Goal: Information Seeking & Learning: Learn about a topic

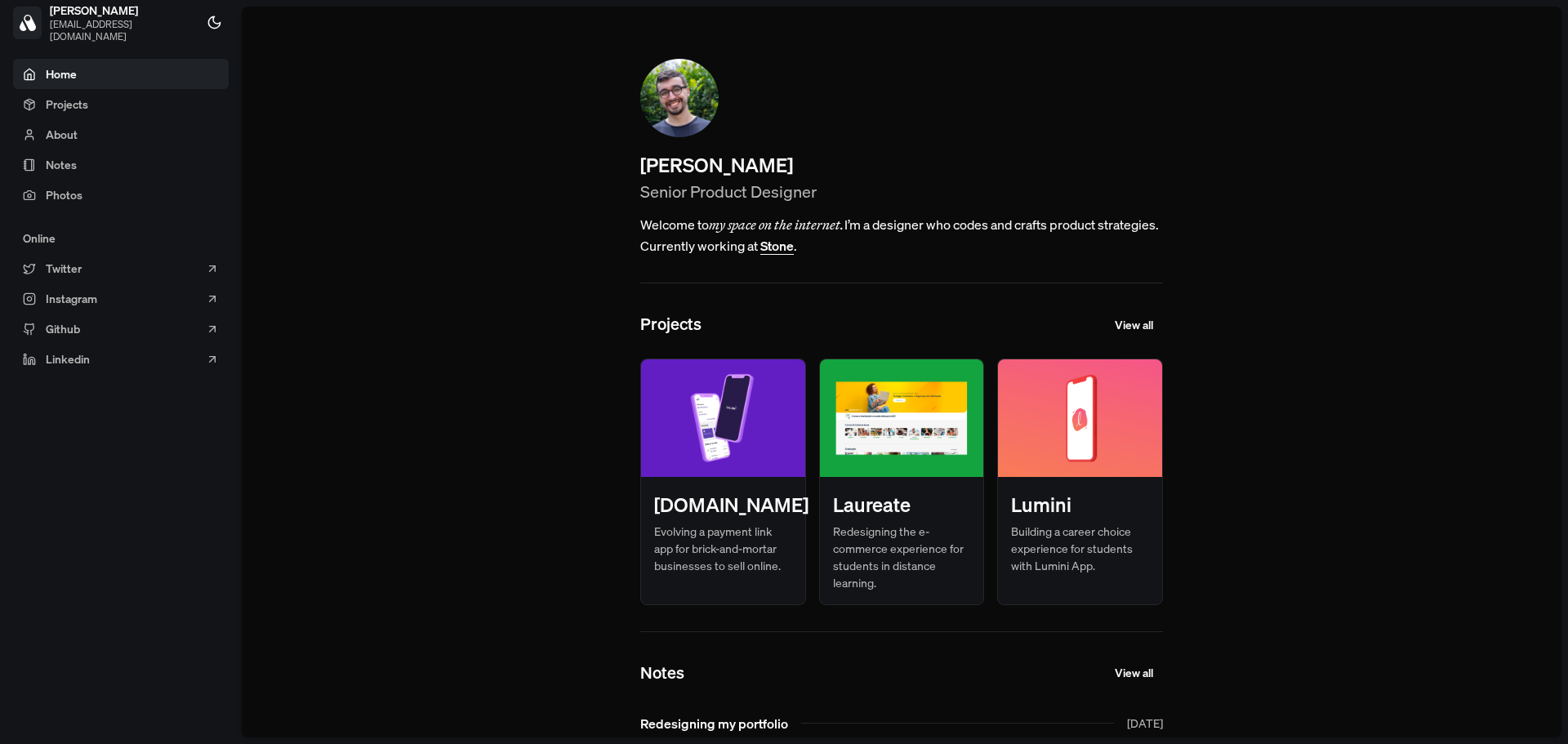
click at [492, 191] on main "[PERSON_NAME] Senior Product Designer Welcome to my space on the internet. I’m …" at bounding box center [902, 372] width 1320 height 731
click at [515, 318] on main "[PERSON_NAME] Senior Product Designer Welcome to my space on the internet. I’m …" at bounding box center [902, 372] width 1320 height 731
click at [429, 417] on main "Andre Souza Senior Product Designer Welcome to my space on the internet. I’m a …" at bounding box center [902, 372] width 1320 height 731
click at [57, 99] on span "Projects" at bounding box center [67, 103] width 42 height 17
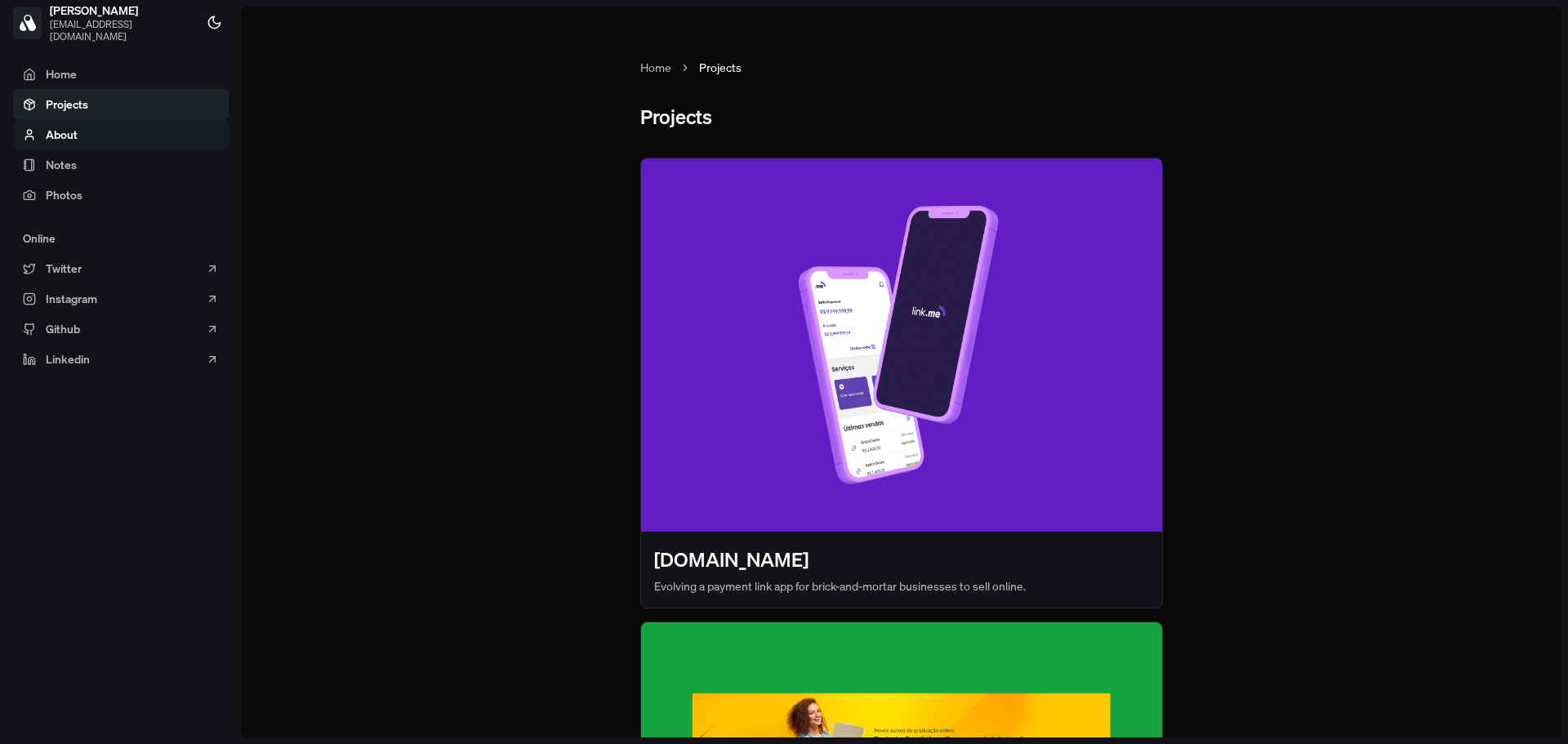
click at [63, 138] on span "About" at bounding box center [61, 134] width 32 height 17
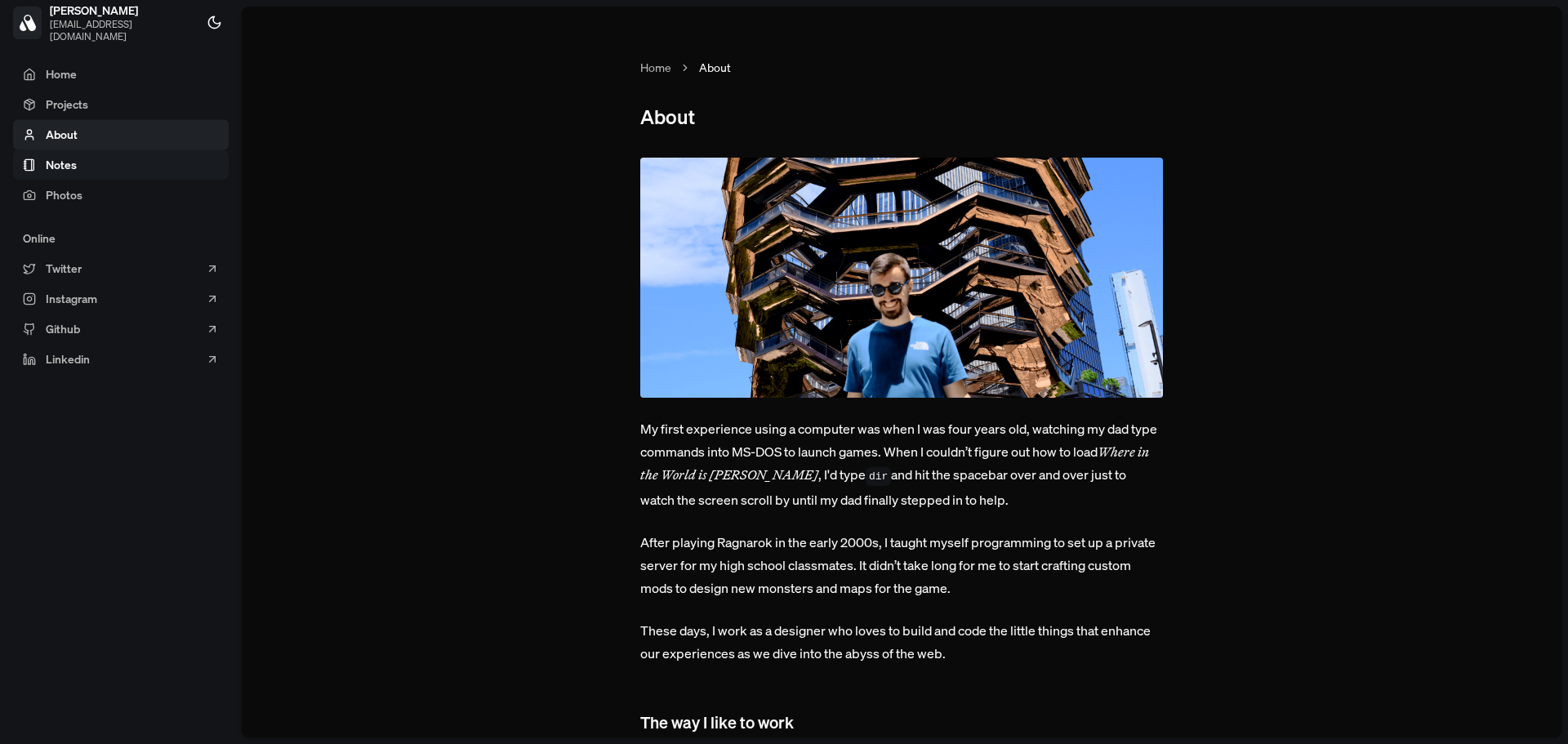
click at [64, 167] on span "Notes" at bounding box center [61, 164] width 31 height 17
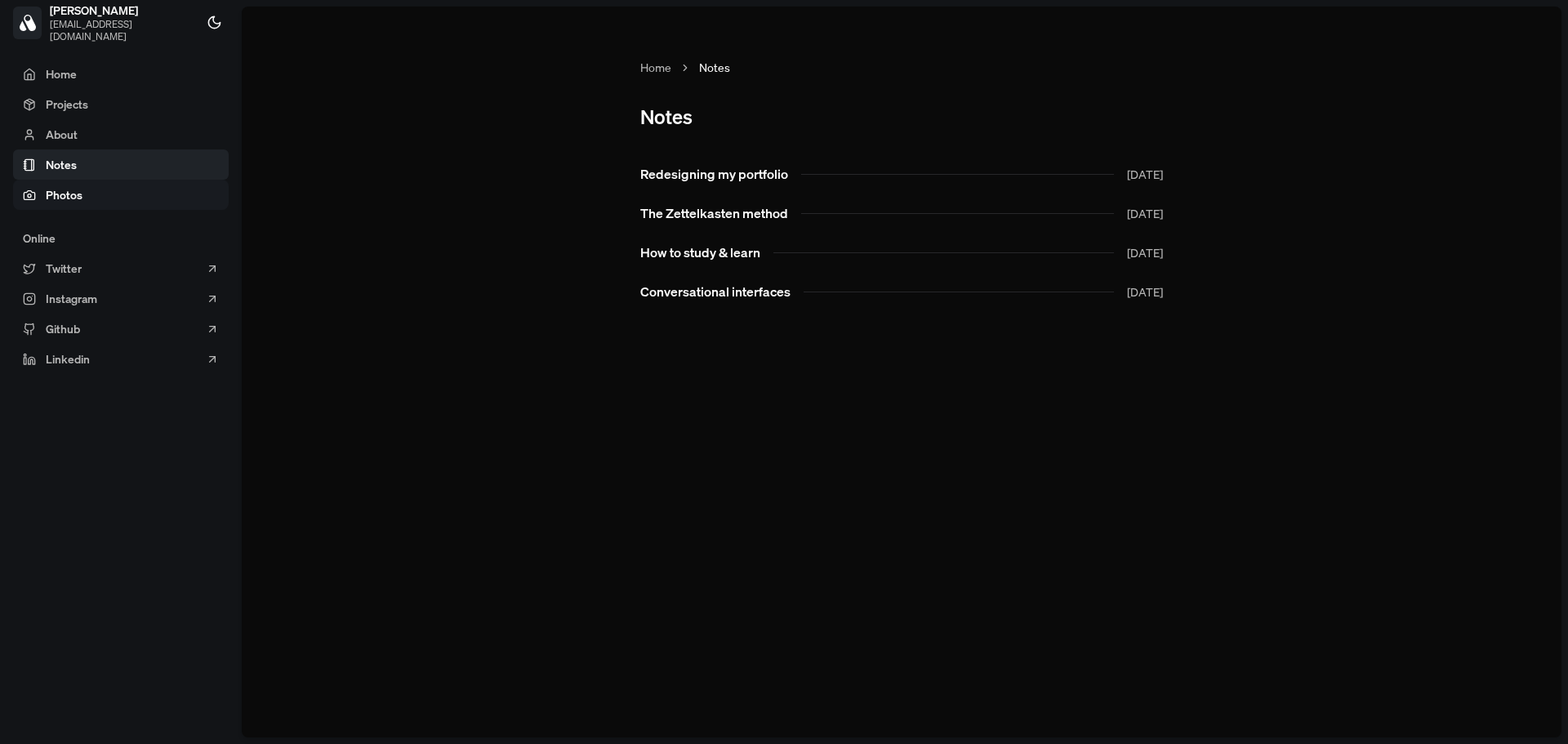
click at [64, 195] on span "Photos" at bounding box center [64, 194] width 37 height 17
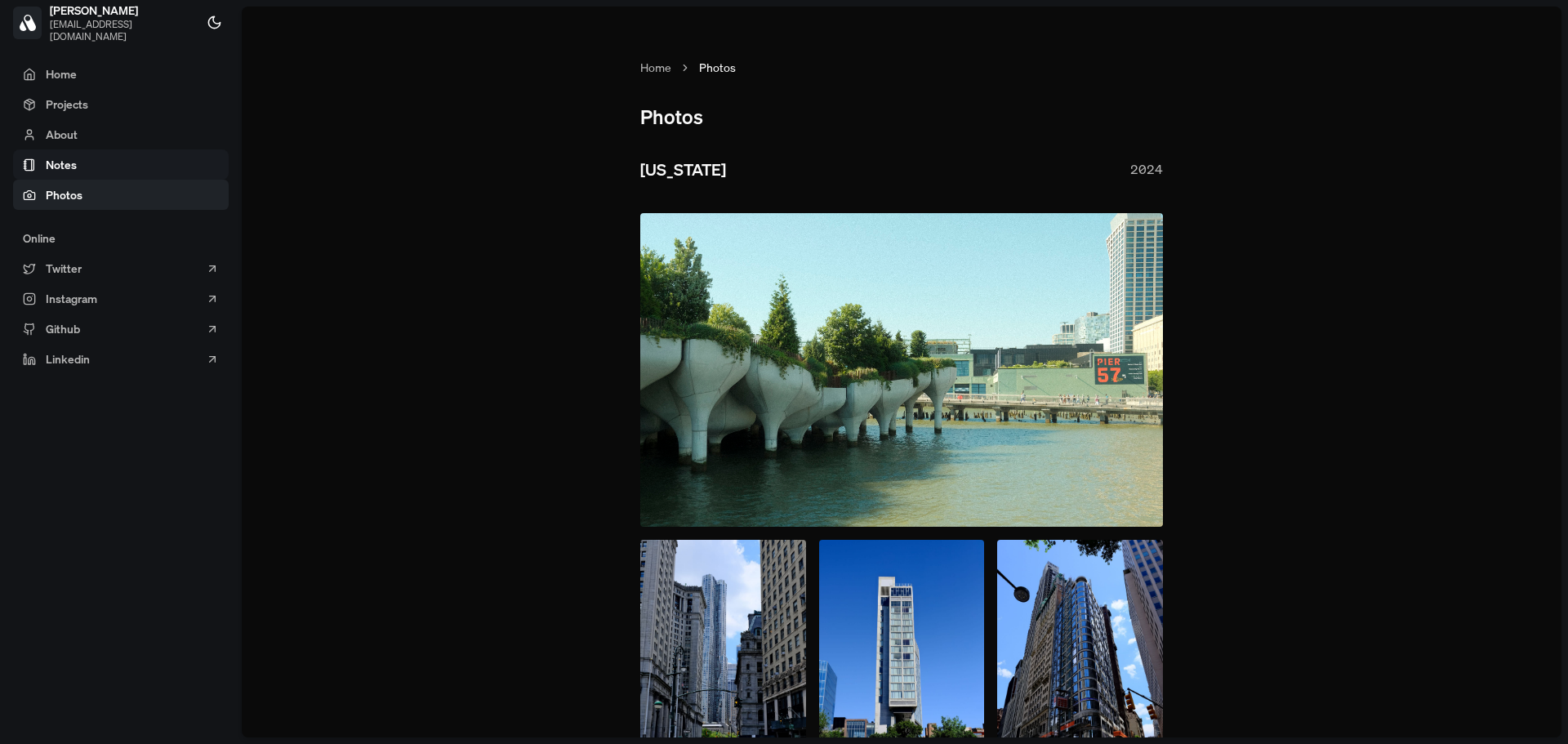
click at [72, 170] on span "Notes" at bounding box center [61, 164] width 31 height 17
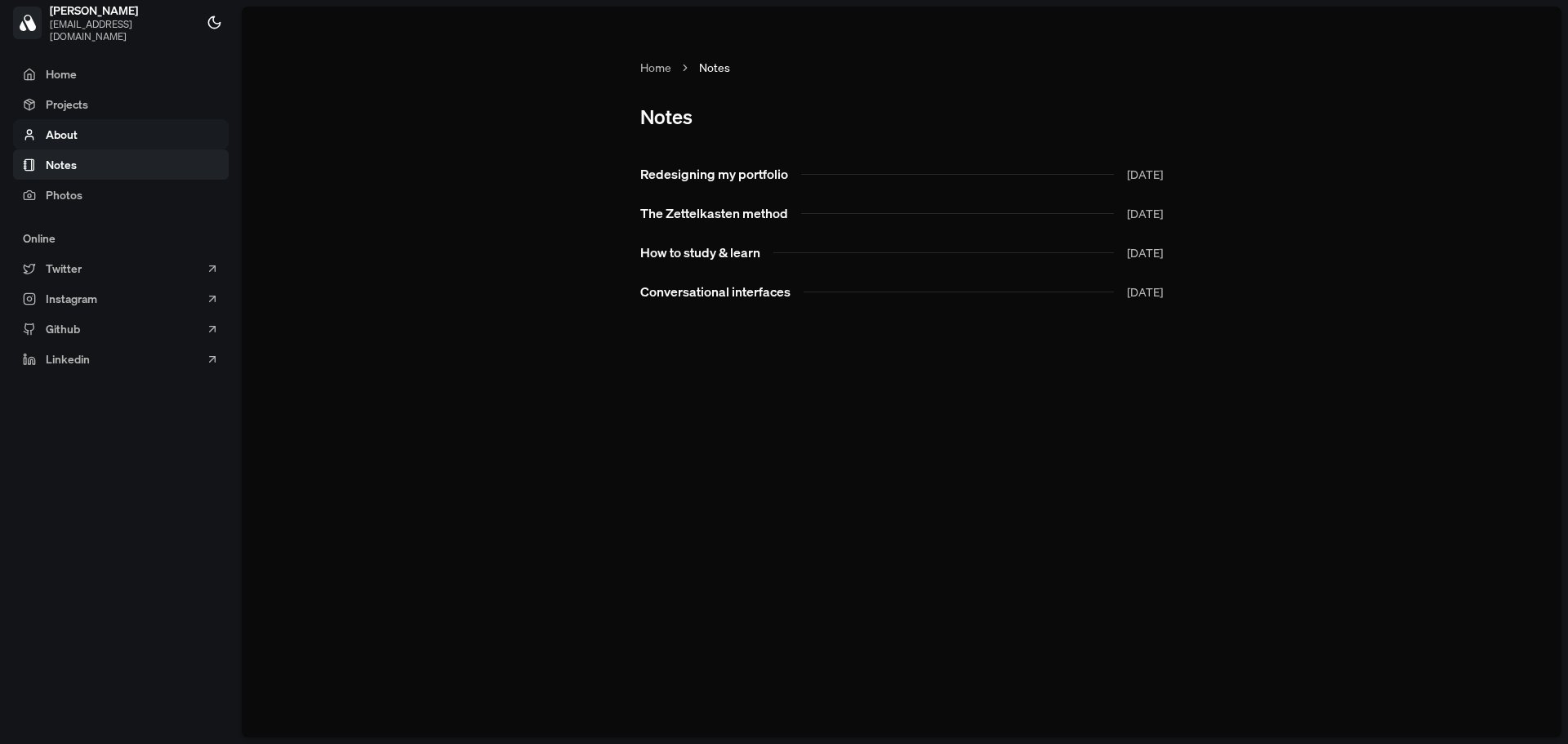
click at [74, 135] on span "About" at bounding box center [61, 134] width 32 height 17
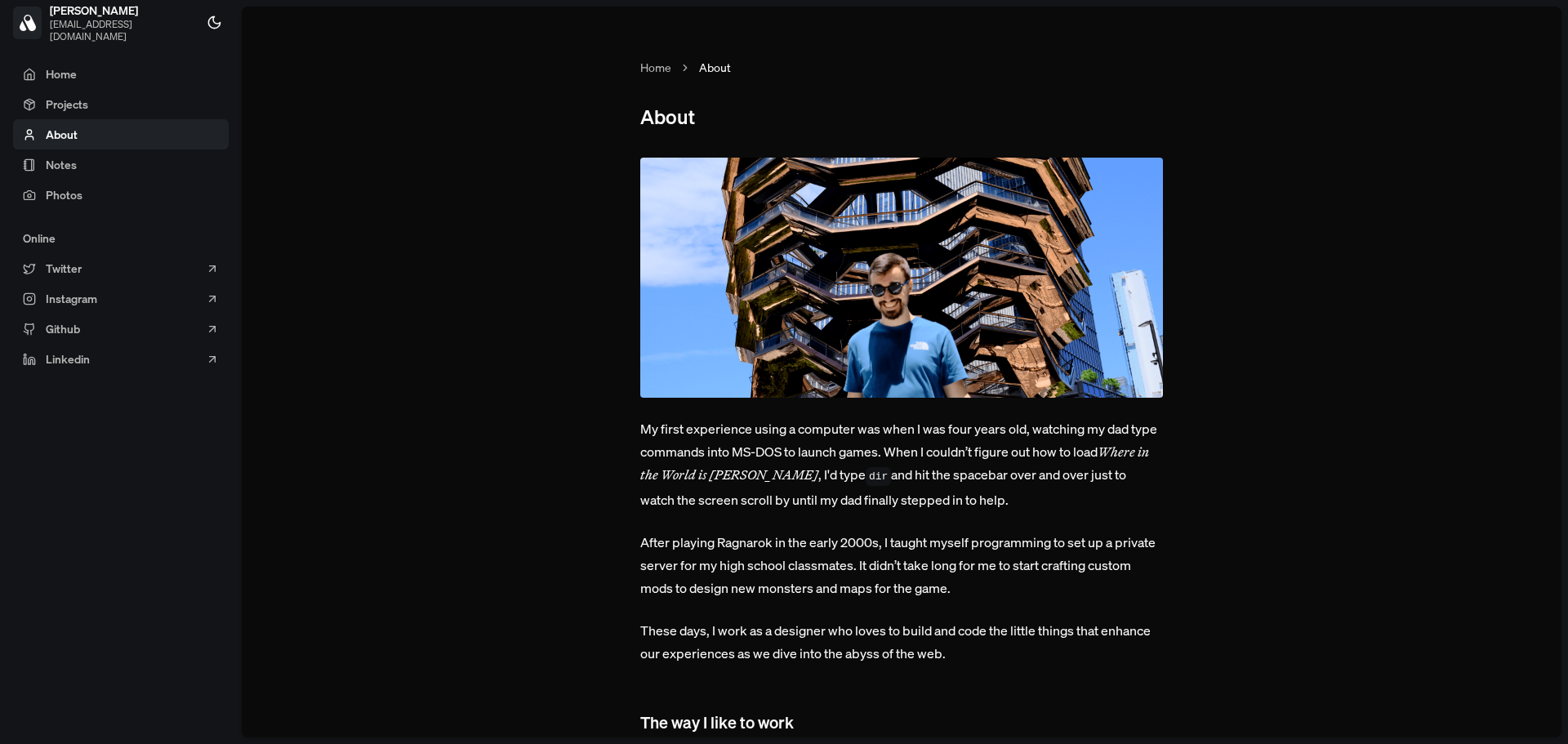
click at [75, 118] on section "Home Projects About Notes Photos Online Twitter Instagram Github Linkedin" at bounding box center [121, 216] width 216 height 315
click at [80, 102] on span "Projects" at bounding box center [67, 103] width 42 height 17
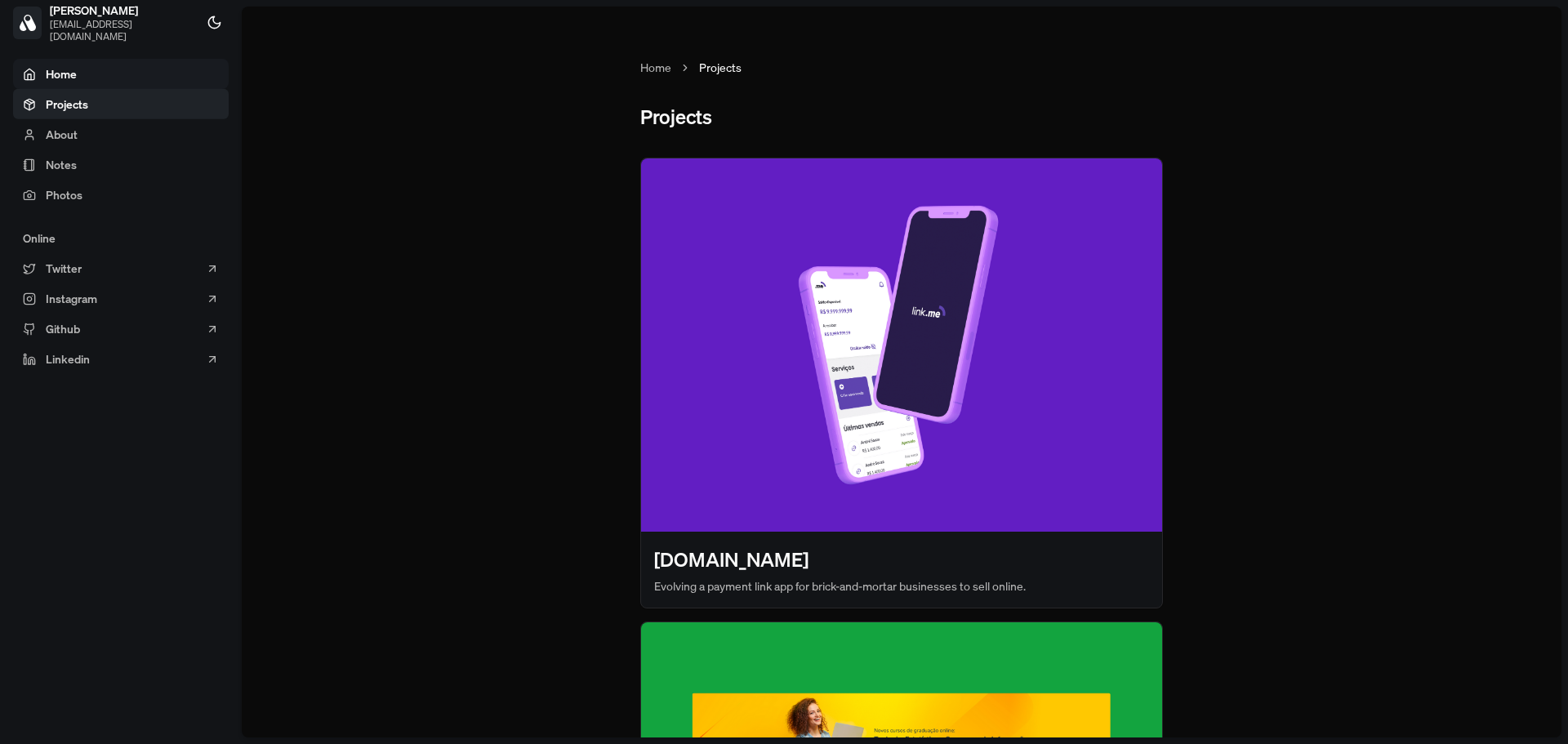
click at [79, 76] on link "Home" at bounding box center [121, 73] width 216 height 30
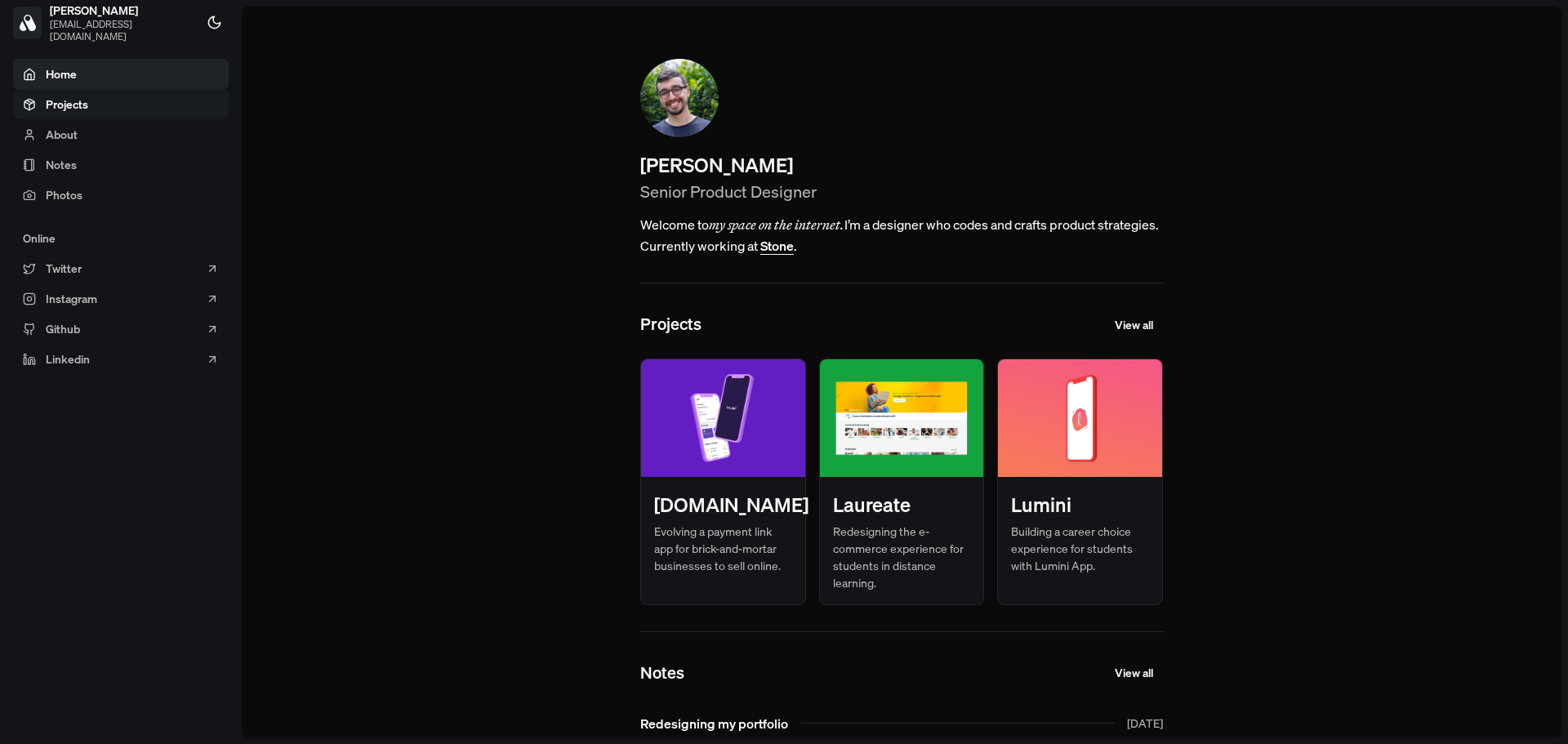
click at [122, 106] on link "Projects" at bounding box center [121, 103] width 216 height 30
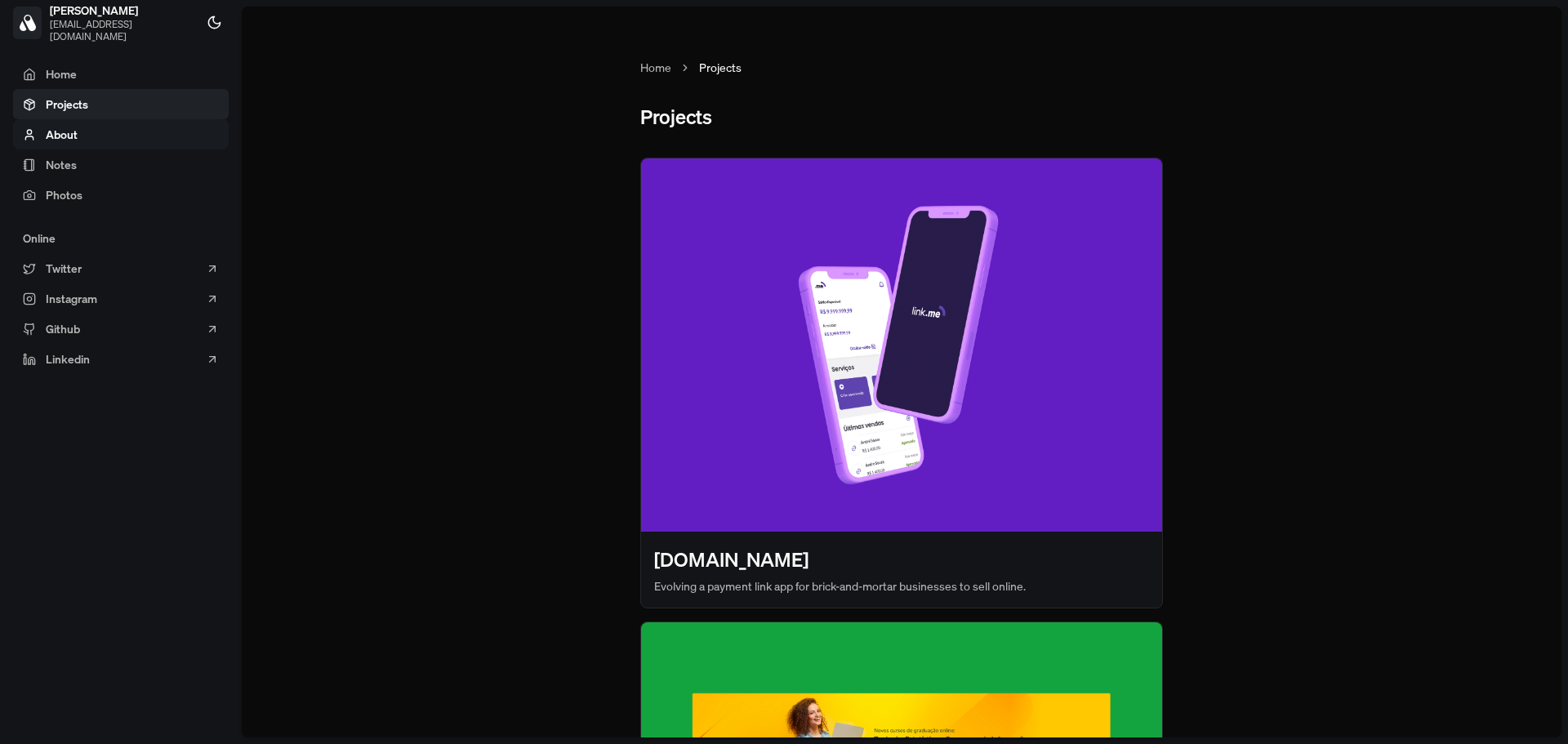
click at [120, 121] on link "About" at bounding box center [121, 134] width 216 height 30
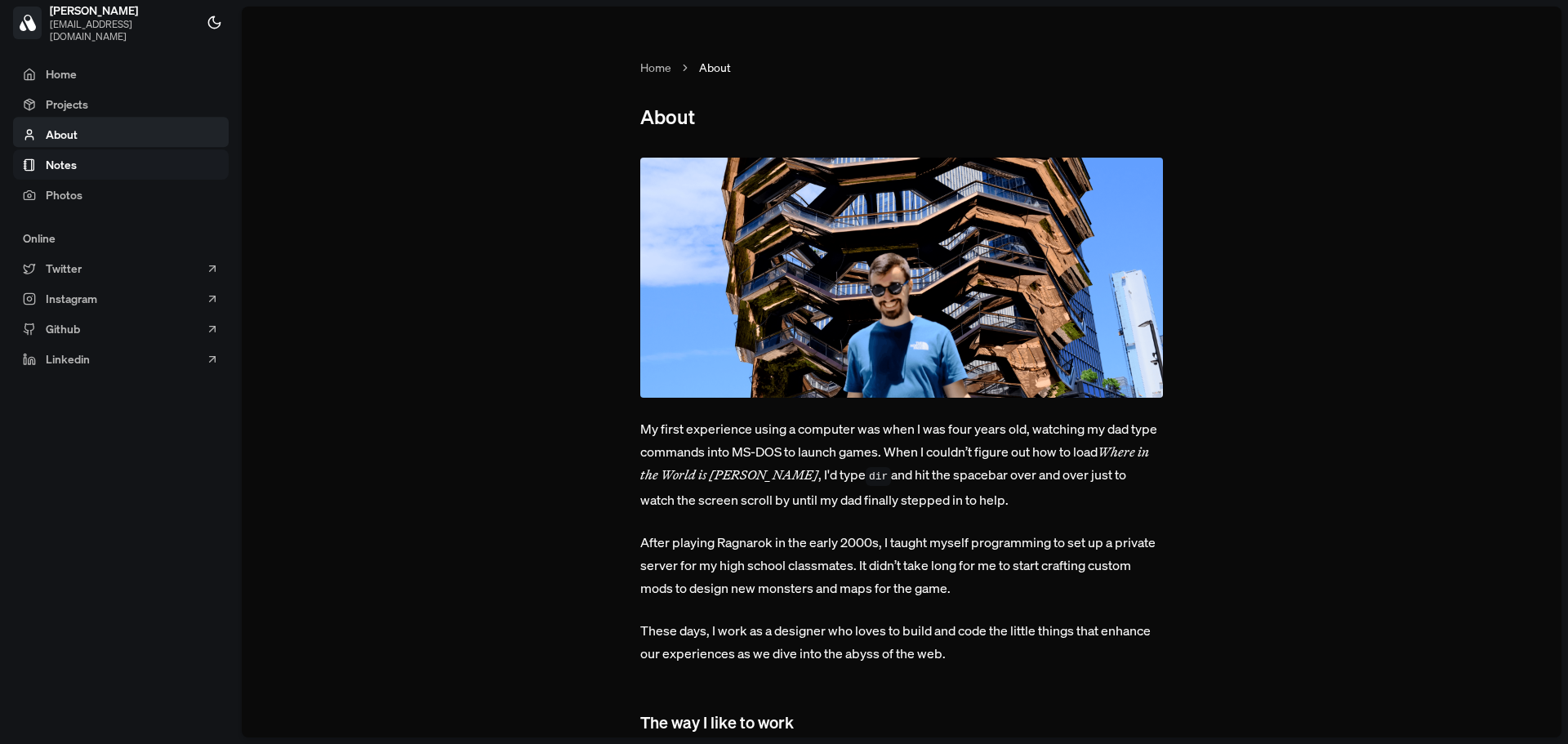
click at [117, 165] on link "Notes" at bounding box center [121, 164] width 216 height 30
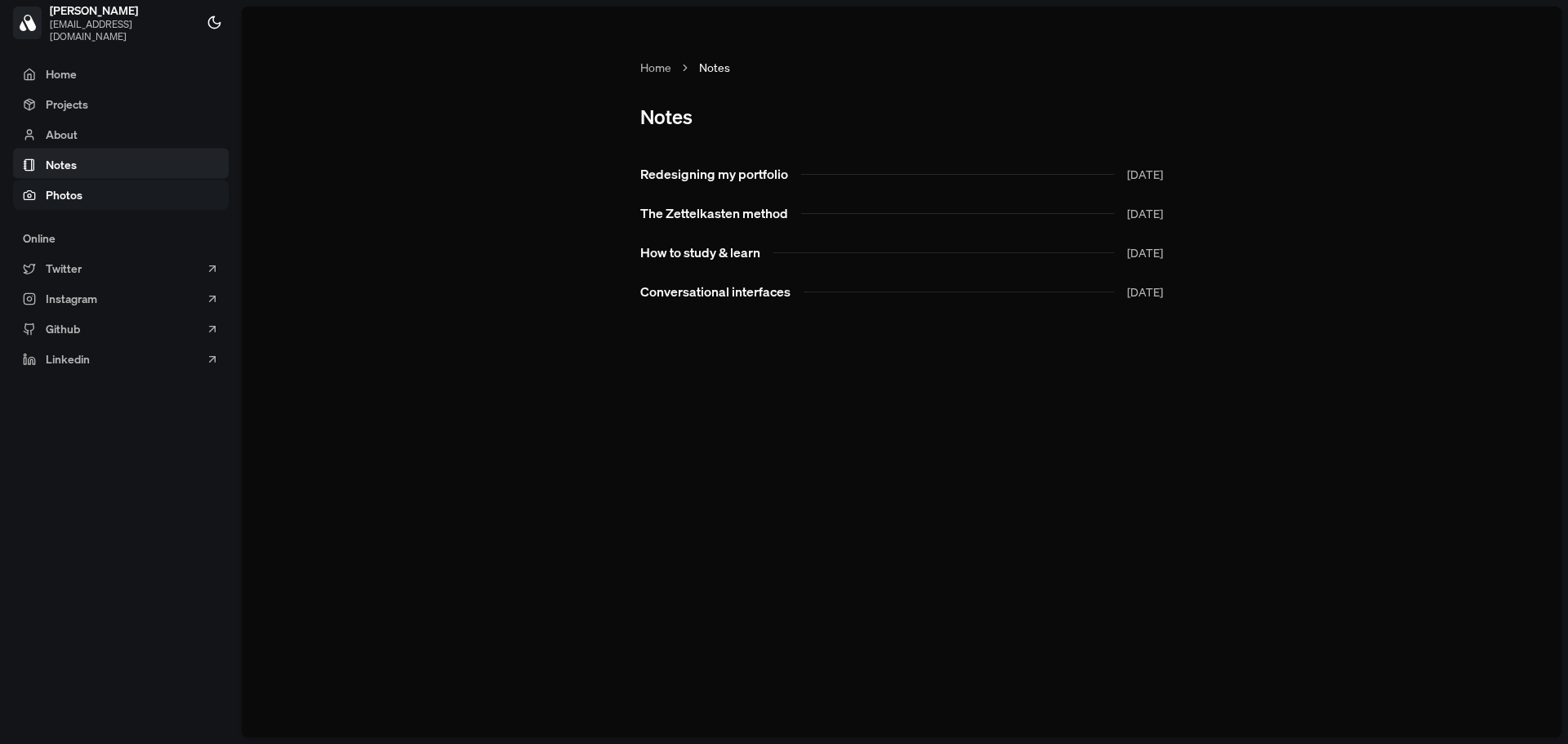
click at [125, 195] on link "Photos" at bounding box center [121, 194] width 216 height 30
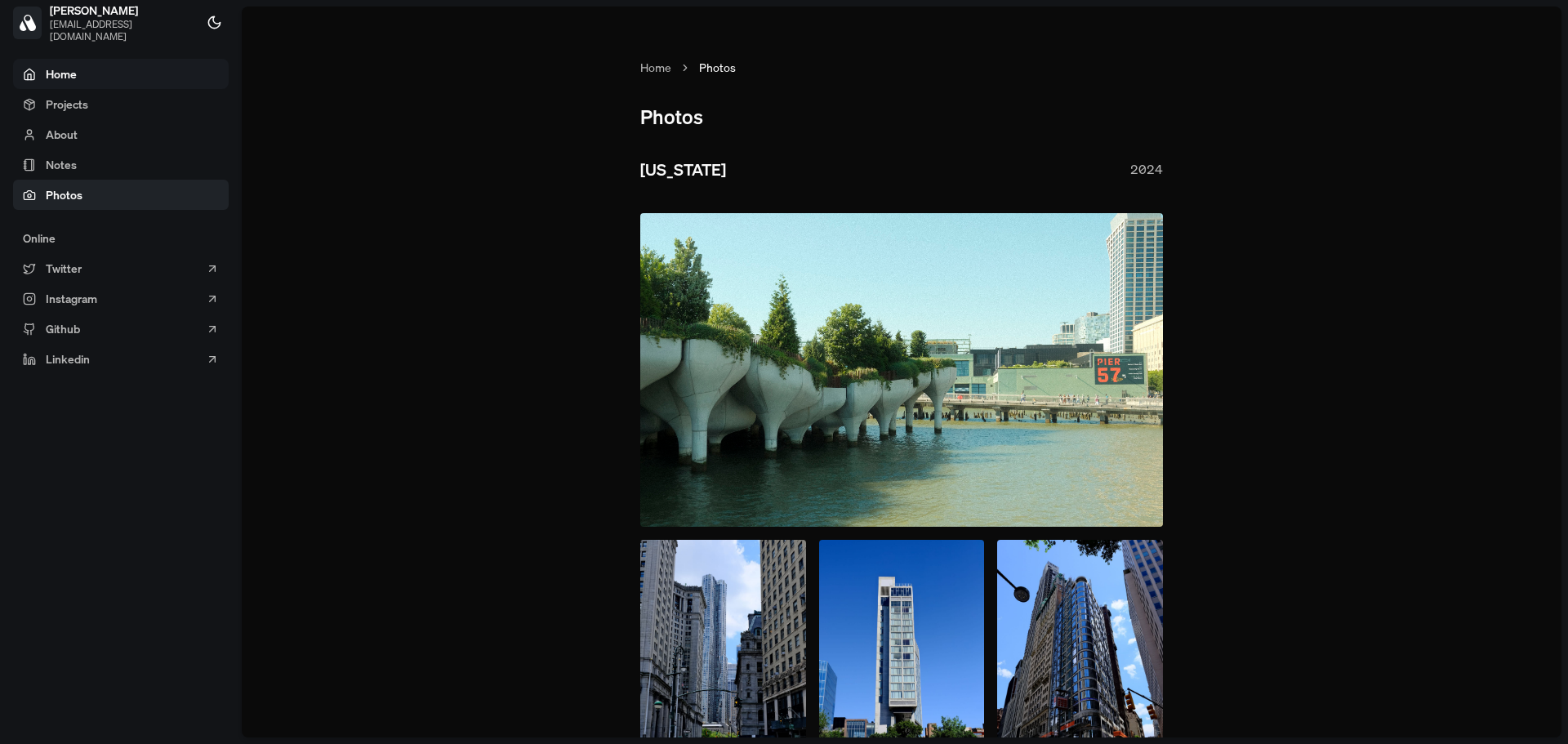
click at [127, 82] on link "Home" at bounding box center [121, 73] width 216 height 30
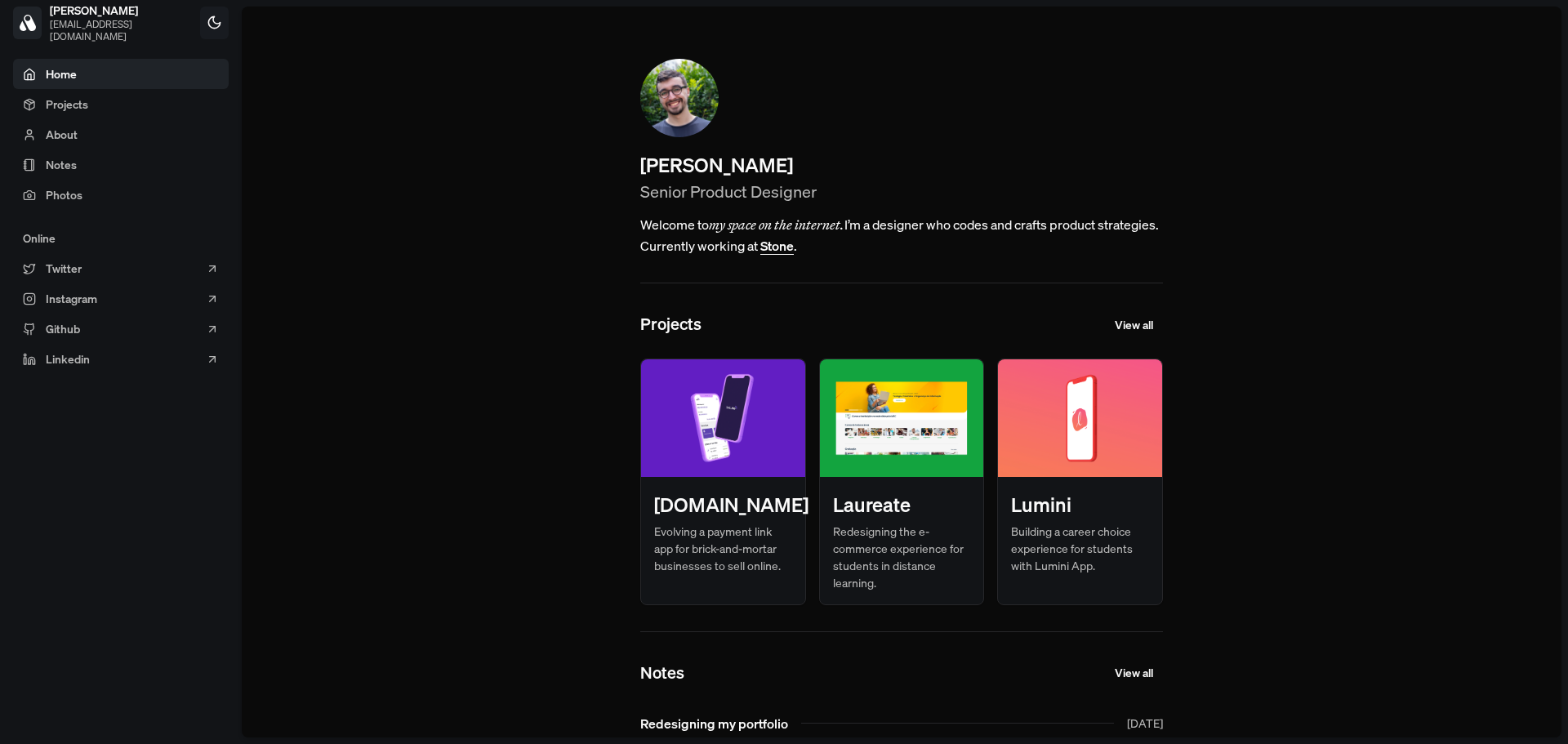
click at [208, 23] on icon at bounding box center [214, 22] width 16 height 16
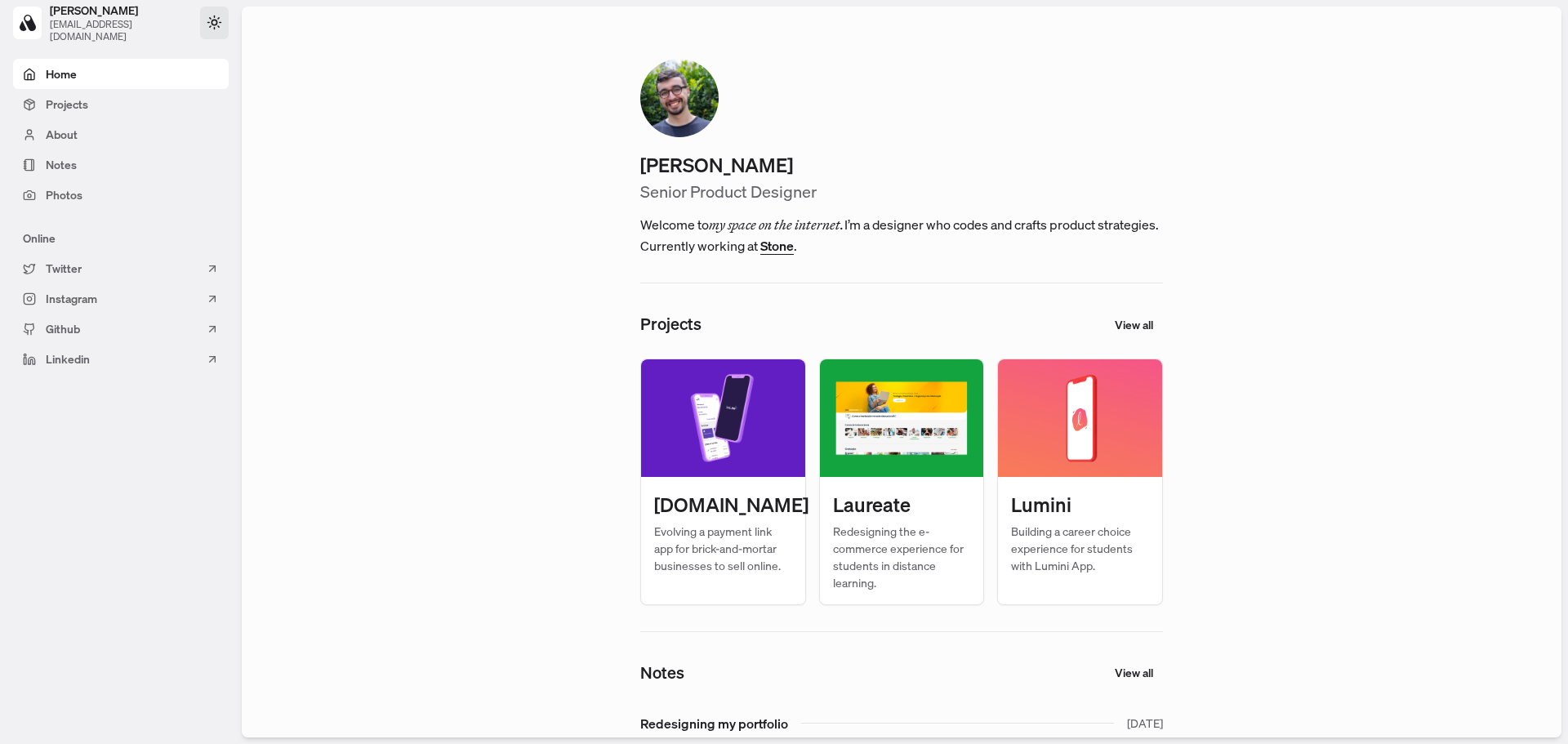
click at [214, 28] on icon at bounding box center [214, 28] width 0 height 2
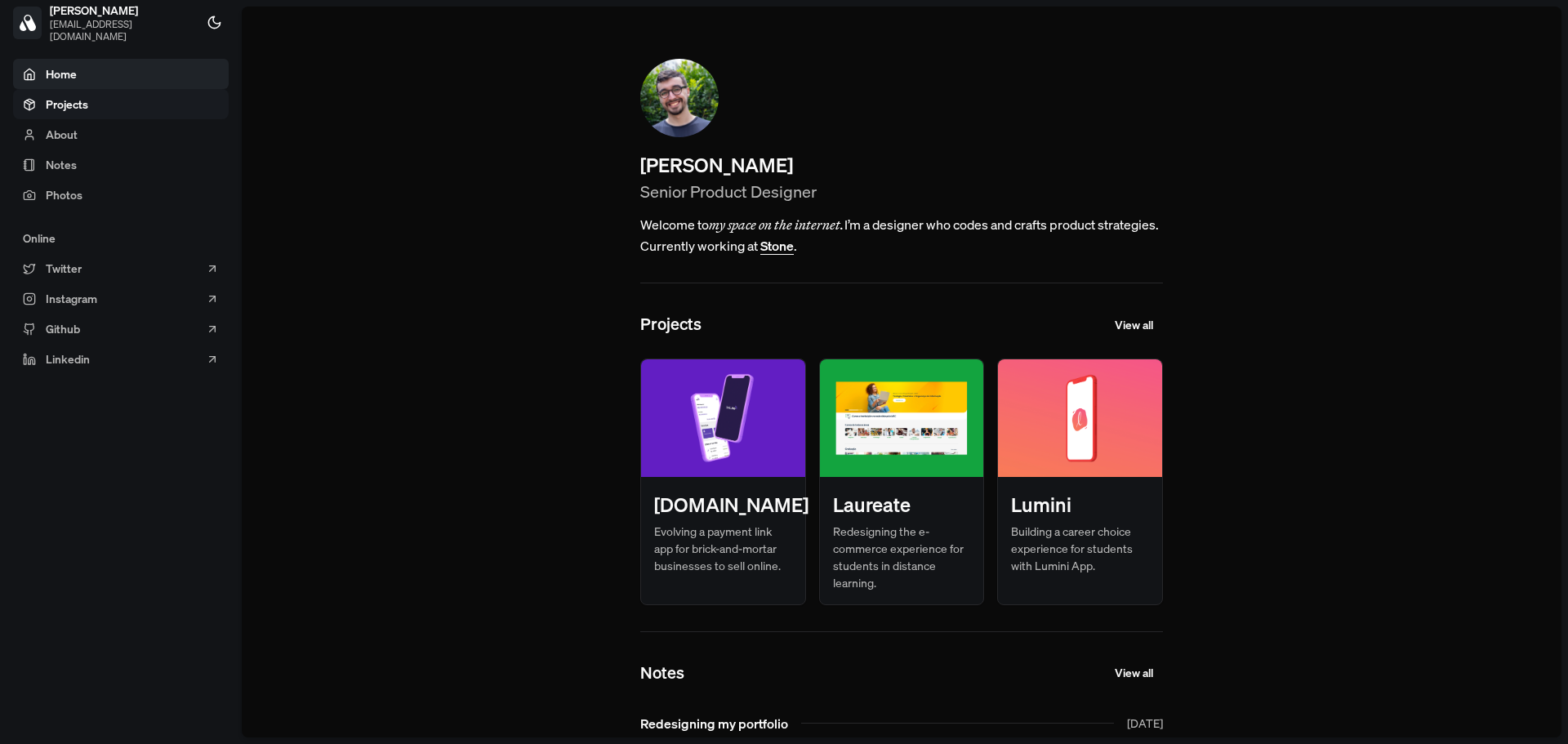
click at [152, 108] on link "Projects" at bounding box center [121, 103] width 216 height 30
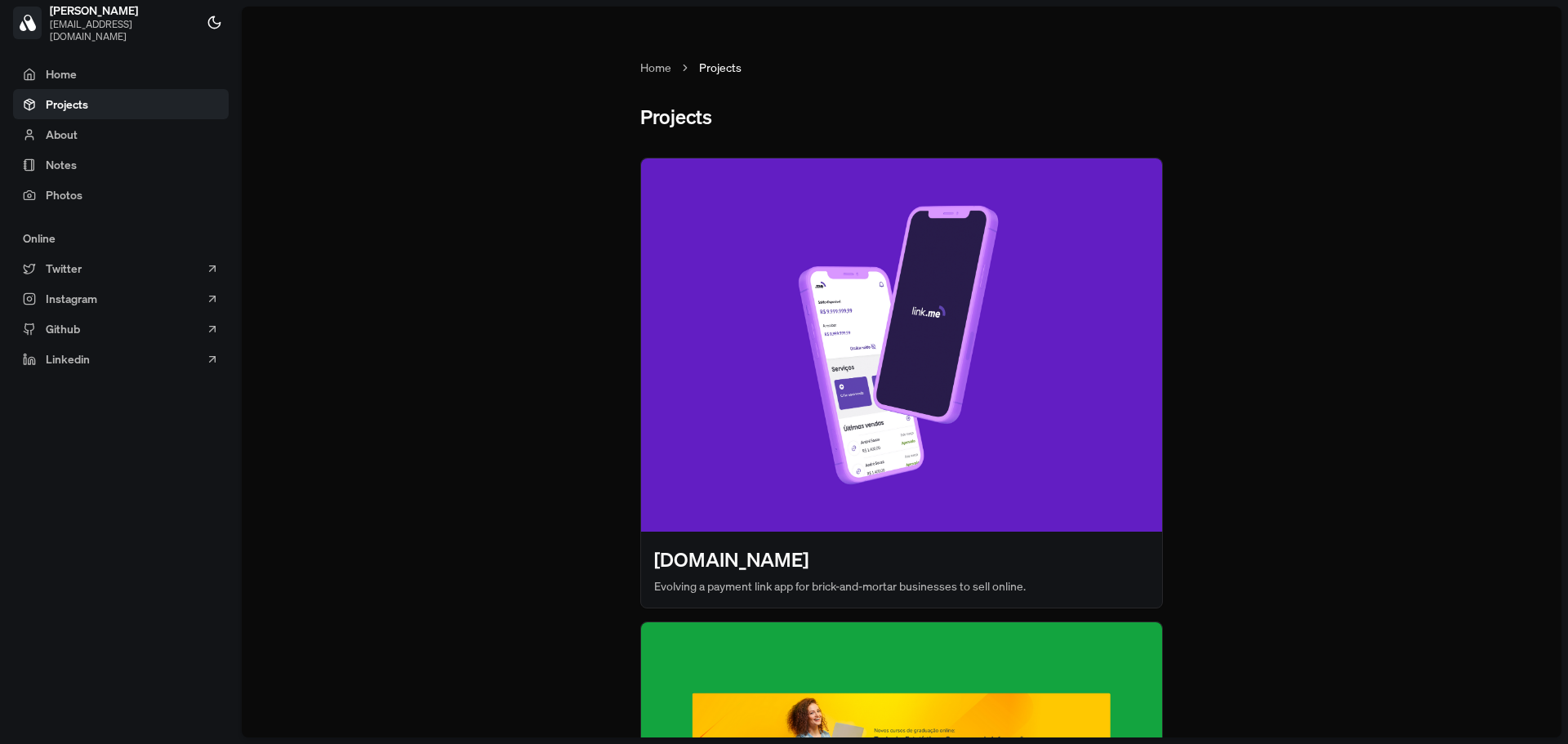
click at [416, 253] on main "Home Projects Projects Link.me Evolving a payment link app for brick-and-mortar…" at bounding box center [902, 372] width 1320 height 731
click at [90, 79] on link "Home" at bounding box center [121, 73] width 216 height 30
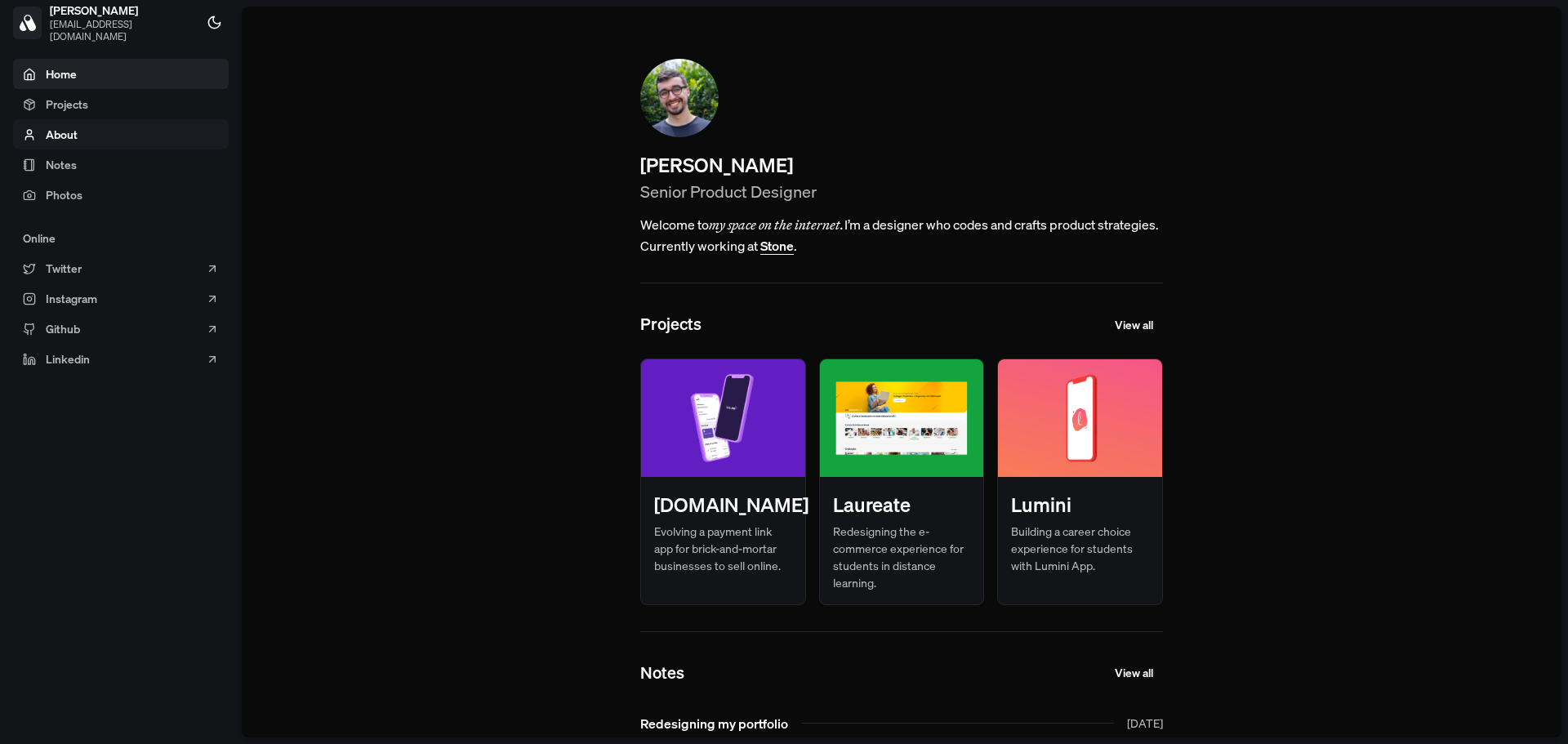
click at [92, 122] on link "About" at bounding box center [121, 134] width 216 height 30
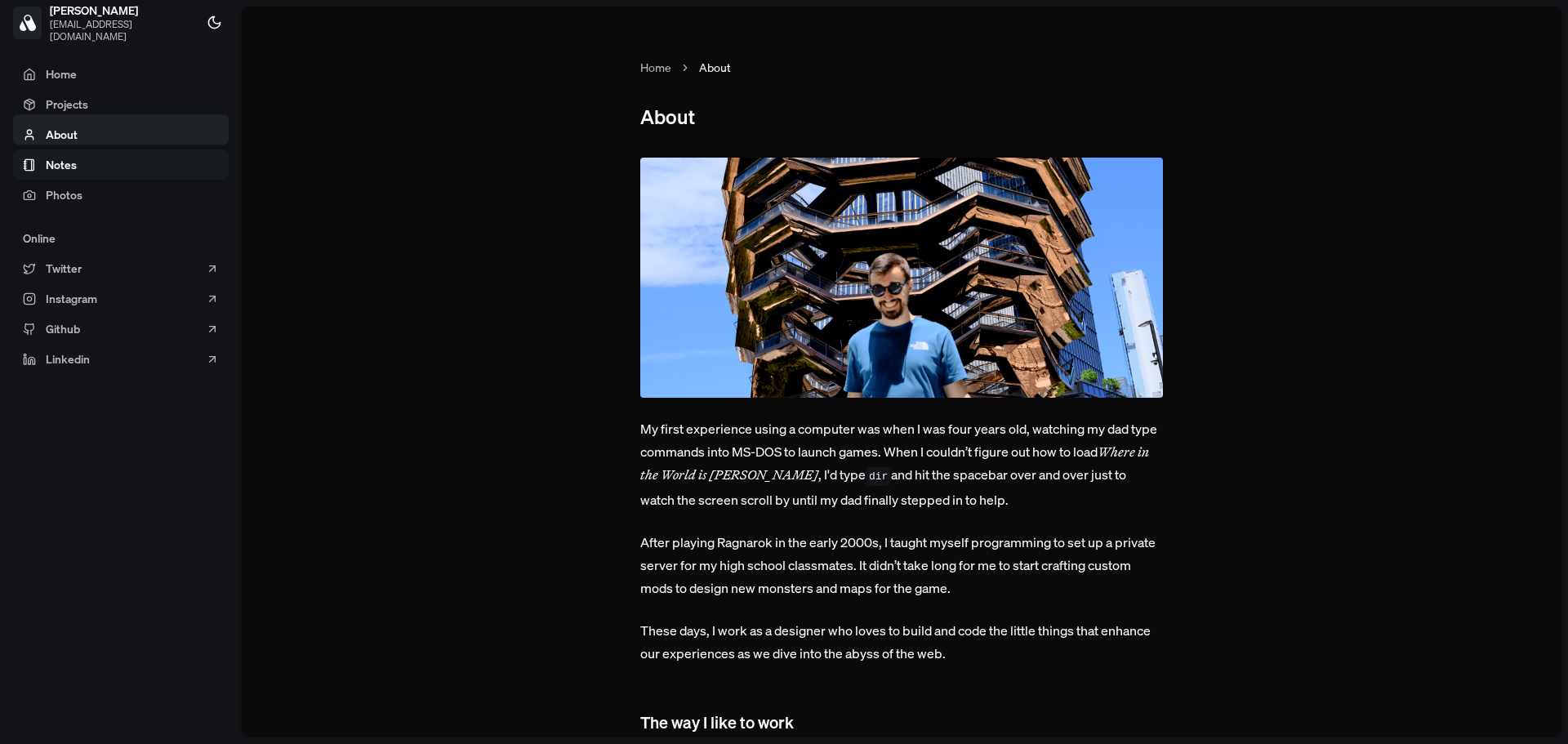
click at [98, 154] on link "Notes" at bounding box center [121, 164] width 216 height 30
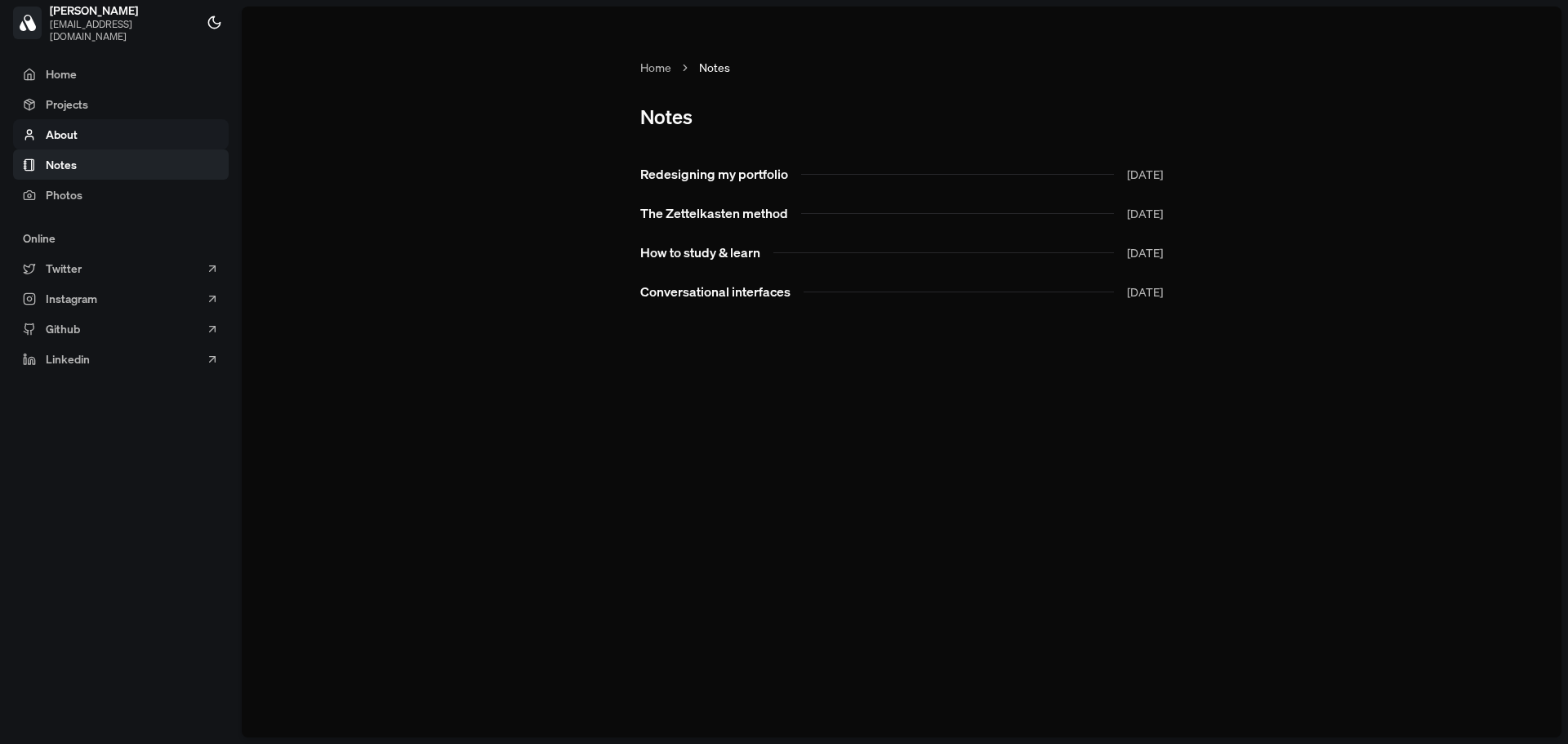
click at [102, 123] on link "About" at bounding box center [121, 134] width 216 height 30
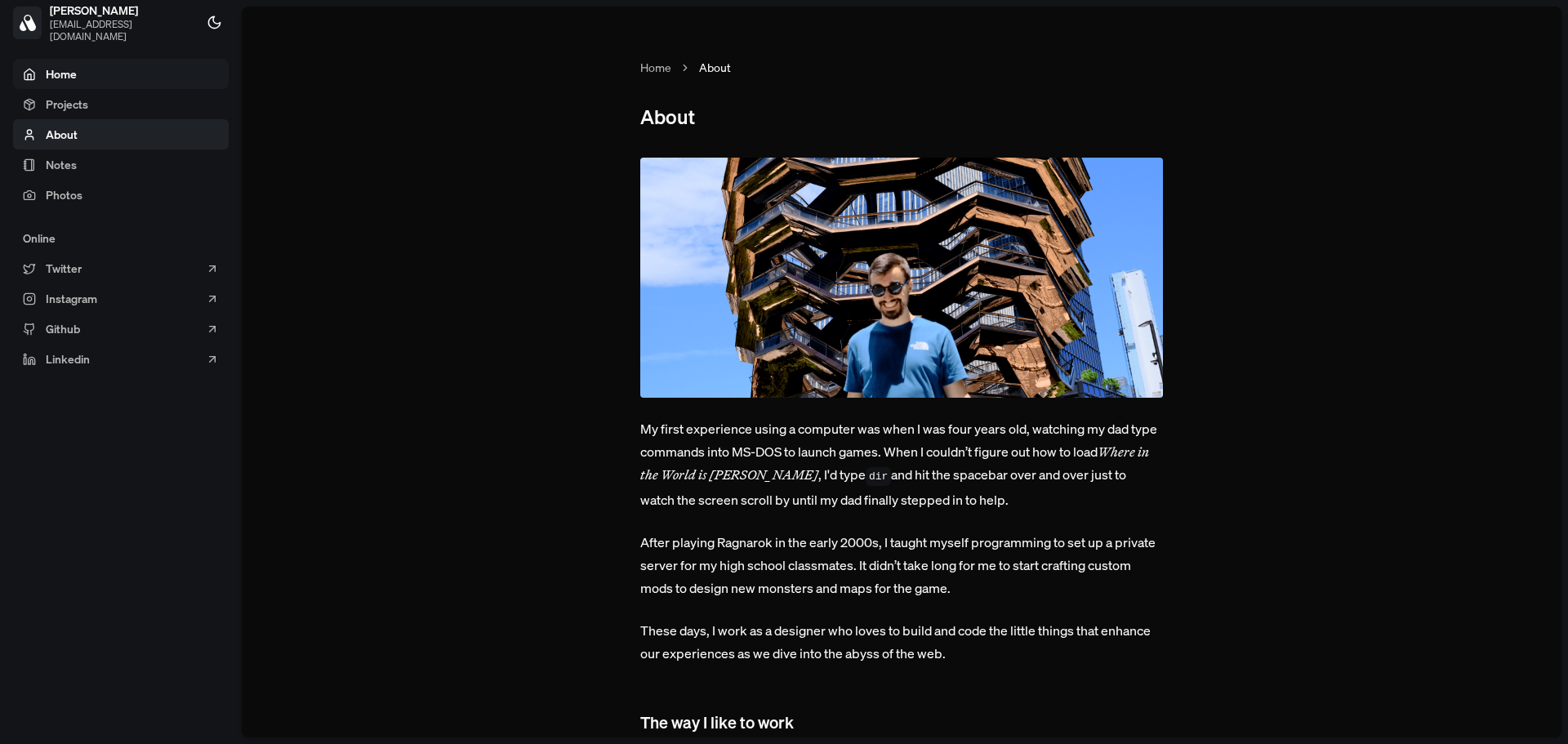
click at [132, 83] on link "Home" at bounding box center [121, 73] width 216 height 30
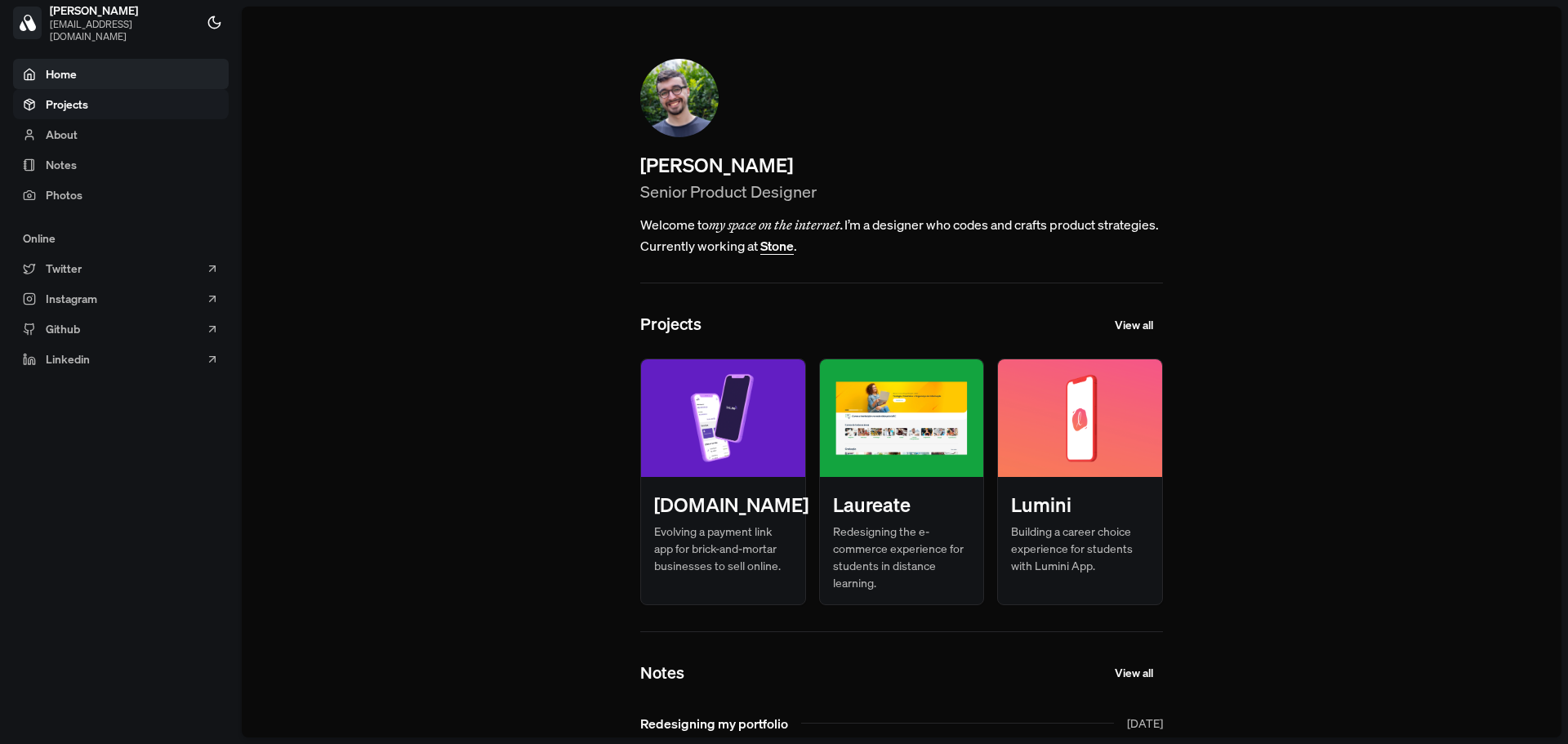
click at [133, 98] on link "Projects" at bounding box center [121, 103] width 216 height 30
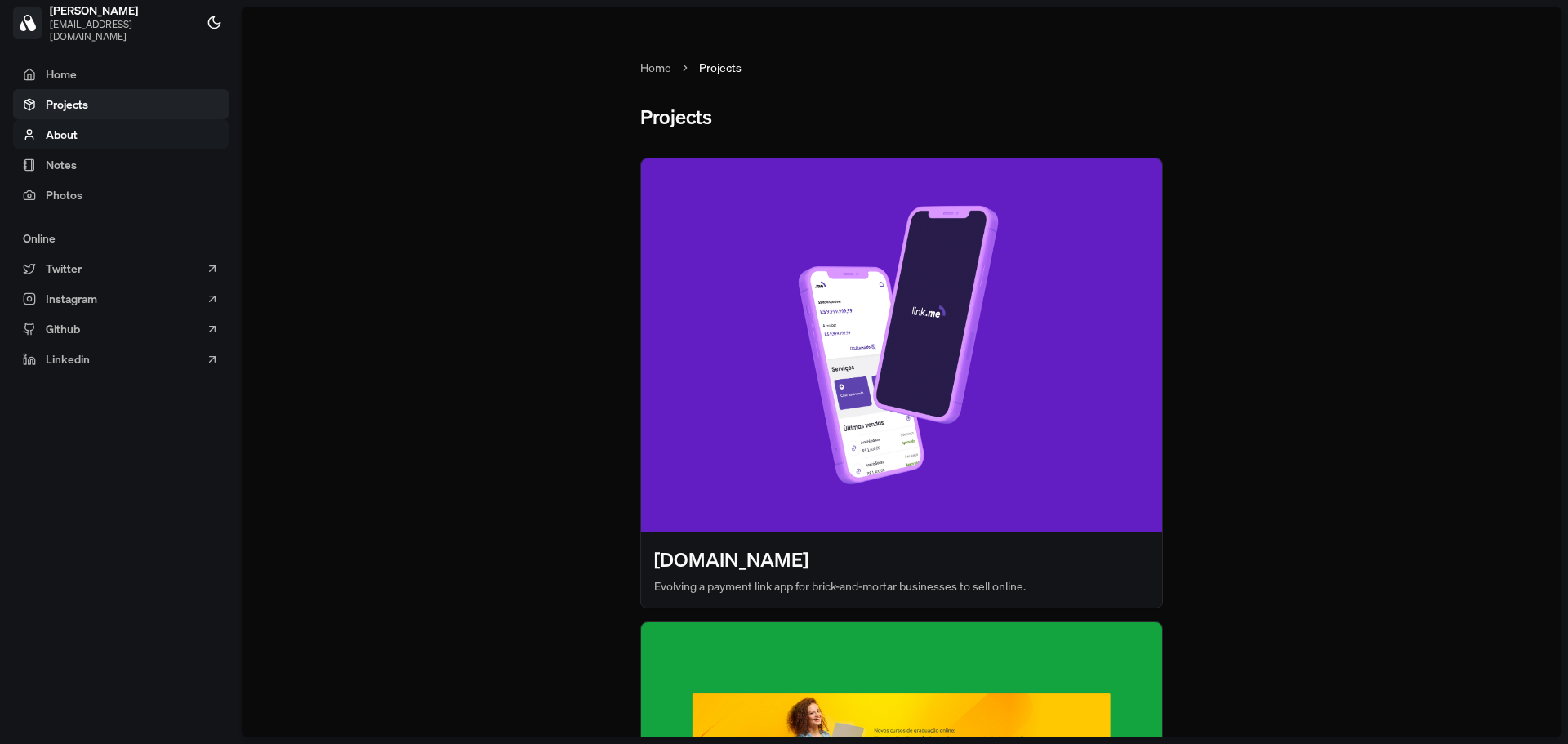
click at [133, 124] on link "About" at bounding box center [121, 134] width 216 height 30
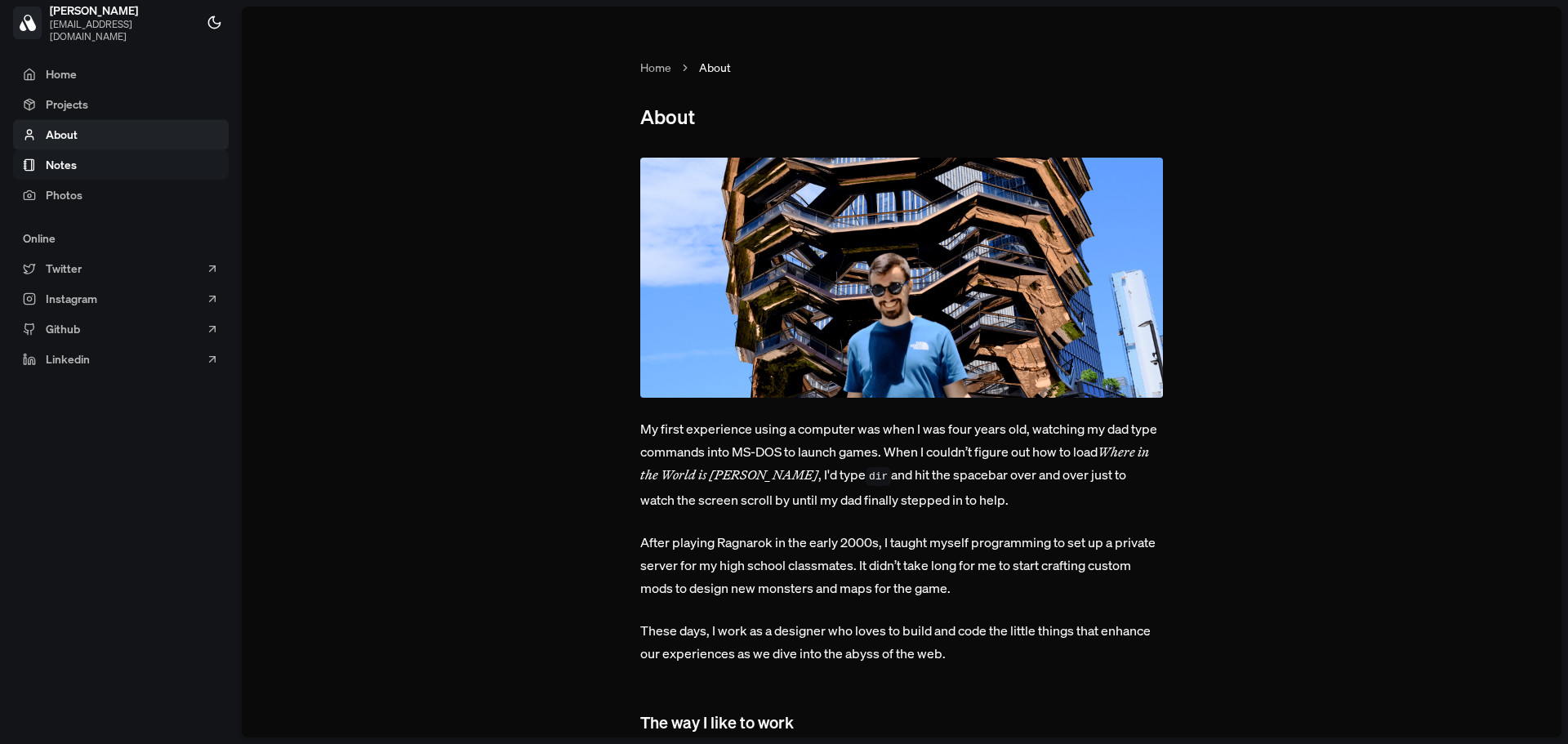
click at [132, 156] on link "Notes" at bounding box center [121, 164] width 216 height 30
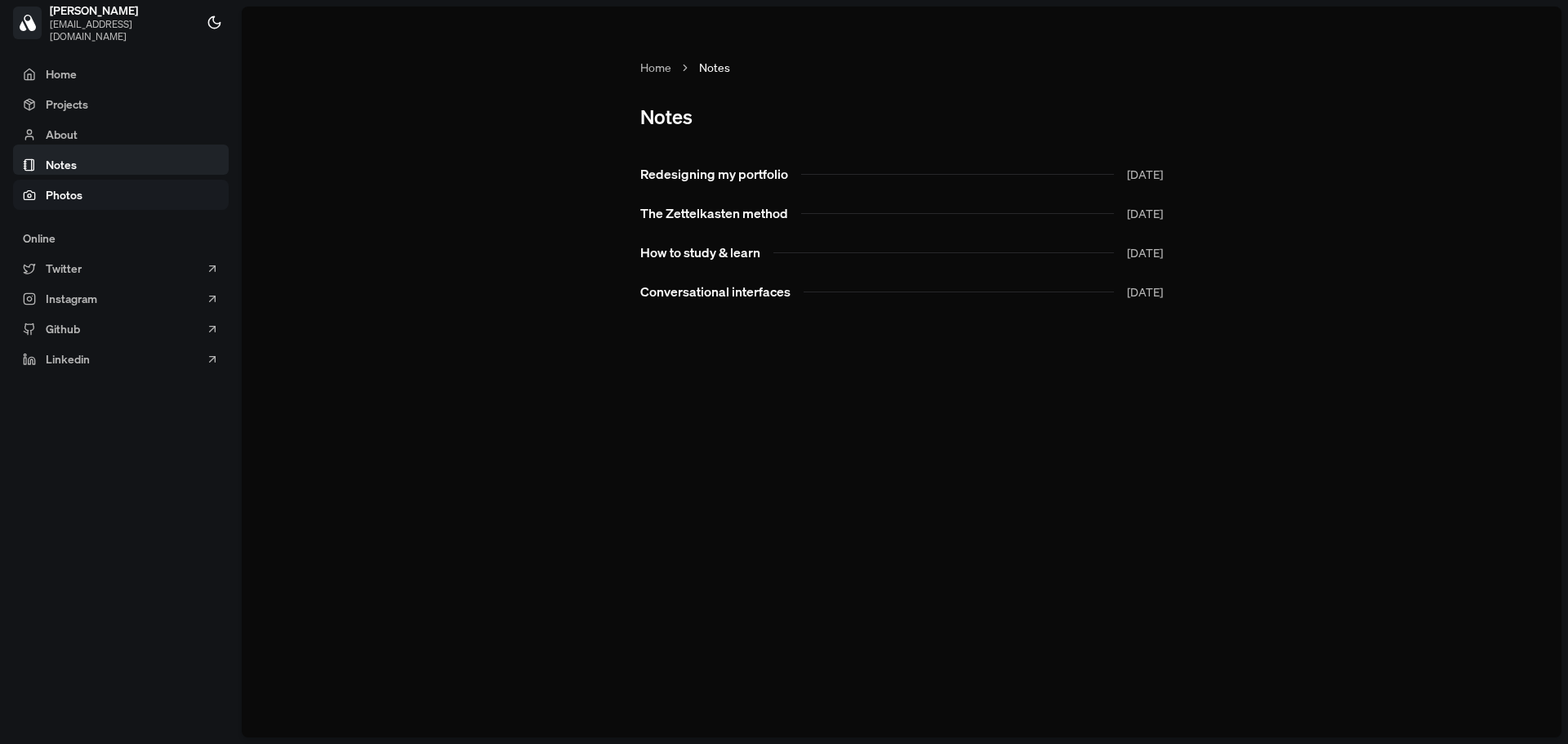
click at [131, 184] on link "Photos" at bounding box center [121, 194] width 216 height 30
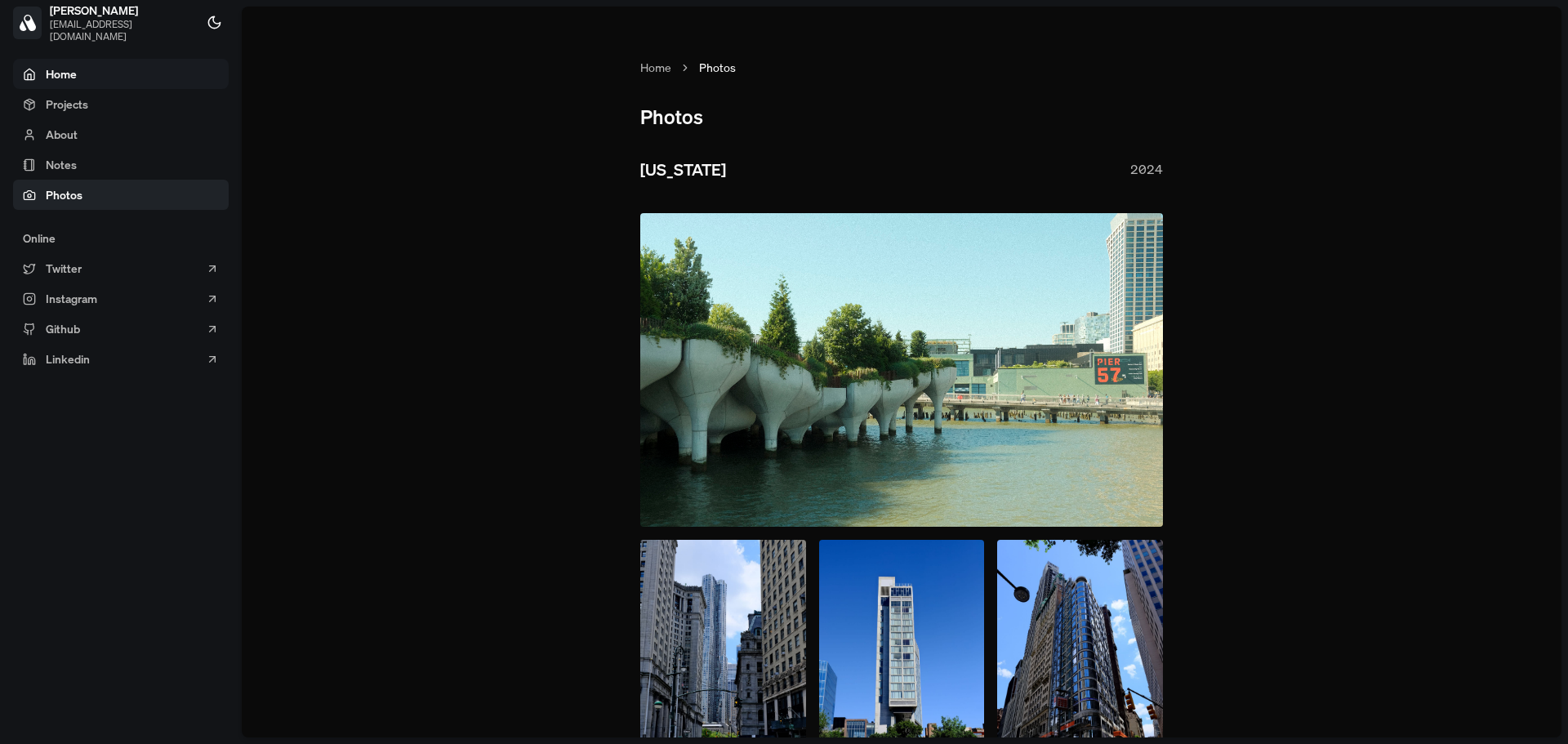
click at [95, 82] on link "Home" at bounding box center [121, 73] width 216 height 30
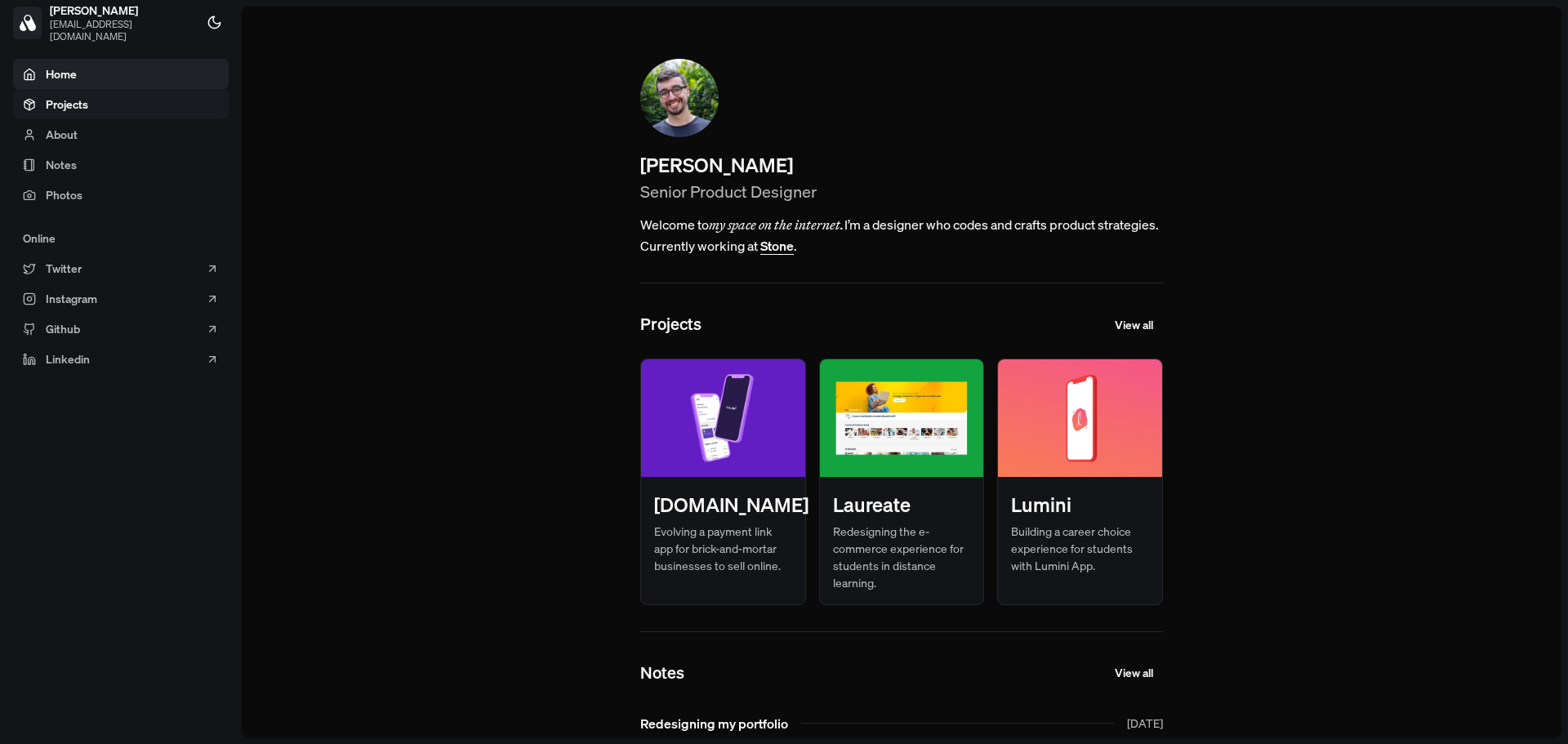
click at [34, 99] on icon at bounding box center [29, 104] width 13 height 13
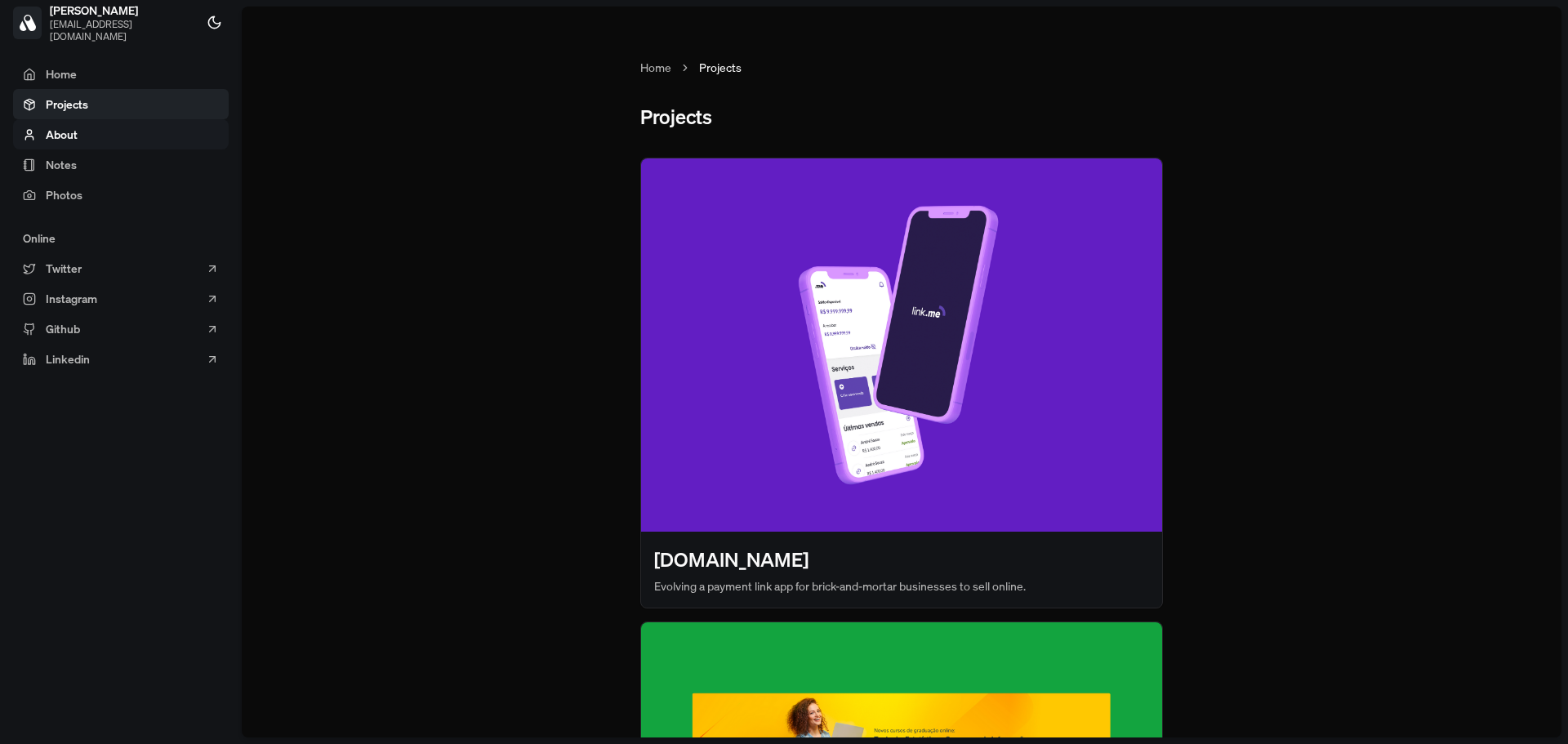
click at [38, 131] on span "About" at bounding box center [50, 134] width 55 height 17
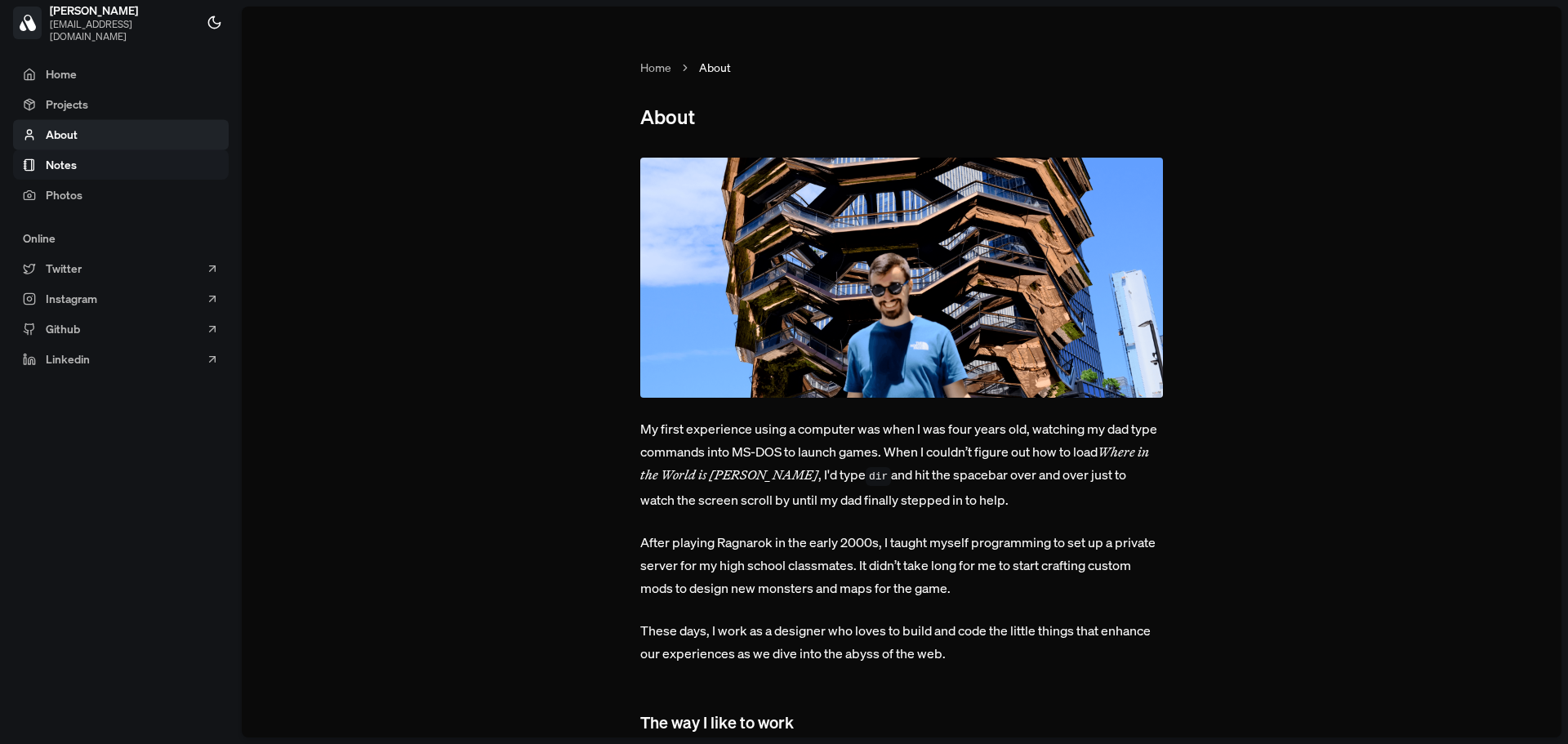
click at [61, 164] on span "Notes" at bounding box center [61, 164] width 31 height 17
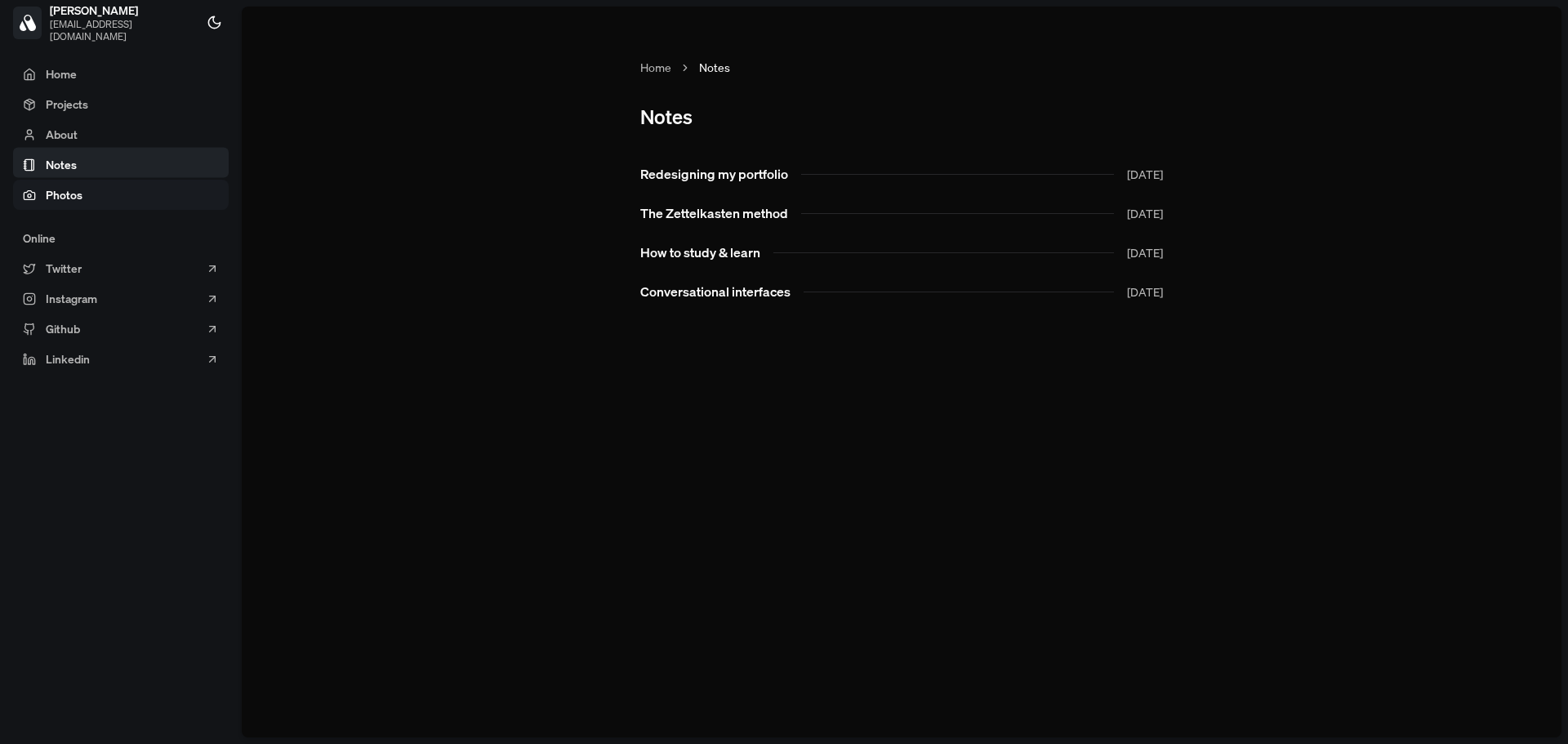
click at [62, 207] on link "Photos" at bounding box center [121, 194] width 216 height 30
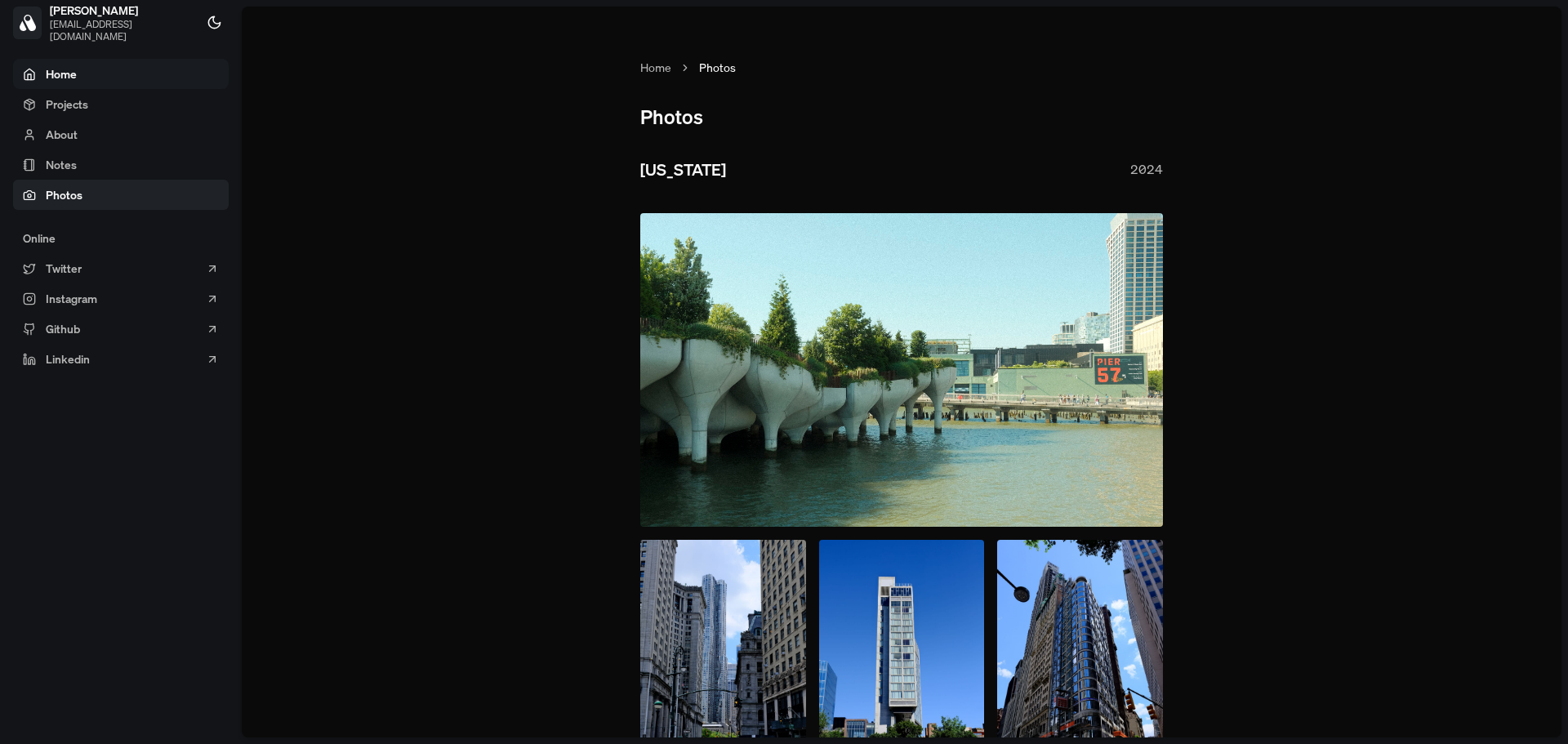
click at [104, 70] on link "Home" at bounding box center [121, 73] width 216 height 30
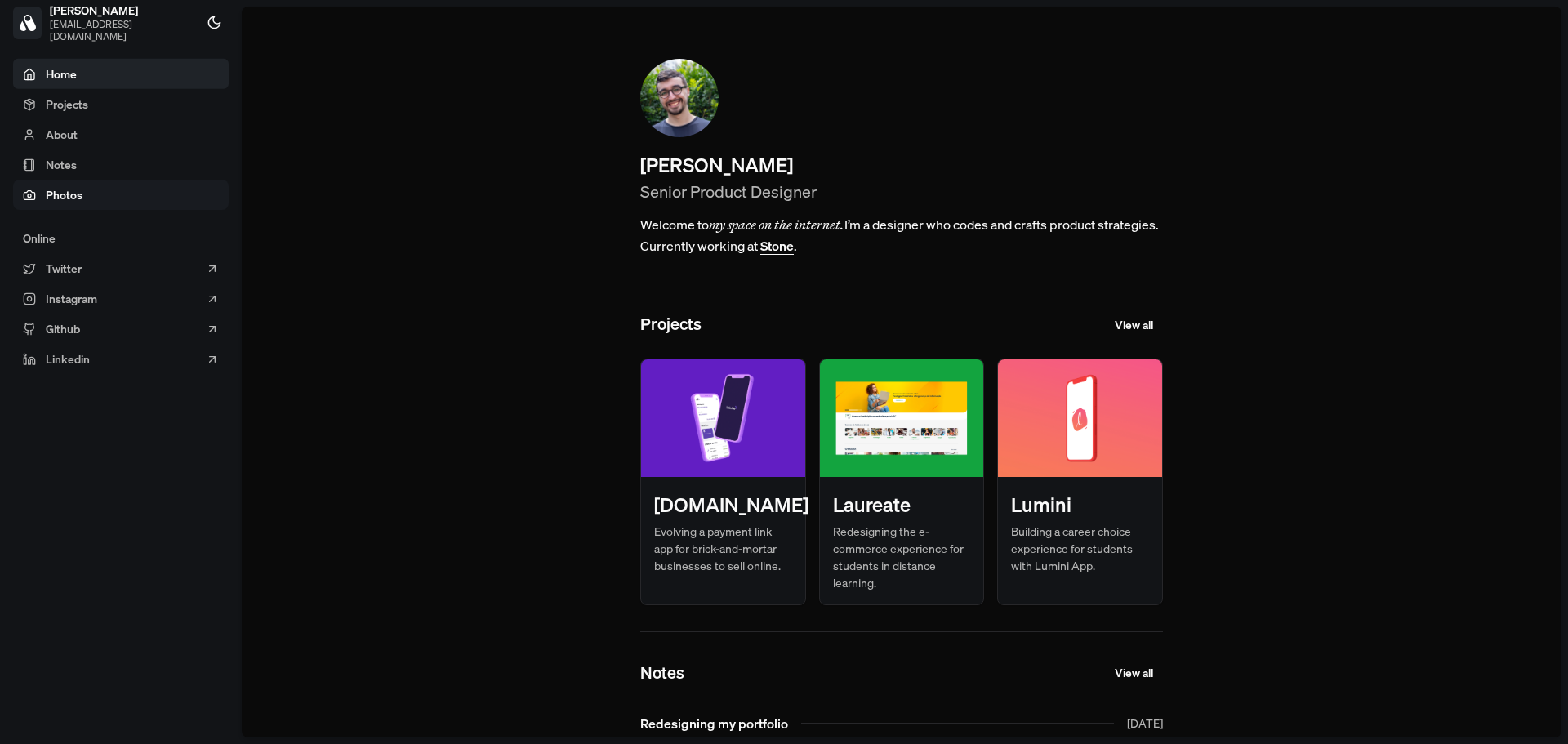
click at [87, 188] on link "Photos" at bounding box center [121, 194] width 216 height 30
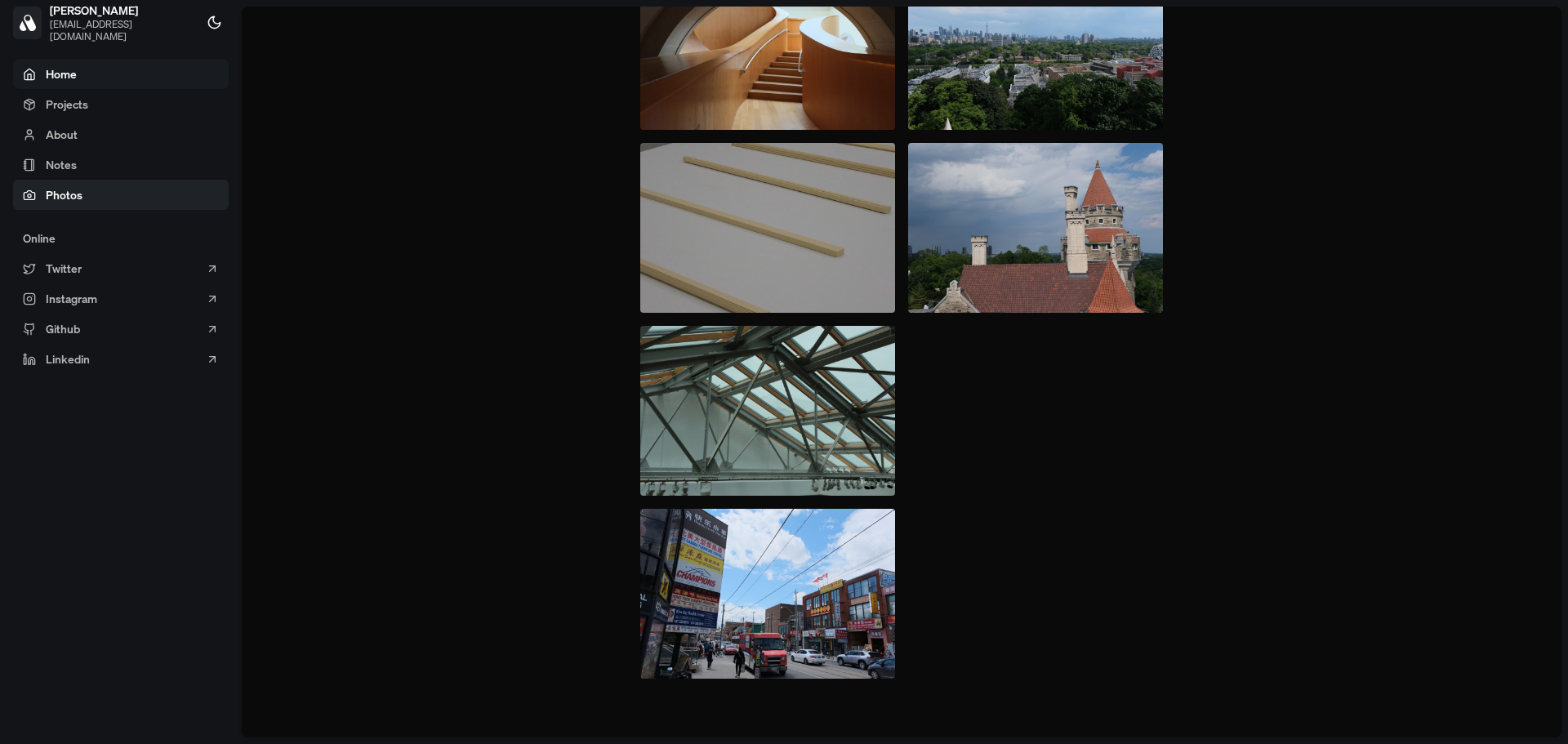
scroll to position [9505, 0]
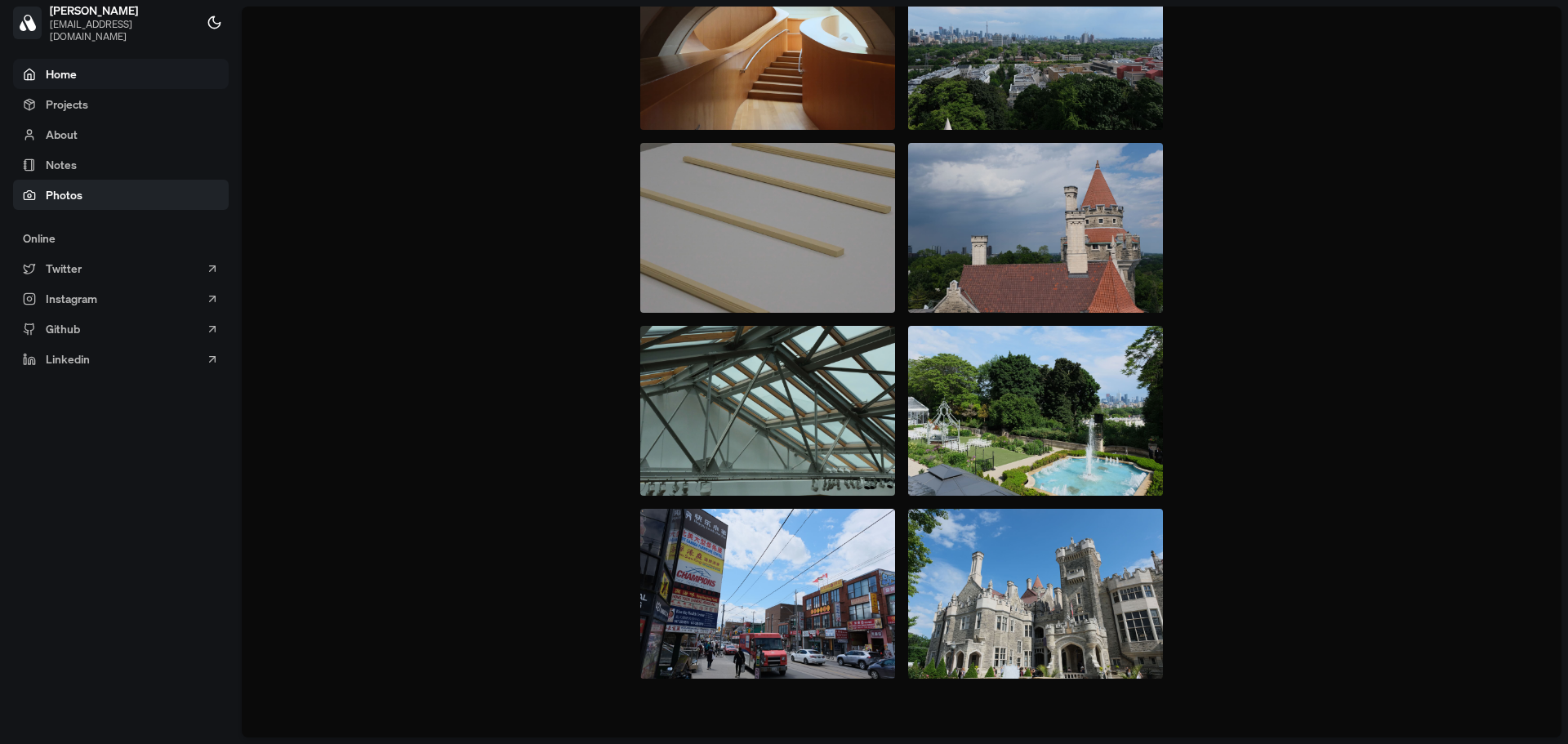
click at [94, 63] on link "Home" at bounding box center [121, 73] width 216 height 30
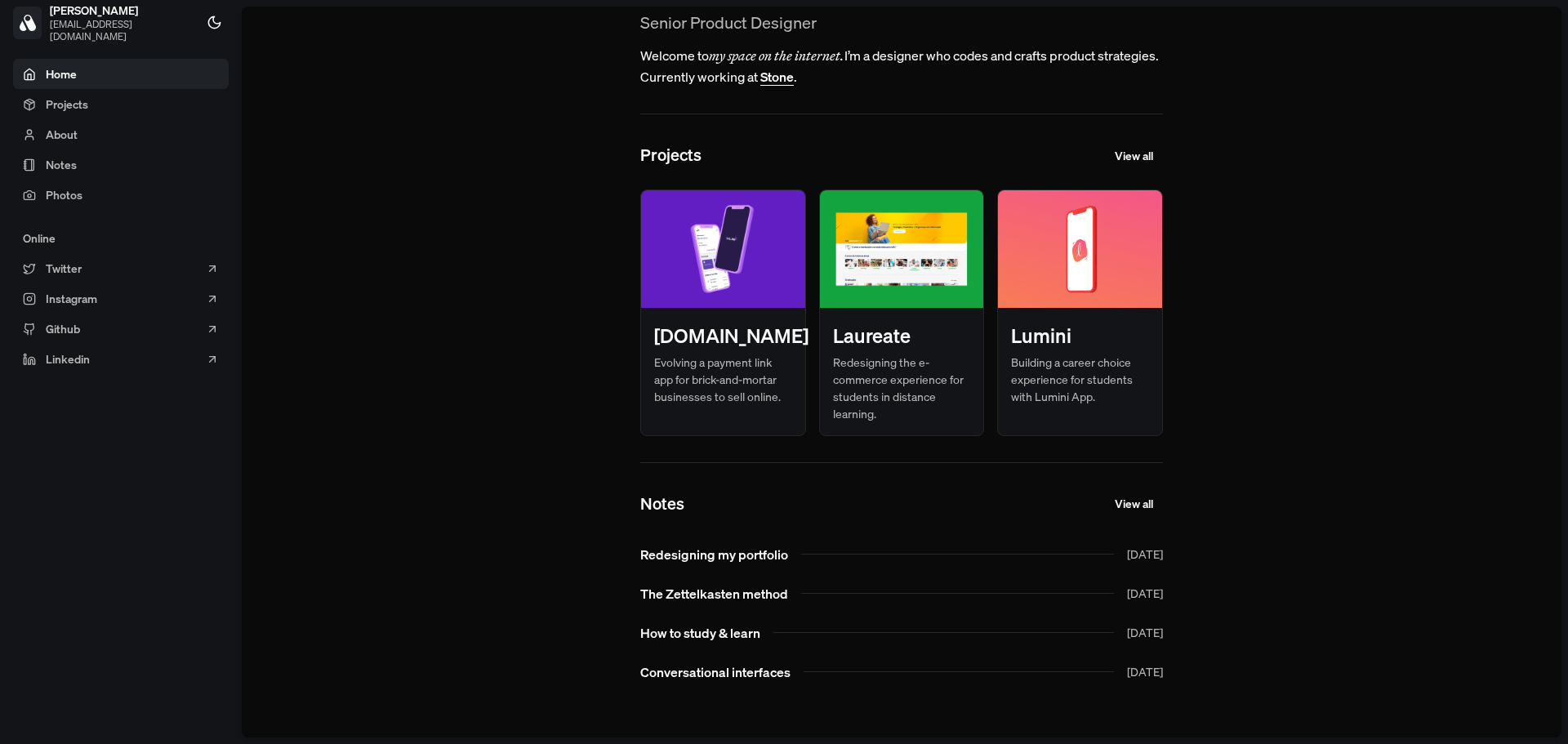
scroll to position [172, 0]
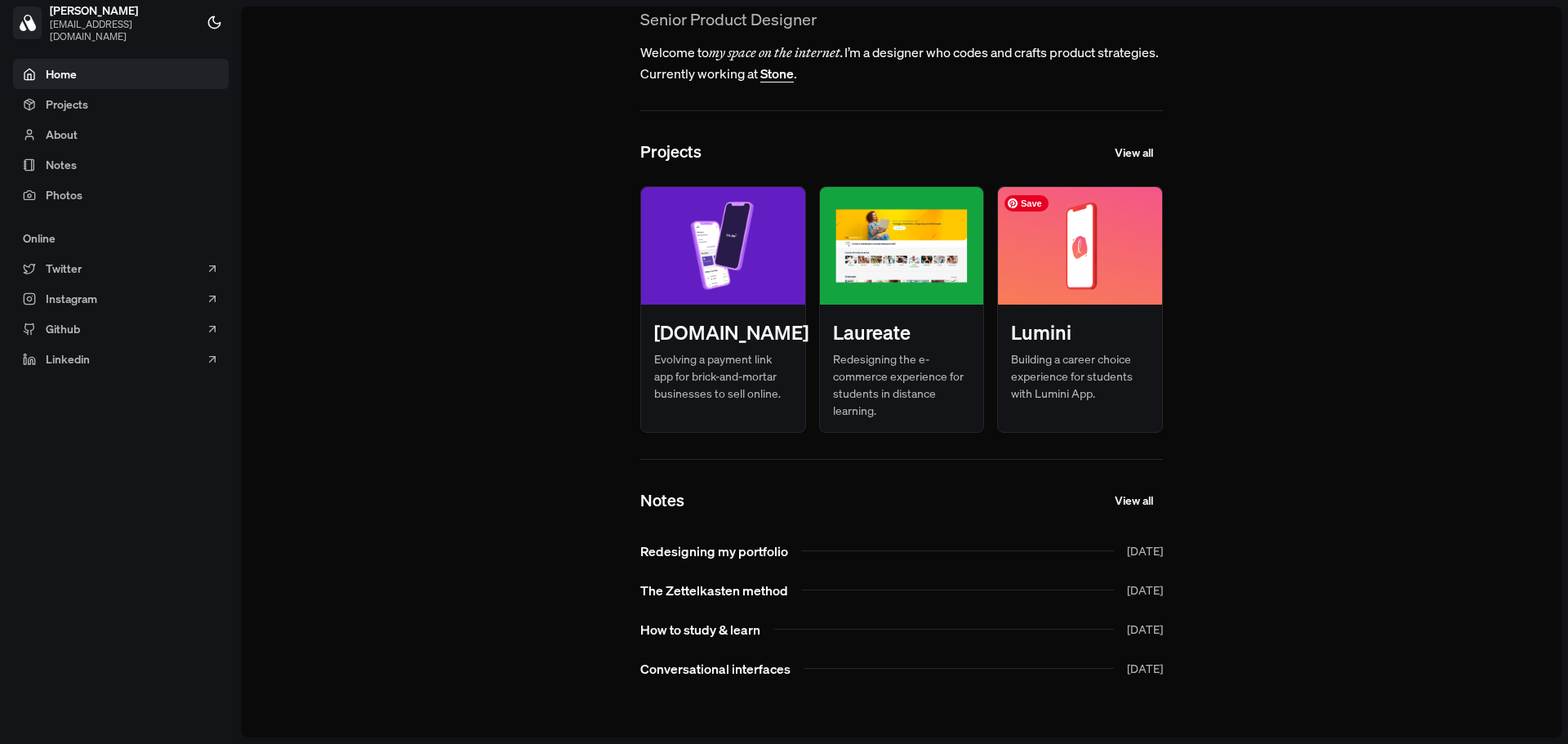
click at [1141, 251] on img at bounding box center [1079, 245] width 164 height 117
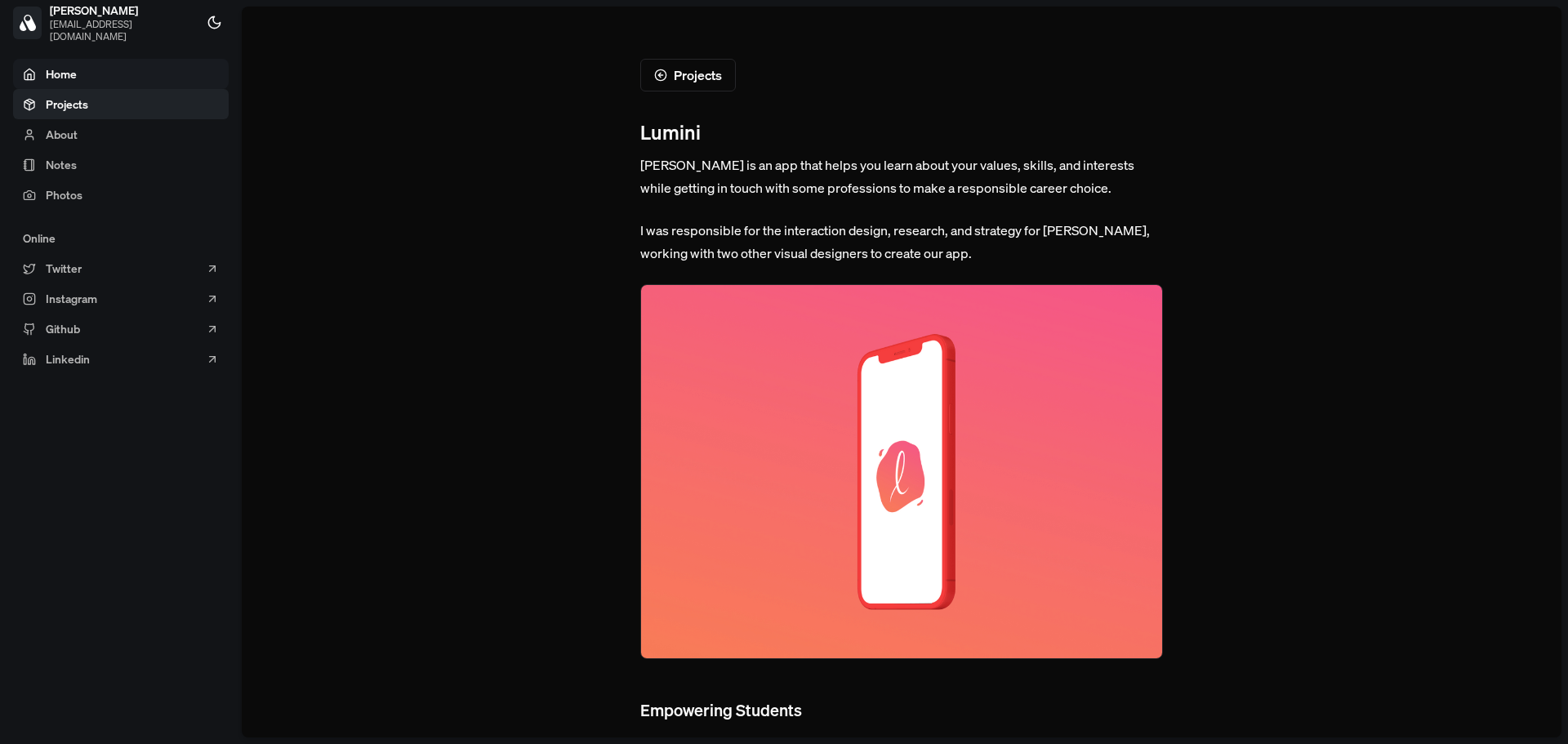
click at [154, 87] on link "Home" at bounding box center [121, 73] width 216 height 30
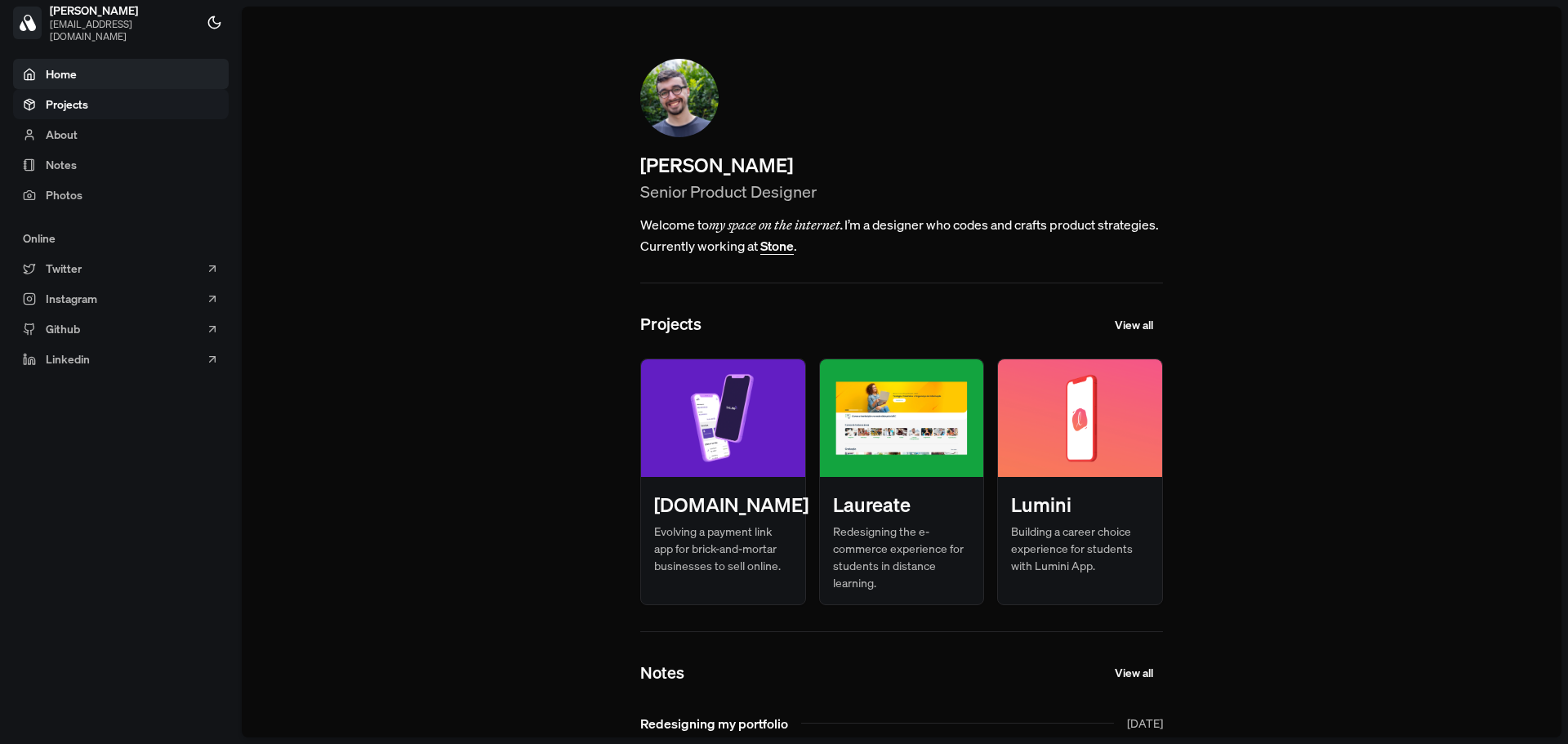
click at [151, 102] on link "Projects" at bounding box center [121, 103] width 216 height 30
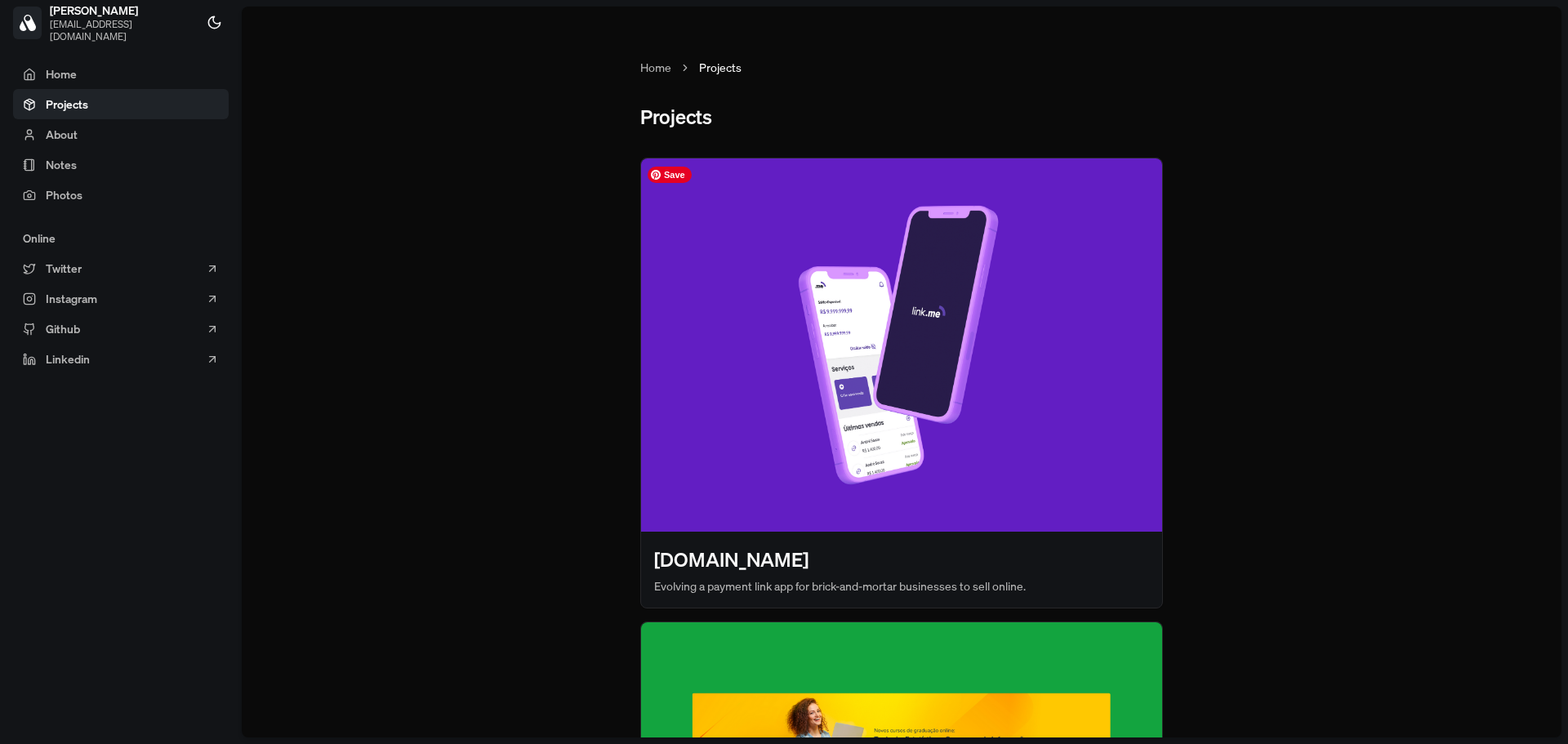
click at [721, 342] on img at bounding box center [901, 345] width 521 height 373
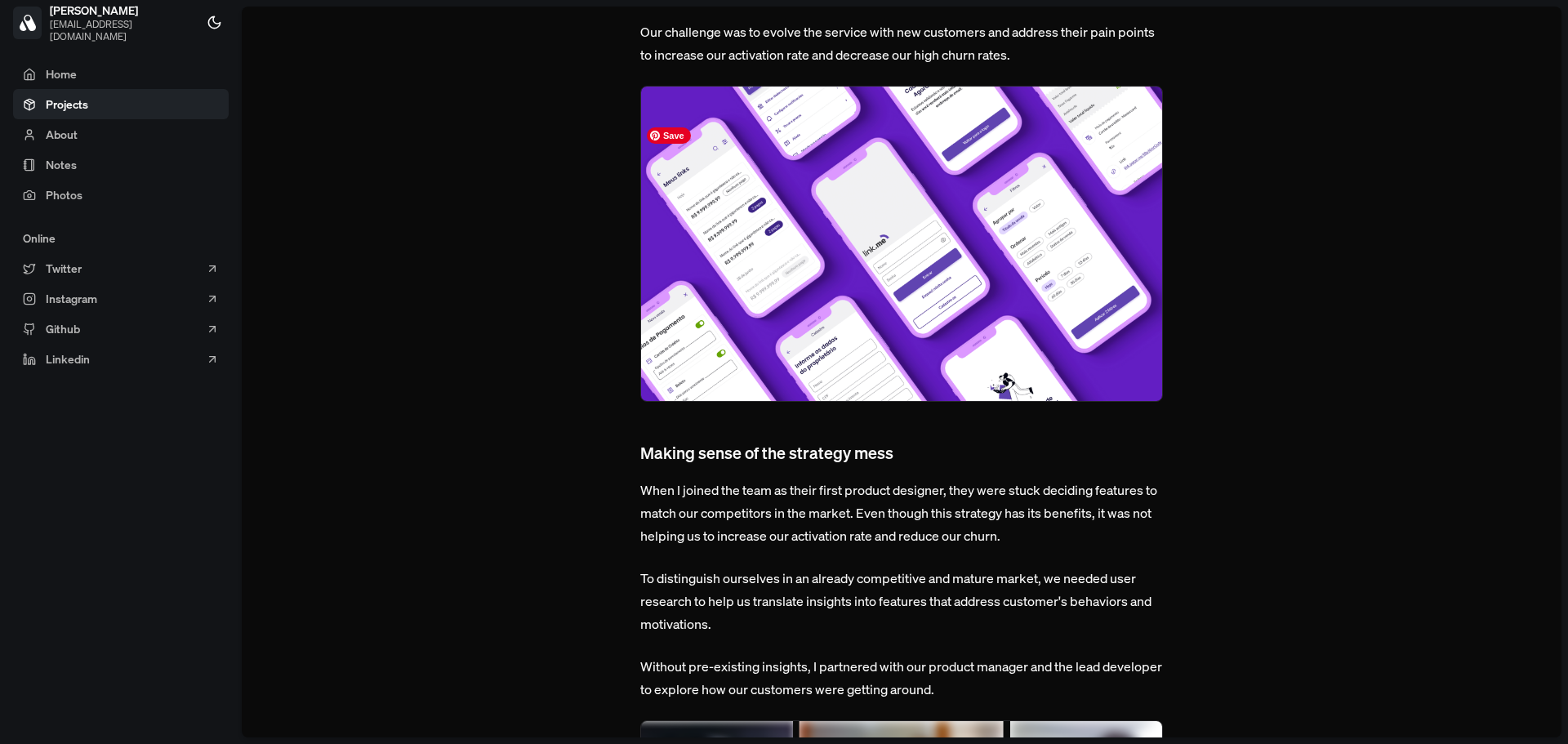
click at [722, 340] on img at bounding box center [902, 243] width 523 height 316
click at [751, 287] on img at bounding box center [902, 243] width 523 height 316
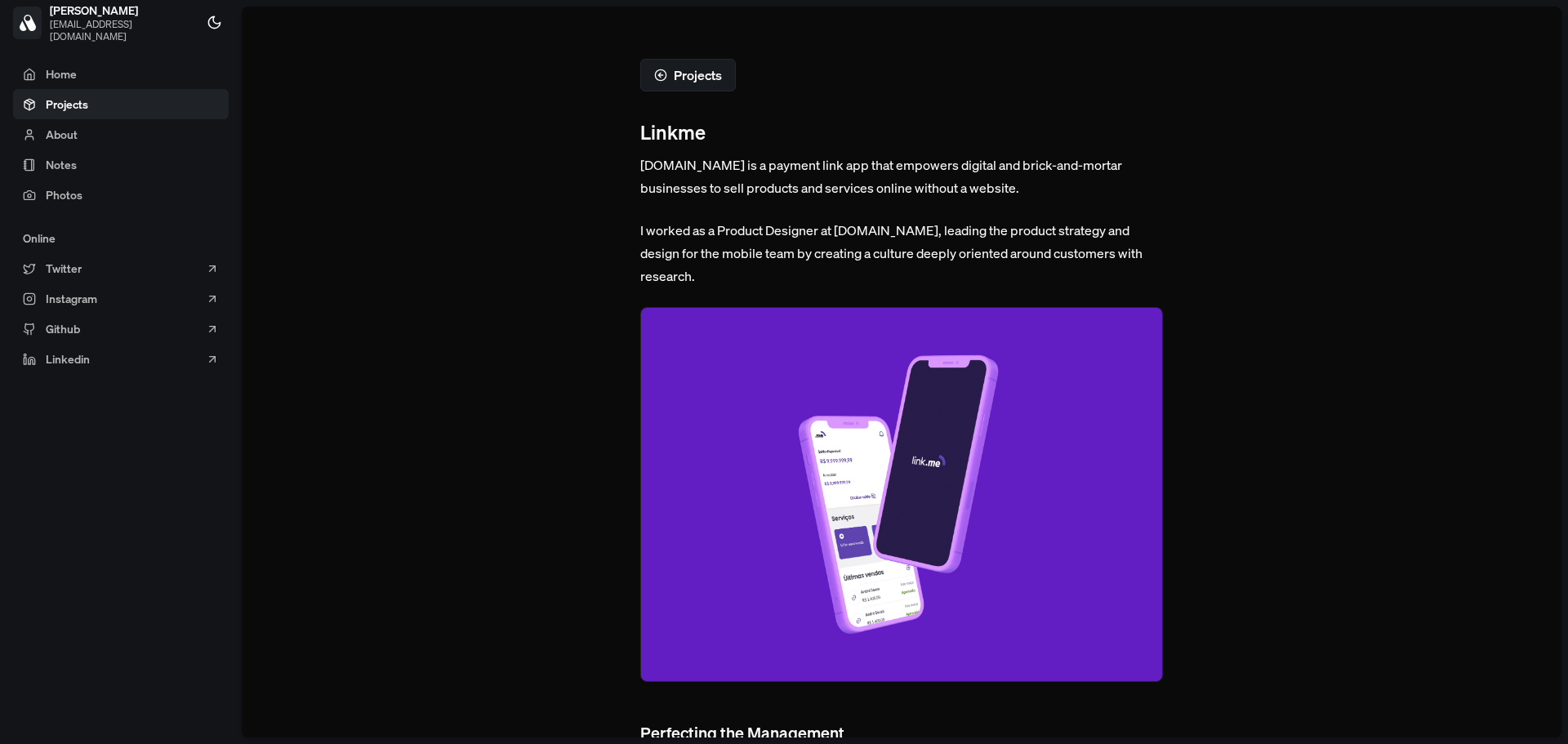
click at [664, 63] on button "Projects" at bounding box center [688, 75] width 95 height 33
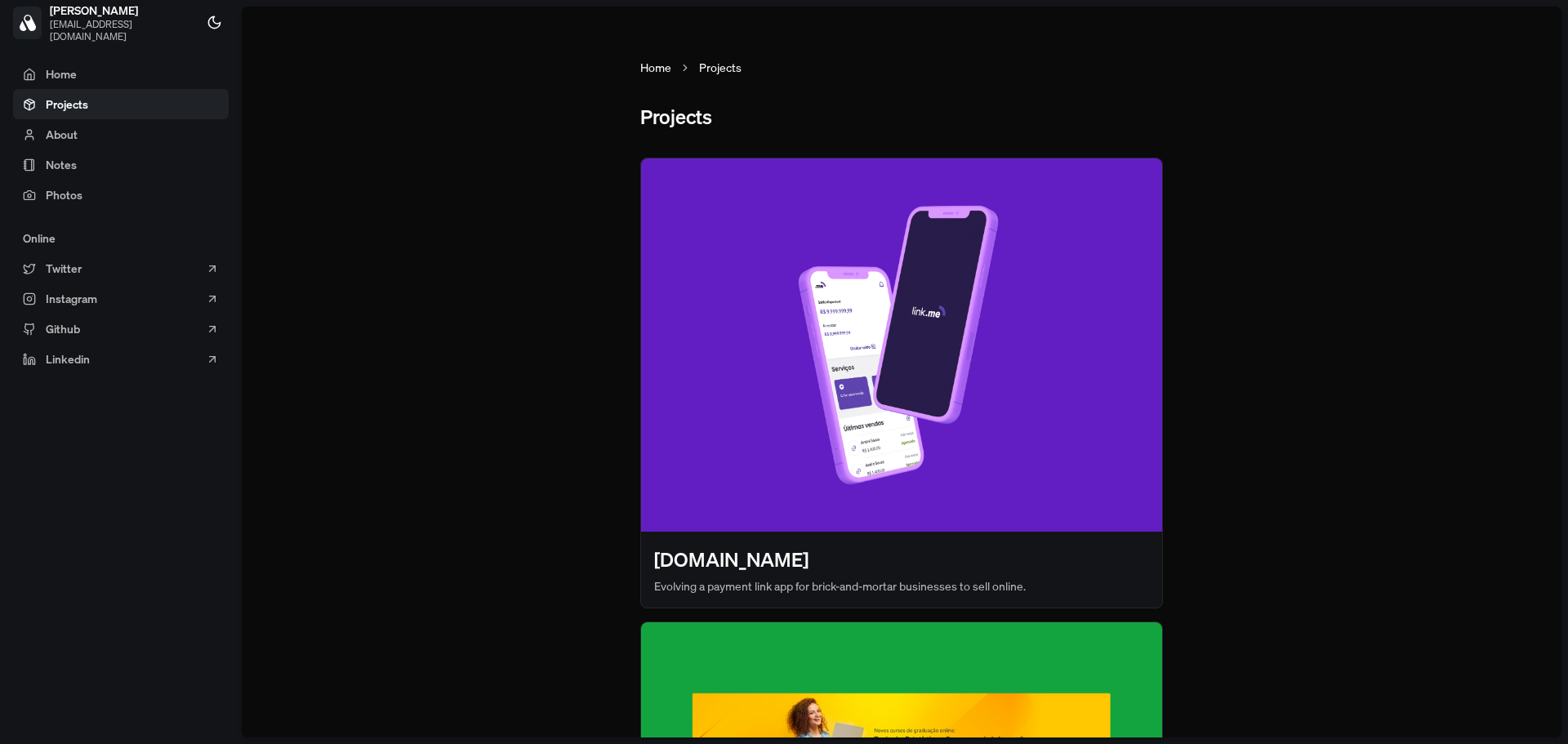
click at [665, 67] on link "Home" at bounding box center [656, 67] width 31 height 17
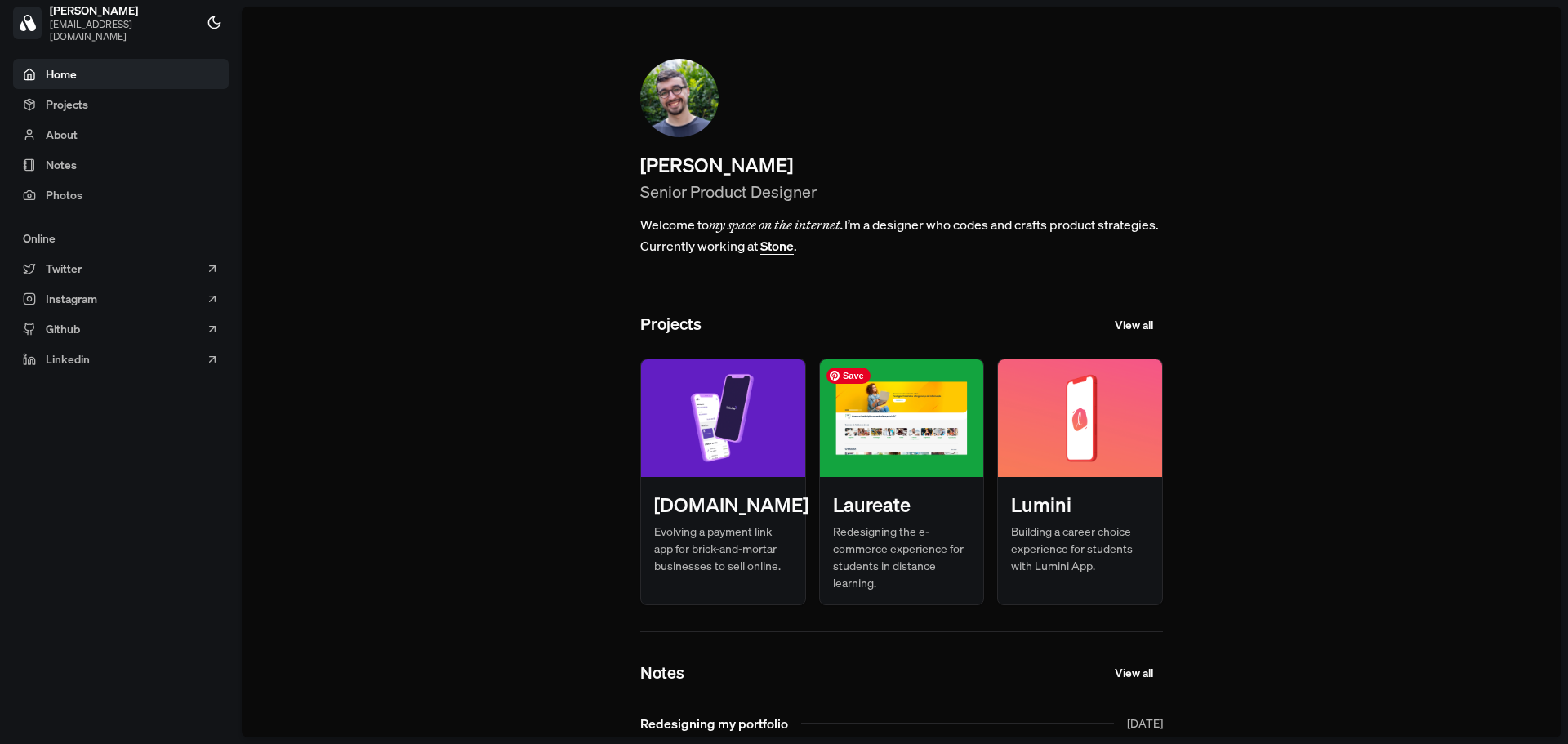
click at [905, 435] on img at bounding box center [902, 418] width 164 height 117
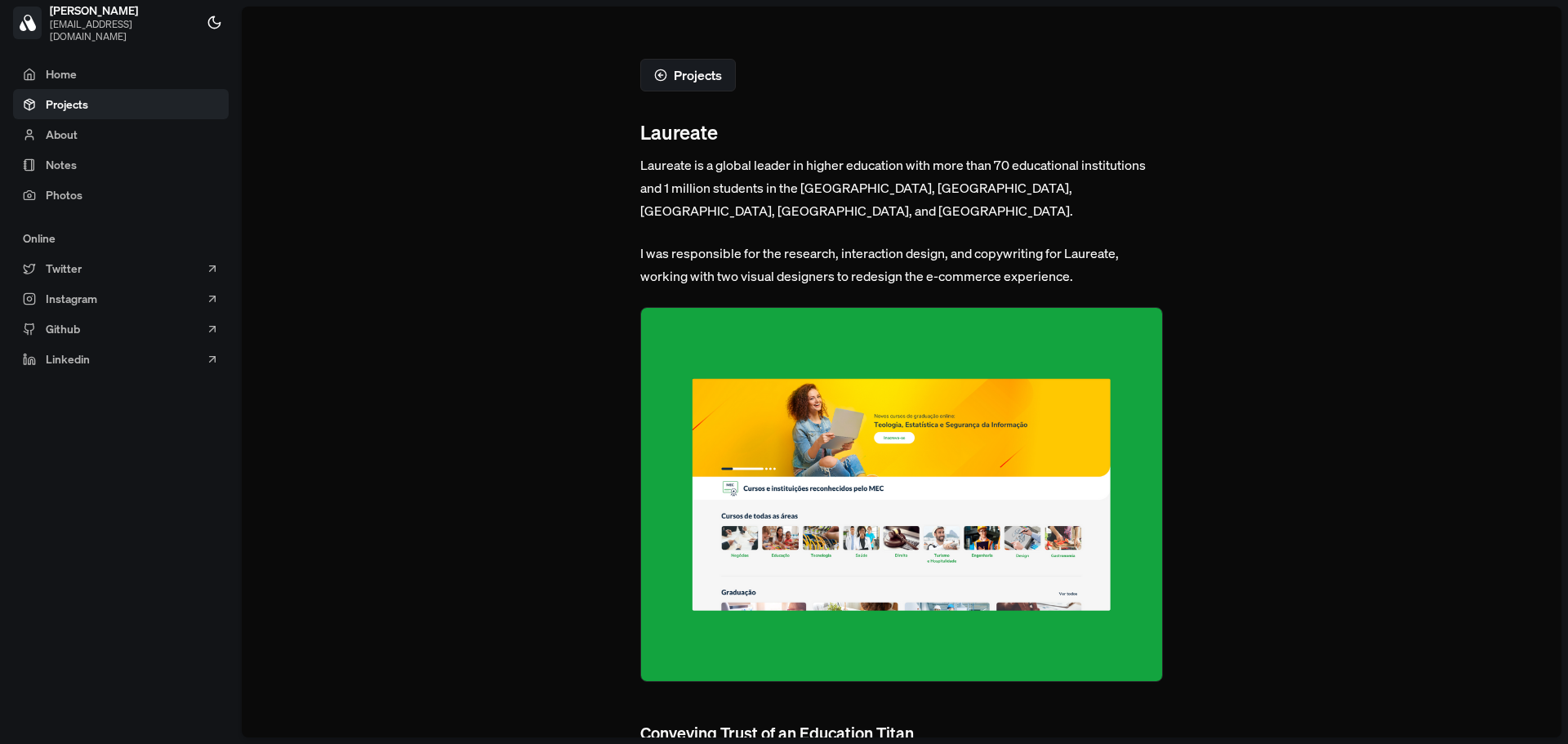
click at [684, 82] on button "Projects" at bounding box center [688, 75] width 95 height 33
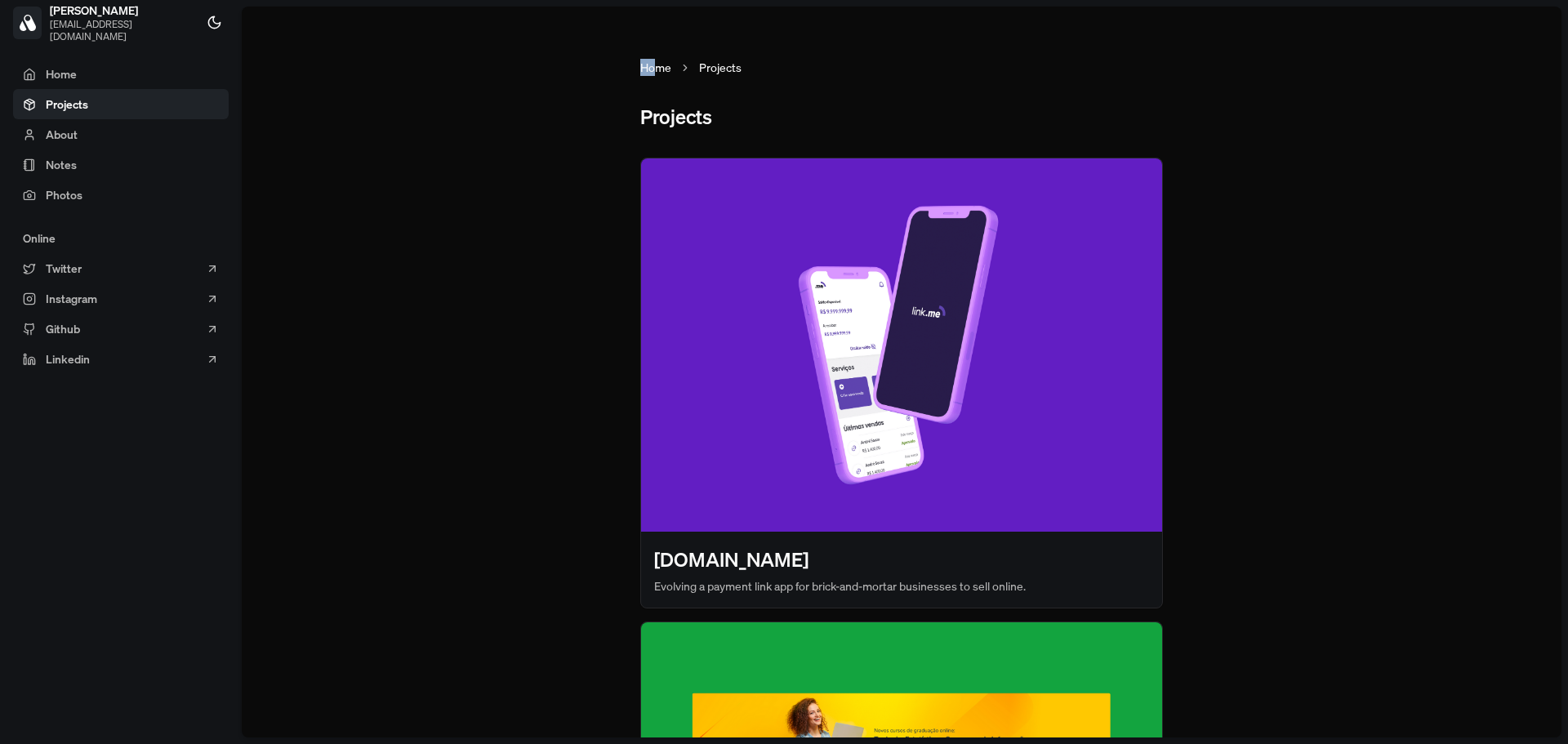
drag, startPoint x: 636, startPoint y: 70, endPoint x: 651, endPoint y: 70, distance: 15.0
click at [651, 70] on link "Home" at bounding box center [656, 67] width 31 height 17
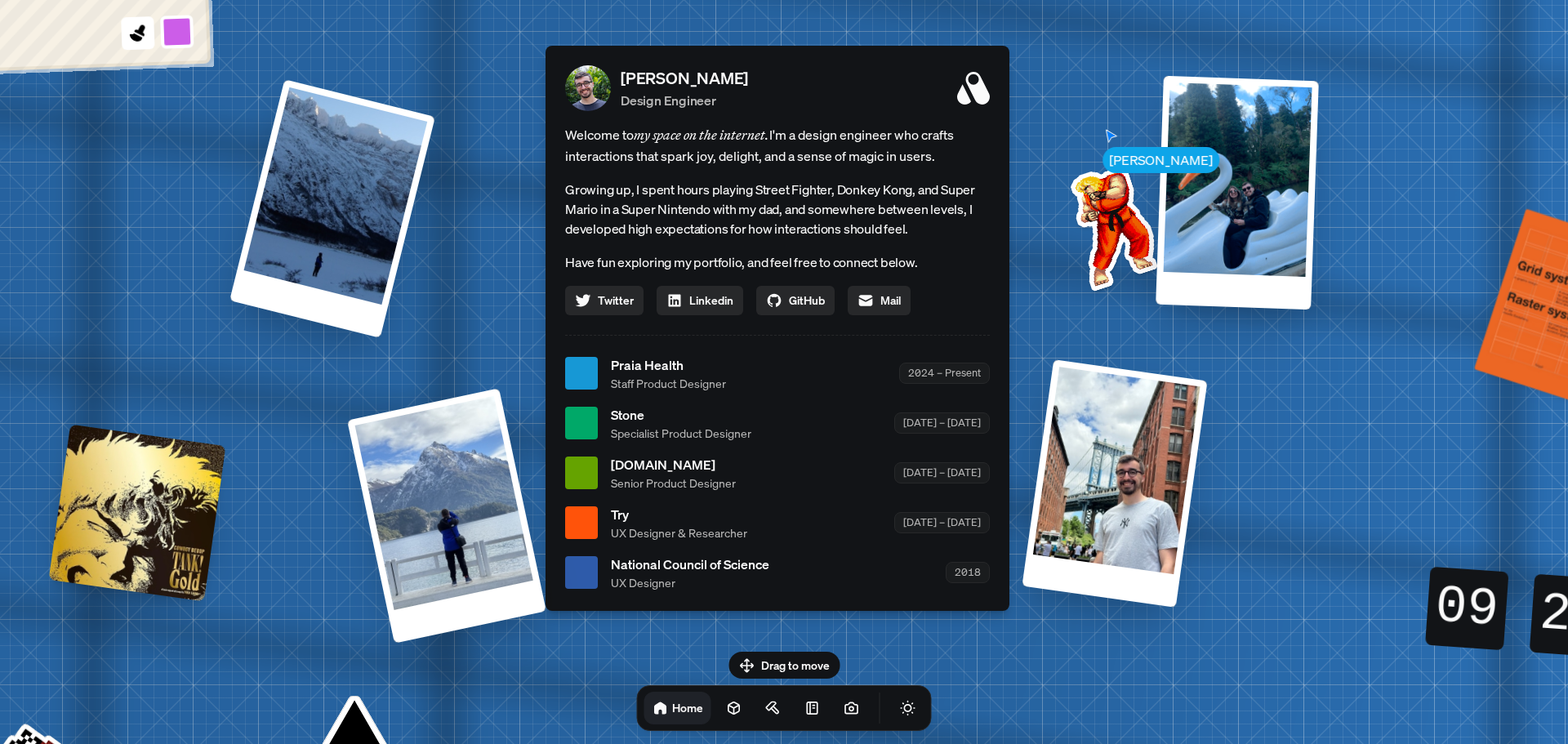
drag, startPoint x: 1404, startPoint y: 380, endPoint x: 1388, endPoint y: 387, distance: 17.5
click at [1388, 387] on div "Andre Andre Souza Design Engineer Welcome to my space on the internet. I'm a de…" at bounding box center [781, 374] width 2444 height 2140
drag, startPoint x: 1324, startPoint y: 380, endPoint x: 1289, endPoint y: 381, distance: 35.0
click at [1289, 381] on div "Andre Andre Souza Design Engineer Welcome to my space on the internet. I'm a de…" at bounding box center [781, 374] width 2444 height 2140
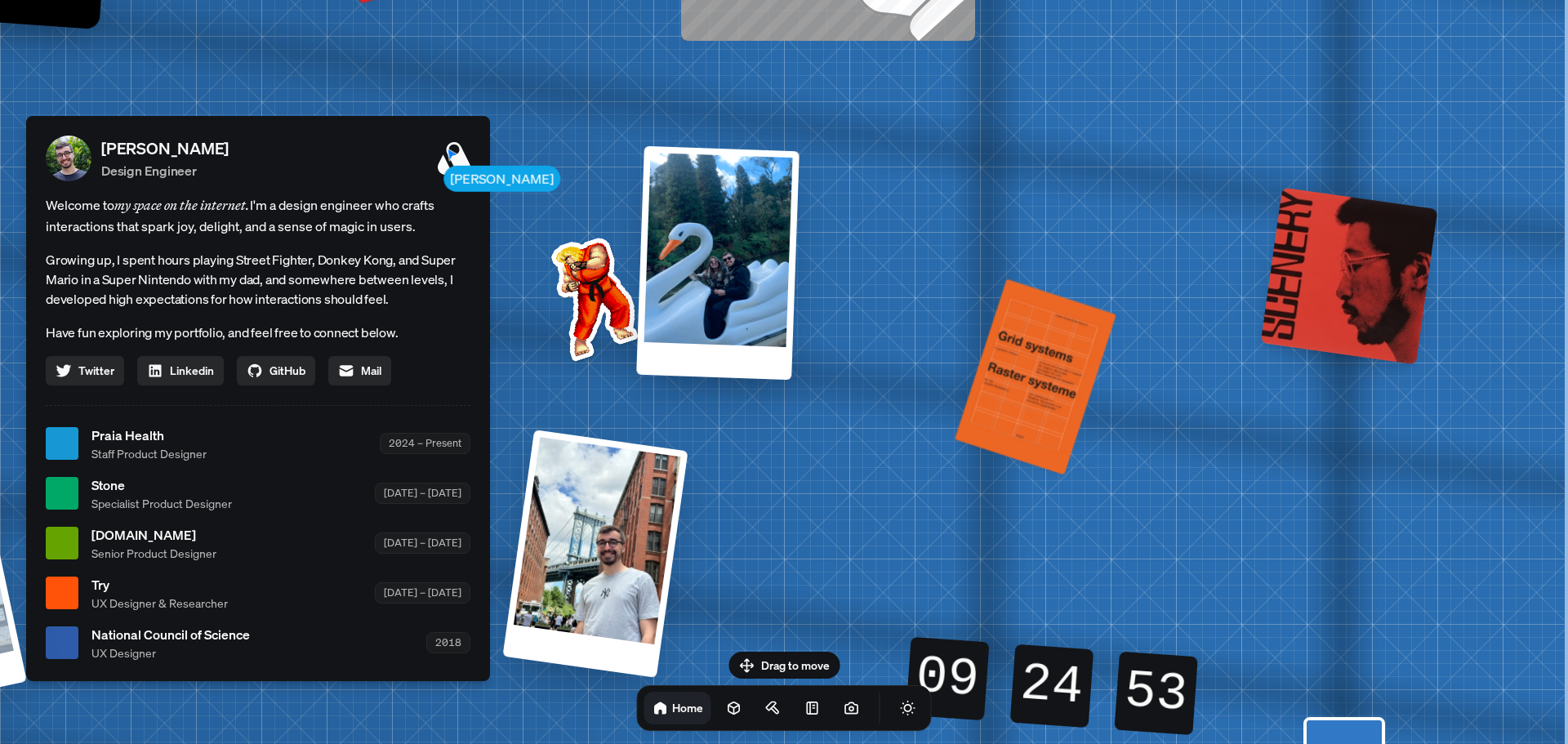
drag, startPoint x: 1289, startPoint y: 381, endPoint x: 722, endPoint y: 449, distance: 571.1
click at [724, 451] on div "Andre Andre Souza Design Engineer Welcome to my space on the internet. I'm a de…" at bounding box center [262, 444] width 2444 height 2140
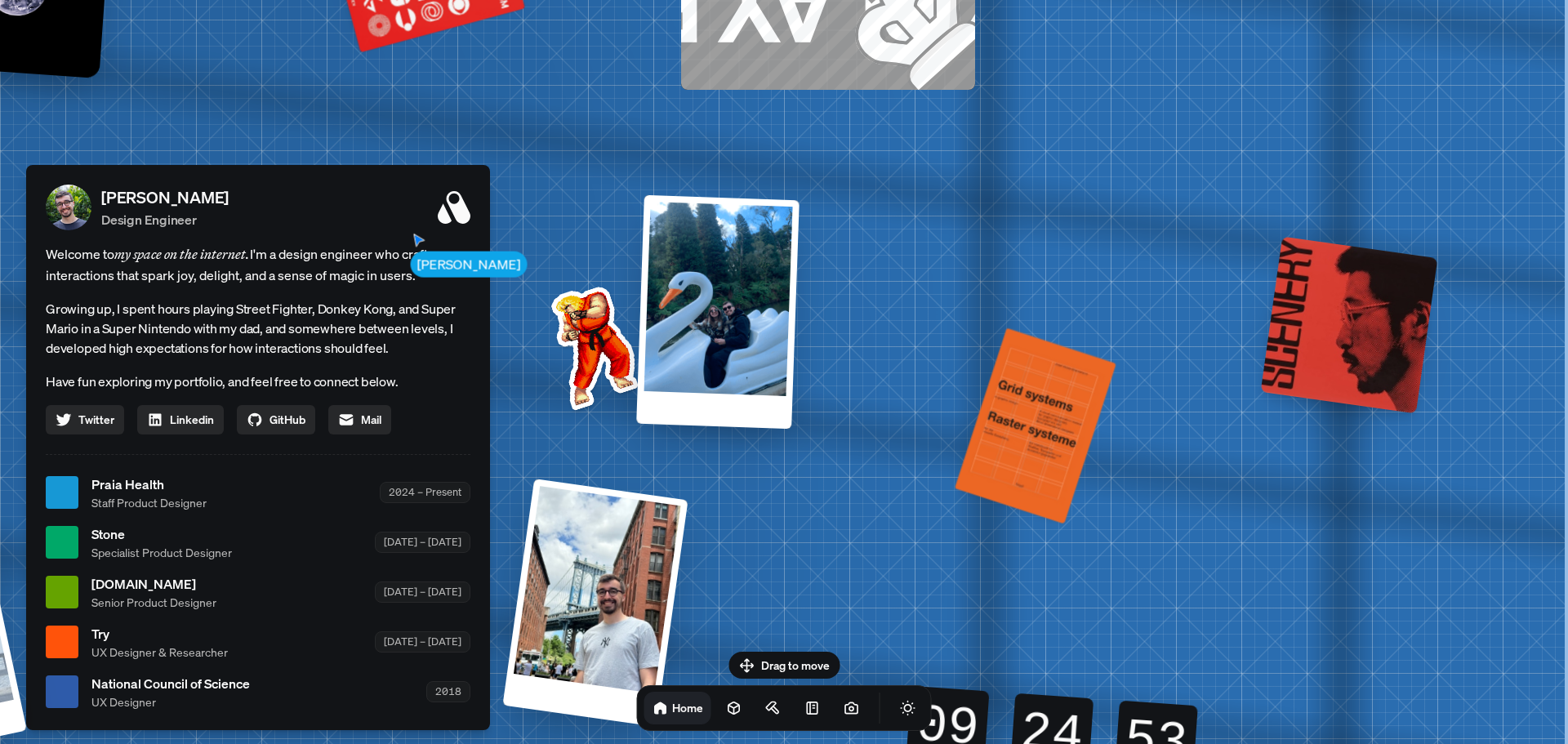
drag, startPoint x: 946, startPoint y: 310, endPoint x: 831, endPoint y: 477, distance: 202.8
click at [831, 477] on div "Andre Andre Souza Design Engineer Welcome to my space on the internet. I'm a de…" at bounding box center [262, 493] width 2444 height 2140
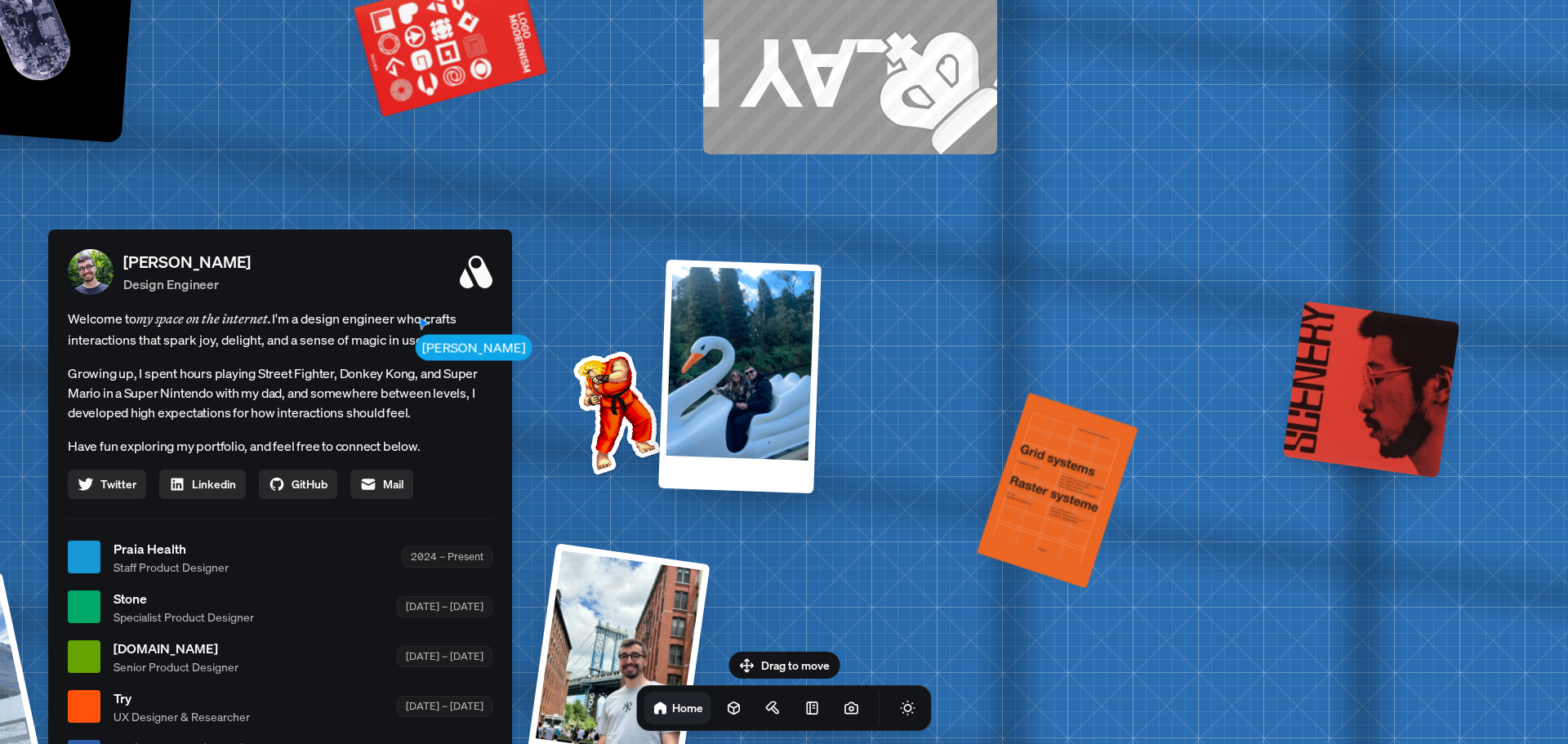
drag, startPoint x: 943, startPoint y: 358, endPoint x: 979, endPoint y: 171, distance: 190.4
click at [977, 193] on div "Andre Andre Souza Design Engineer Welcome to my space on the internet. I'm a de…" at bounding box center [284, 558] width 2444 height 2140
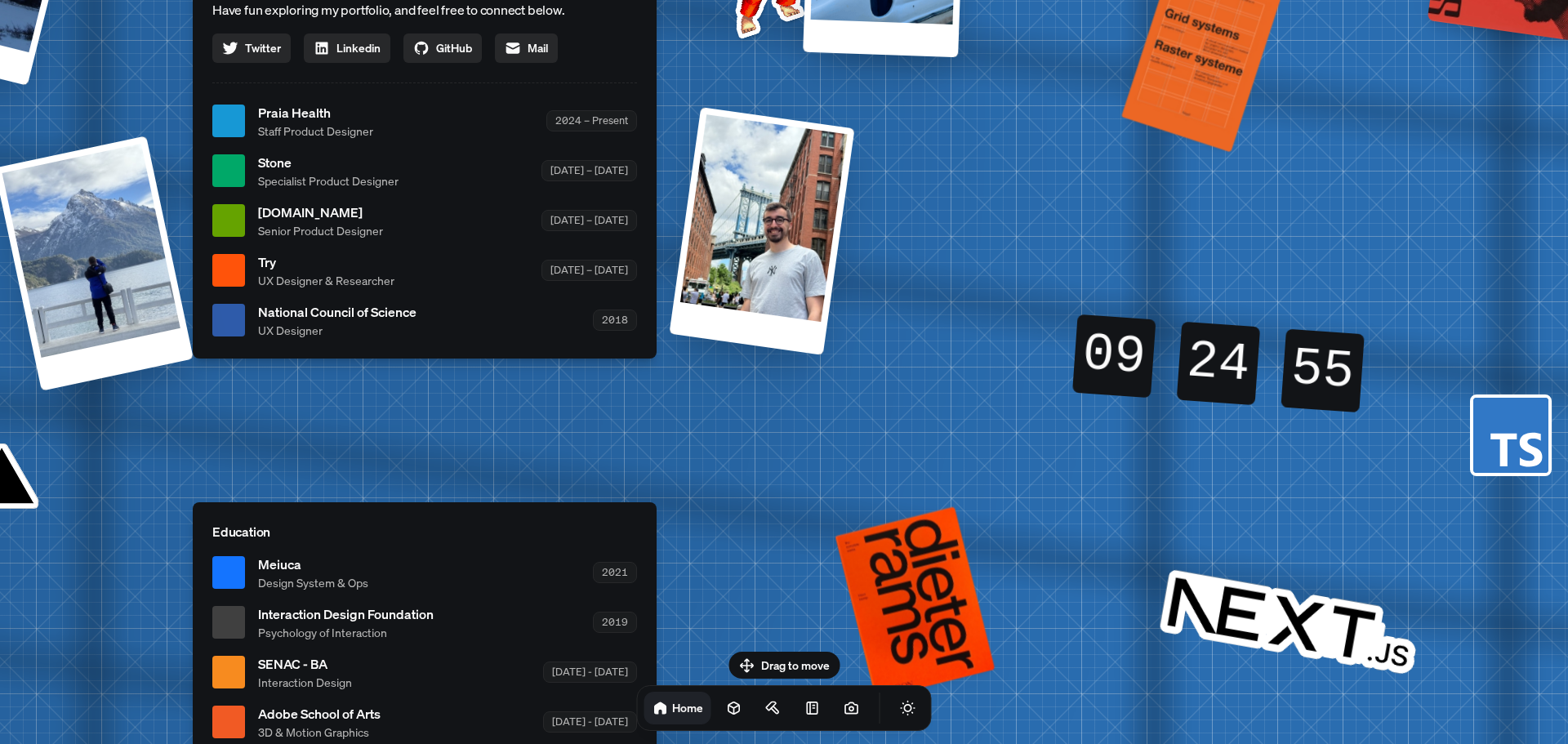
drag, startPoint x: 901, startPoint y: 357, endPoint x: 979, endPoint y: 180, distance: 193.4
click at [979, 180] on div "Andre Andre Souza Design Engineer Welcome to my space on the internet. I'm a de…" at bounding box center [428, 122] width 2444 height 2140
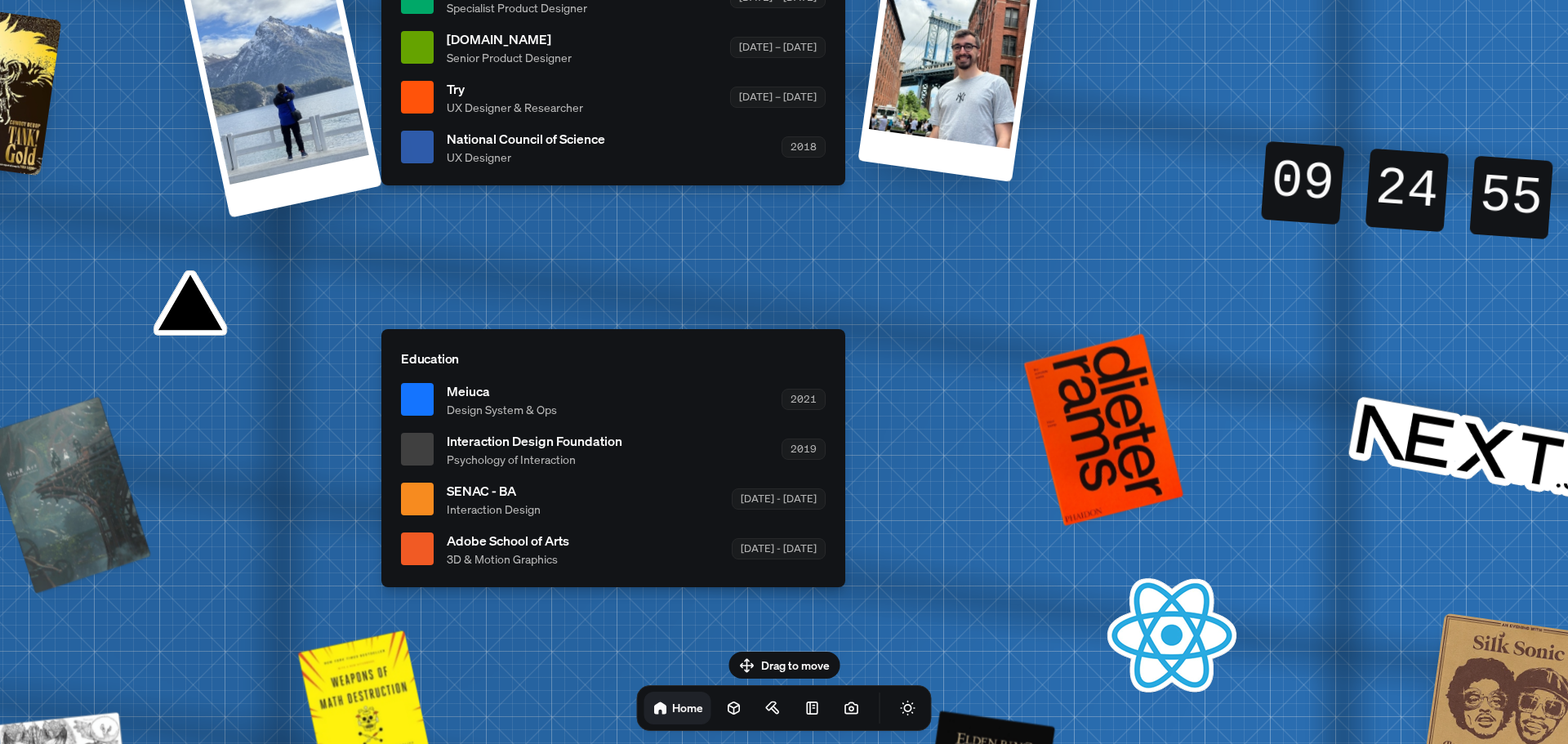
drag, startPoint x: 871, startPoint y: 429, endPoint x: 1063, endPoint y: 264, distance: 253.2
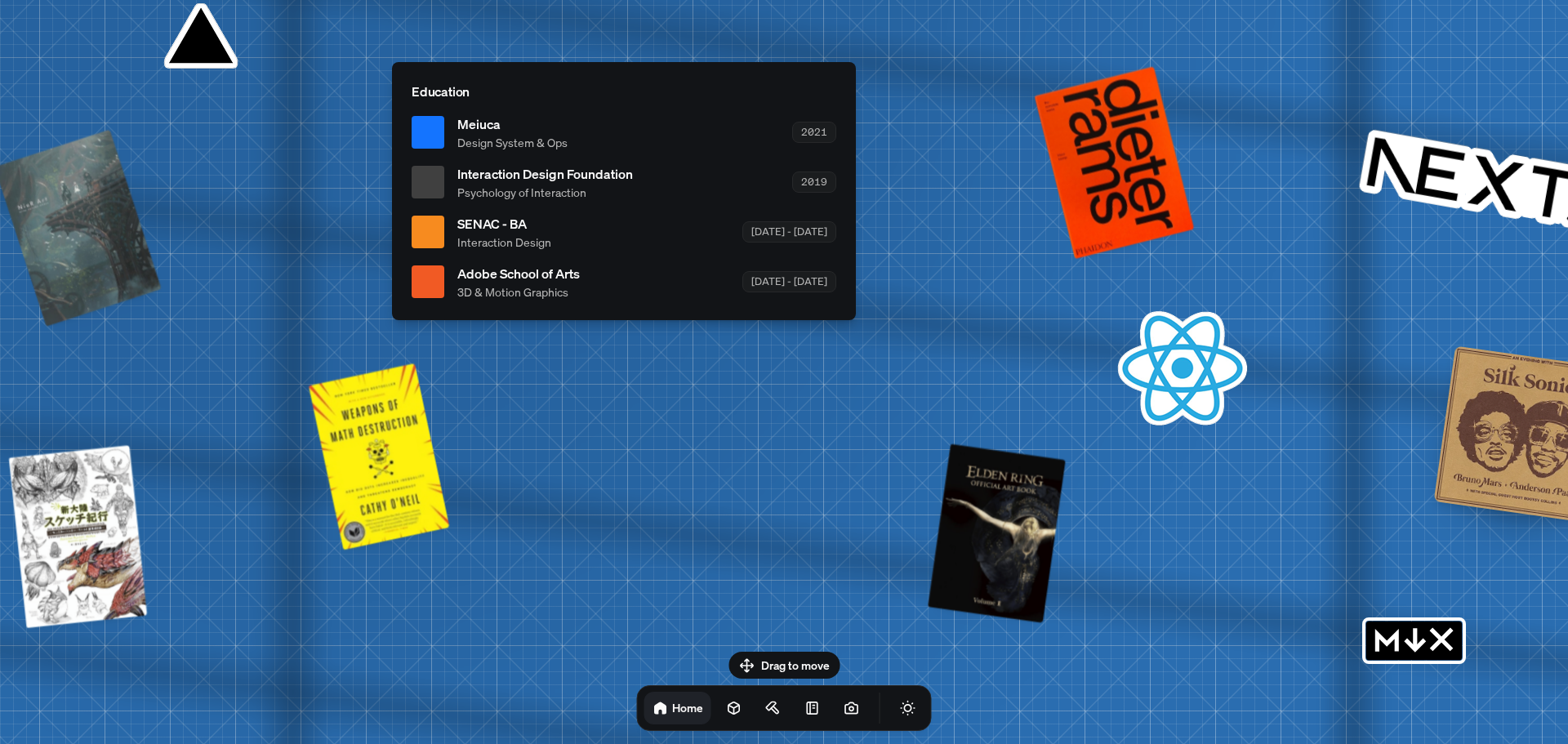
drag, startPoint x: 514, startPoint y: 504, endPoint x: 709, endPoint y: 501, distance: 195.0
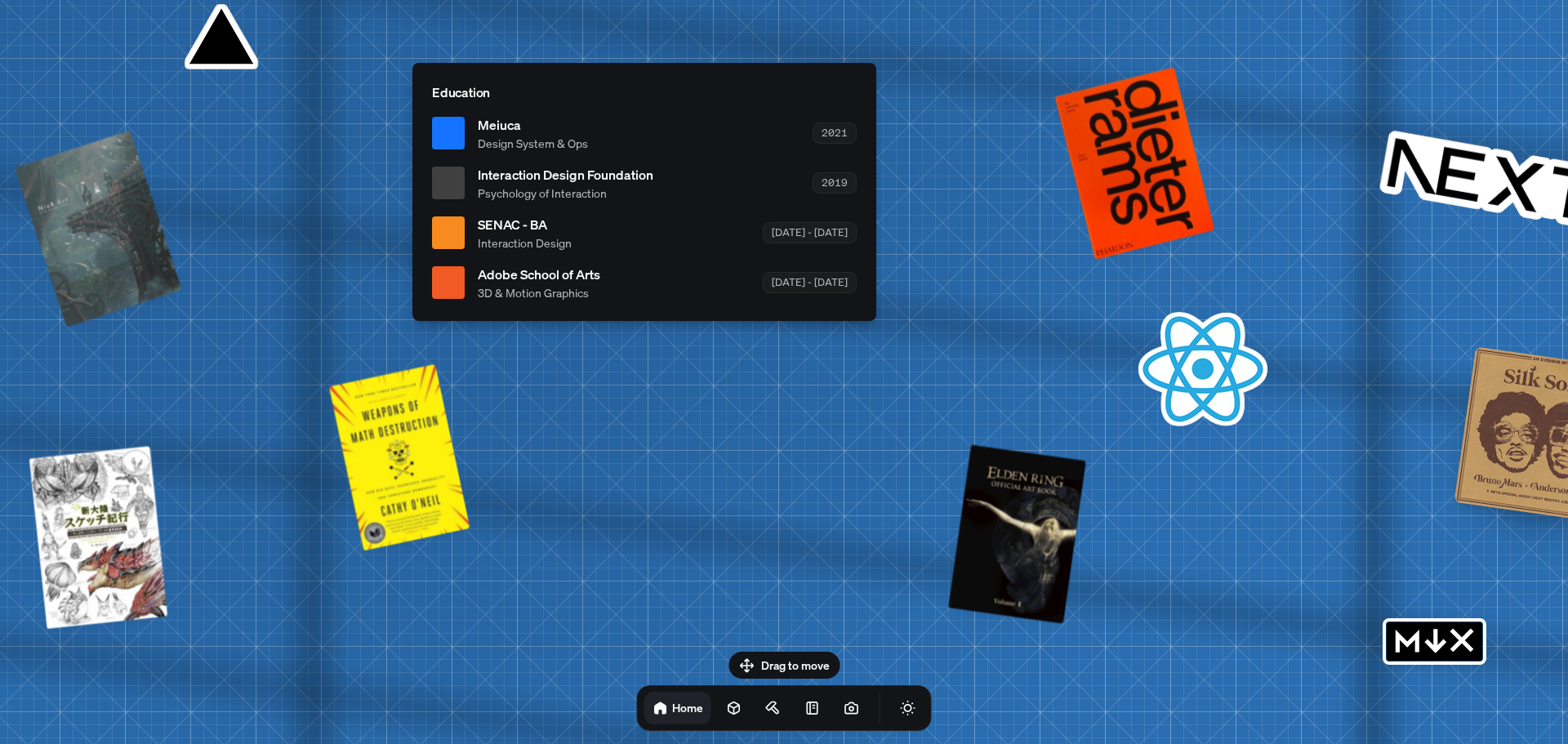
drag, startPoint x: 583, startPoint y: 436, endPoint x: 954, endPoint y: 447, distance: 371.2
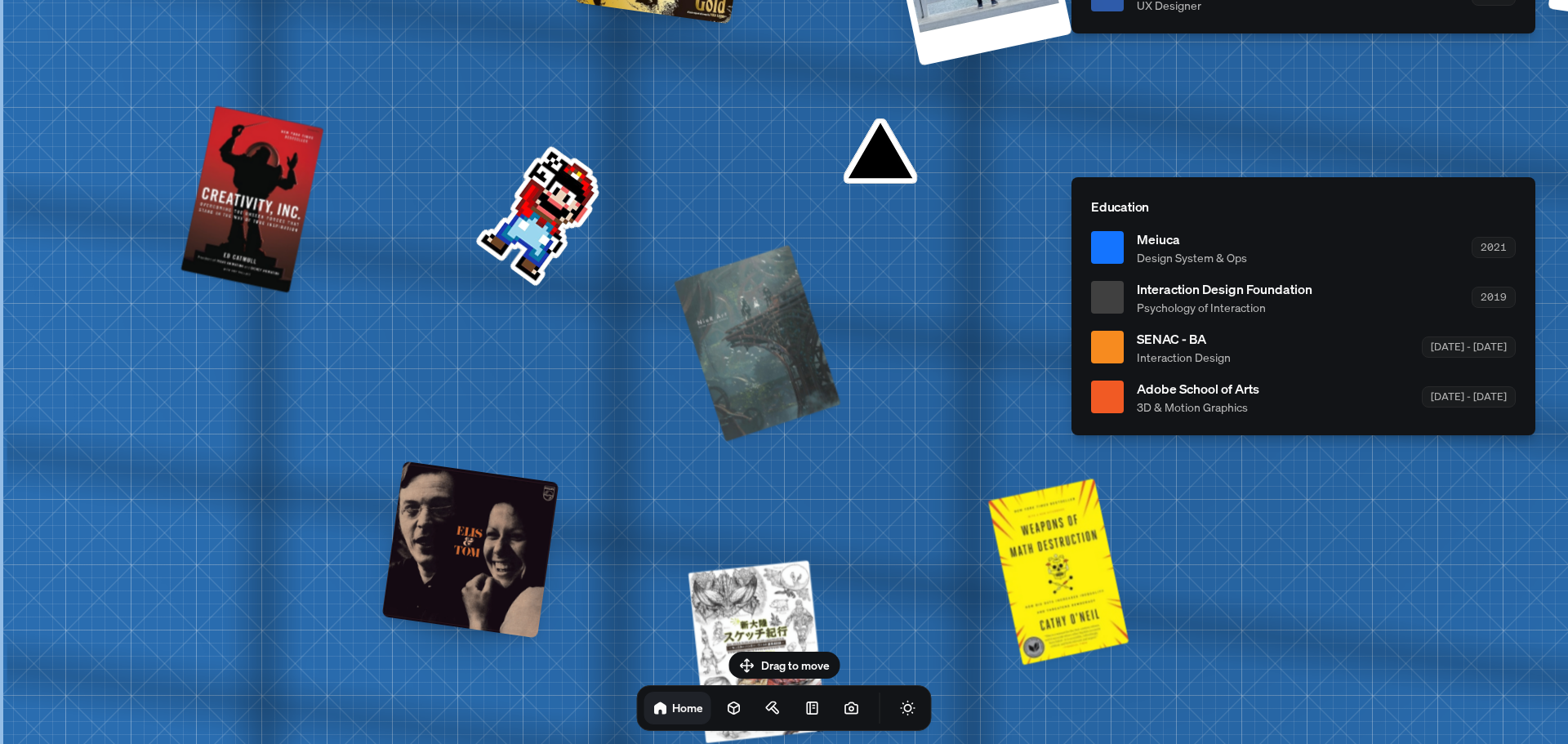
drag, startPoint x: 603, startPoint y: 350, endPoint x: 873, endPoint y: 453, distance: 289.0
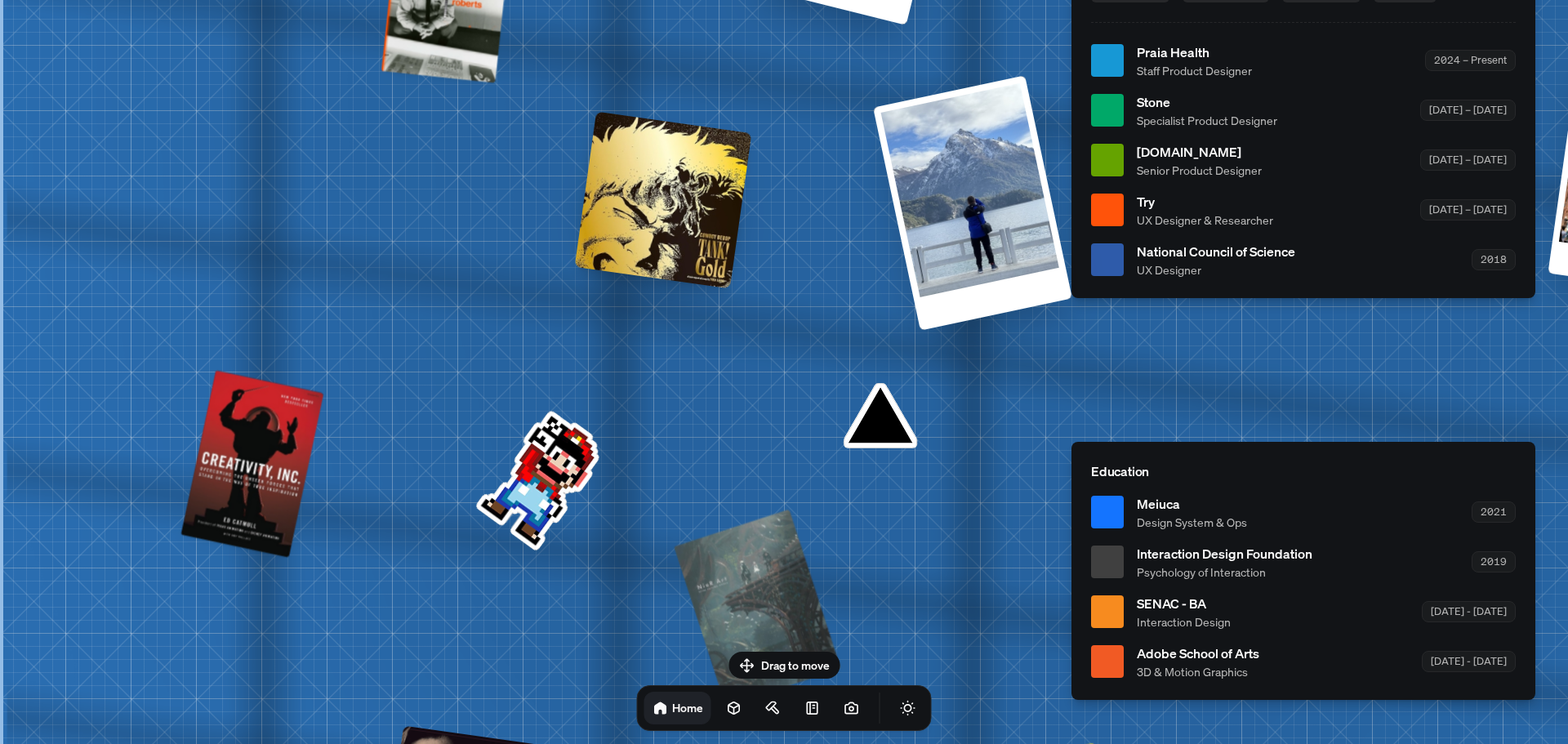
drag, startPoint x: 816, startPoint y: 377, endPoint x: 910, endPoint y: 512, distance: 164.5
click at [912, 511] on div "Andre Andre Souza Design Engineer Welcome to my space on the internet. I'm a de…" at bounding box center [1307, 61] width 2444 height 2140
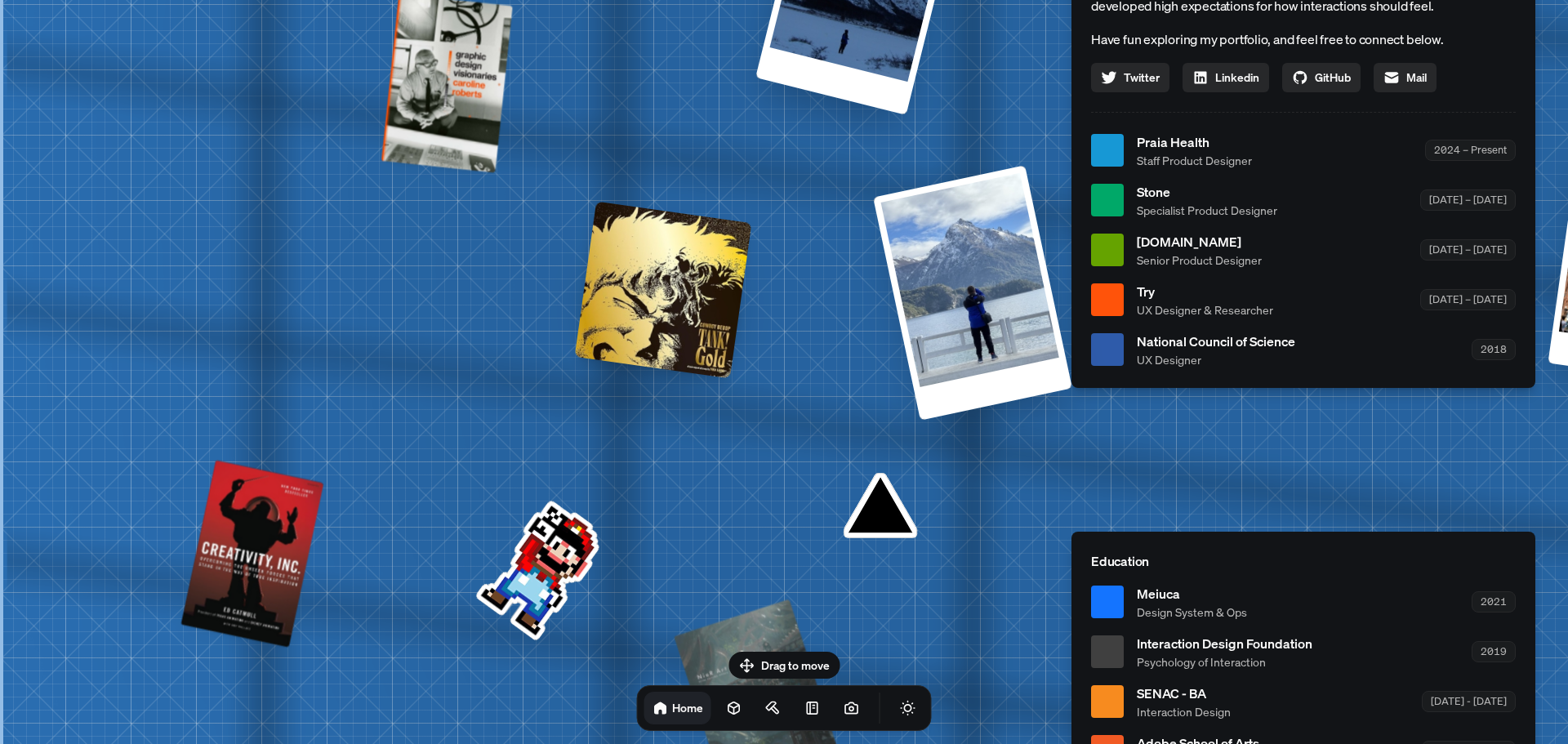
drag, startPoint x: 444, startPoint y: 304, endPoint x: 473, endPoint y: 462, distance: 160.6
click at [469, 466] on div "Andre Andre Souza Design Engineer Welcome to my space on the internet. I'm a de…" at bounding box center [1307, 151] width 2444 height 2140
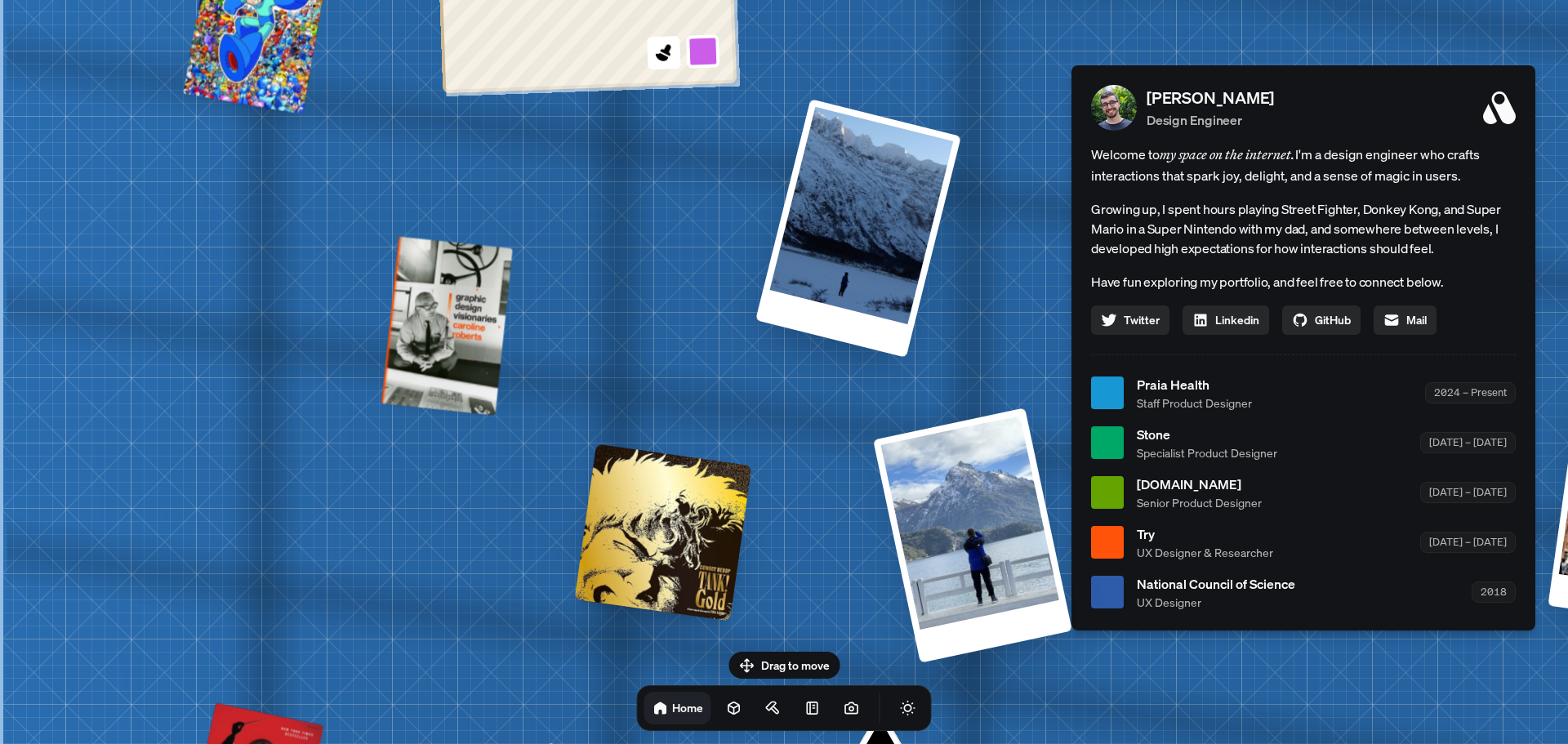
drag, startPoint x: 590, startPoint y: 308, endPoint x: 603, endPoint y: 589, distance: 281.3
click at [602, 602] on div "Andre Andre Souza Design Engineer Welcome to my space on the internet. I'm a de…" at bounding box center [1307, 394] width 2444 height 2140
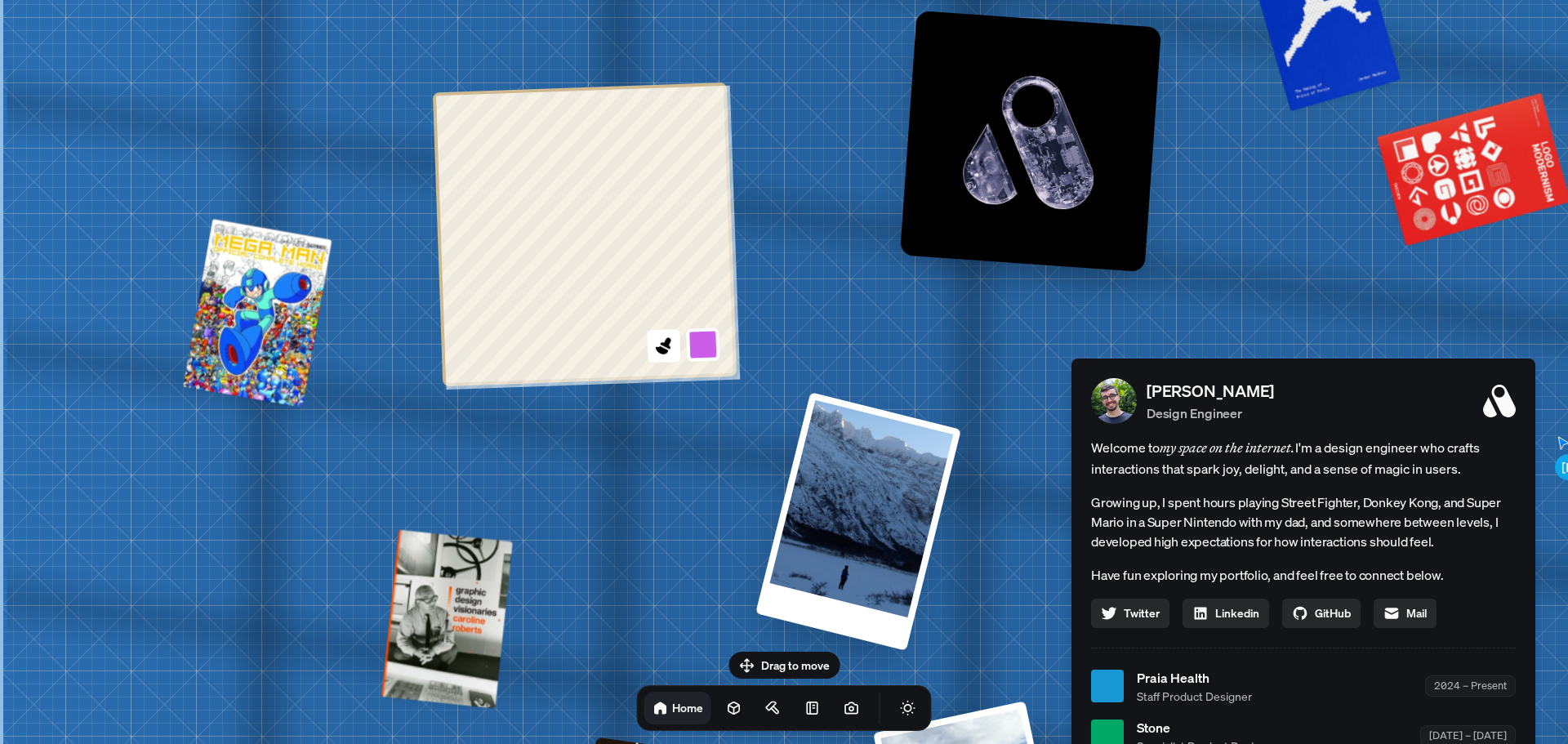
drag, startPoint x: 782, startPoint y: 329, endPoint x: 789, endPoint y: 598, distance: 269.1
click at [789, 598] on div "Andre Andre Souza Design Engineer Welcome to my space on the internet. I'm a de…" at bounding box center [1307, 687] width 2444 height 2140
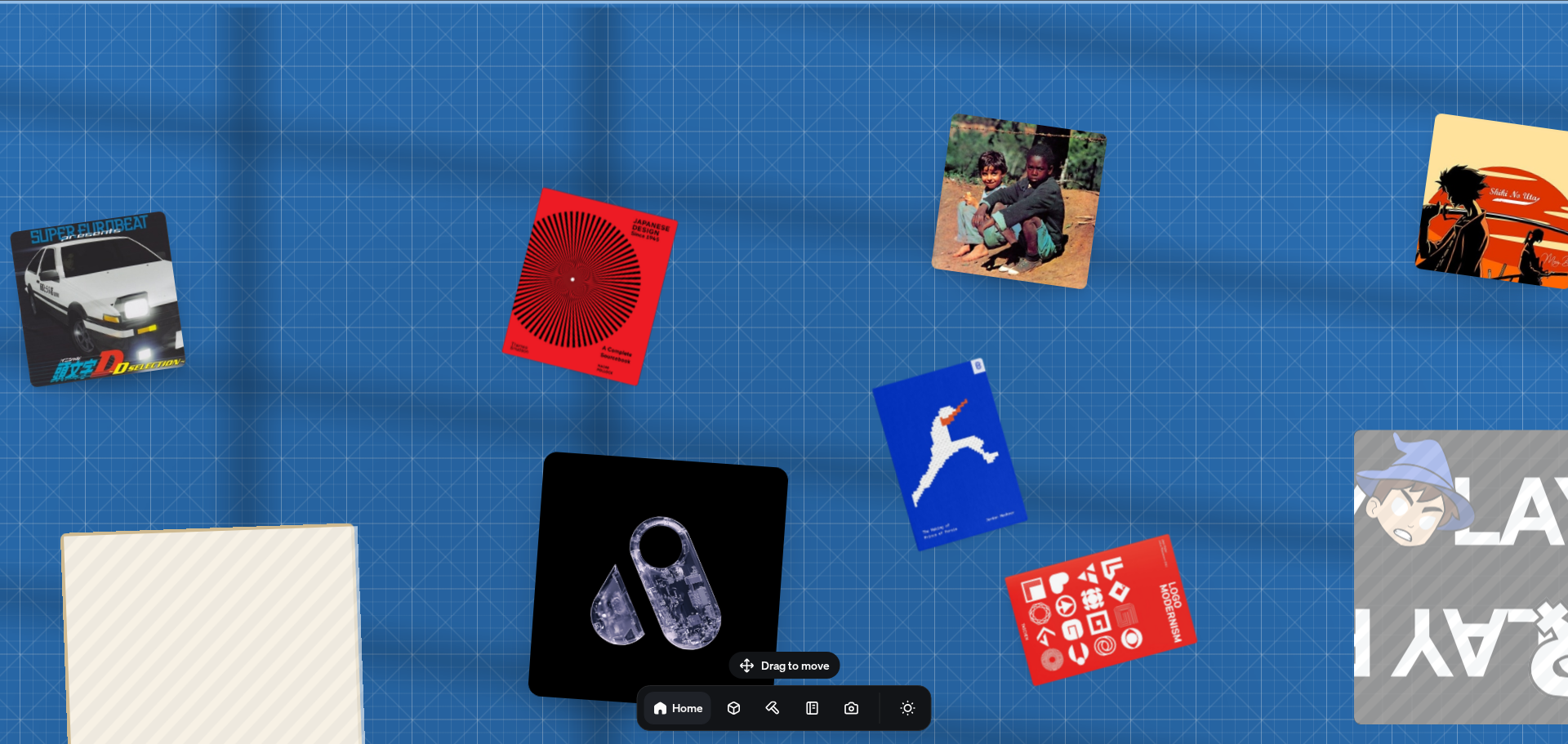
drag, startPoint x: 838, startPoint y: 329, endPoint x: 519, endPoint y: 514, distance: 368.8
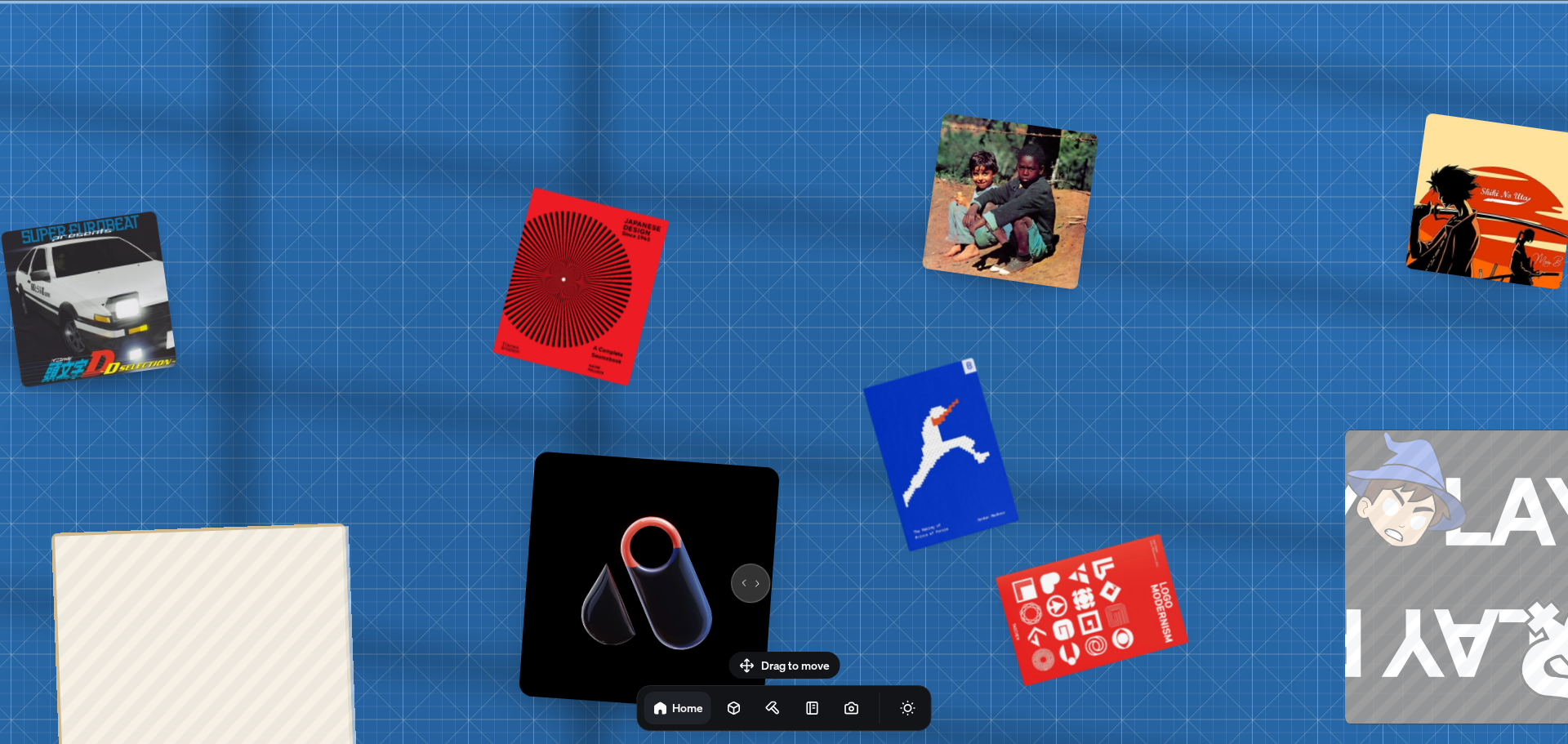
drag, startPoint x: 742, startPoint y: 567, endPoint x: 772, endPoint y: 567, distance: 30.0
click at [745, 567] on img at bounding box center [650, 582] width 262 height 262
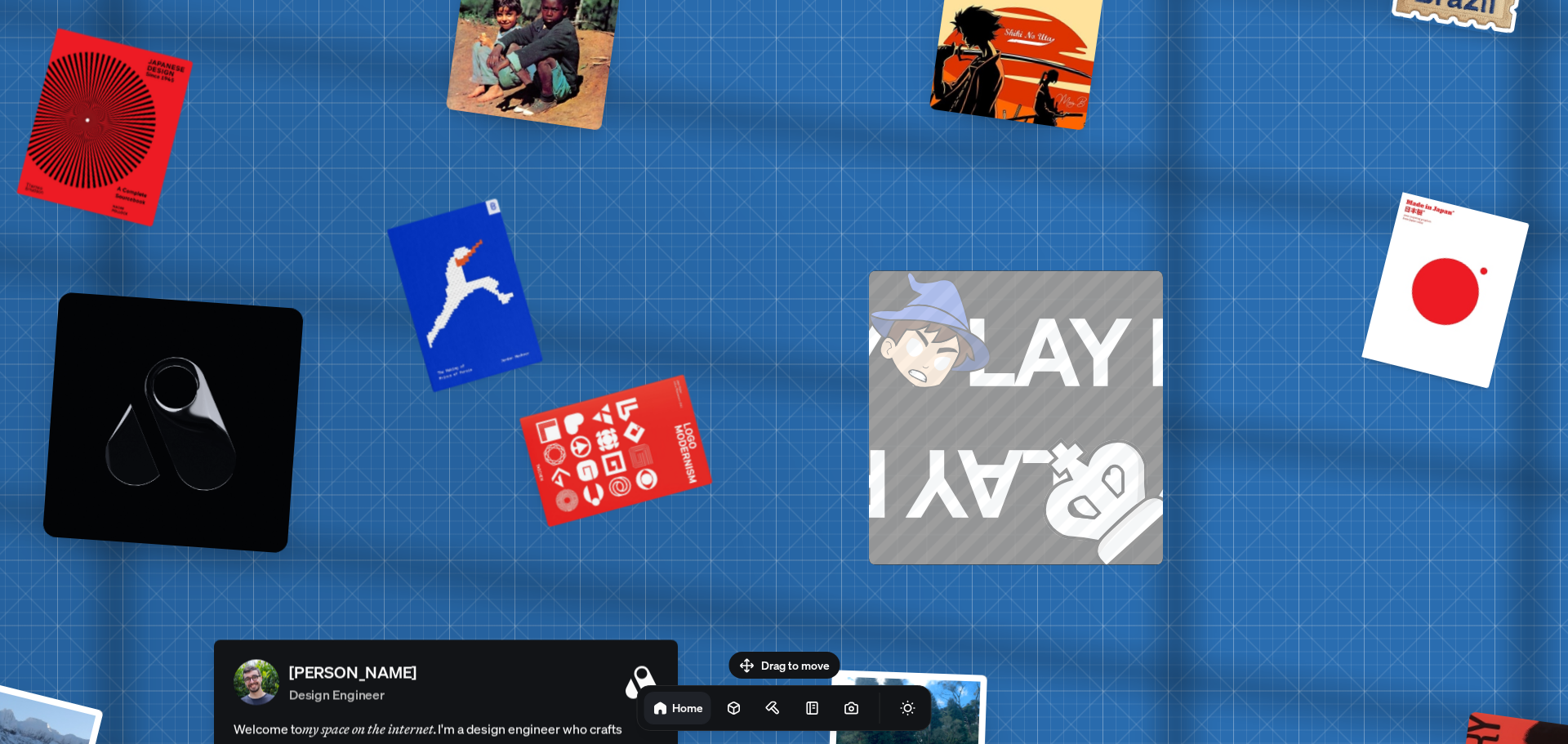
drag, startPoint x: 1312, startPoint y: 389, endPoint x: 836, endPoint y: 230, distance: 501.9
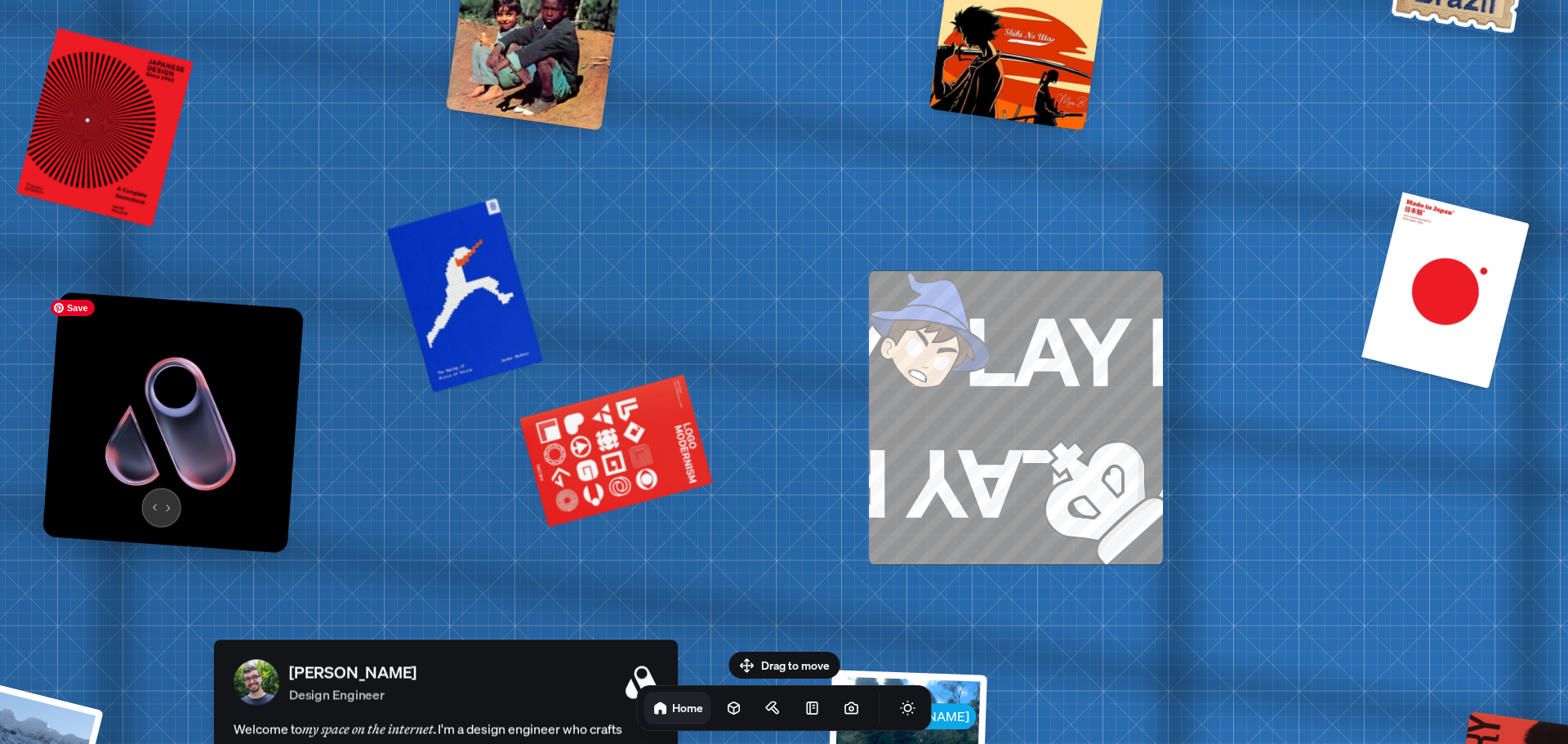
drag, startPoint x: 159, startPoint y: 500, endPoint x: 105, endPoint y: 609, distance: 121.6
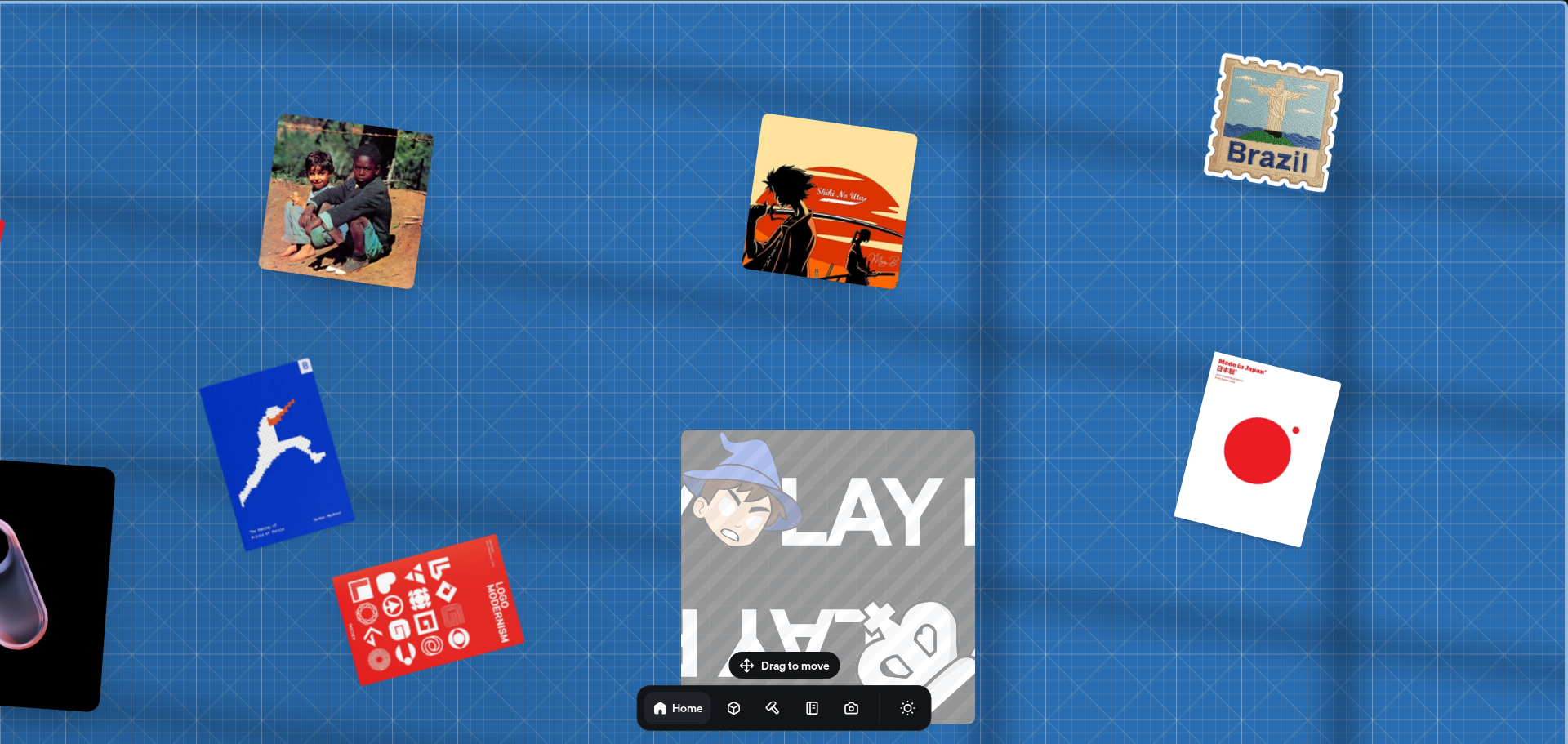
drag, startPoint x: 809, startPoint y: 263, endPoint x: 506, endPoint y: 444, distance: 352.9
click at [768, 206] on div at bounding box center [830, 201] width 178 height 178
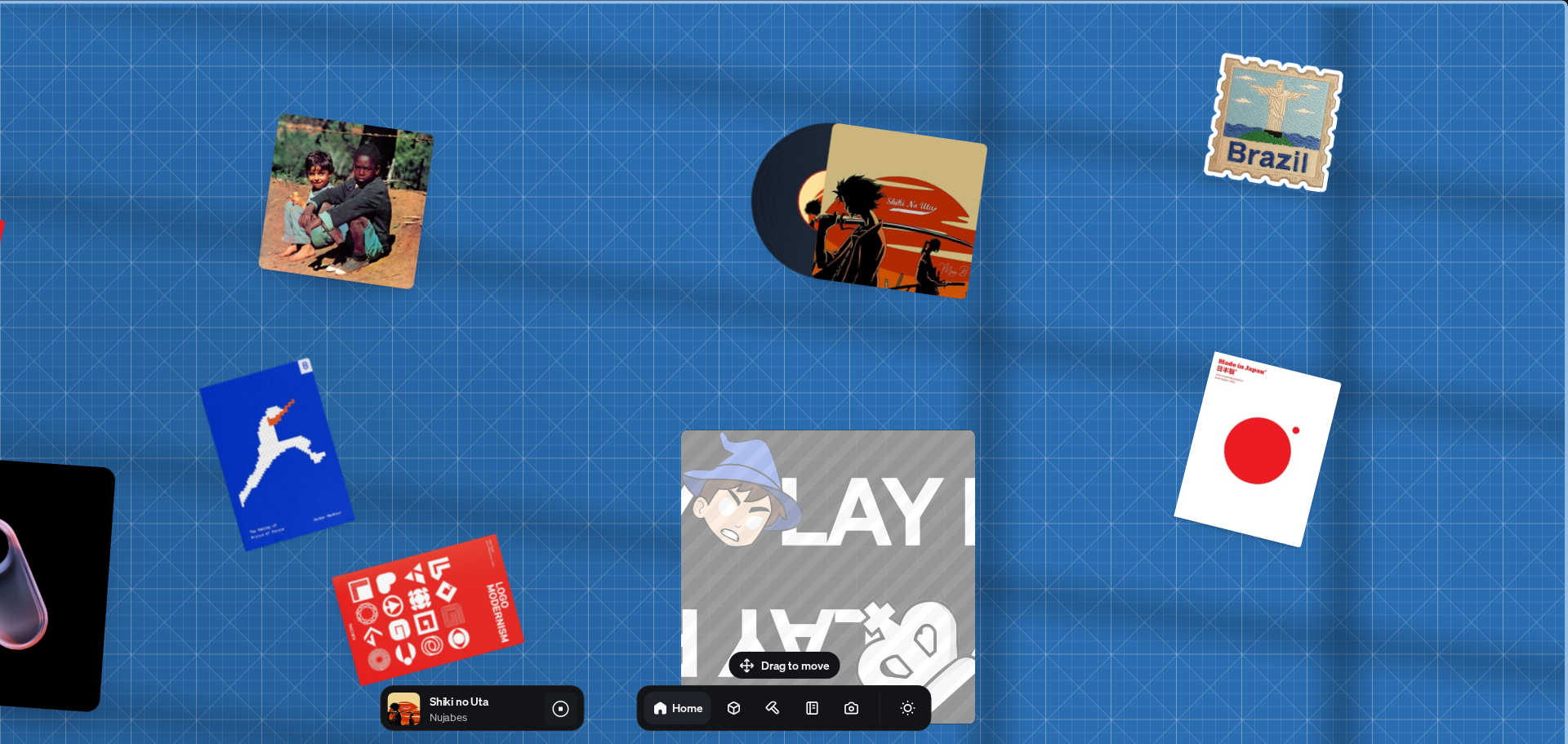
click at [556, 706] on icon at bounding box center [559, 708] width 19 height 19
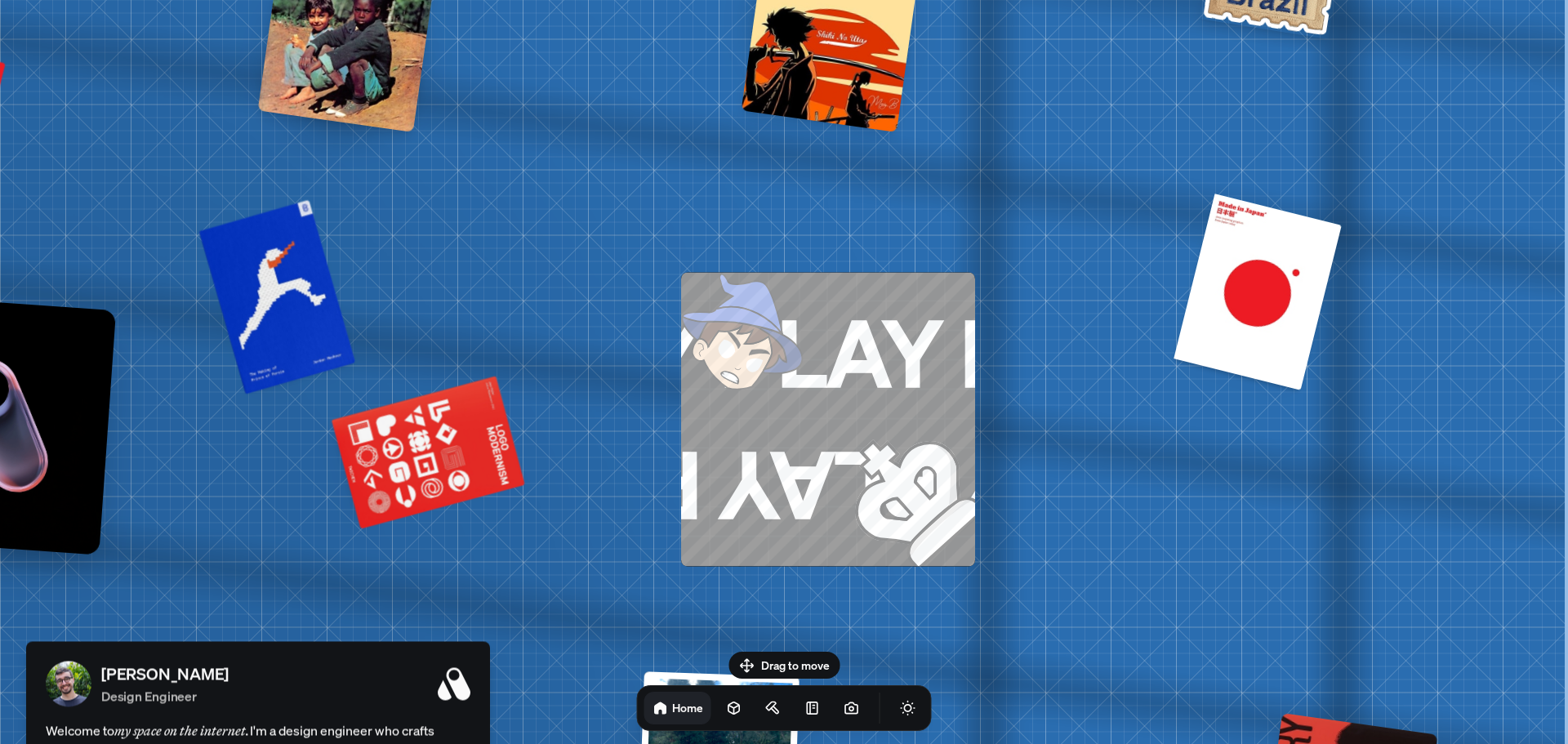
drag, startPoint x: 1000, startPoint y: 579, endPoint x: 982, endPoint y: 172, distance: 407.4
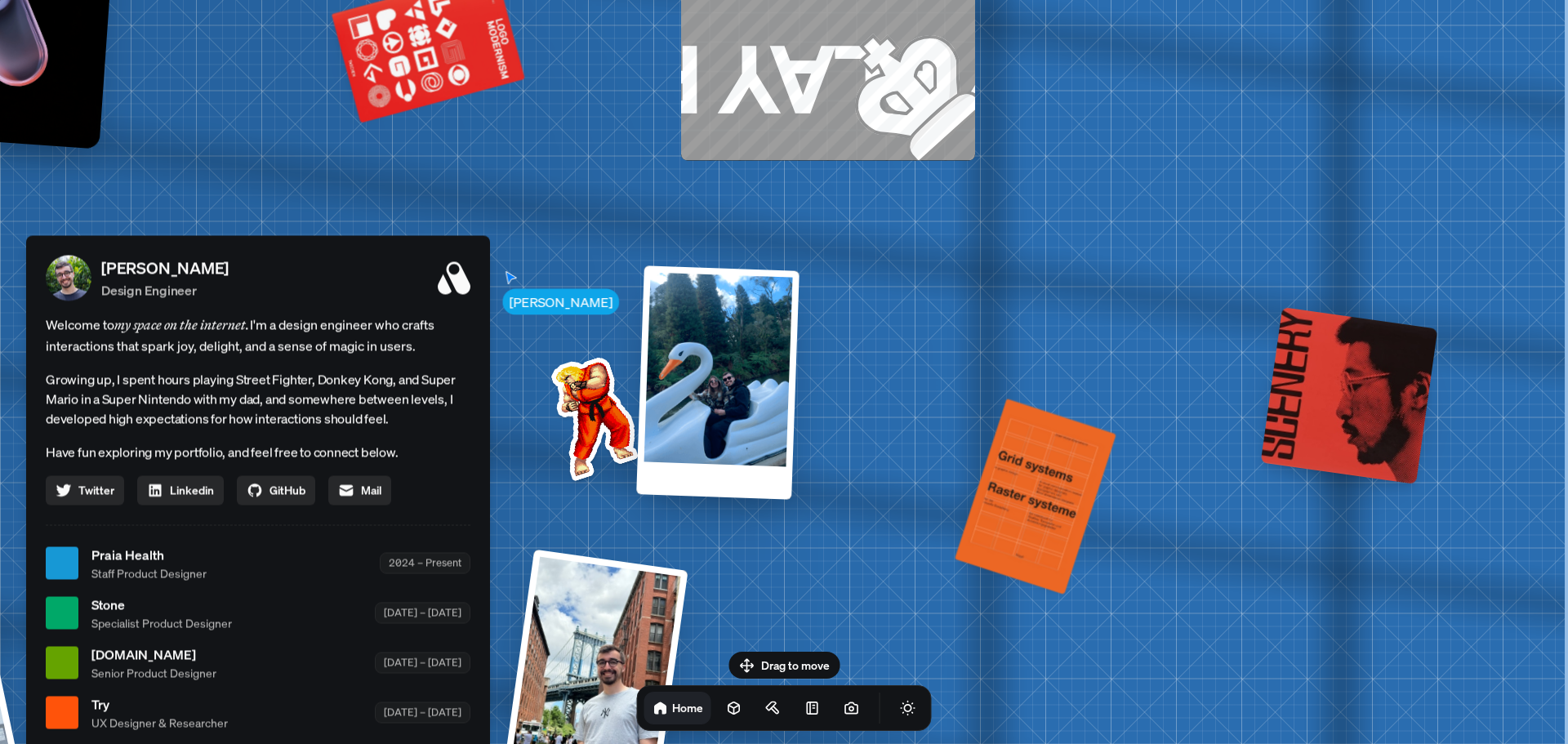
drag, startPoint x: 959, startPoint y: 447, endPoint x: 957, endPoint y: 151, distance: 296.0
click at [956, 156] on div "Andre Andre Souza Design Engineer Welcome to my space on the internet. I'm a de…" at bounding box center [262, 564] width 2444 height 2140
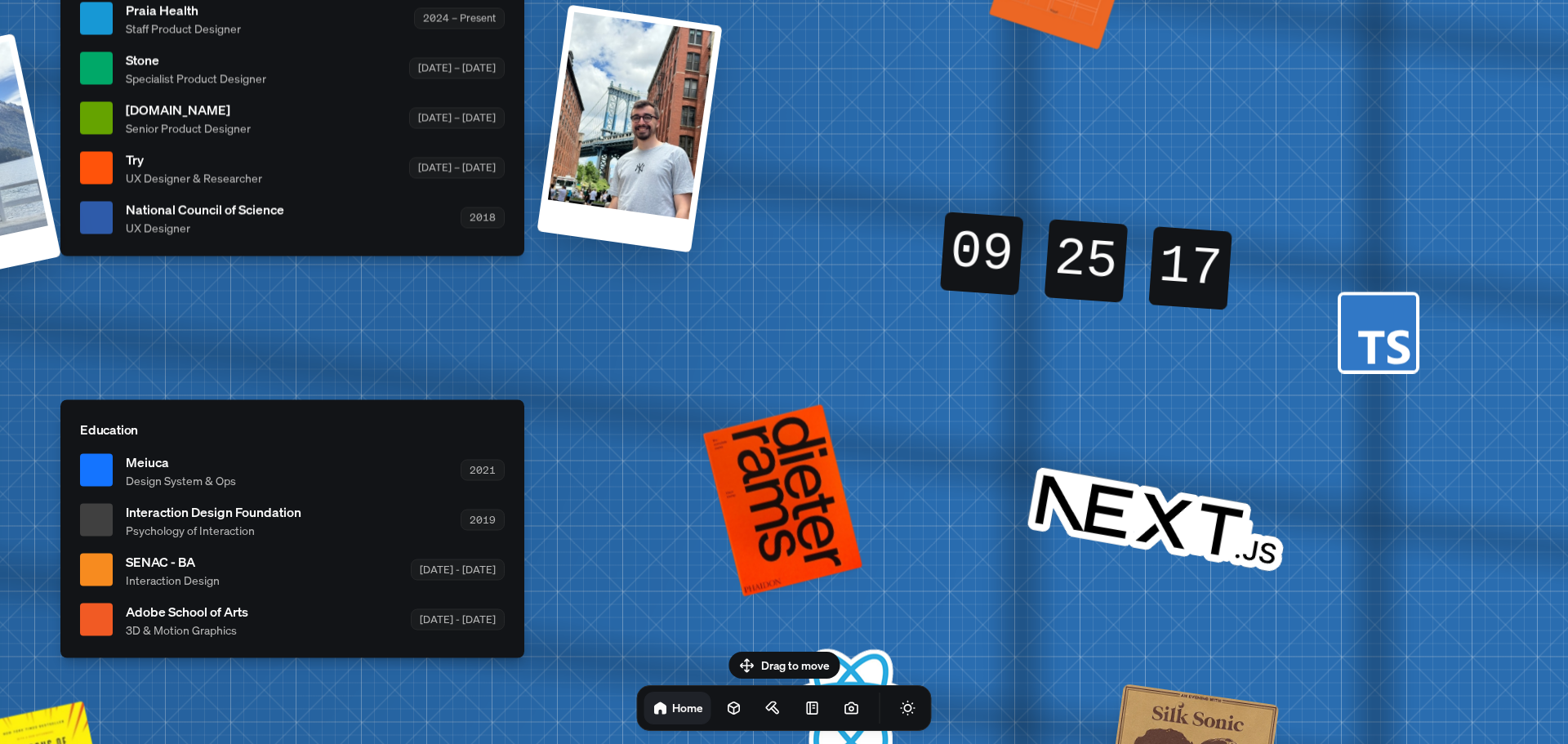
drag, startPoint x: 800, startPoint y: 217, endPoint x: 806, endPoint y: 165, distance: 52.3
click at [805, 167] on div "Andre Andre Souza Design Engineer Welcome to my space on the internet. I'm a de…" at bounding box center [296, 19] width 2444 height 2140
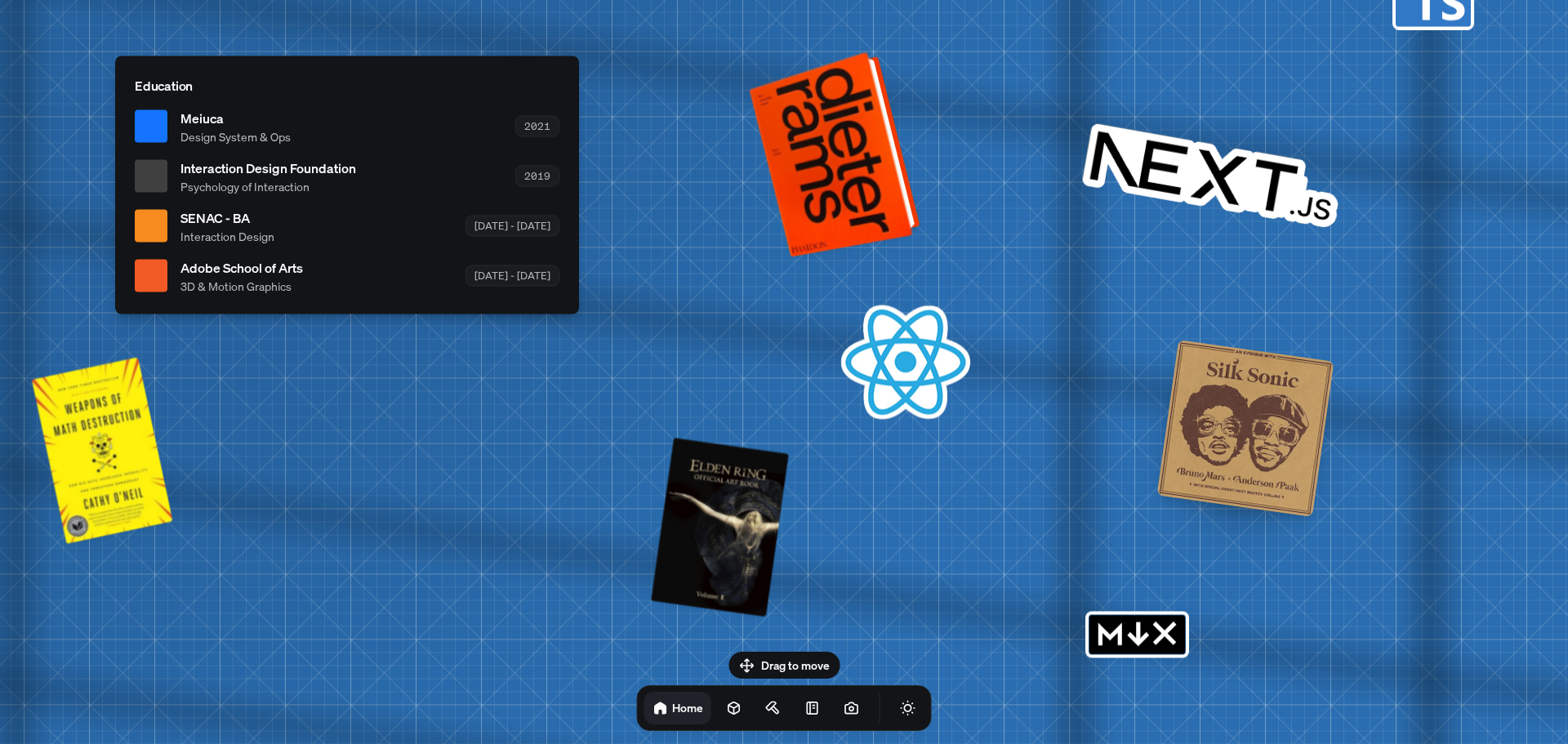
drag, startPoint x: 899, startPoint y: 393, endPoint x: 905, endPoint y: 181, distance: 212.1
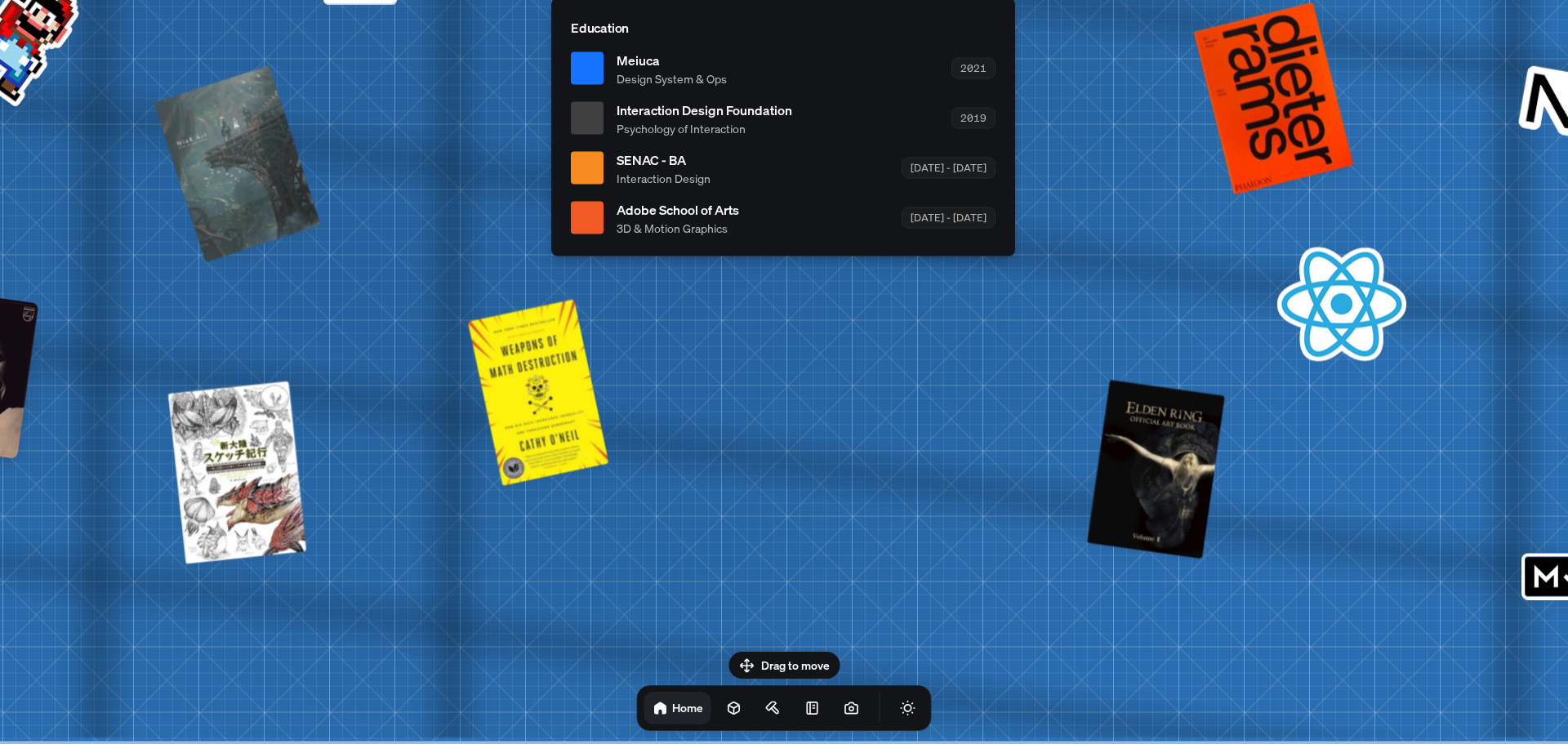
drag, startPoint x: 558, startPoint y: 367, endPoint x: 976, endPoint y: 246, distance: 435.2
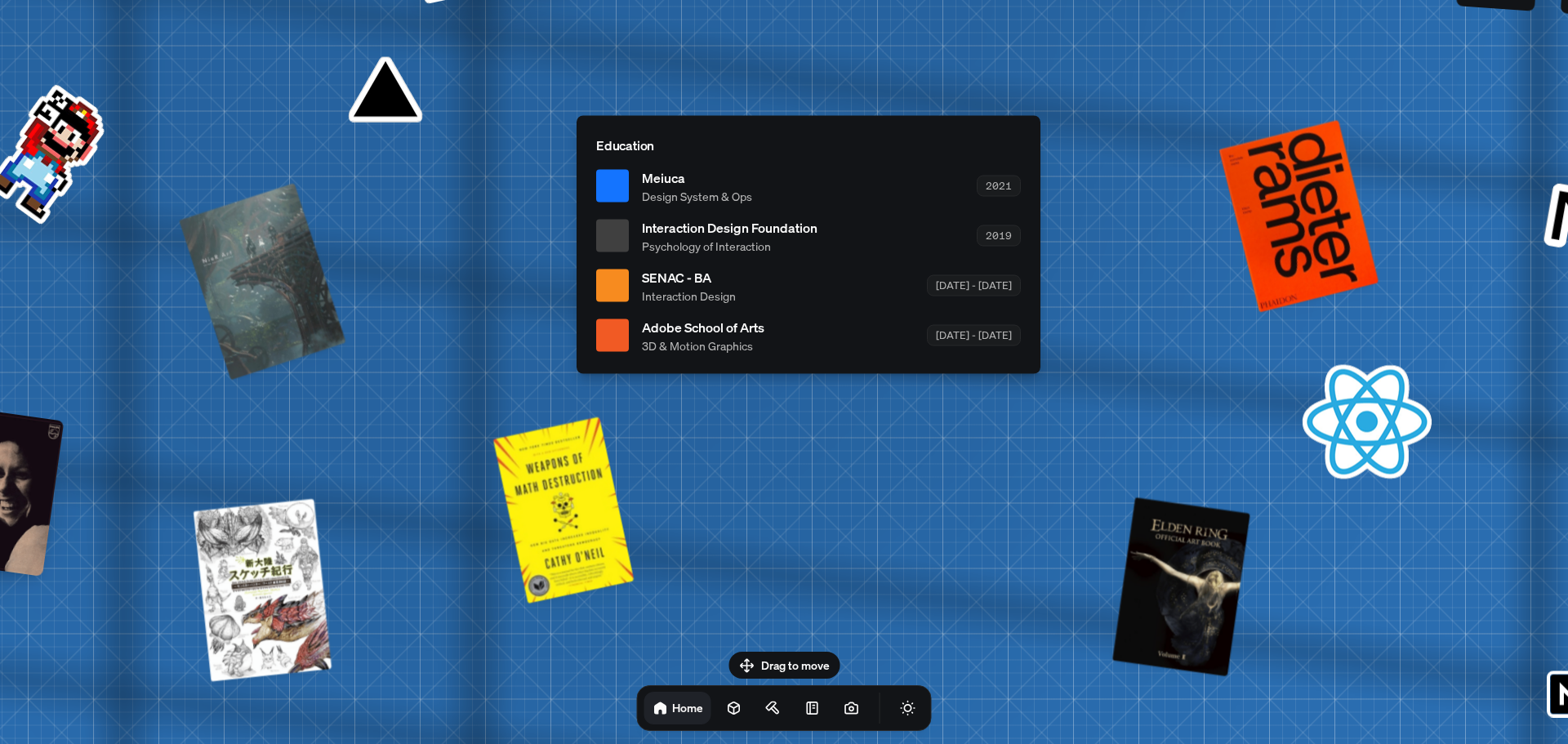
drag, startPoint x: 846, startPoint y: 383, endPoint x: 858, endPoint y: 451, distance: 69.1
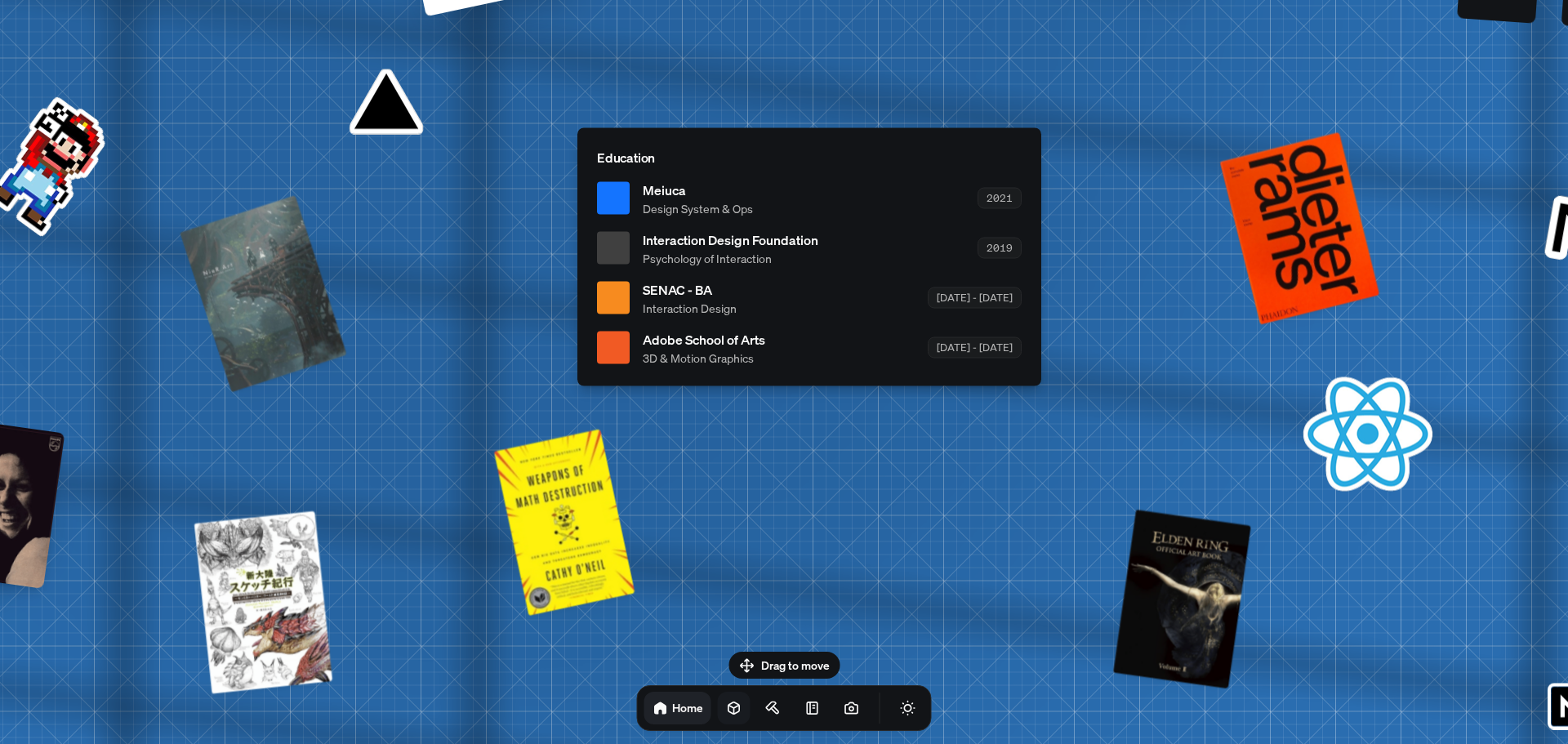
click at [726, 715] on icon at bounding box center [734, 708] width 16 height 16
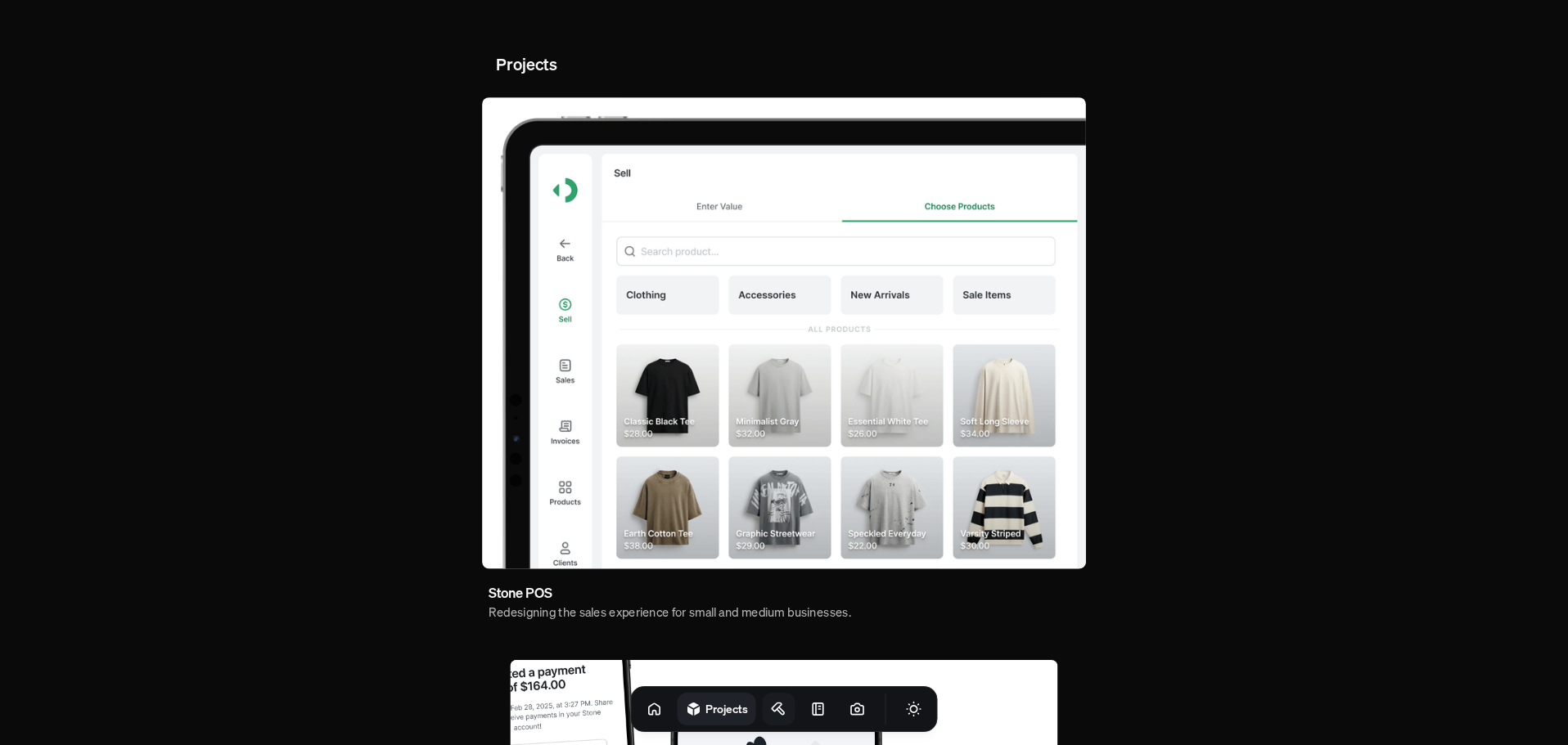
click at [771, 711] on icon at bounding box center [779, 709] width 17 height 16
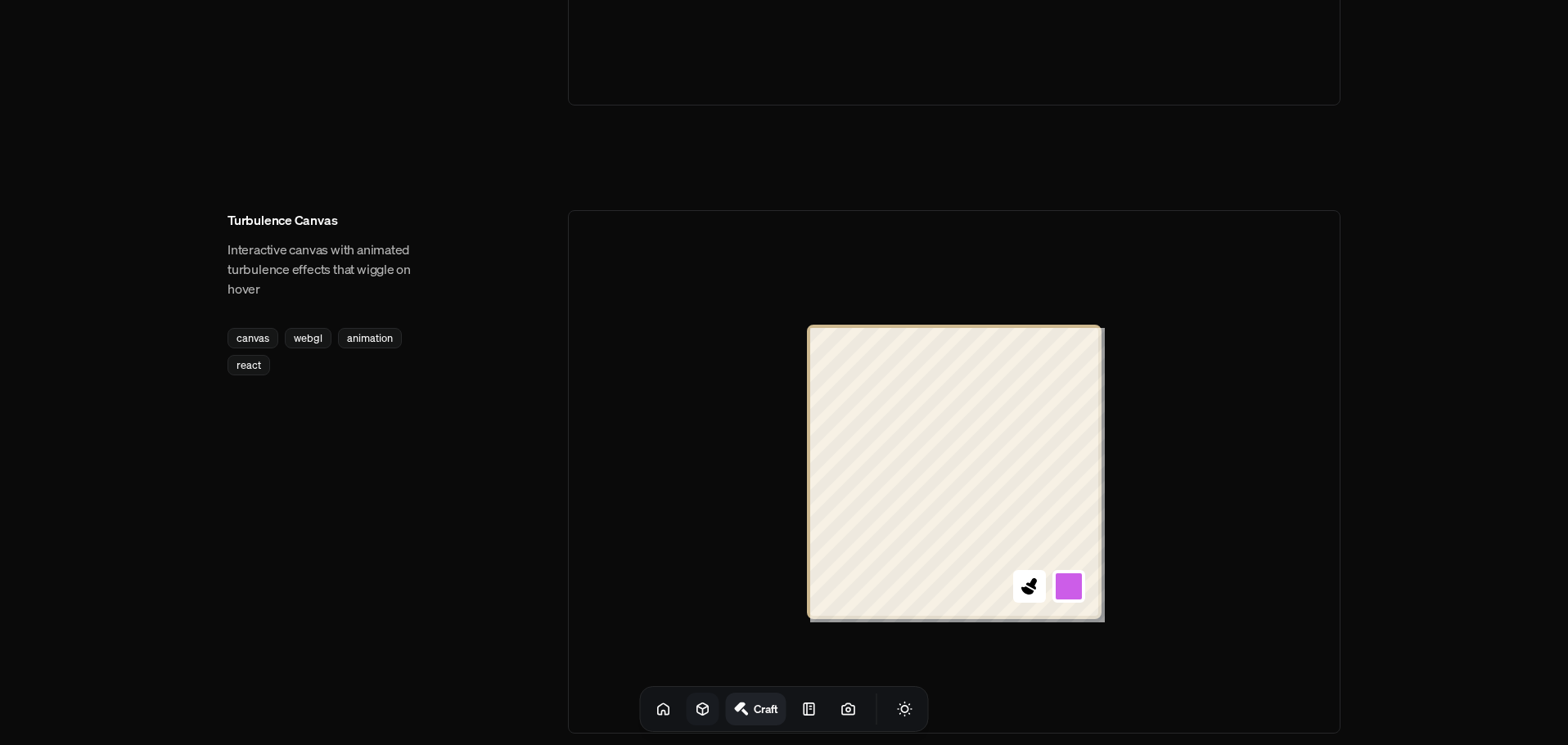
scroll to position [1717, 0]
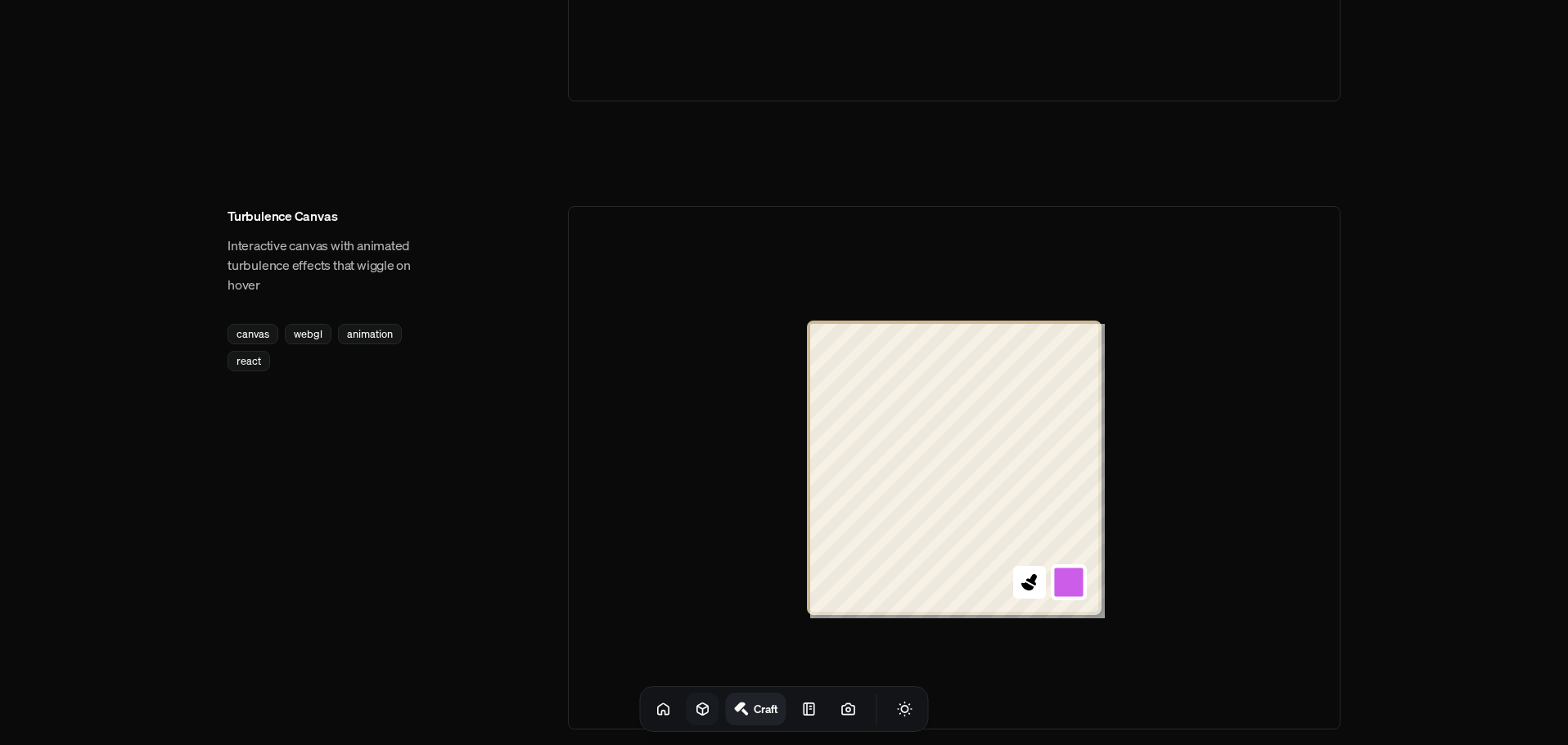
click at [1071, 571] on button at bounding box center [1068, 582] width 36 height 36
click at [1072, 433] on button at bounding box center [1068, 424] width 36 height 36
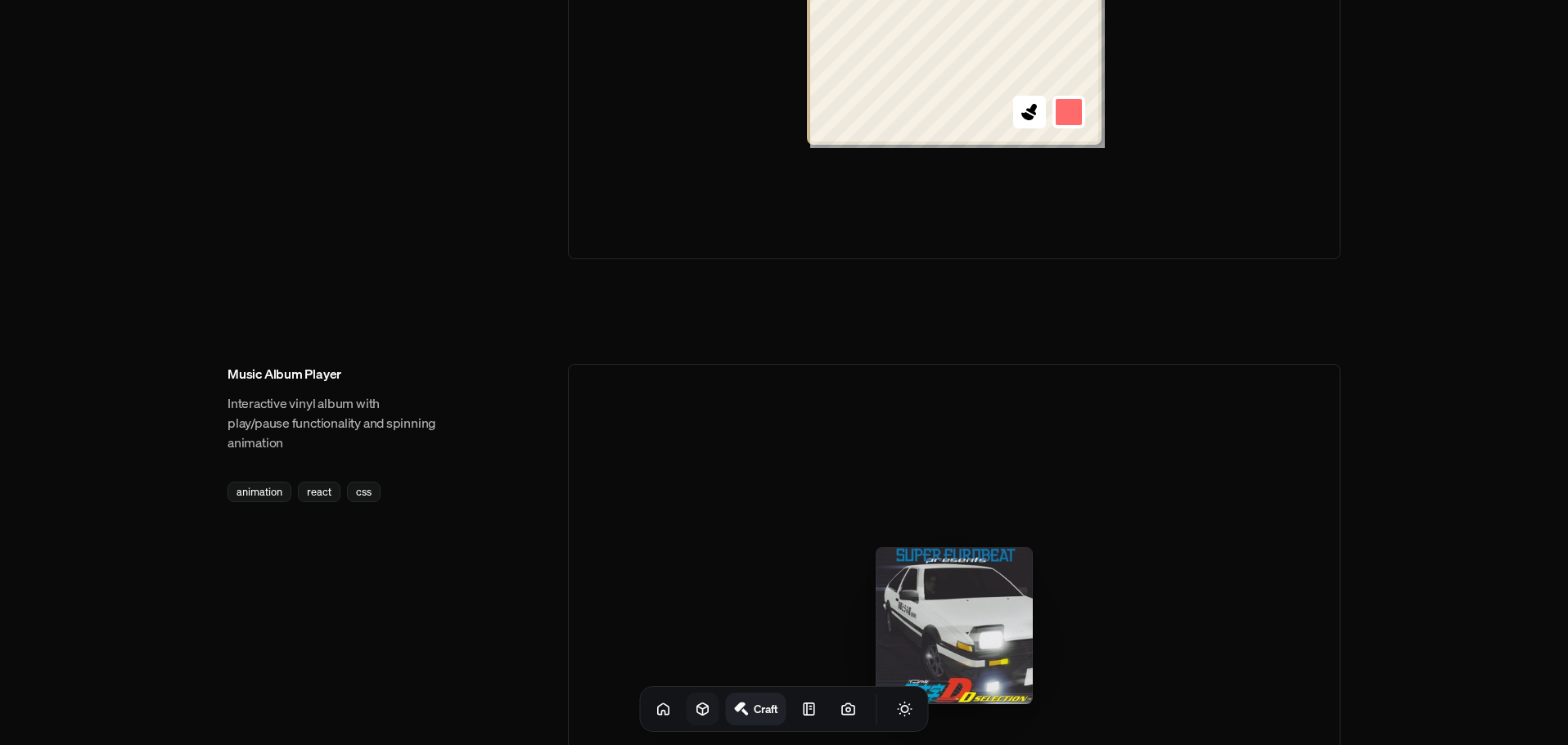
scroll to position [2453, 0]
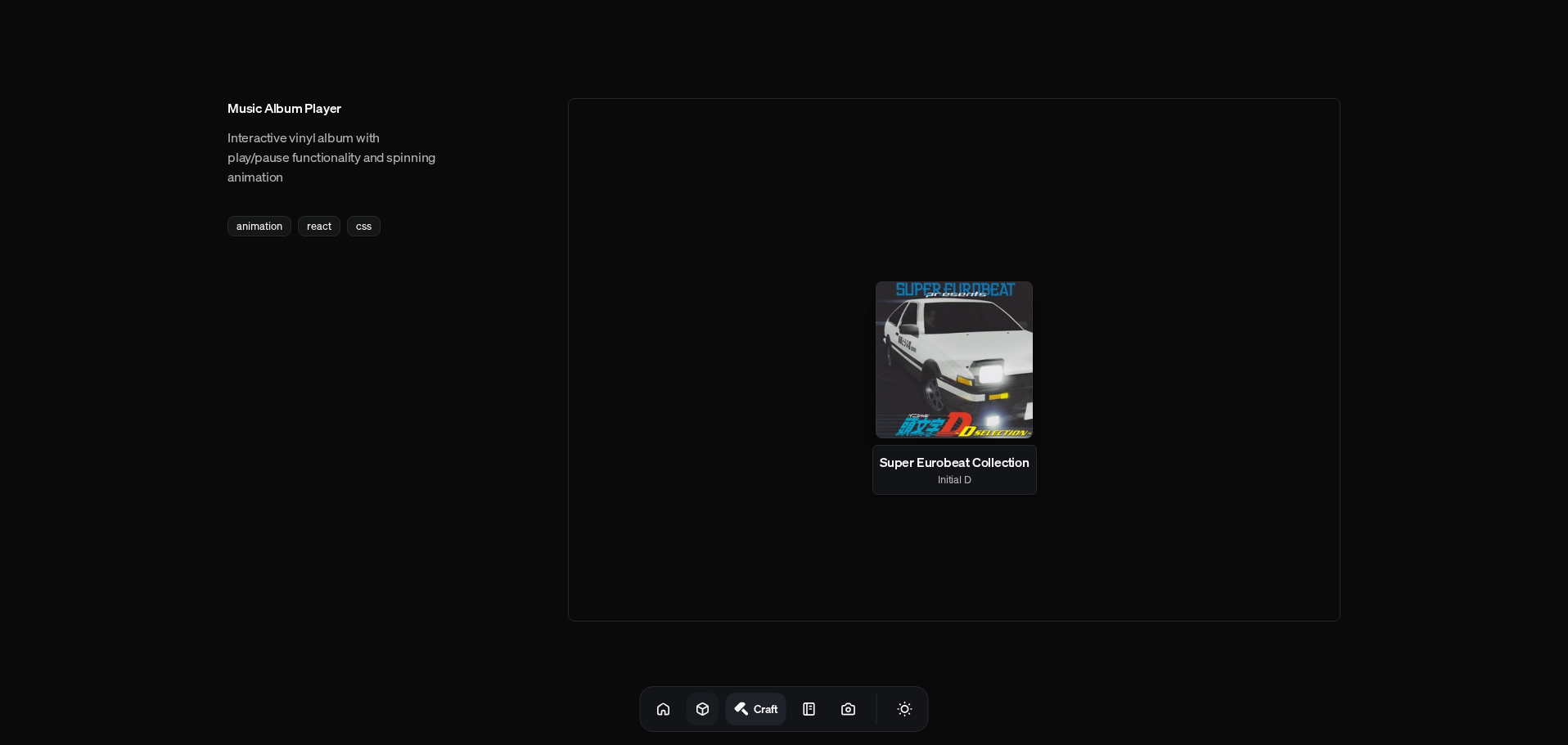
click at [973, 383] on div at bounding box center [954, 359] width 157 height 157
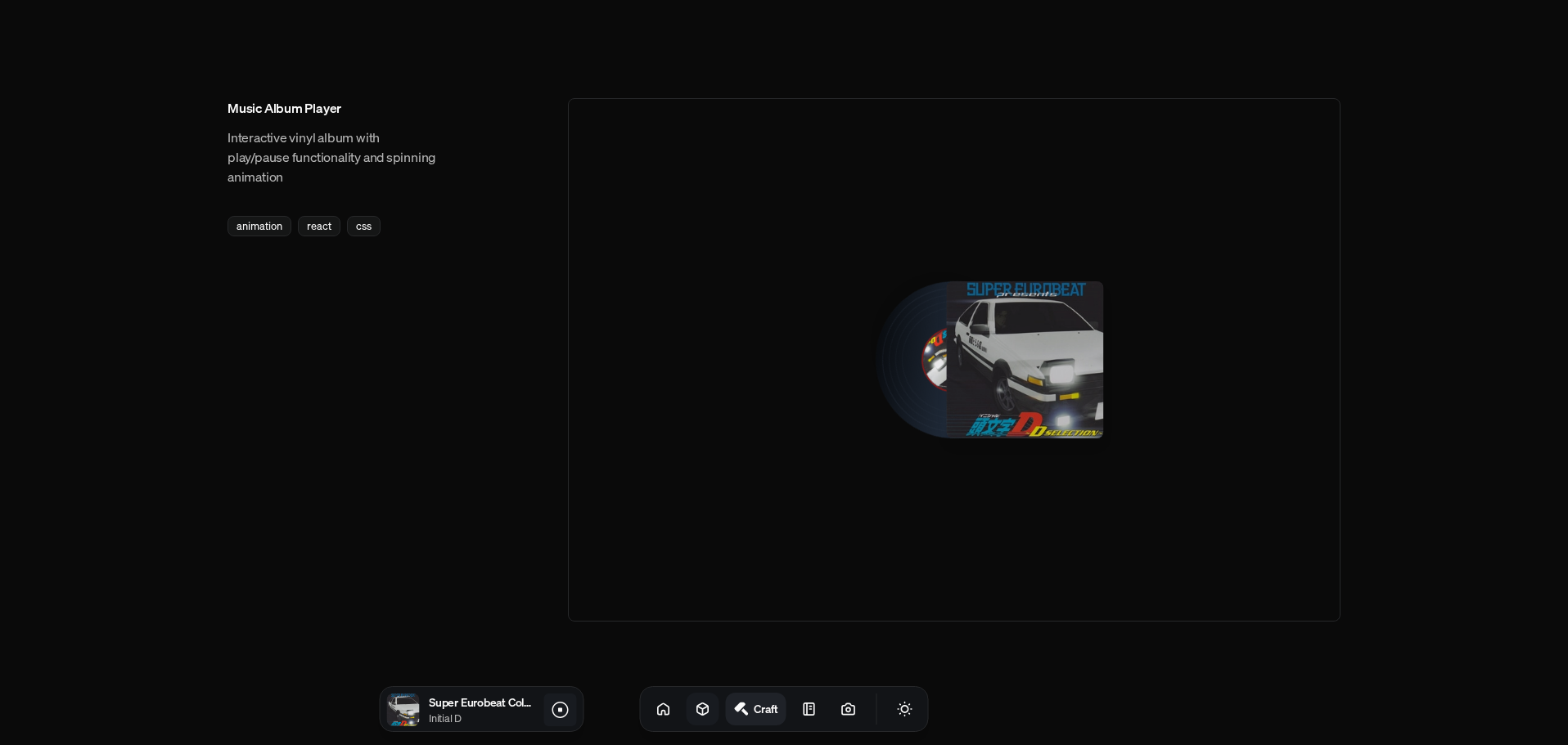
click at [558, 714] on icon at bounding box center [559, 709] width 19 height 19
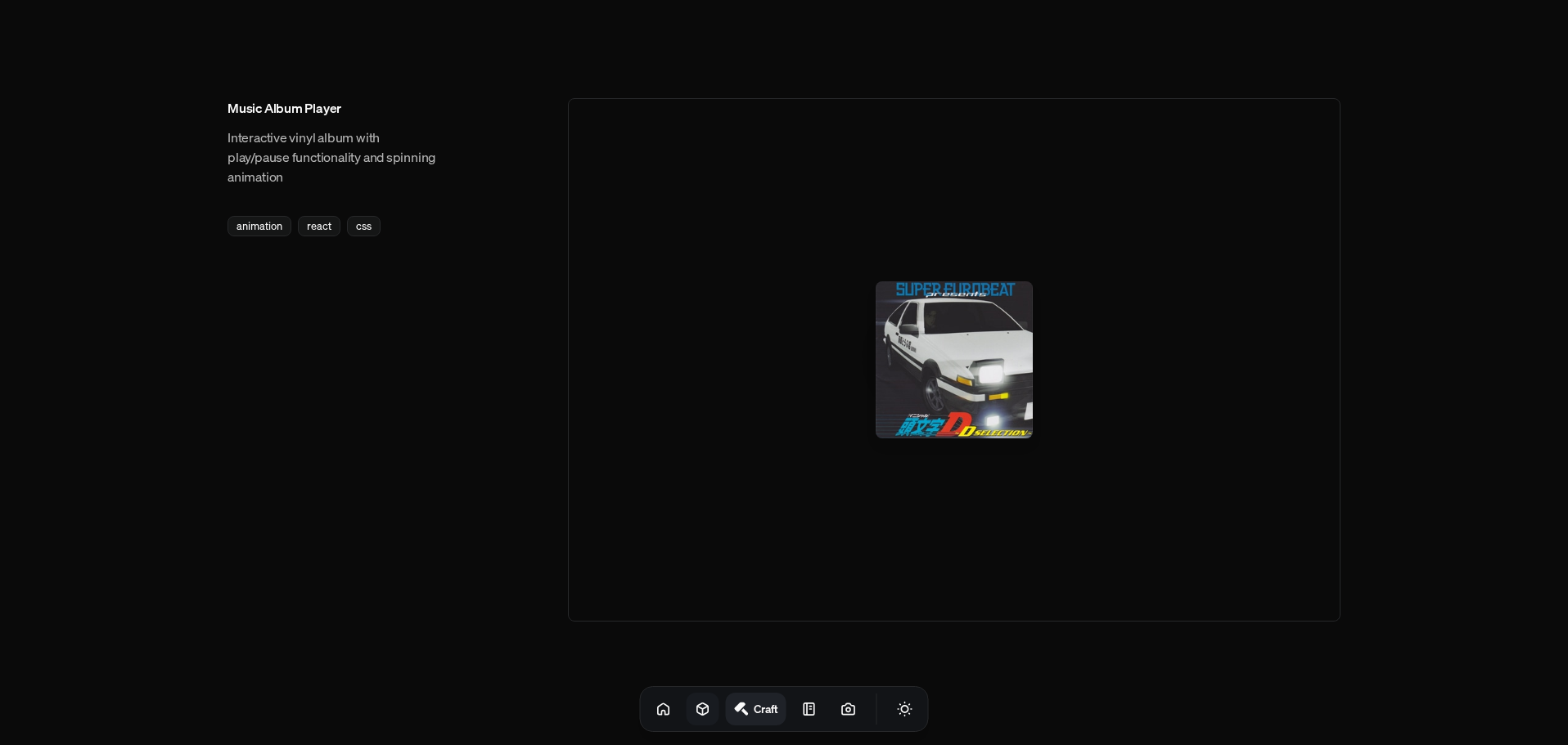
click at [772, 695] on div "Craft" at bounding box center [784, 709] width 289 height 46
click at [801, 707] on icon at bounding box center [810, 709] width 17 height 16
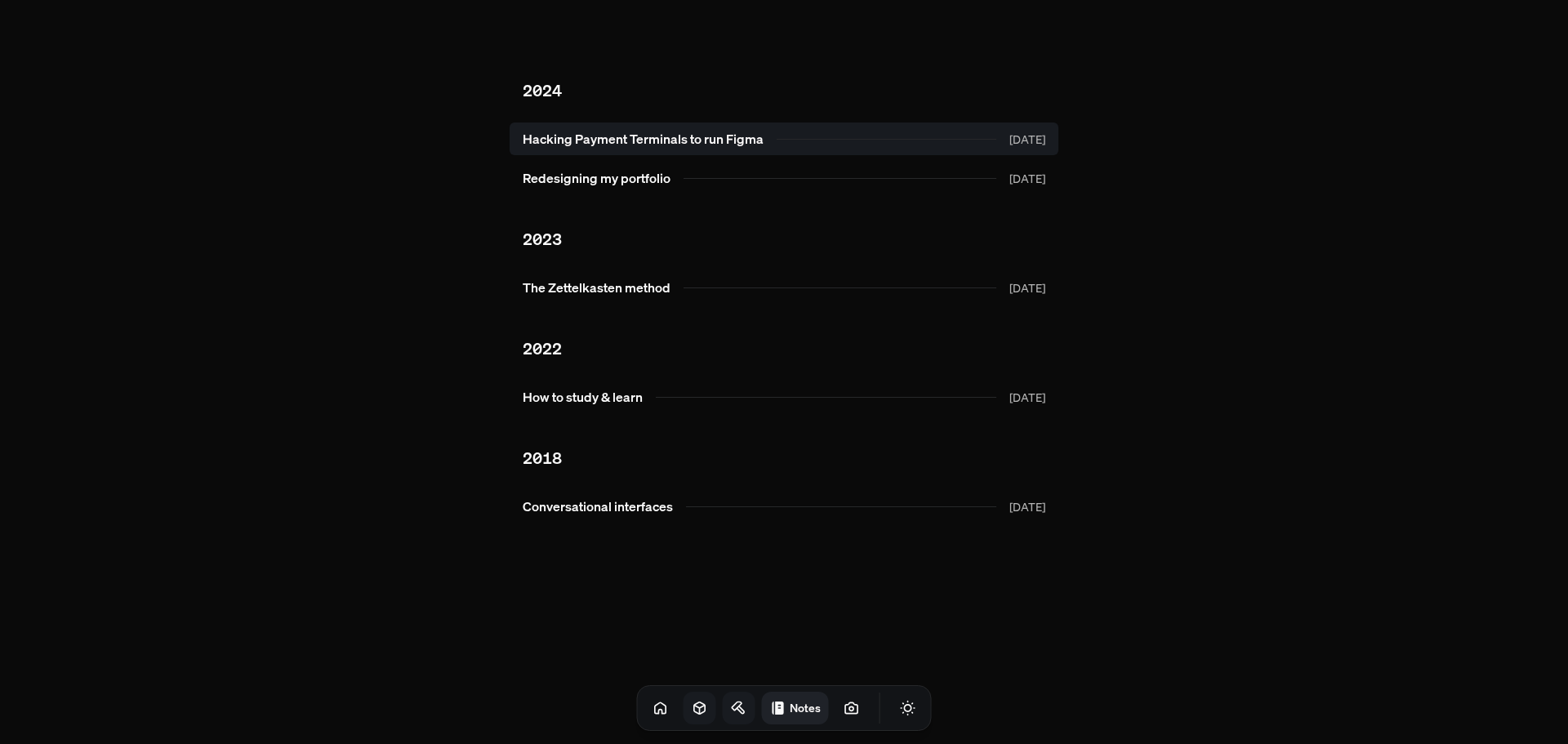
click at [742, 138] on link "Hacking Payment Terminals to run Figma Oct 2024" at bounding box center [784, 139] width 549 height 33
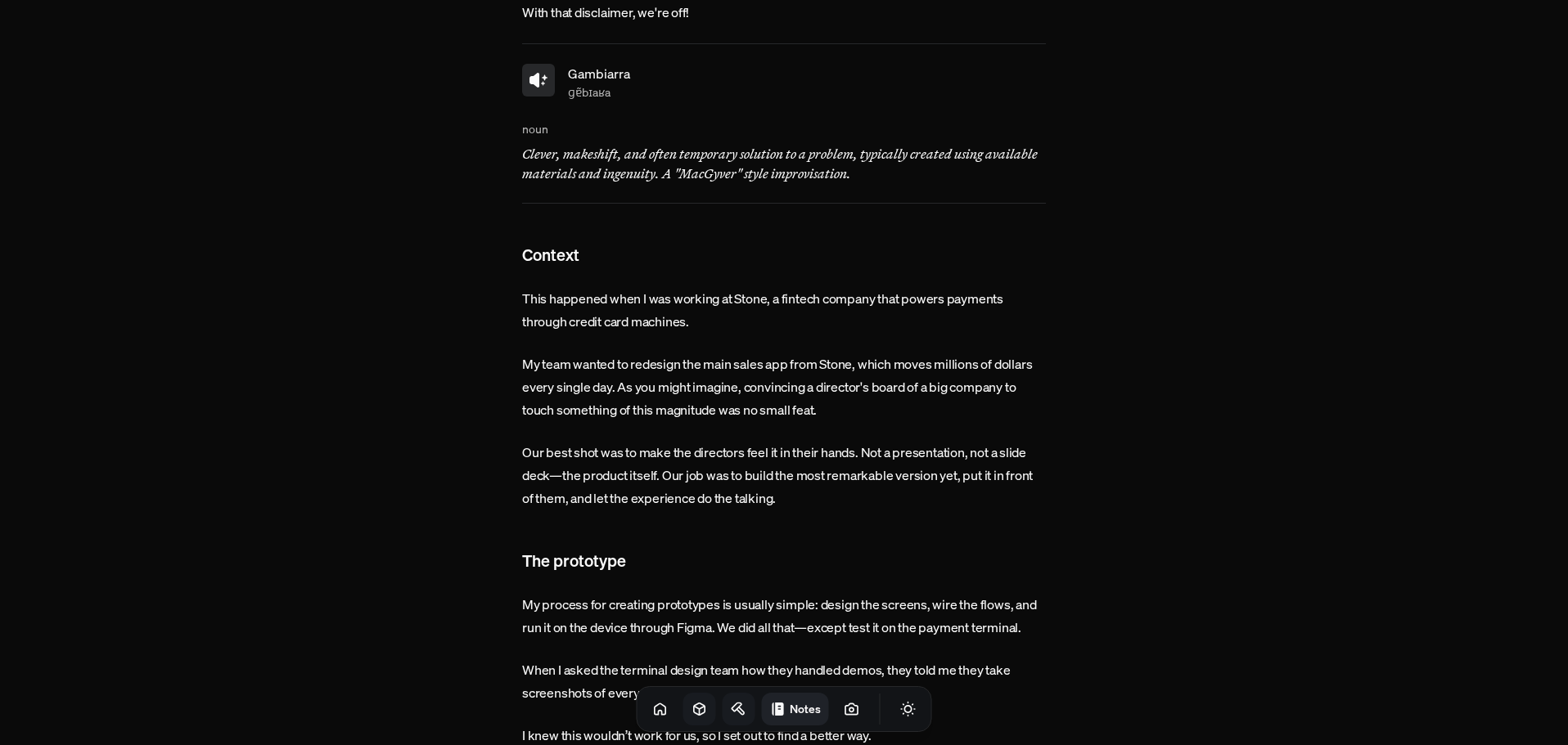
scroll to position [246, 0]
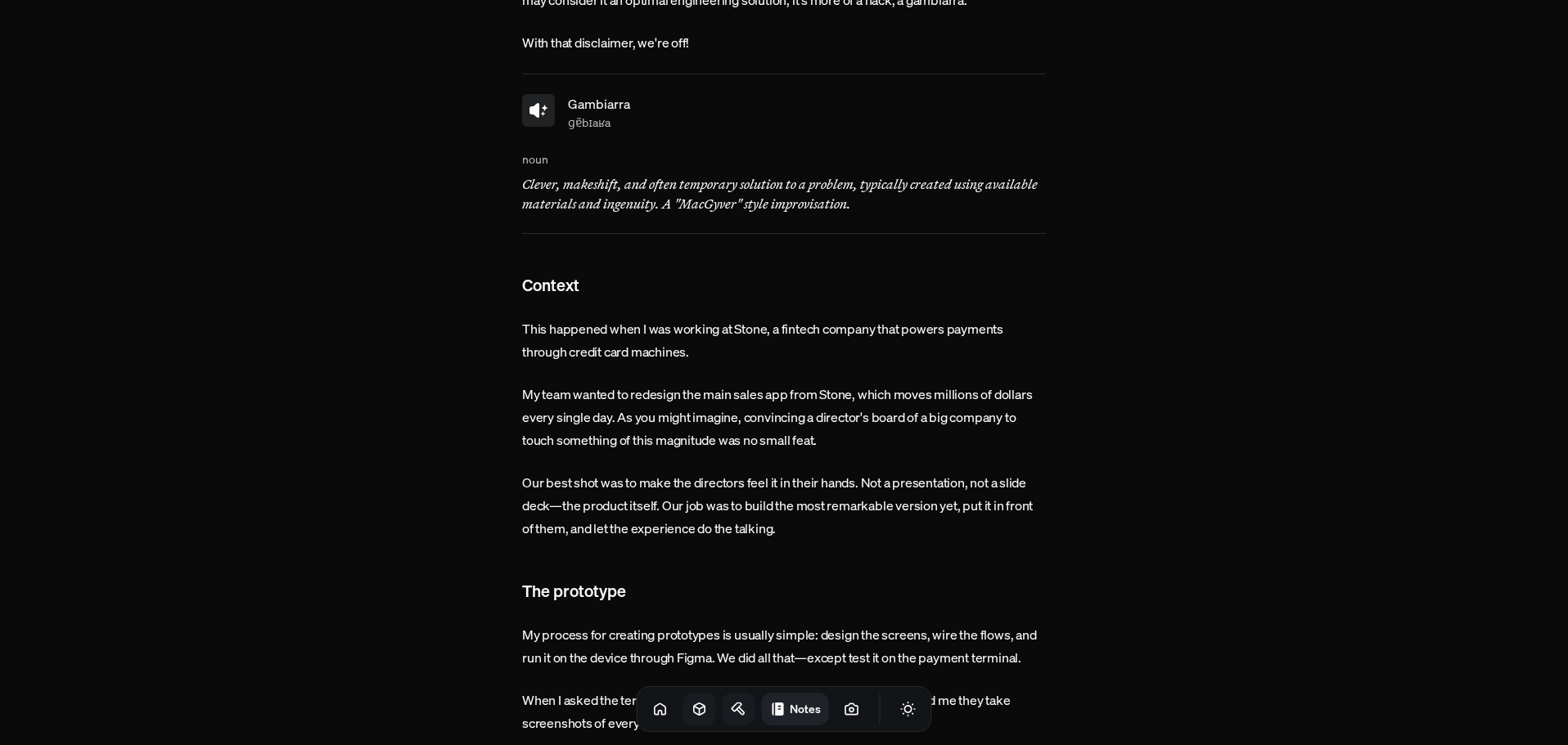
click at [543, 115] on icon at bounding box center [543, 114] width 4 height 4
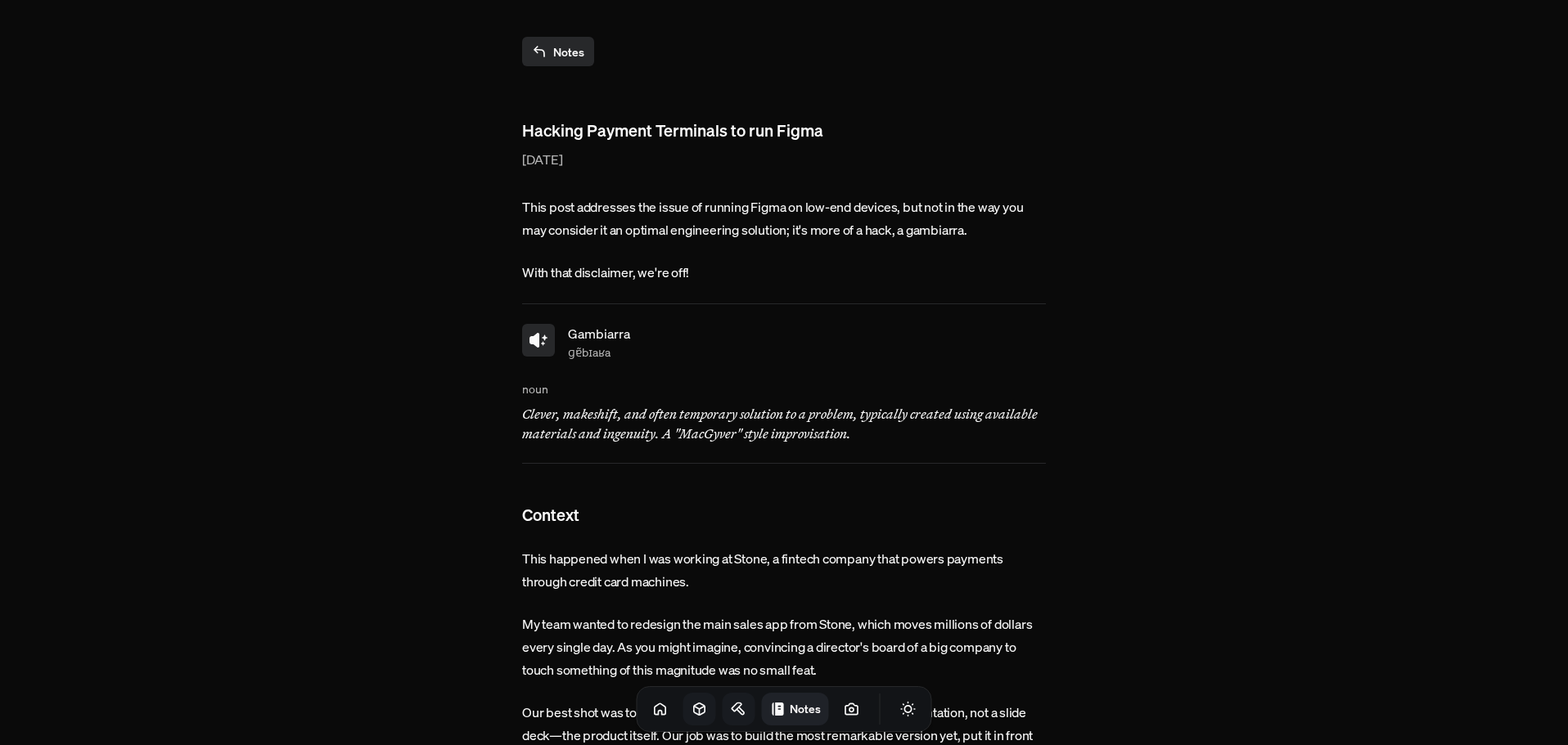
scroll to position [0, 0]
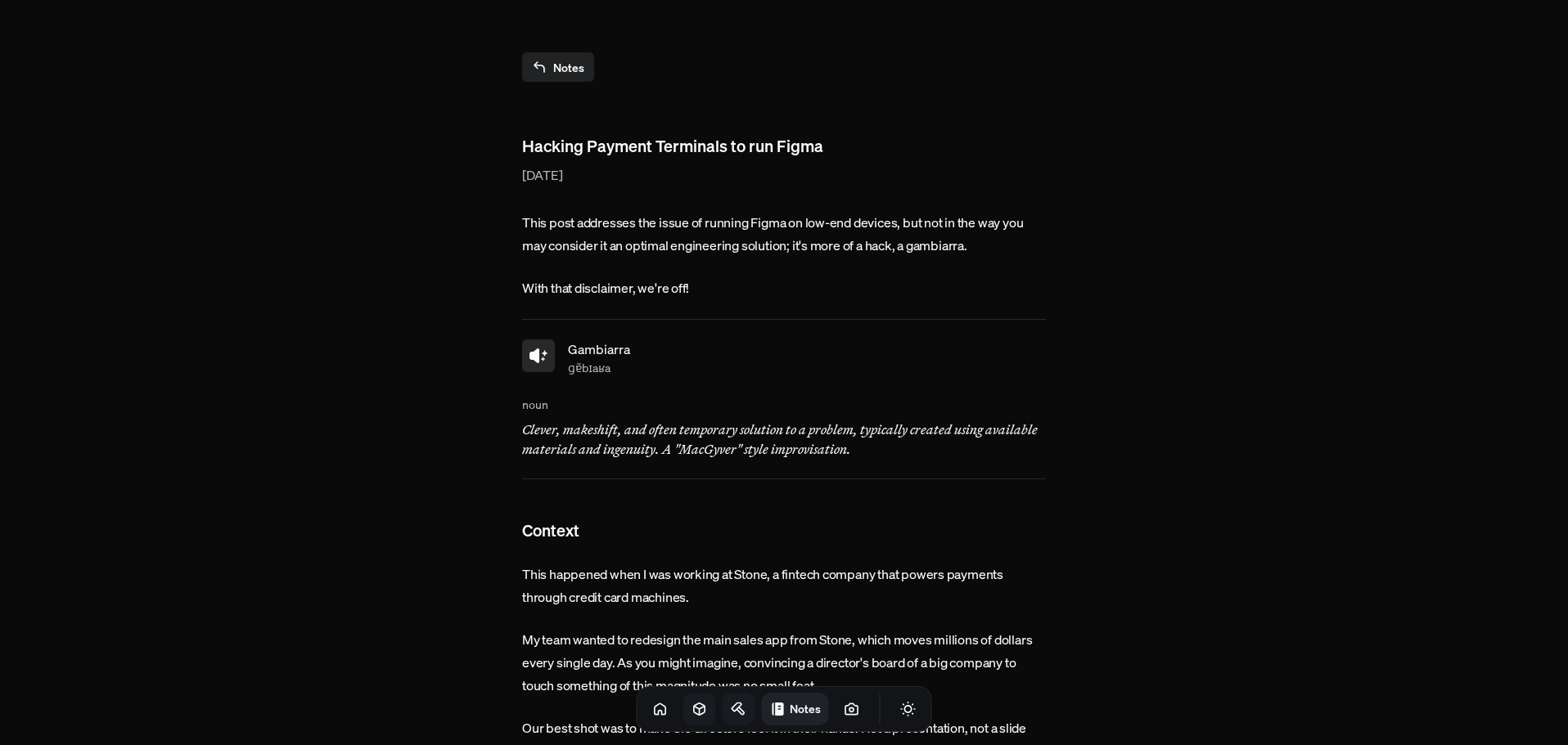
click at [563, 80] on link "Notes" at bounding box center [558, 67] width 72 height 29
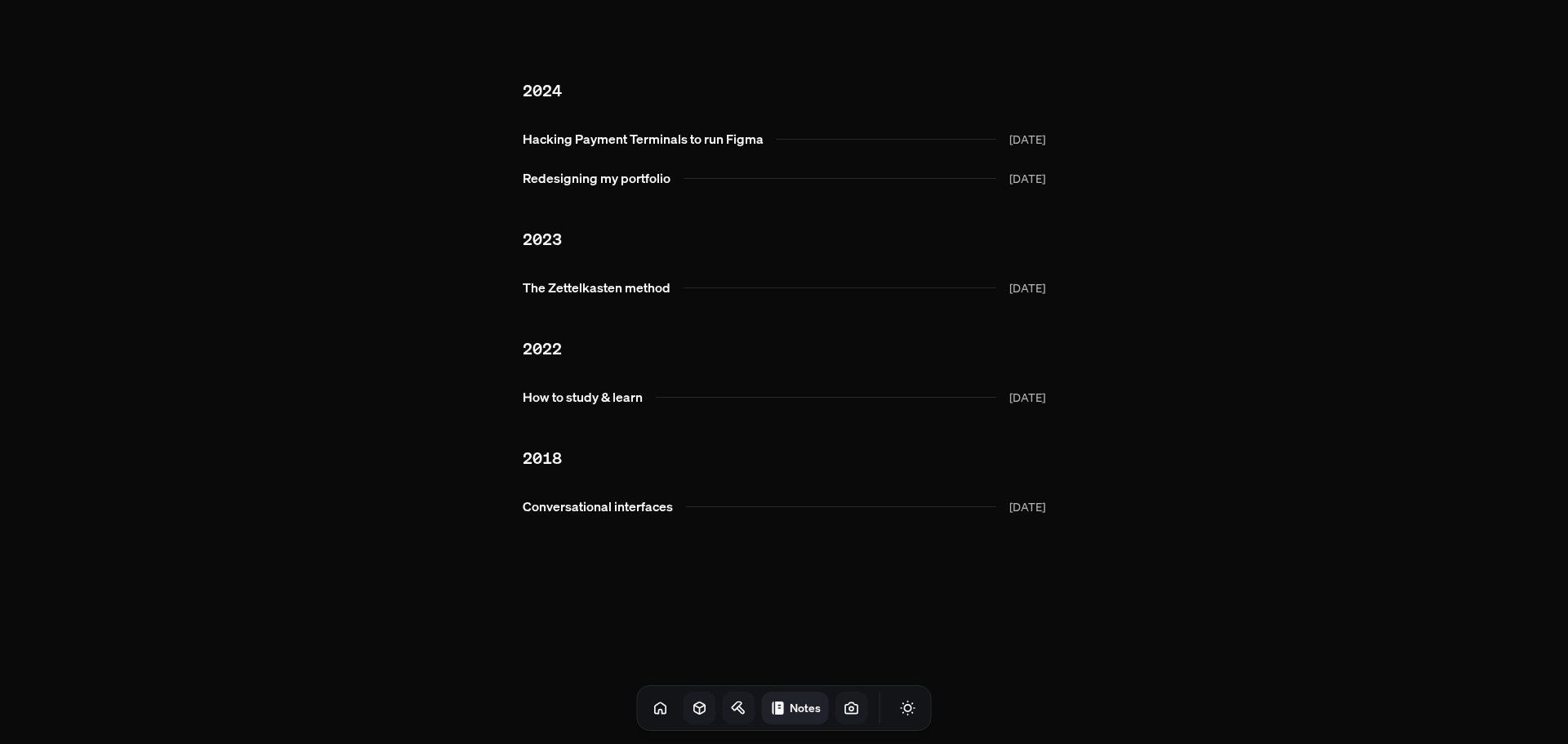
click at [844, 712] on icon at bounding box center [852, 708] width 16 height 16
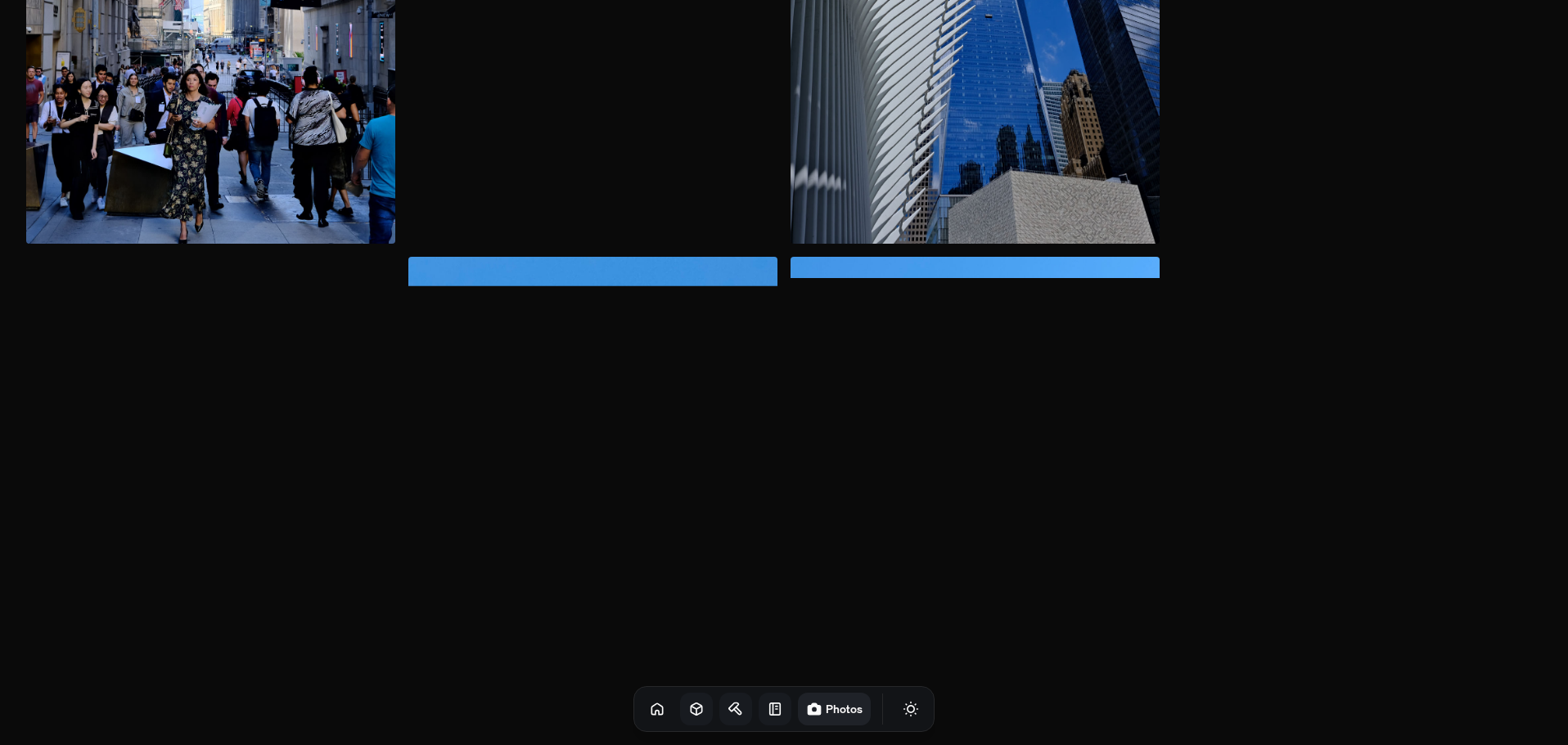
scroll to position [2699, 0]
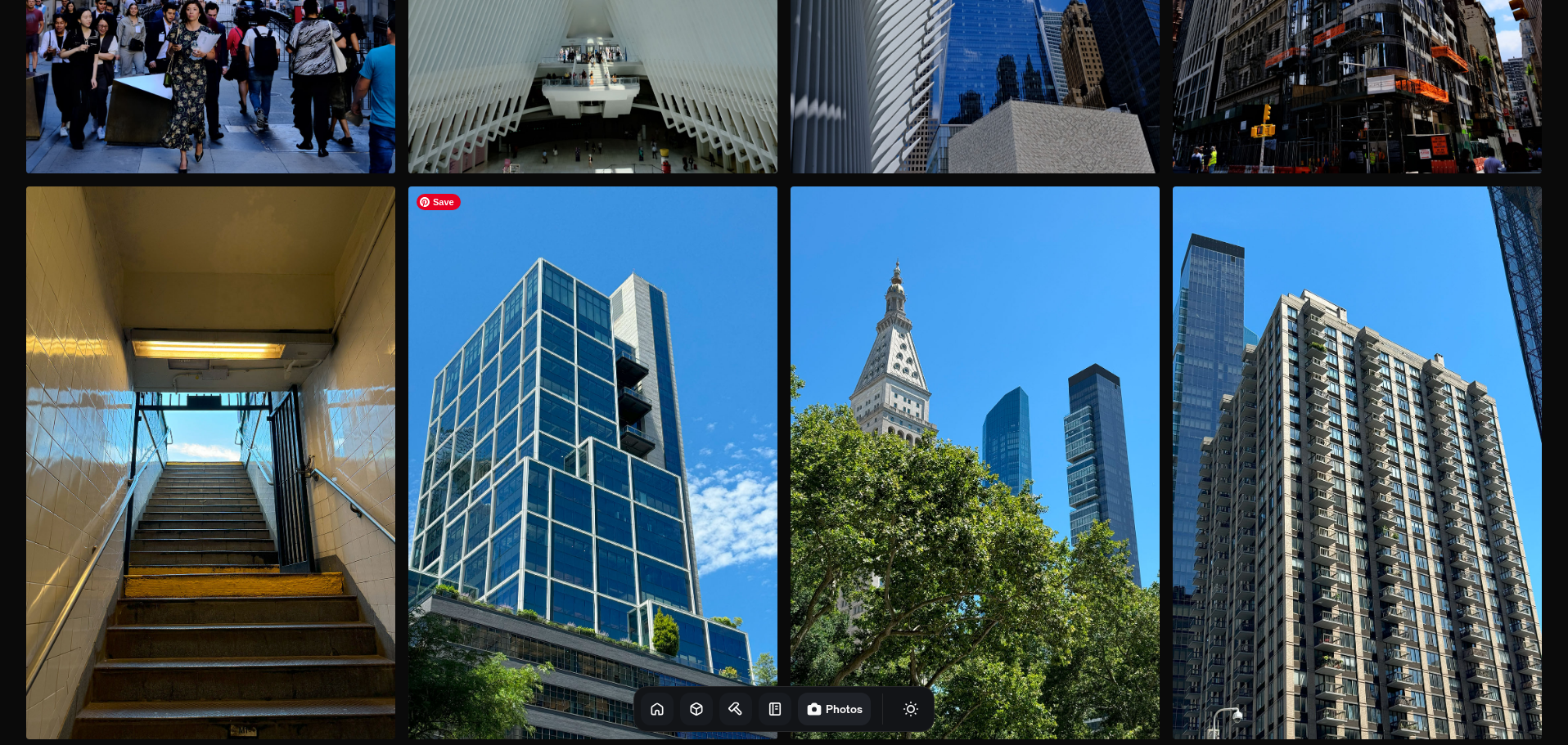
click at [651, 705] on icon at bounding box center [657, 708] width 11 height 11
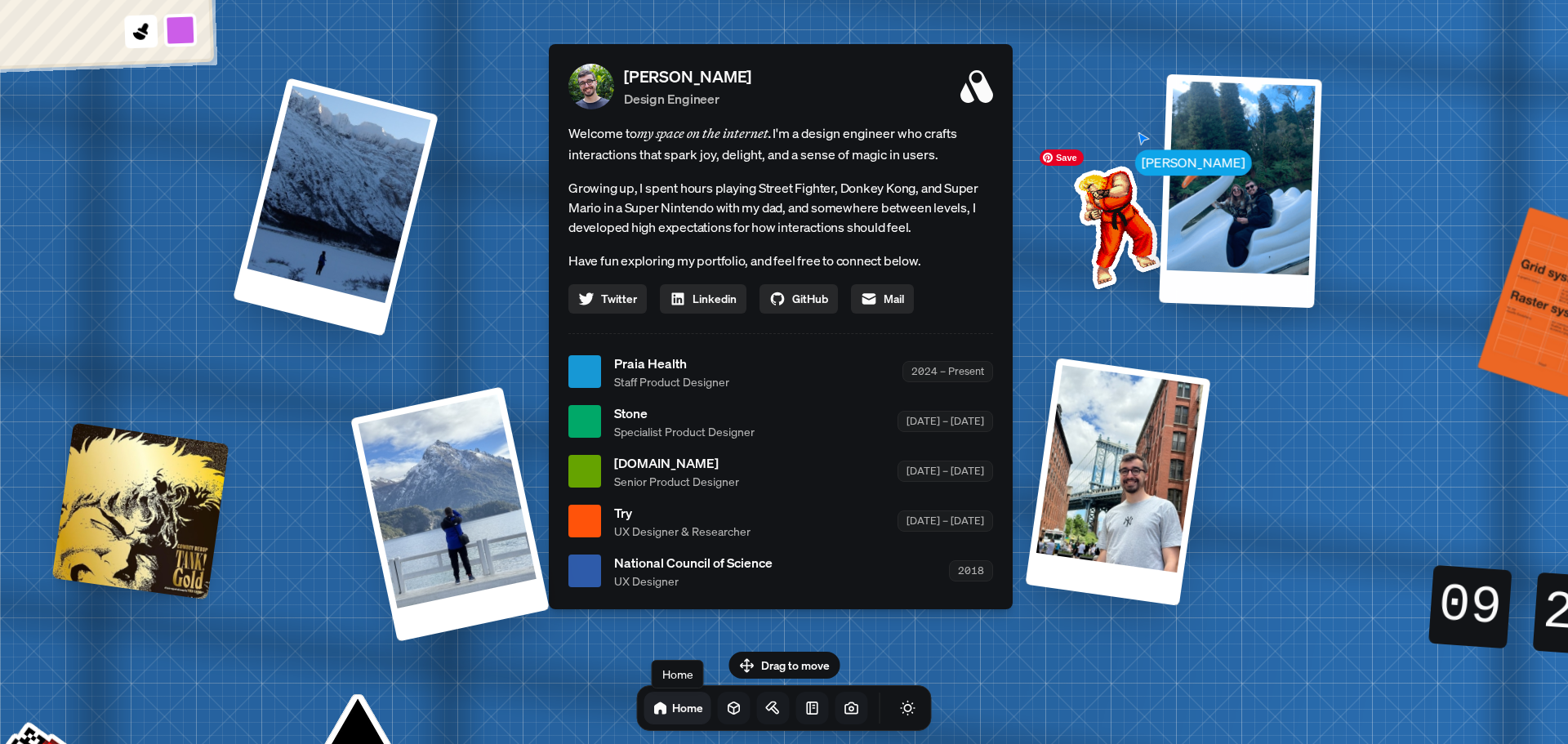
click at [1081, 133] on div "Andre Andre Souza Design Engineer Welcome to my space on the internet. I'm a de…" at bounding box center [784, 372] width 2444 height 2140
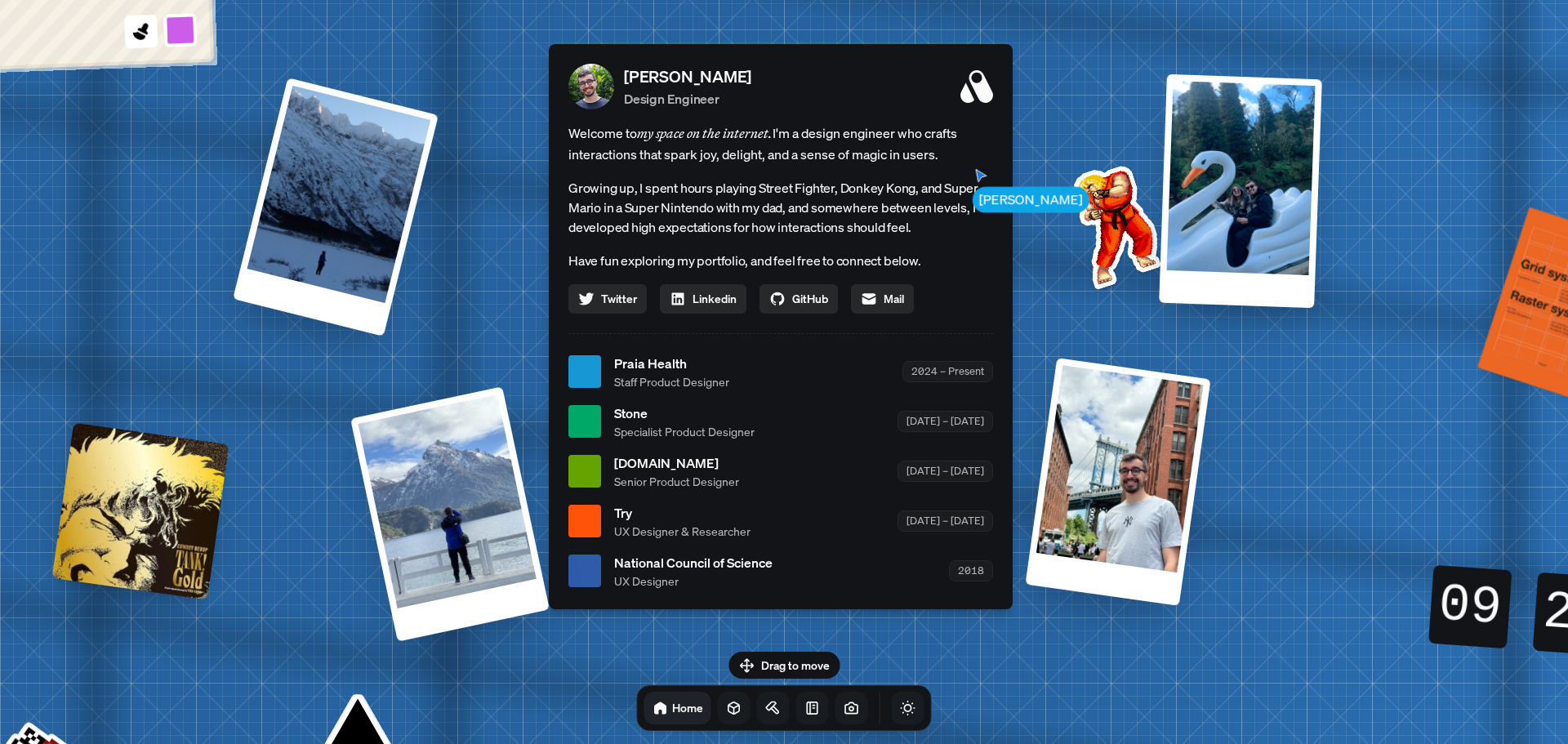
click at [892, 699] on button "Toggle Theme" at bounding box center [908, 708] width 33 height 33
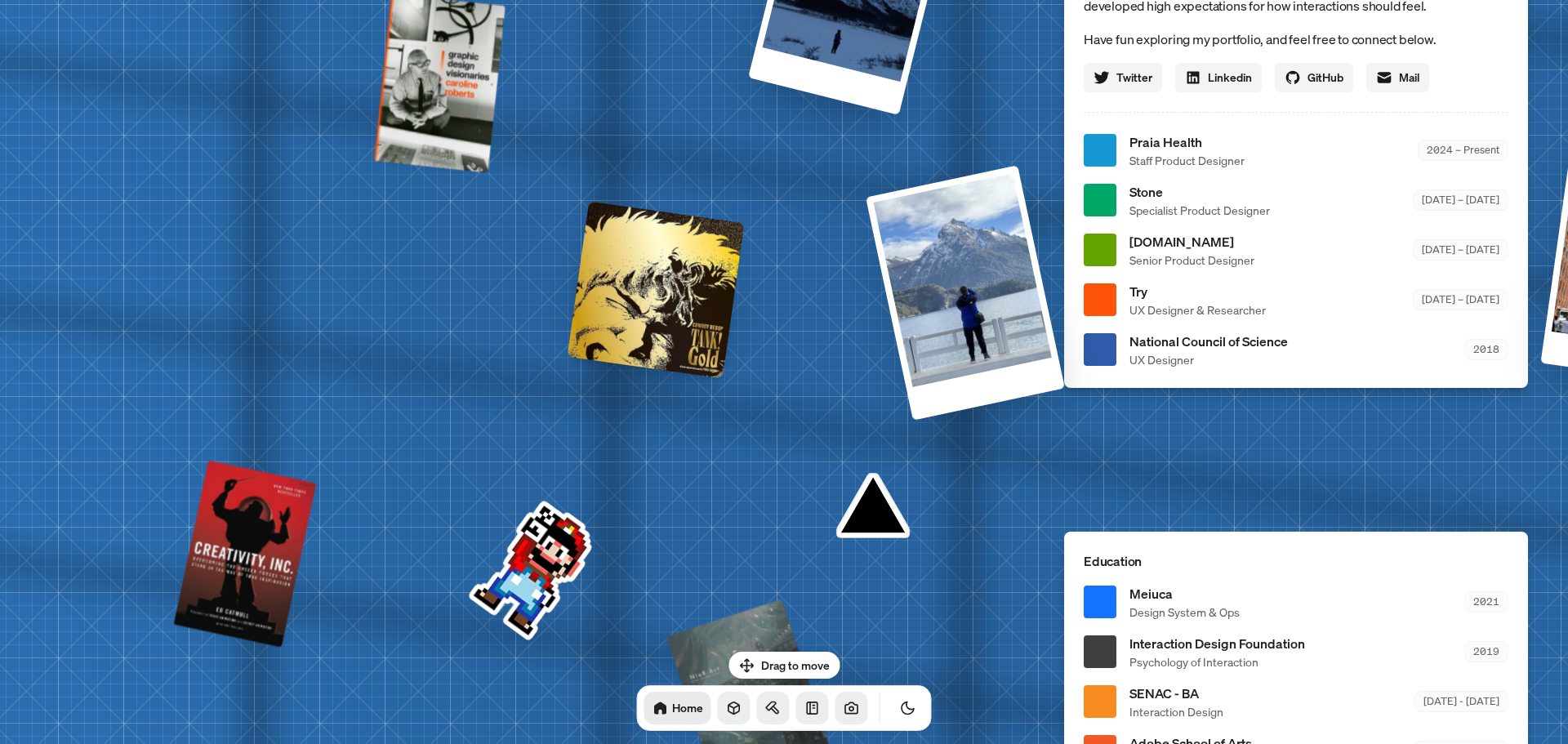
drag, startPoint x: 883, startPoint y: 636, endPoint x: 1433, endPoint y: 417, distance: 592.0
click at [1433, 417] on div "Andre Andre Souza Design Engineer Welcome to my space on the internet. I'm a de…" at bounding box center [1300, 151] width 2444 height 2140
click at [726, 701] on icon at bounding box center [734, 708] width 16 height 16
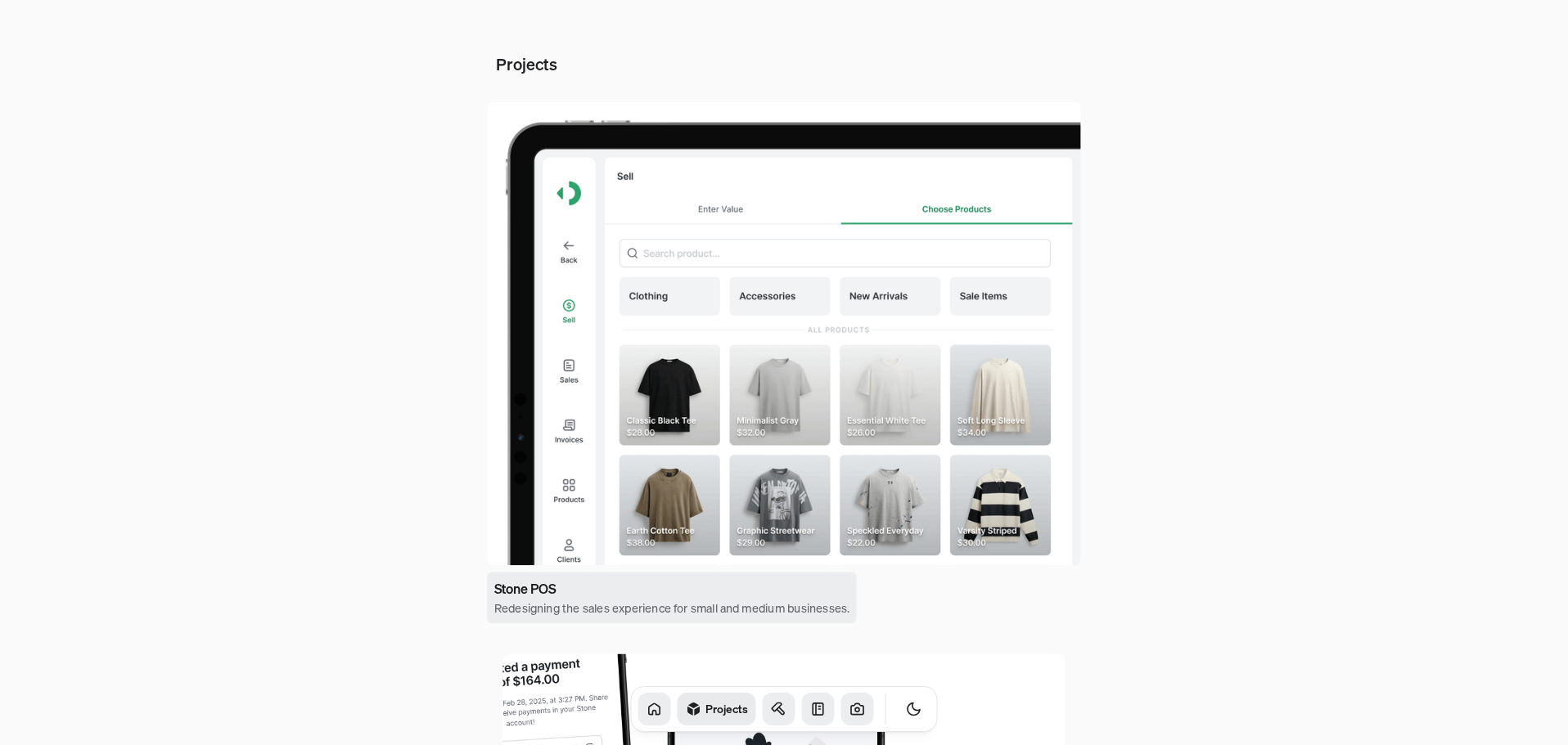
click at [556, 587] on h3 "Stone POS" at bounding box center [525, 589] width 61 height 20
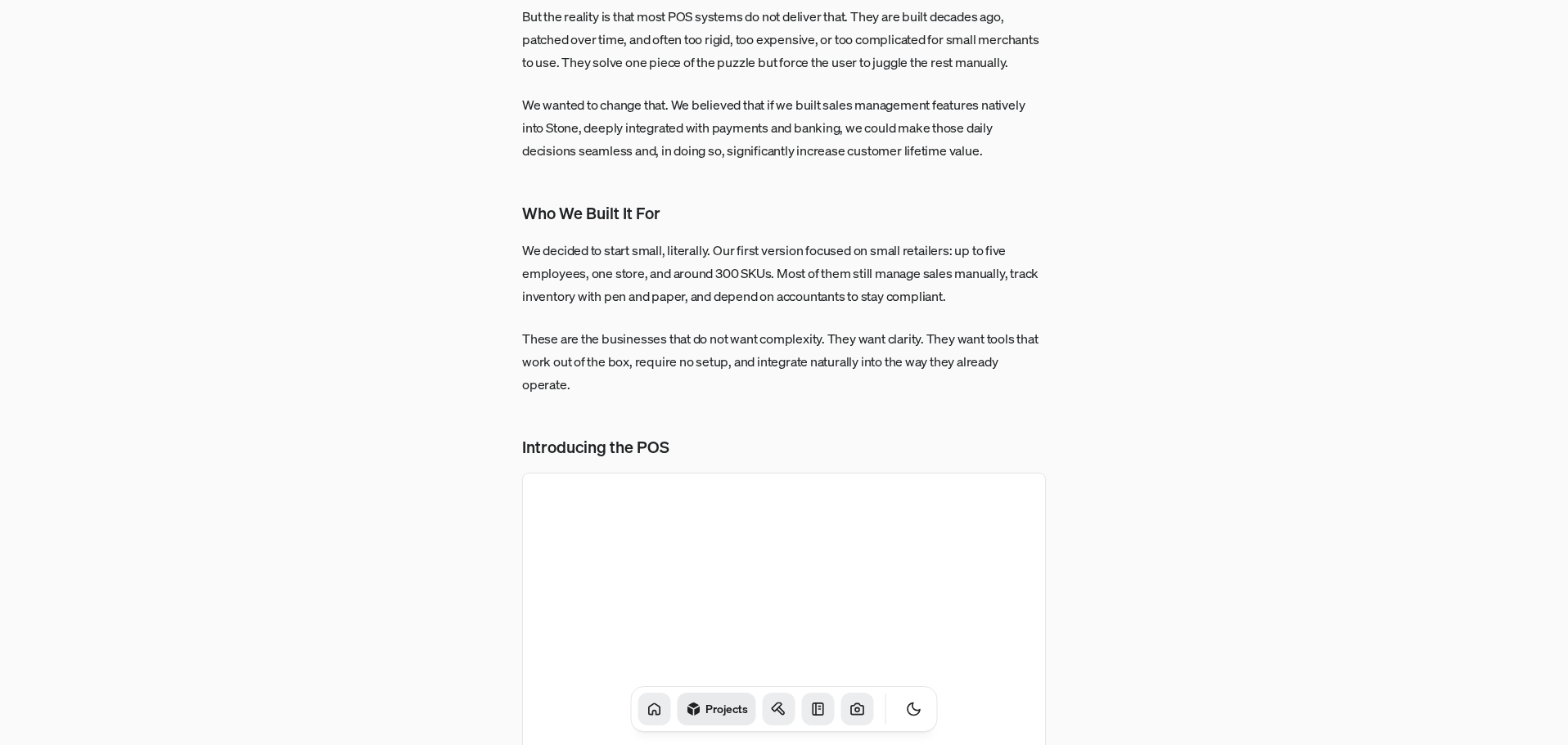
scroll to position [1472, 0]
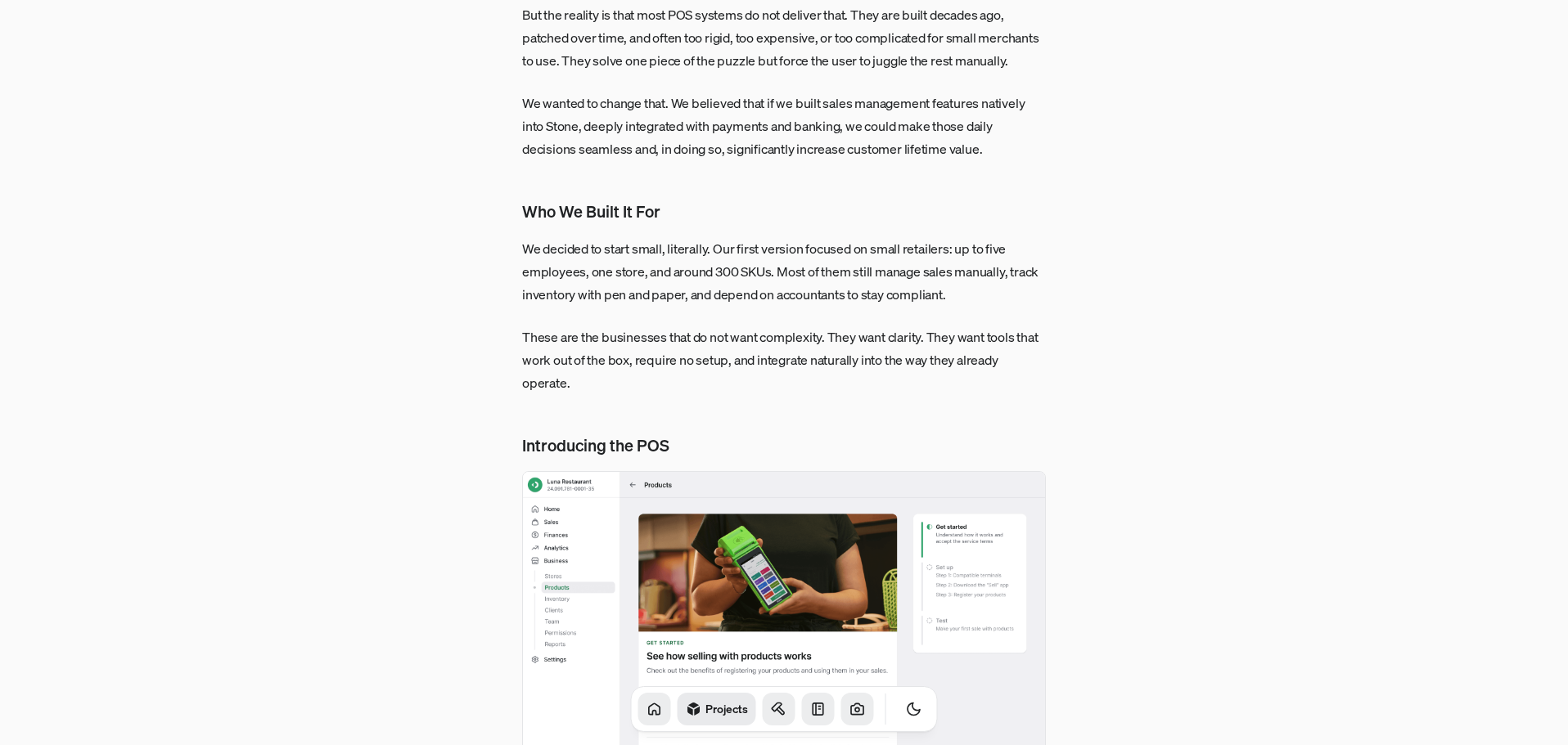
click at [791, 471] on img at bounding box center [783, 667] width 524 height 393
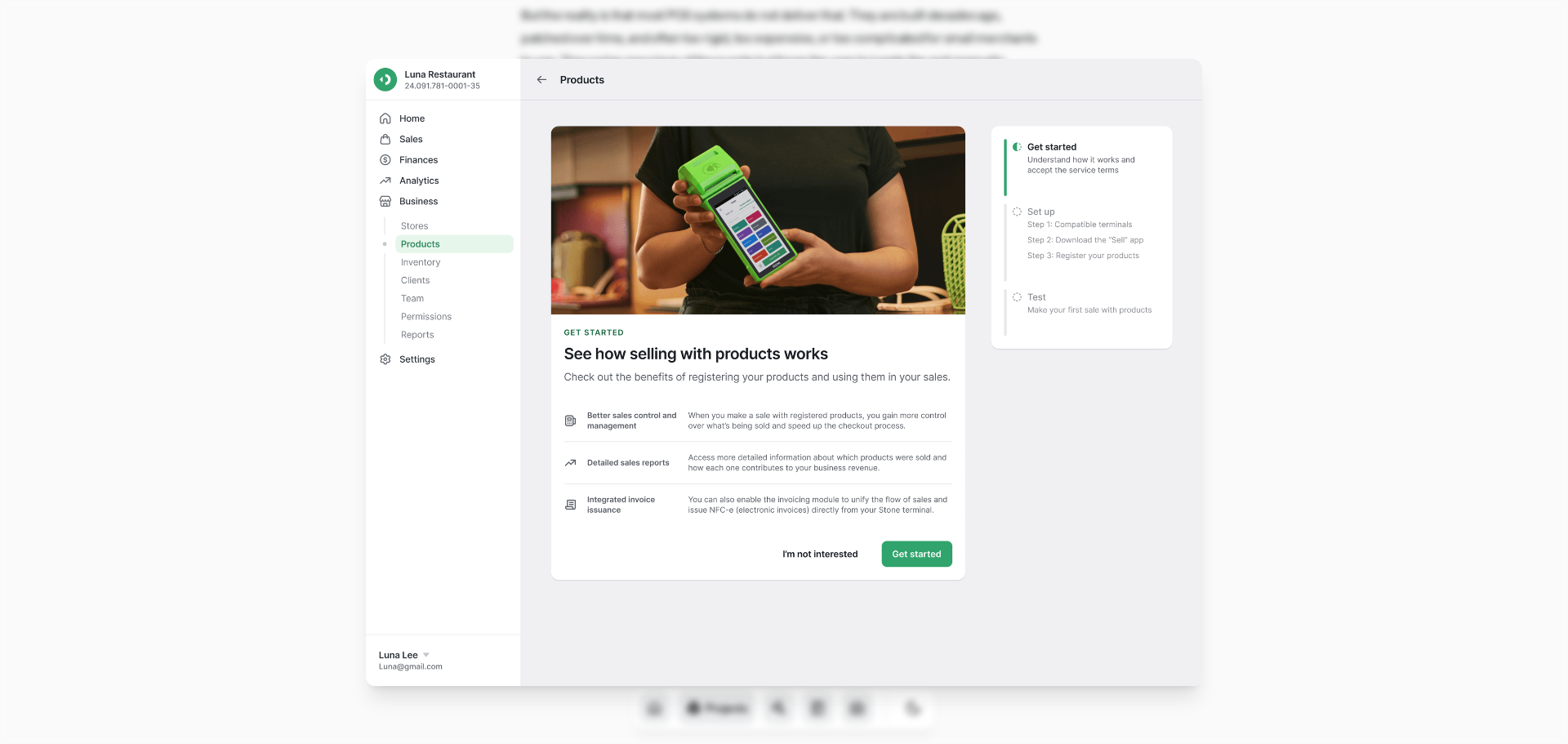
click at [790, 263] on img at bounding box center [784, 372] width 837 height 627
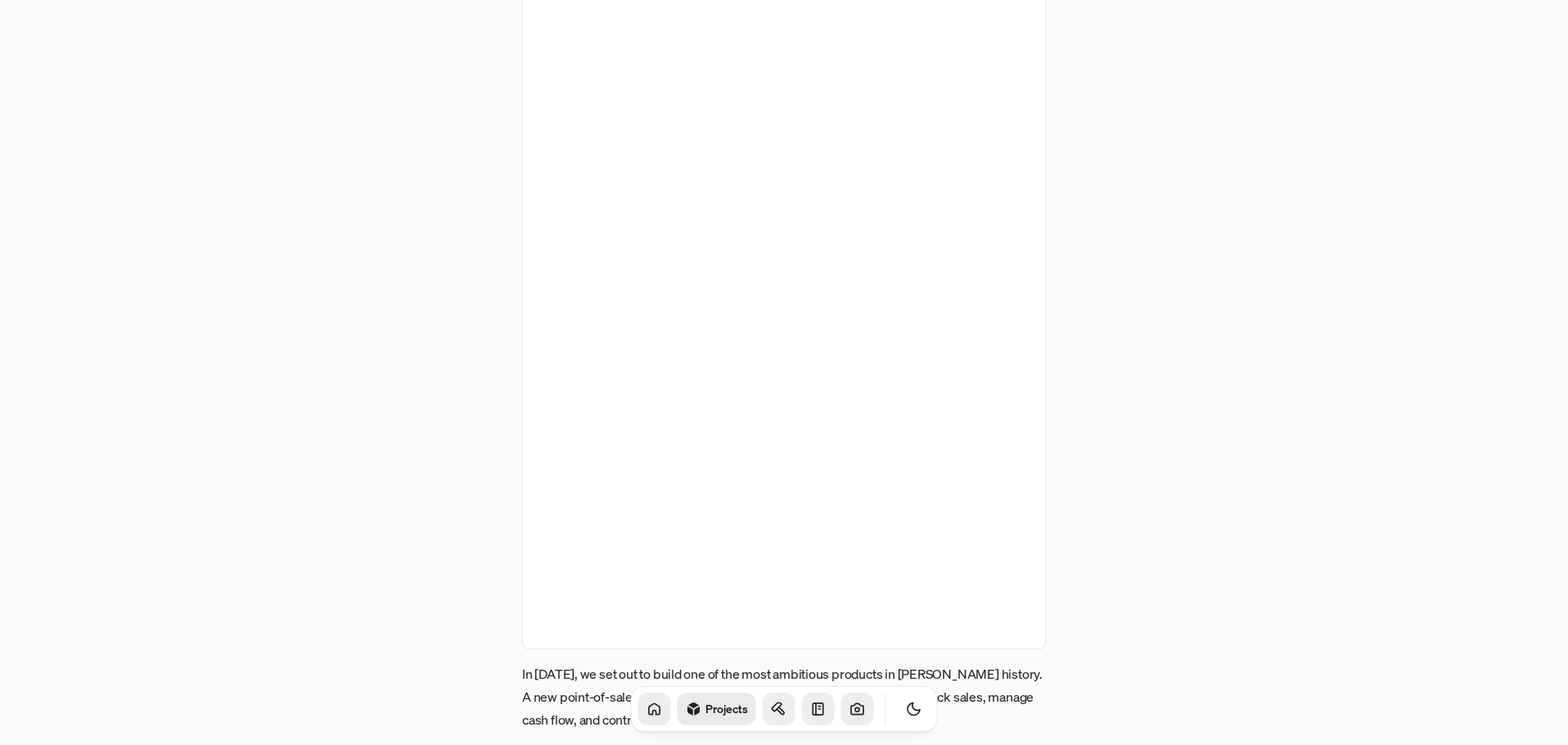
scroll to position [0, 0]
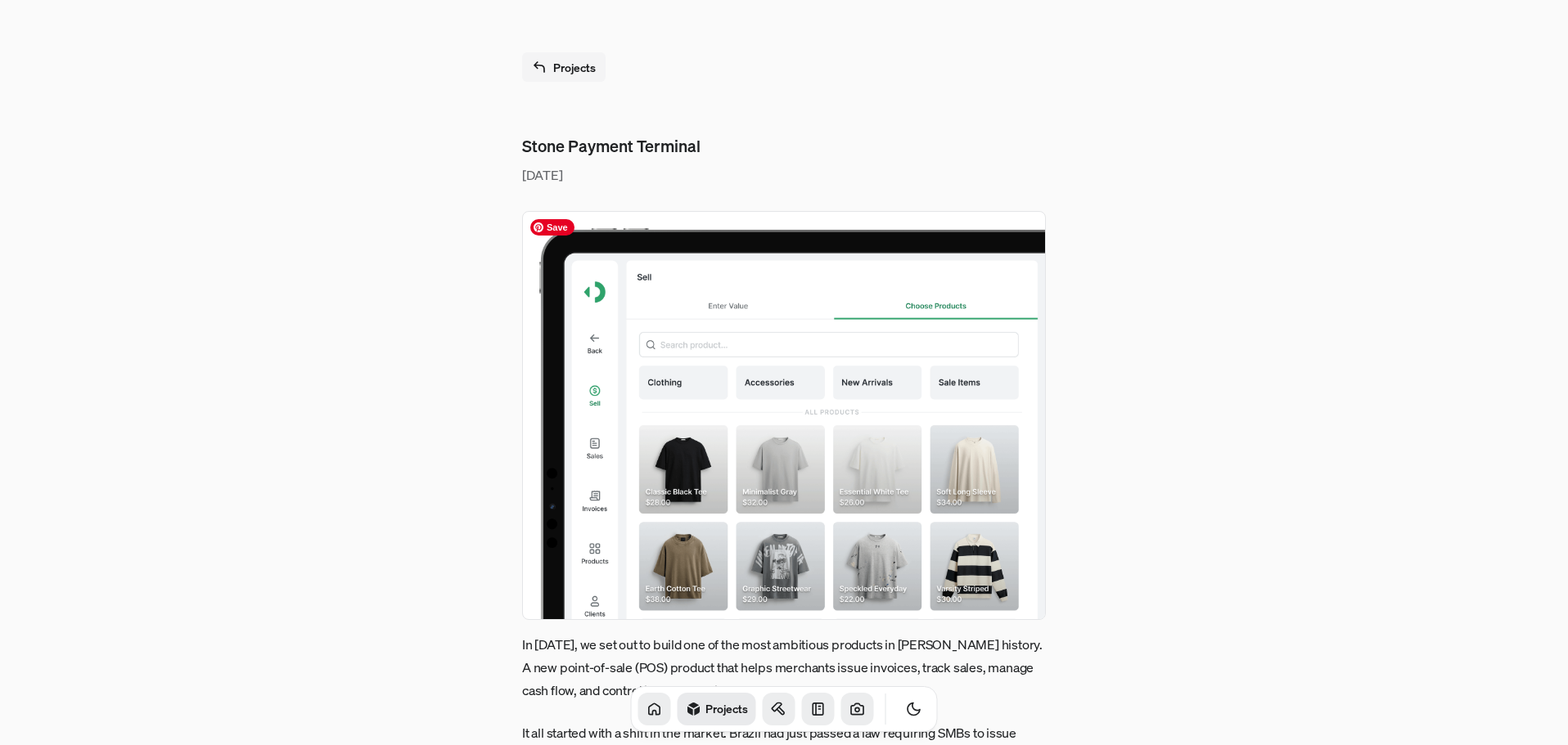
click at [778, 436] on img at bounding box center [783, 415] width 524 height 409
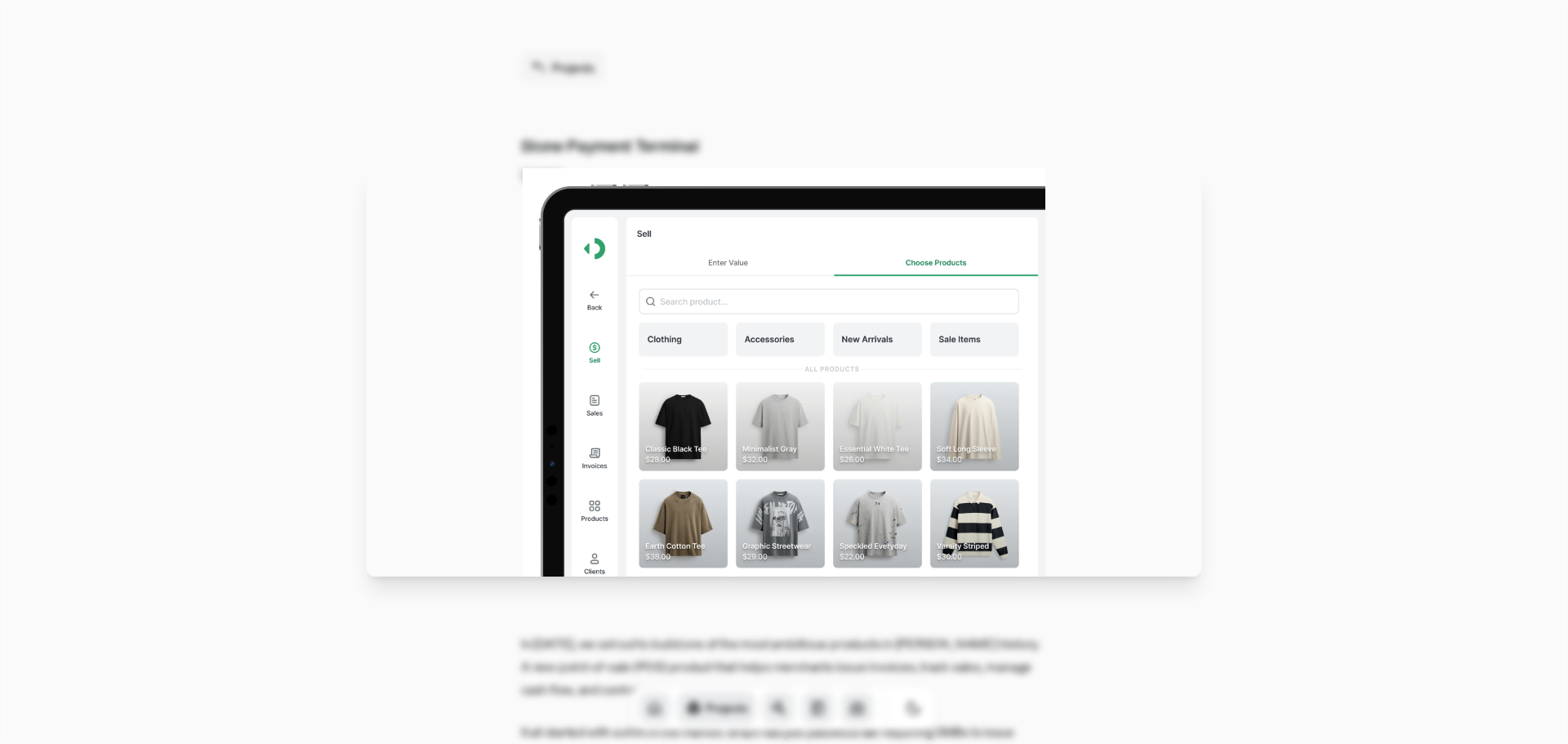
click at [777, 436] on img at bounding box center [784, 372] width 523 height 408
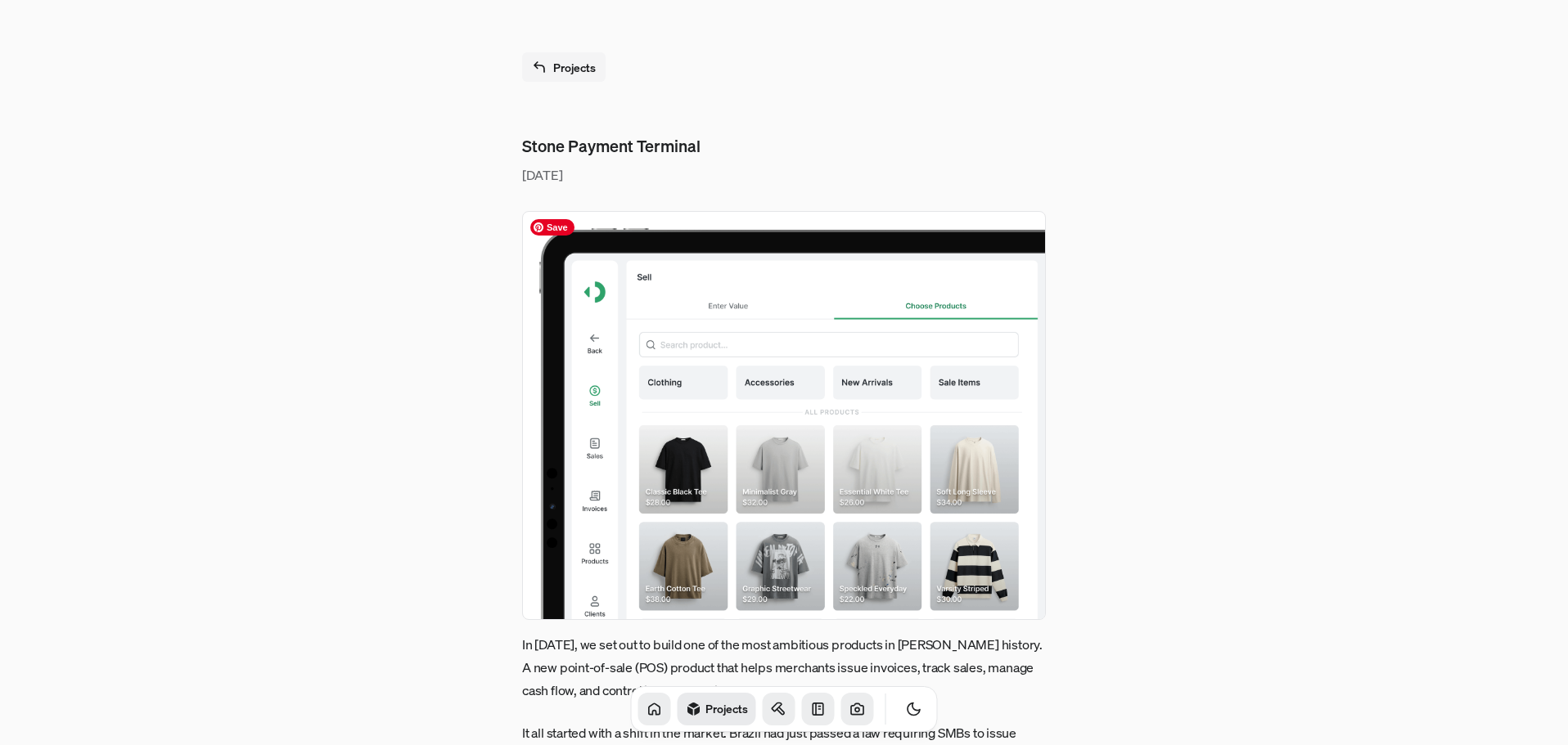
click at [785, 453] on img at bounding box center [783, 415] width 524 height 409
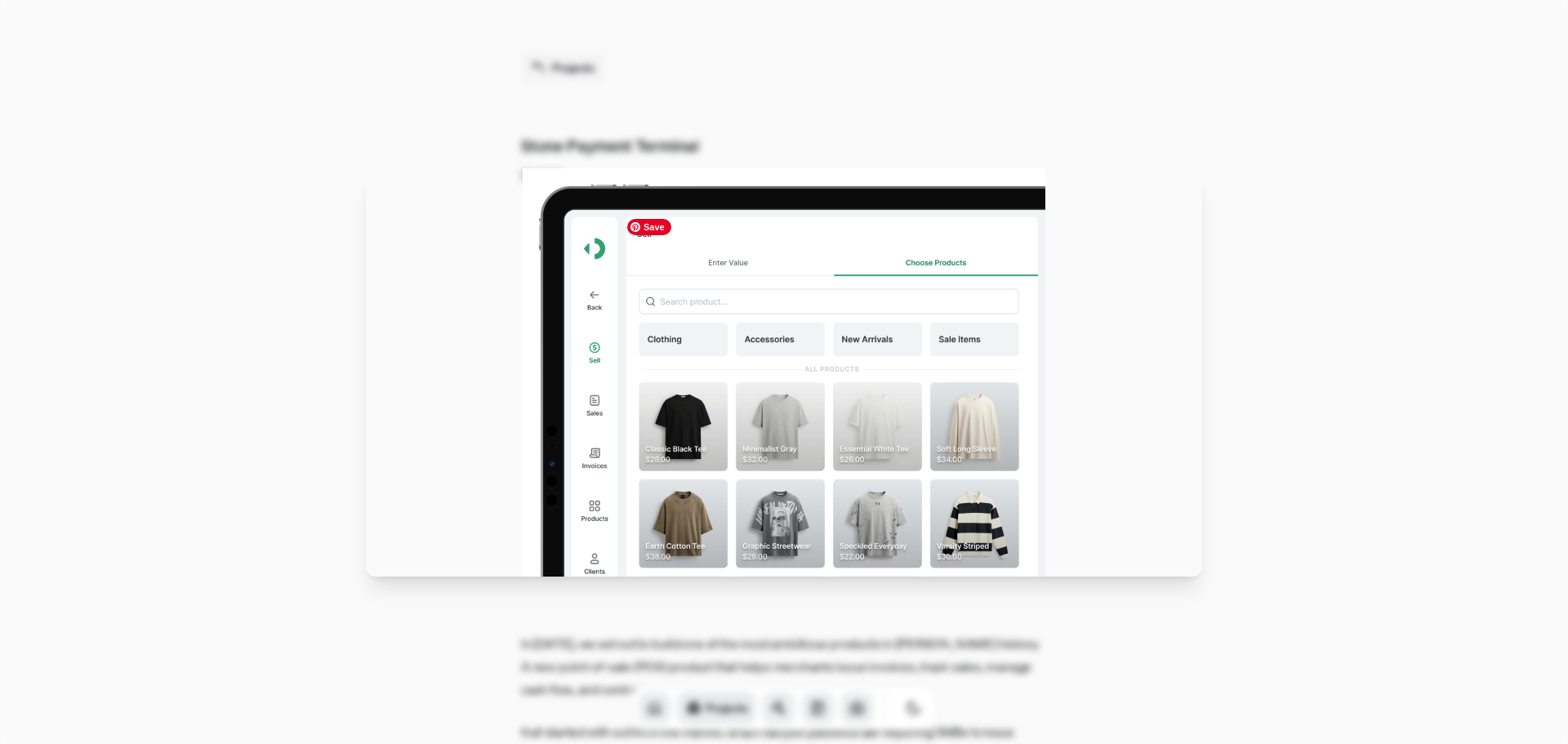
click at [847, 476] on img at bounding box center [784, 372] width 523 height 408
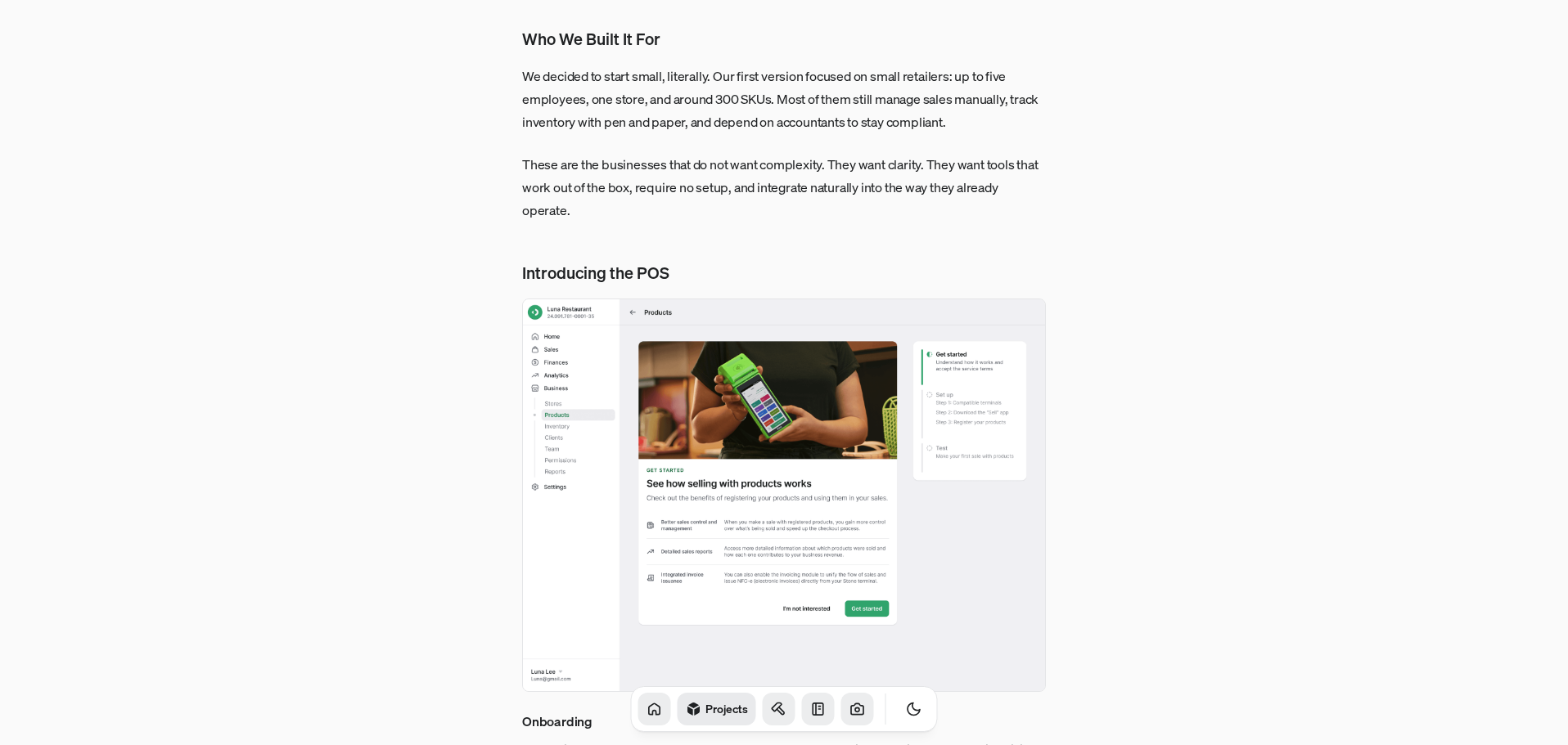
scroll to position [1145, 0]
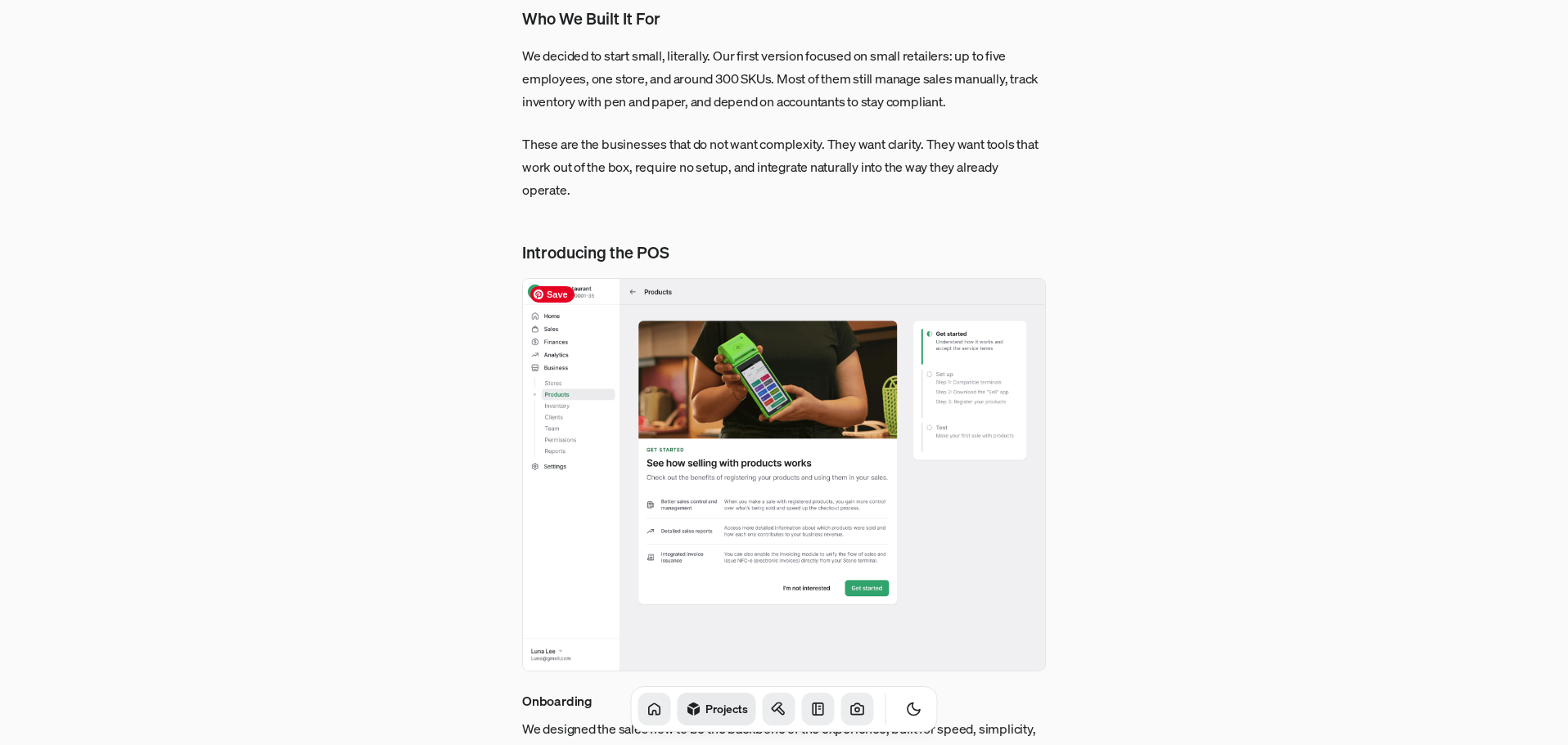
click at [852, 416] on img at bounding box center [783, 474] width 524 height 393
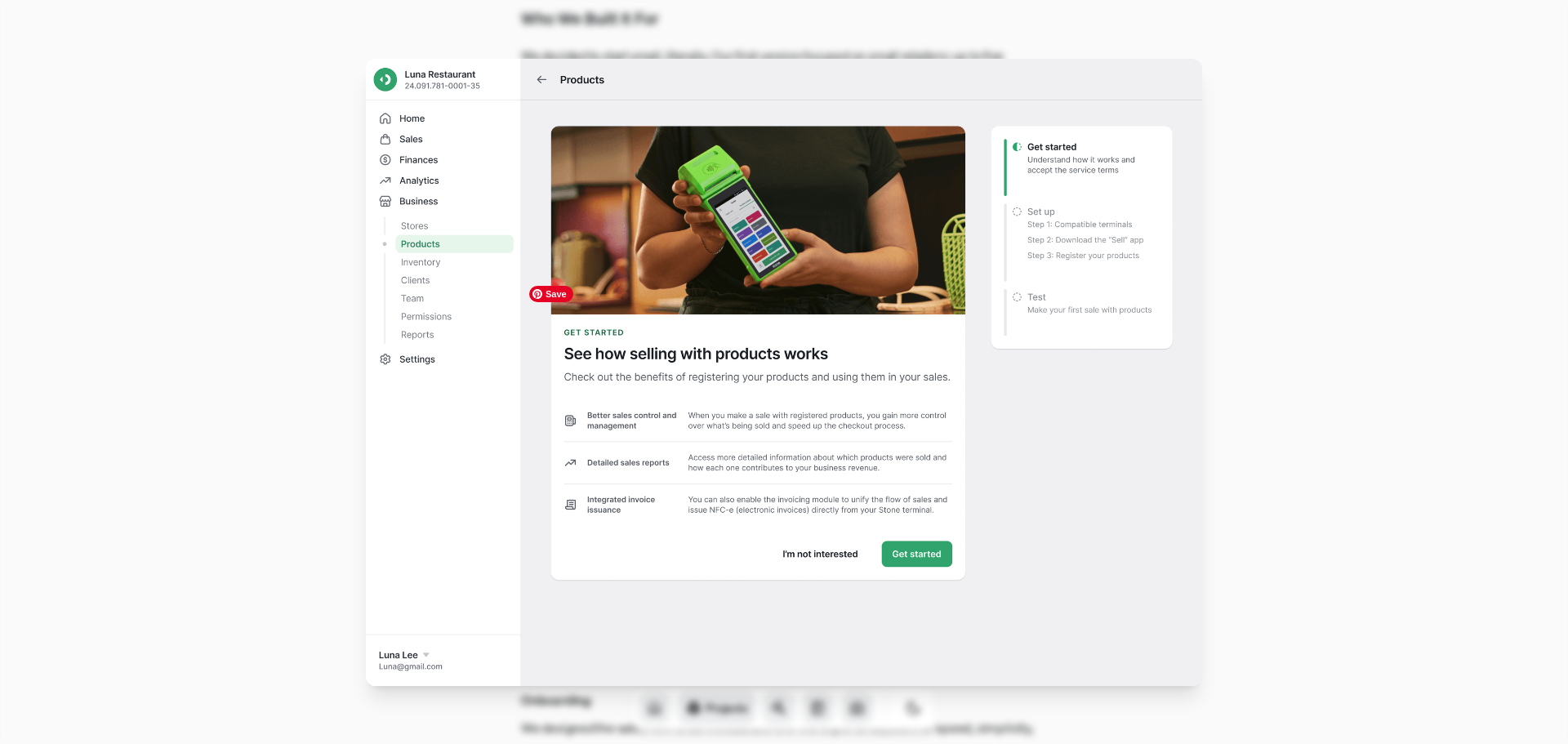
click at [850, 415] on img at bounding box center [784, 372] width 837 height 627
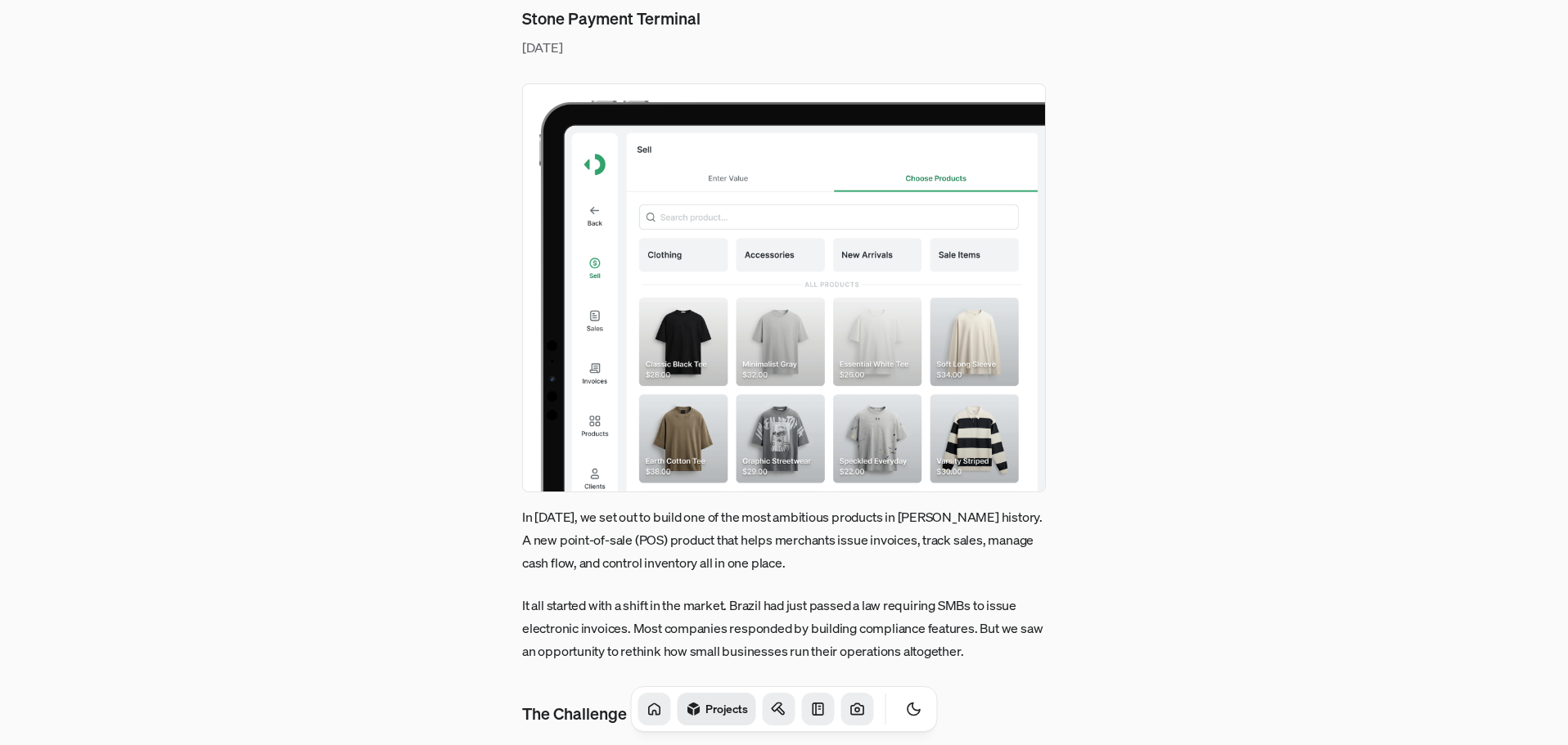
scroll to position [0, 0]
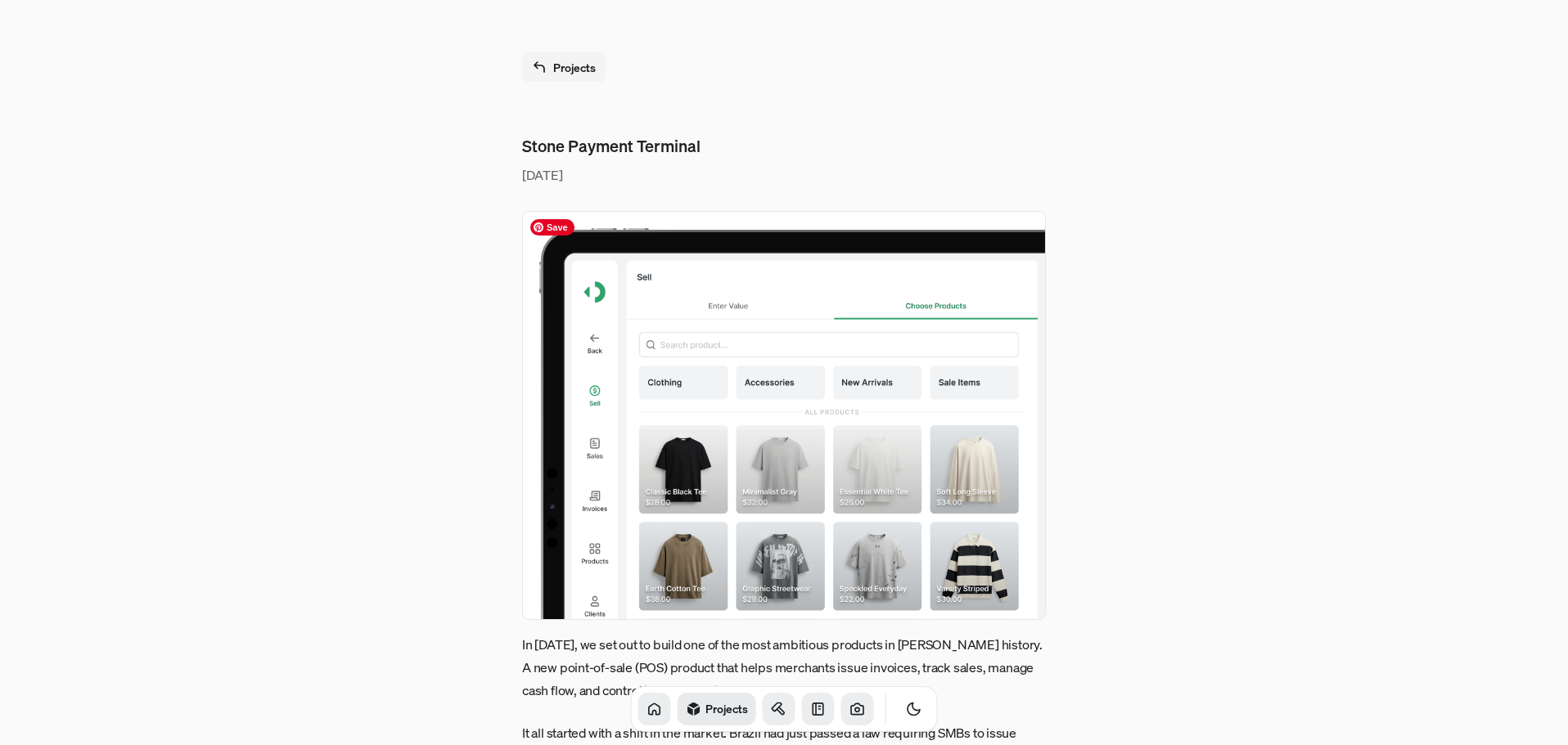
click at [855, 367] on img at bounding box center [783, 415] width 524 height 409
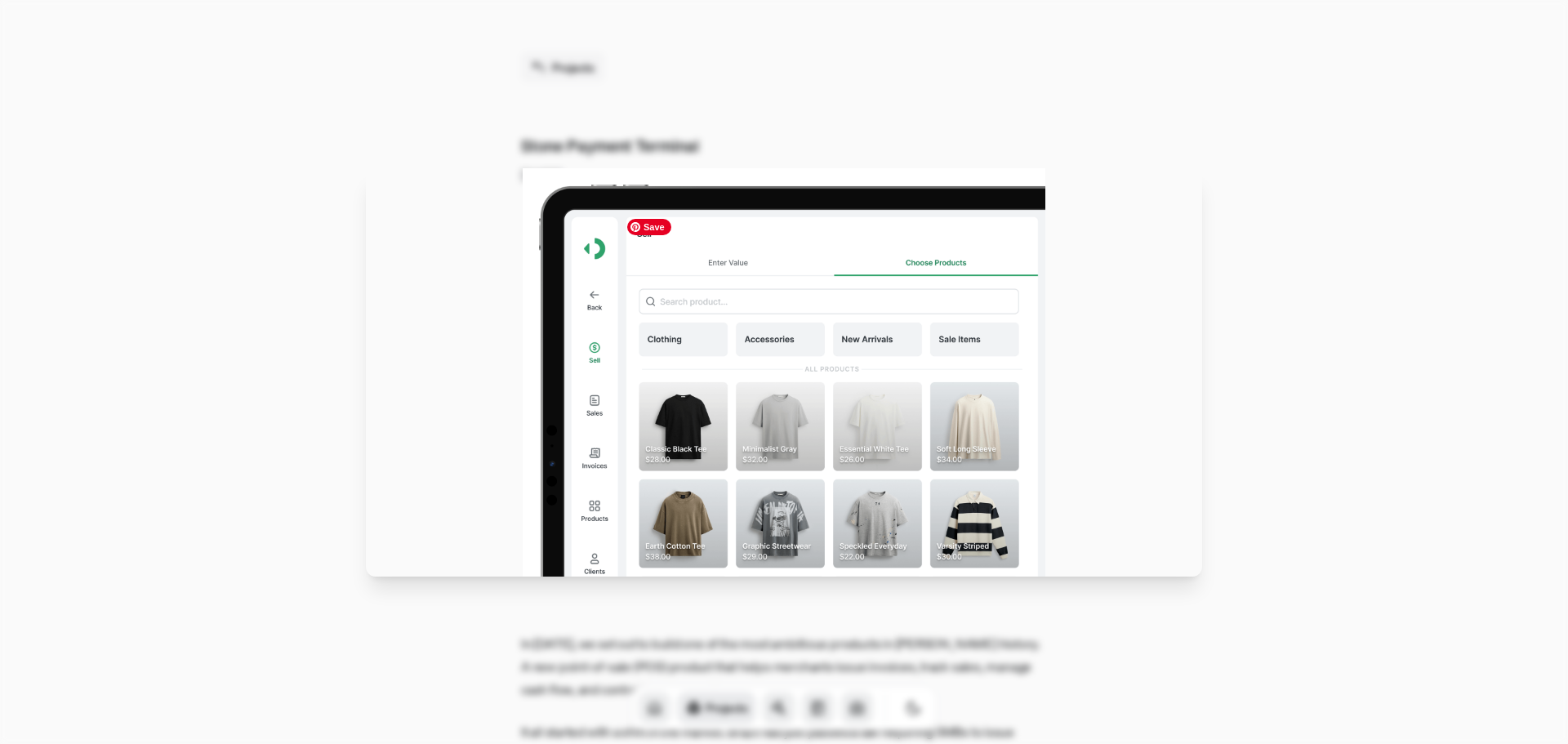
click at [853, 366] on img at bounding box center [784, 372] width 523 height 408
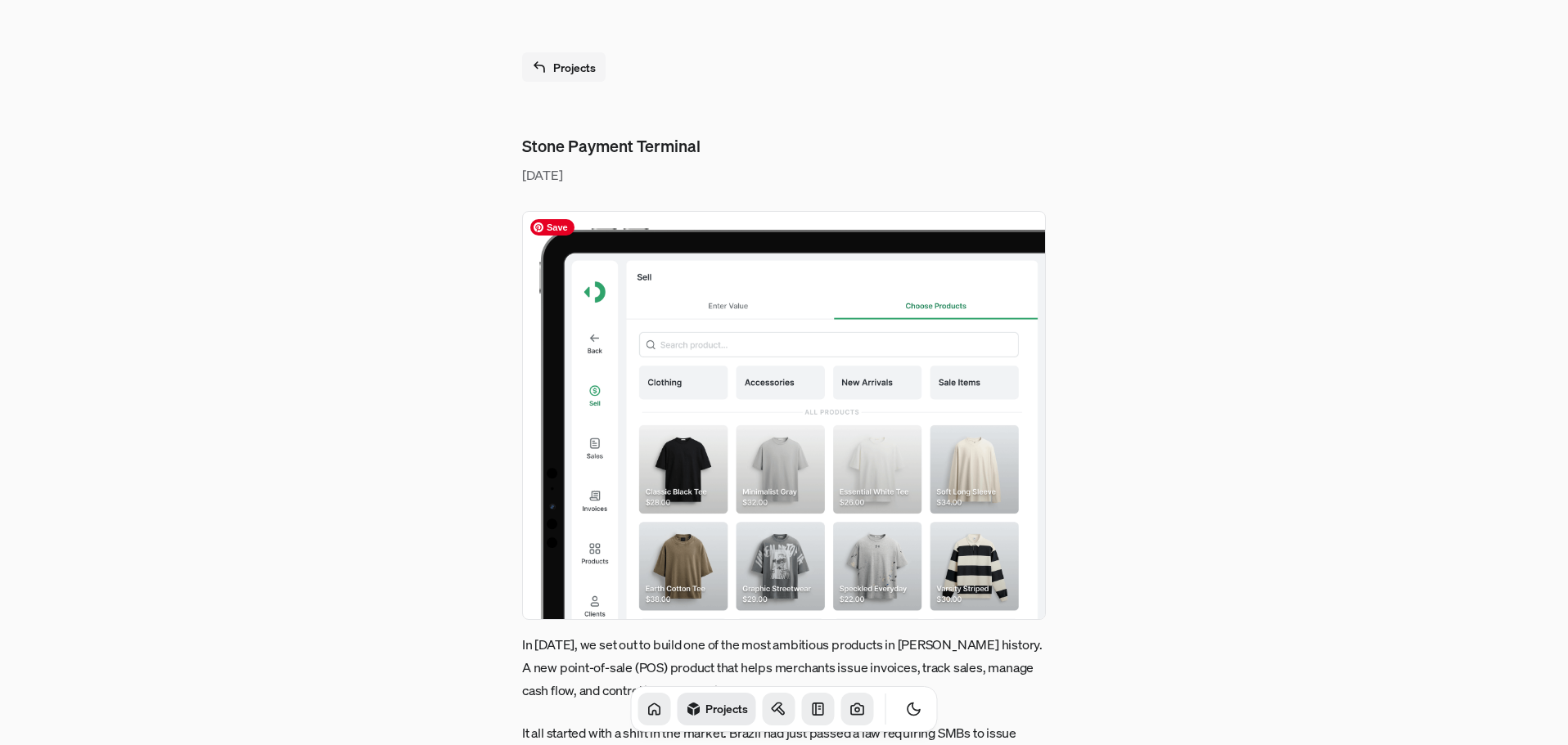
click at [844, 383] on img at bounding box center [783, 415] width 524 height 409
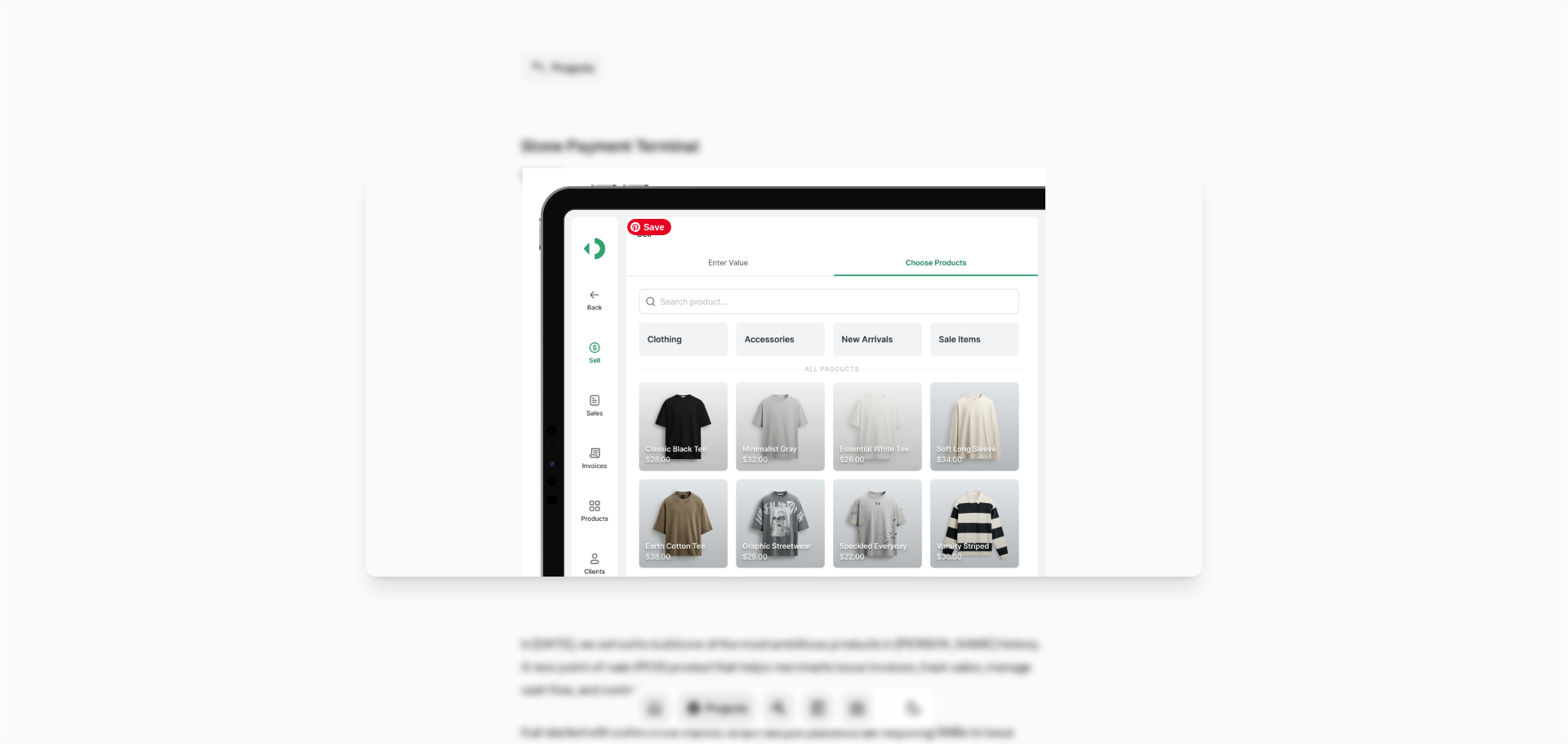
click at [831, 392] on img at bounding box center [784, 372] width 523 height 408
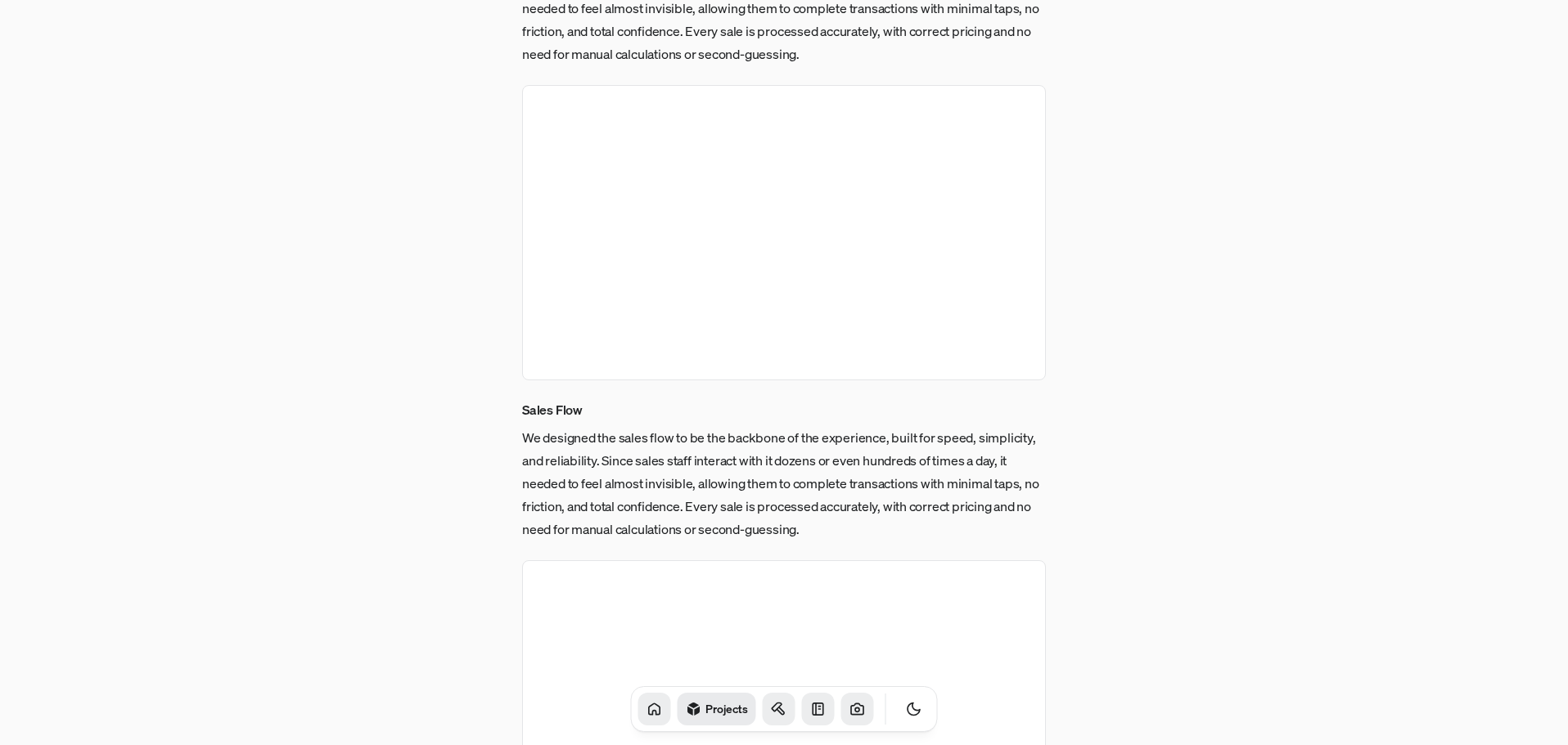
scroll to position [1963, 0]
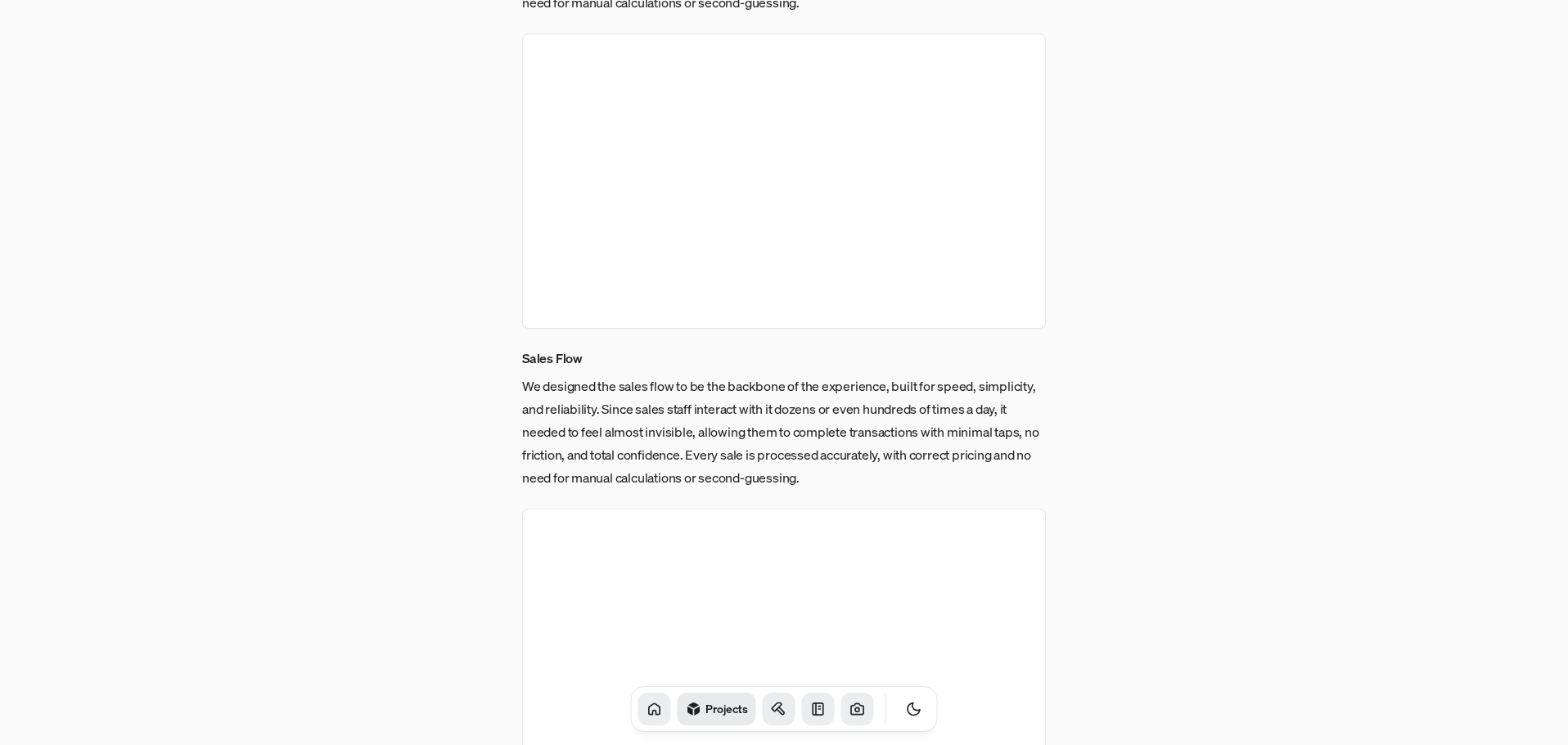
click at [852, 291] on img at bounding box center [783, 181] width 524 height 295
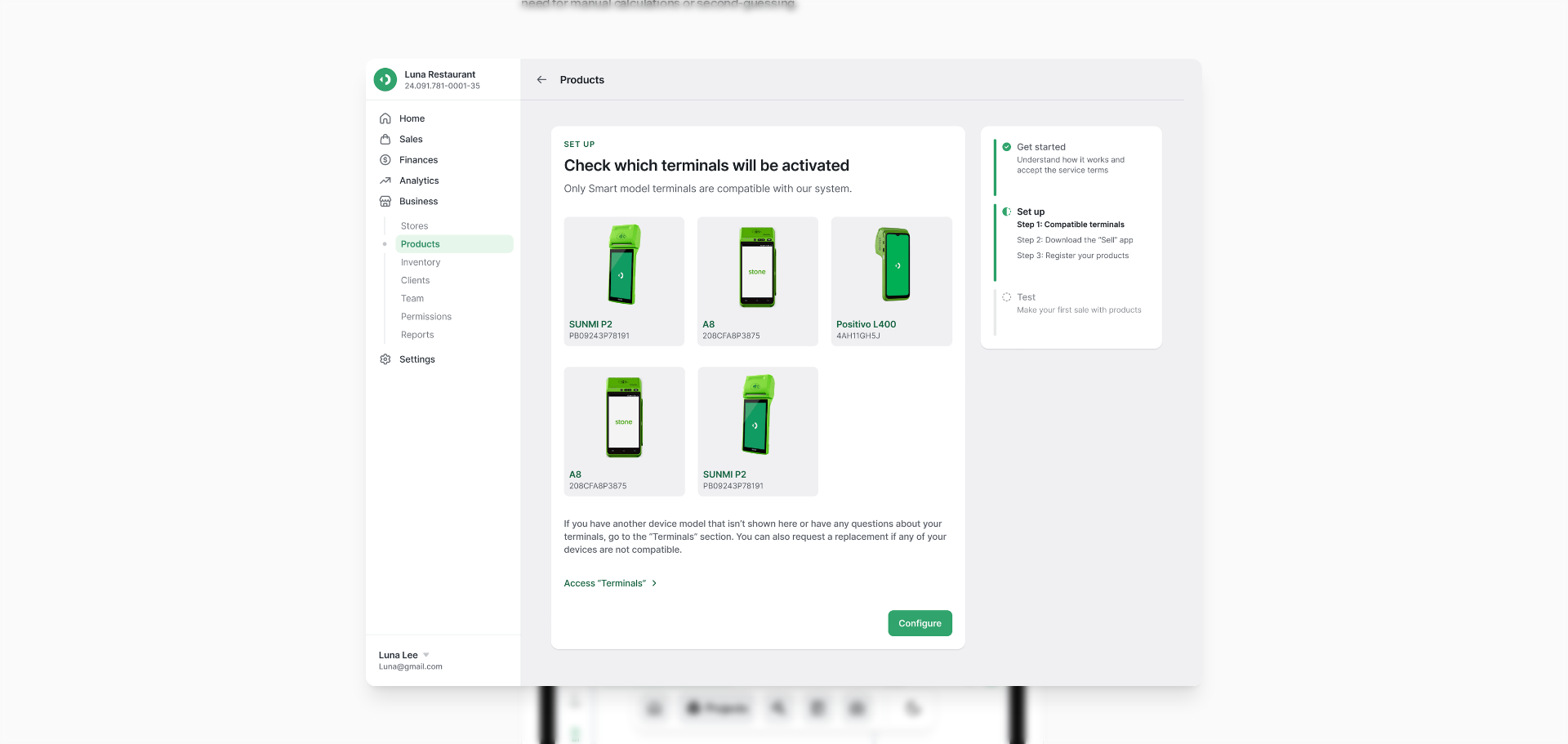
click at [850, 291] on img at bounding box center [784, 372] width 837 height 627
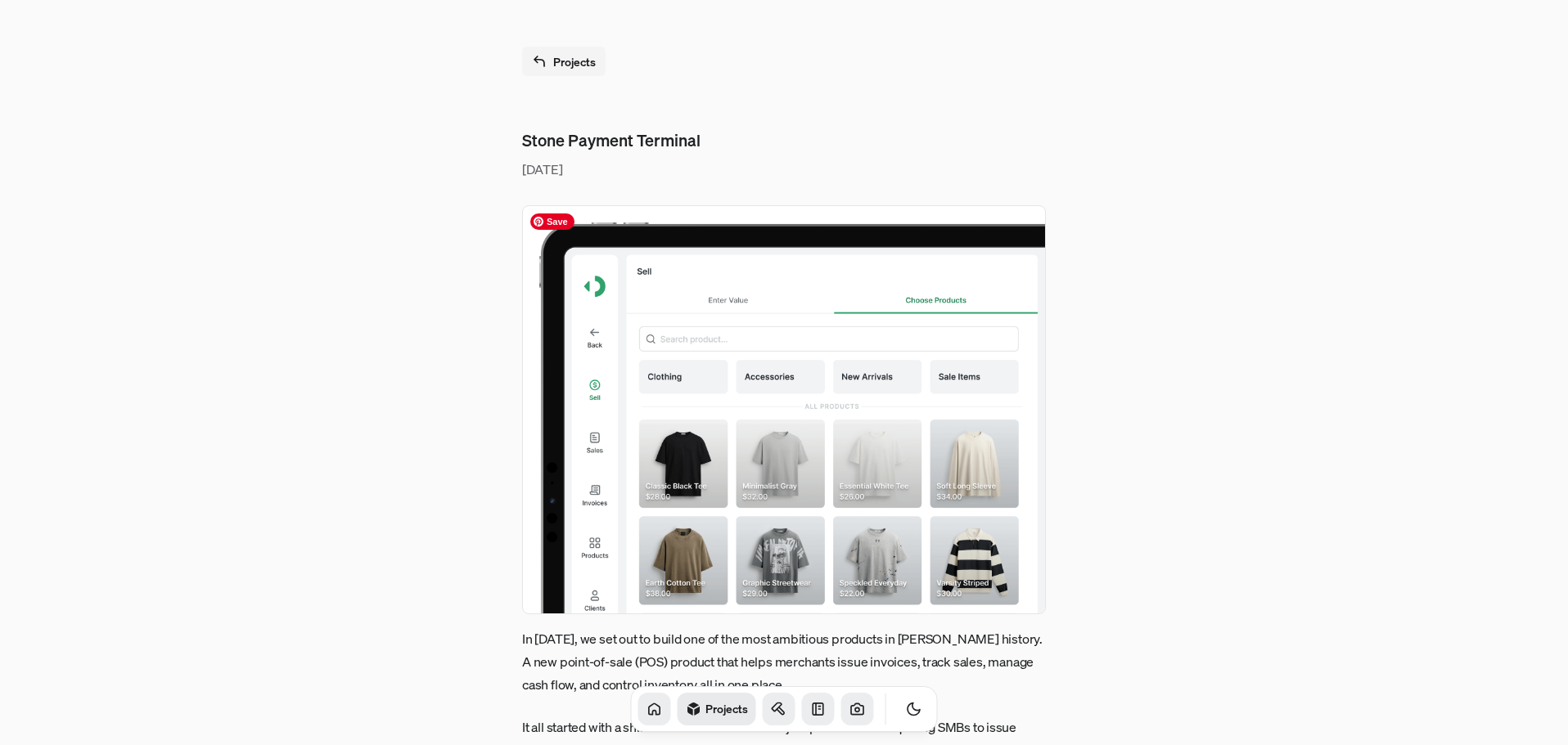
scroll to position [0, 0]
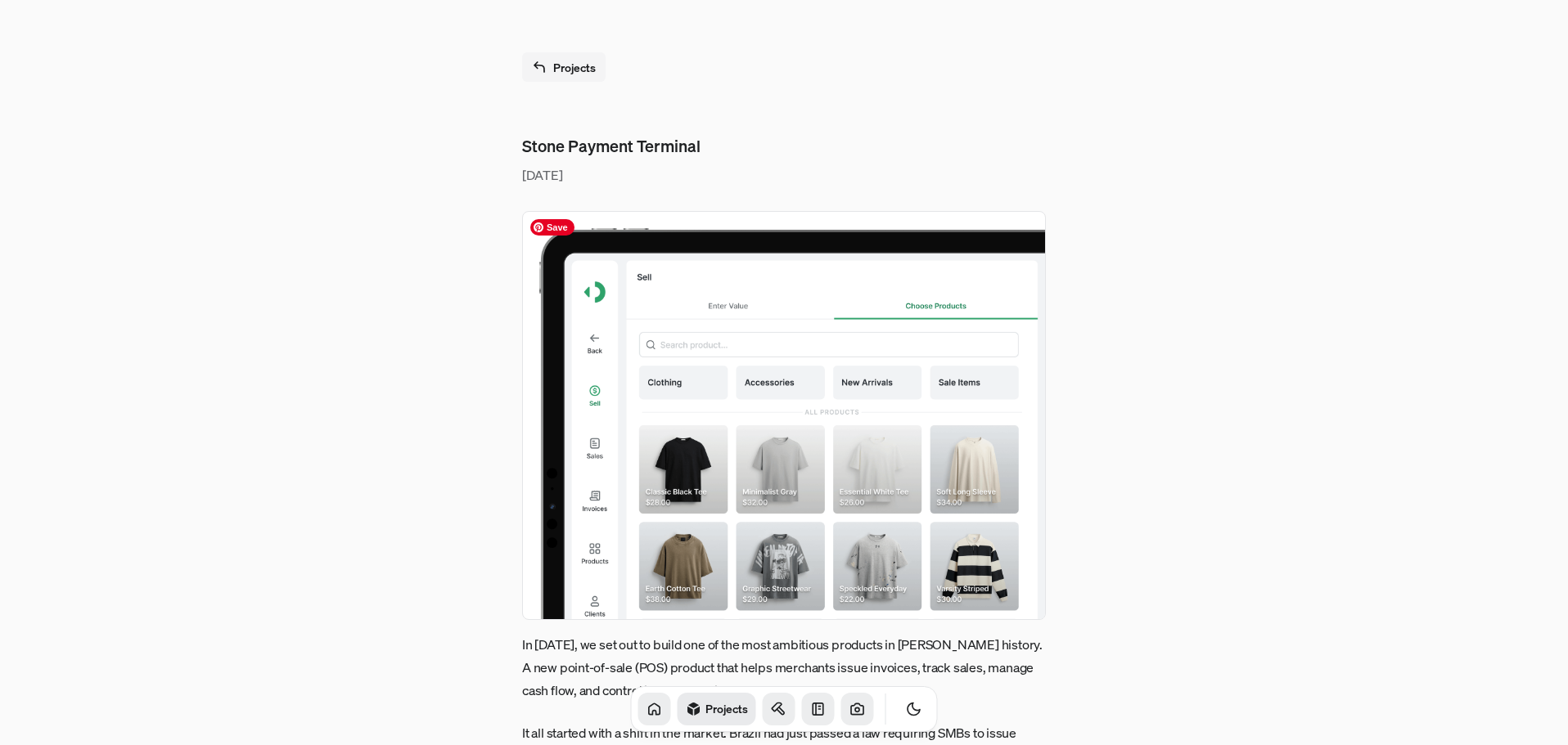
click at [808, 378] on img at bounding box center [783, 415] width 524 height 409
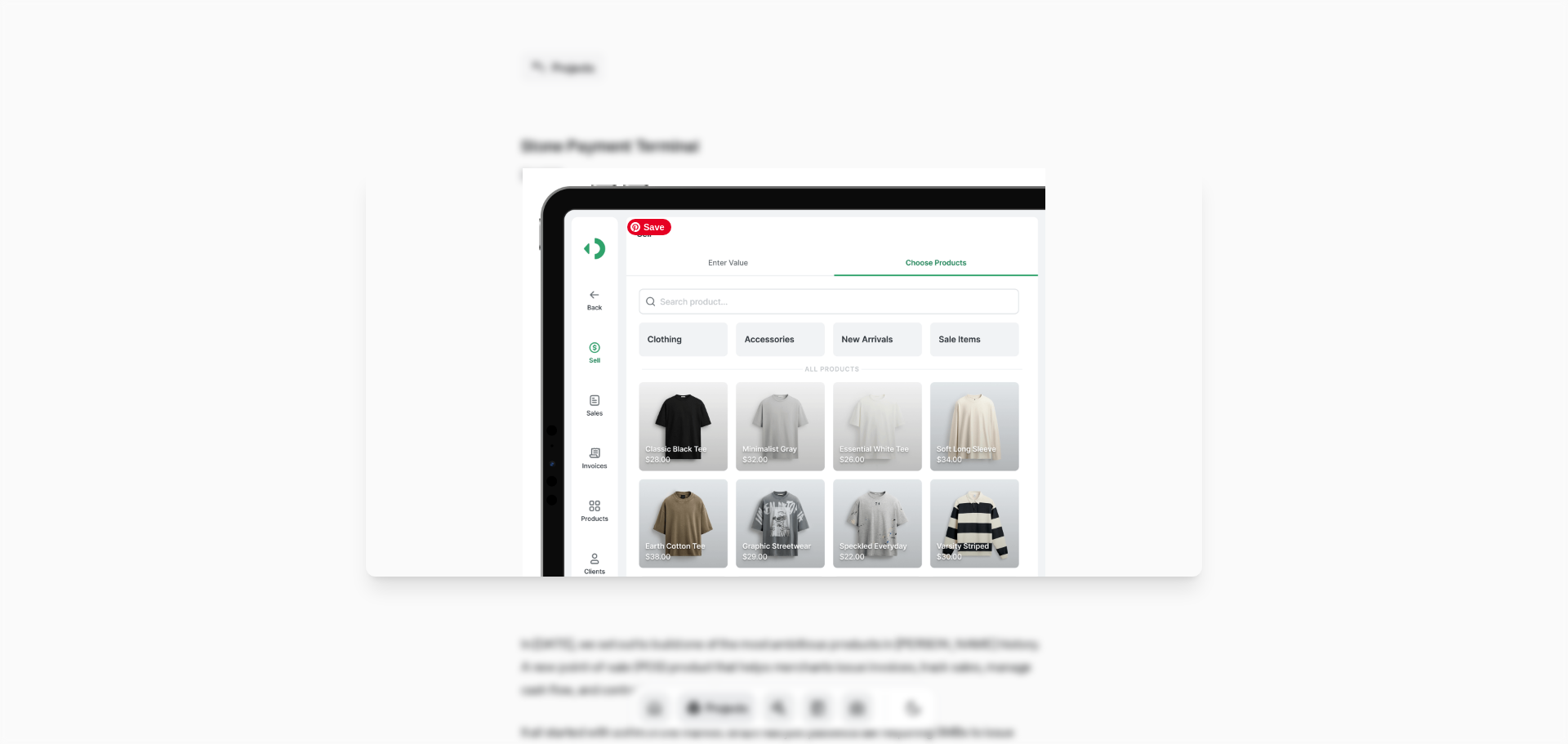
click at [806, 377] on img at bounding box center [784, 372] width 523 height 408
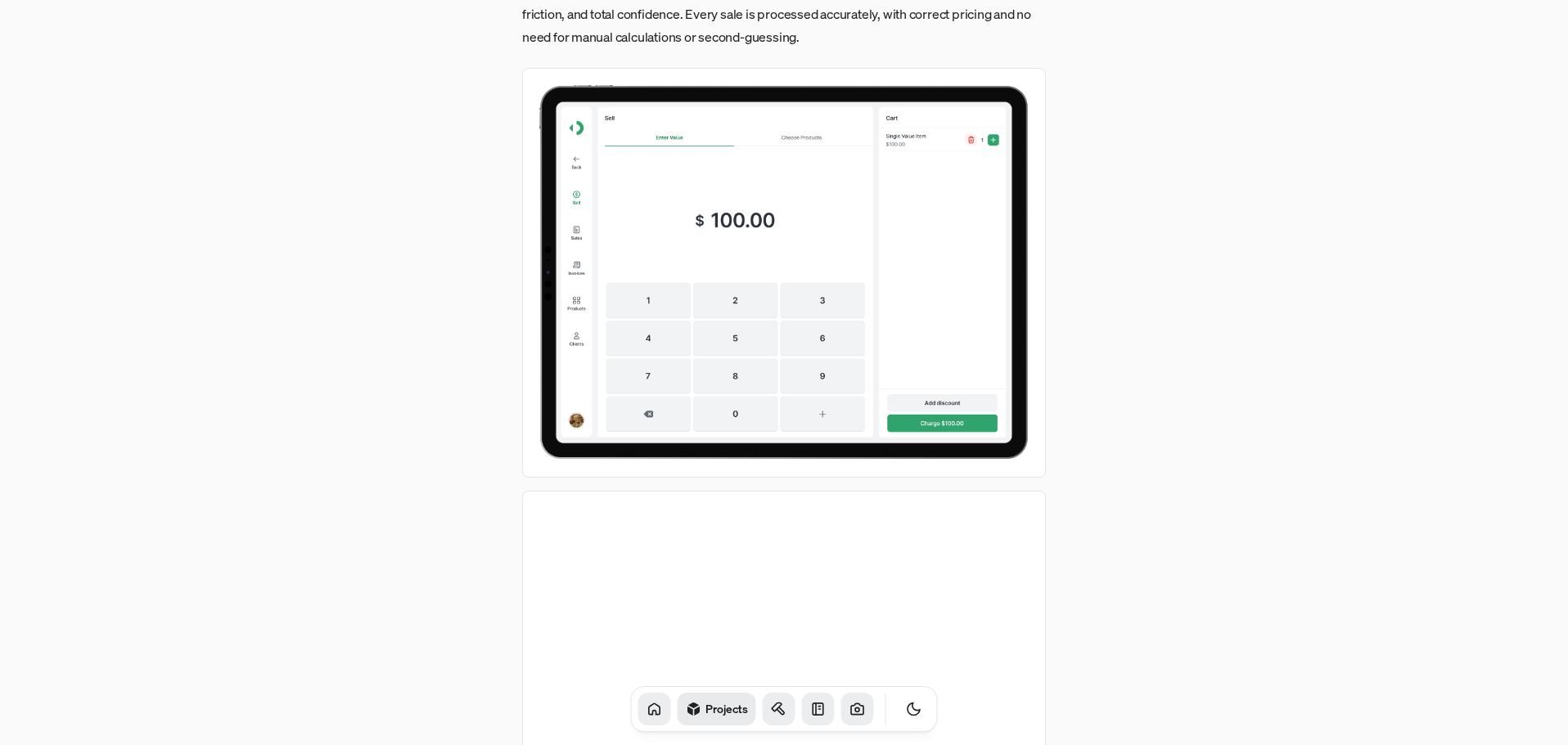
scroll to position [2699, 0]
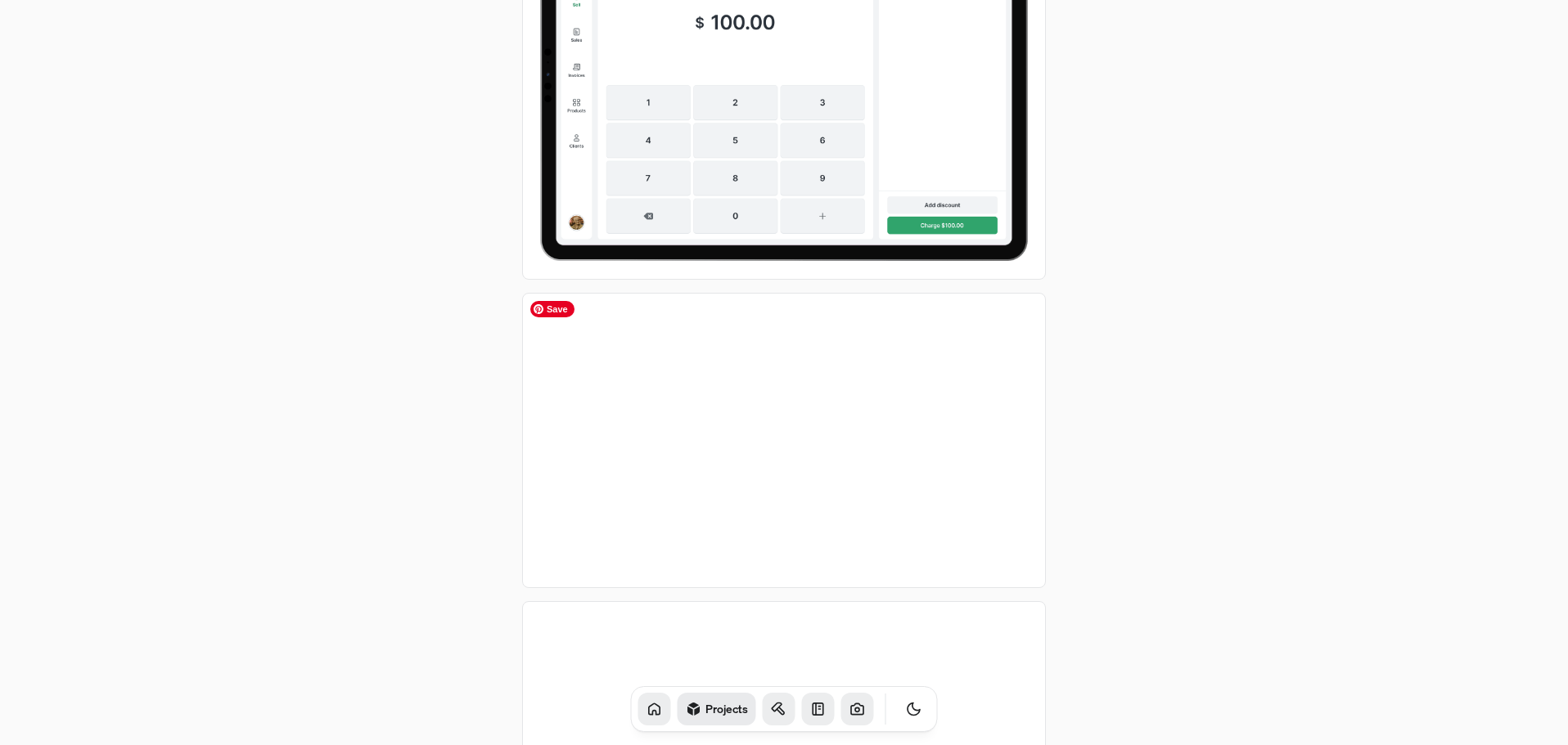
click at [808, 378] on img at bounding box center [783, 440] width 524 height 295
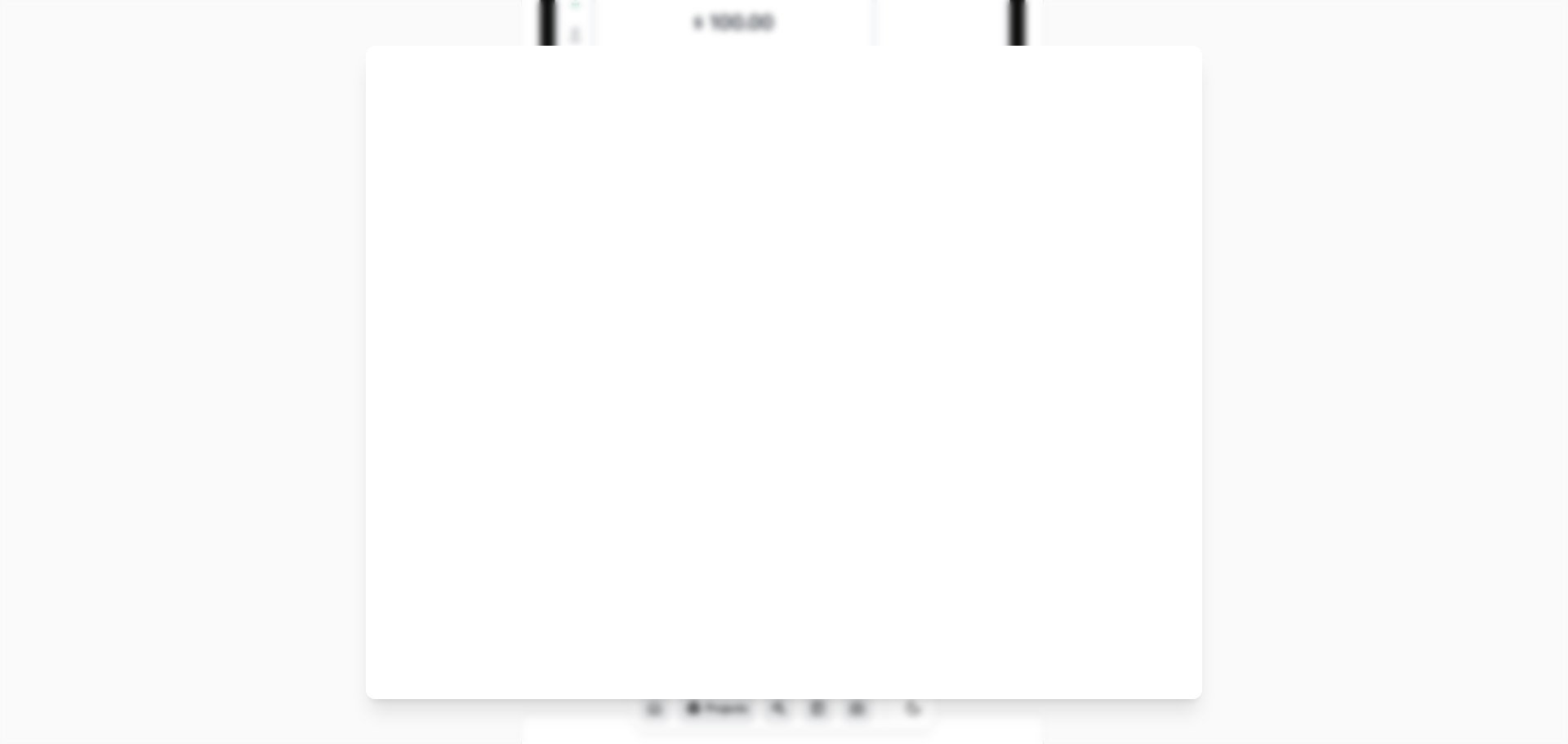
click at [806, 377] on img at bounding box center [784, 372] width 837 height 653
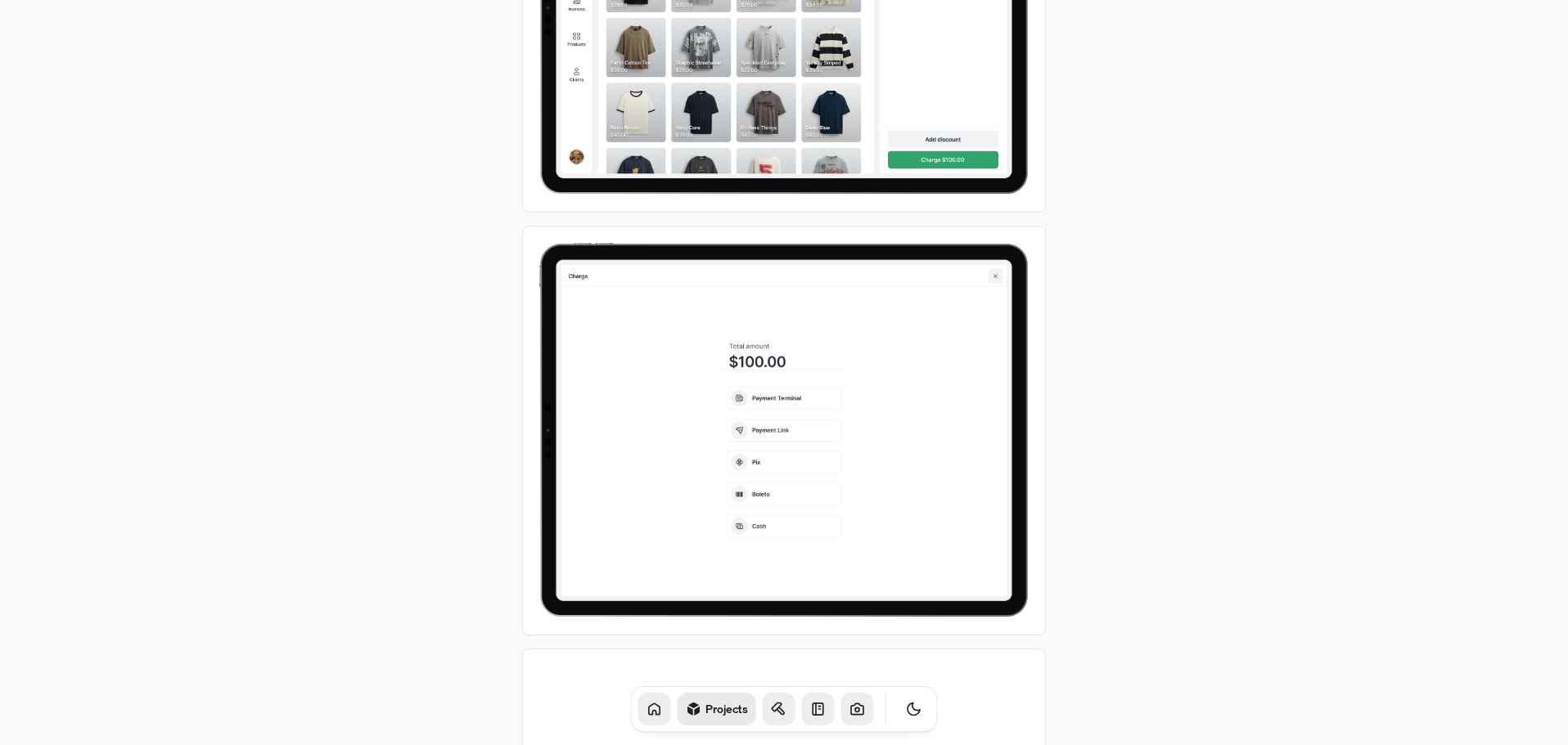
scroll to position [3189, 0]
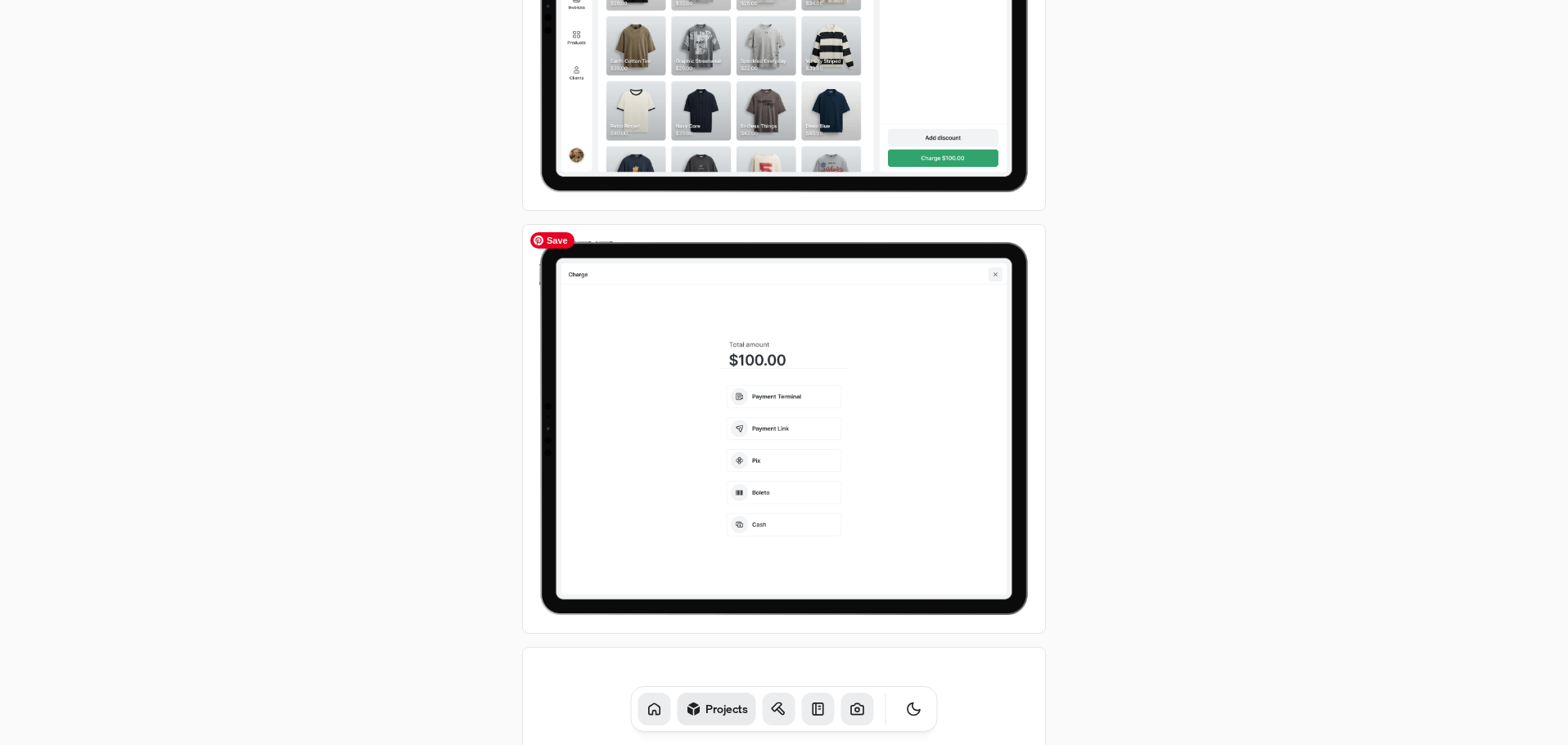
click at [808, 378] on img at bounding box center [783, 428] width 524 height 409
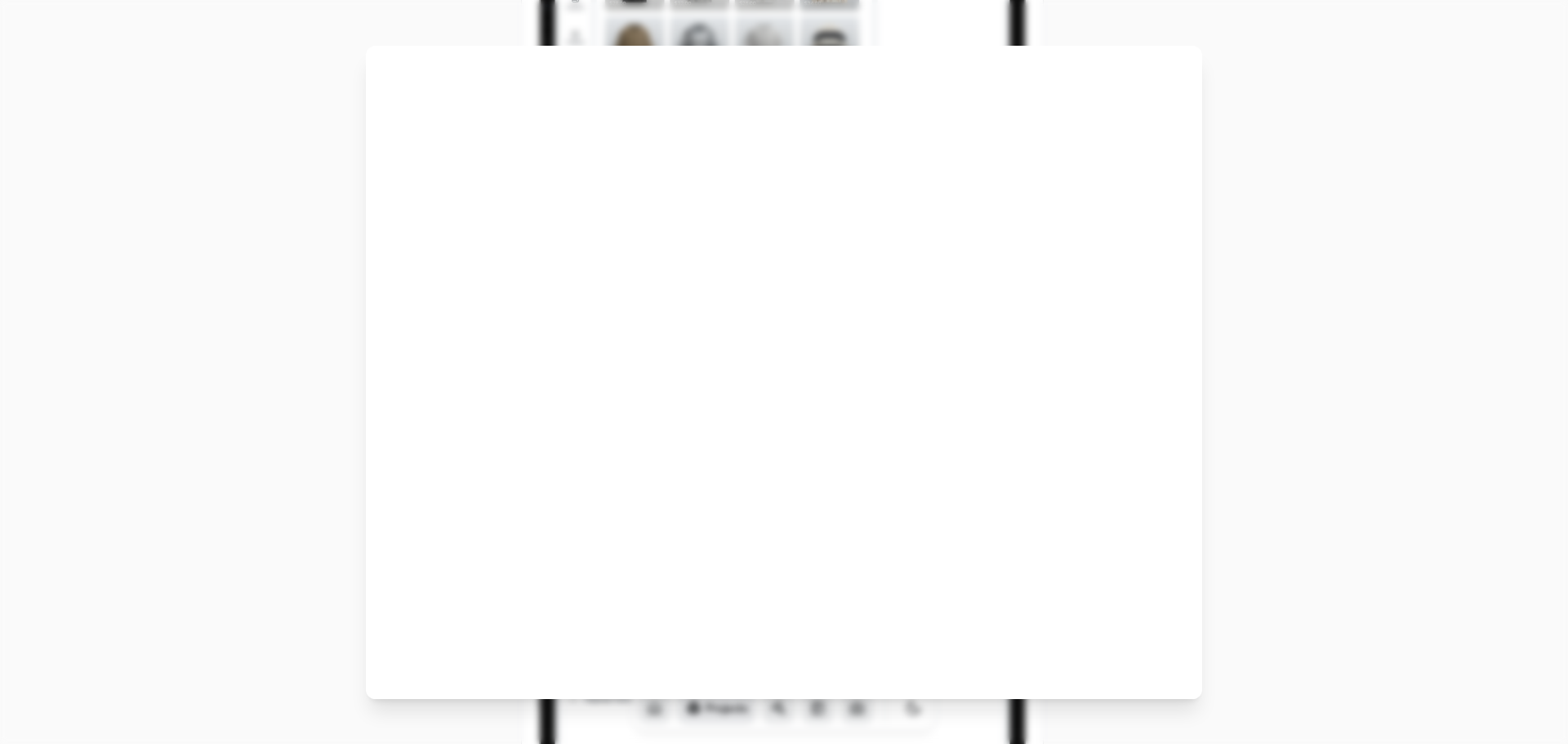
click at [806, 377] on img at bounding box center [784, 372] width 837 height 653
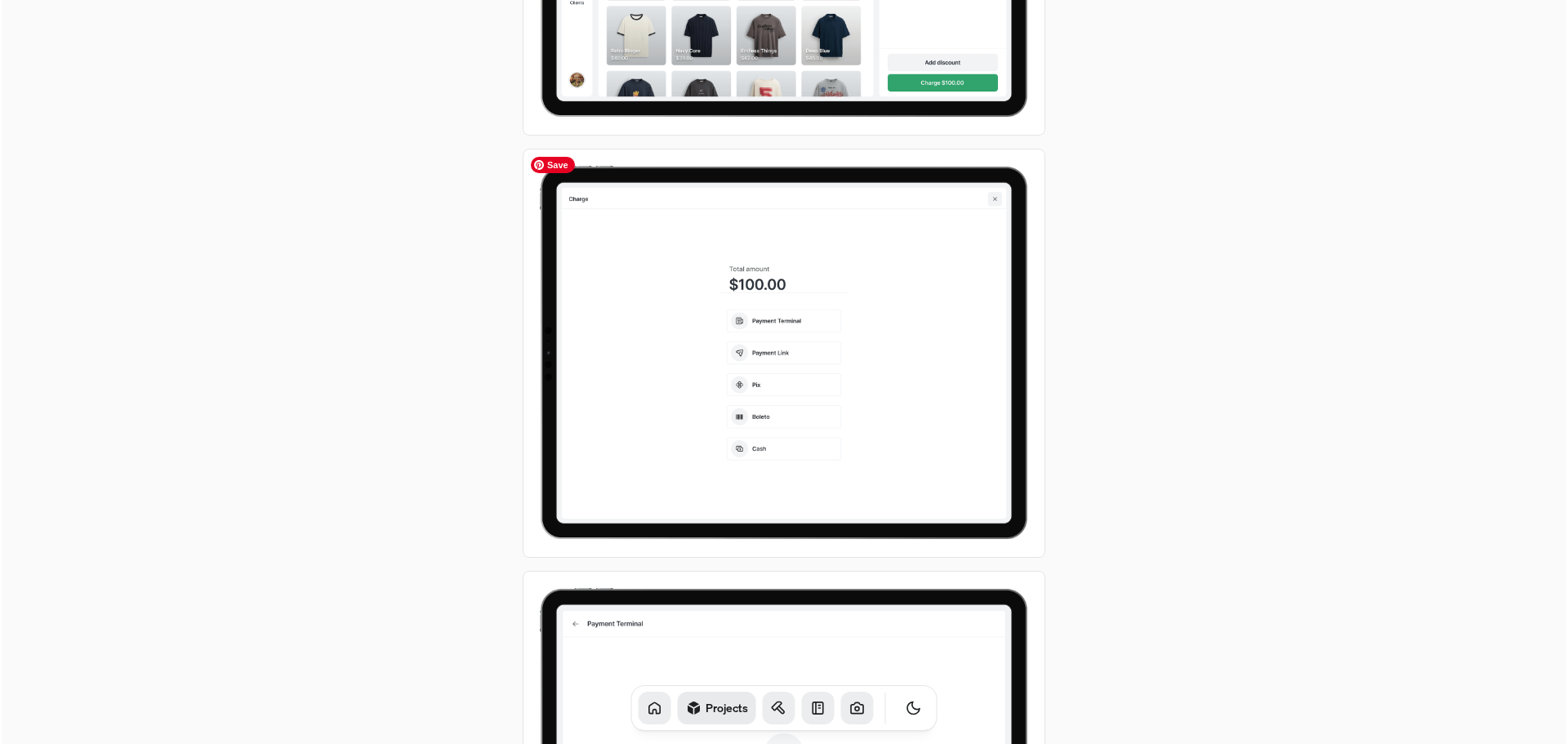
scroll to position [3674, 0]
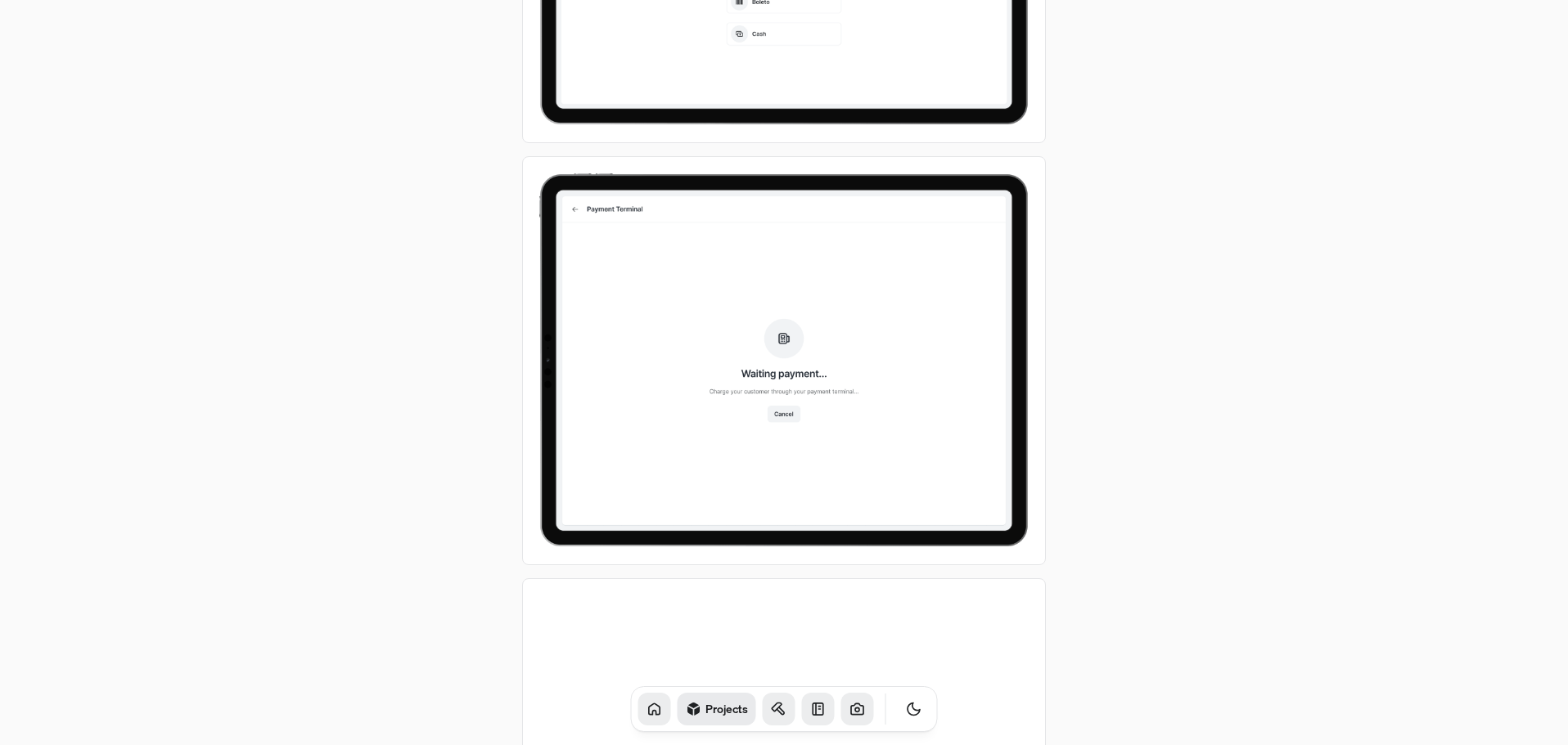
click at [808, 378] on img at bounding box center [783, 360] width 524 height 409
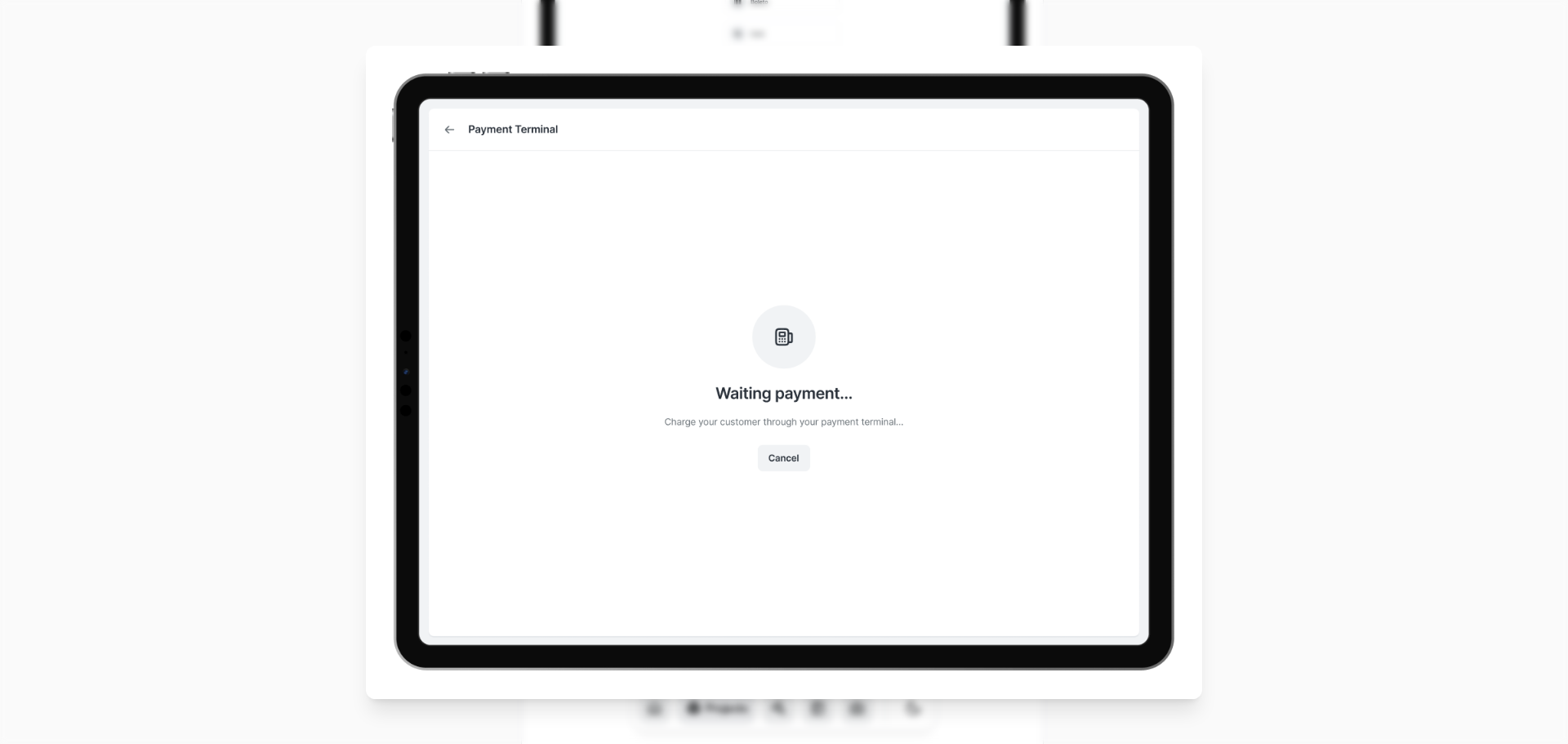
click at [806, 377] on img at bounding box center [784, 372] width 837 height 653
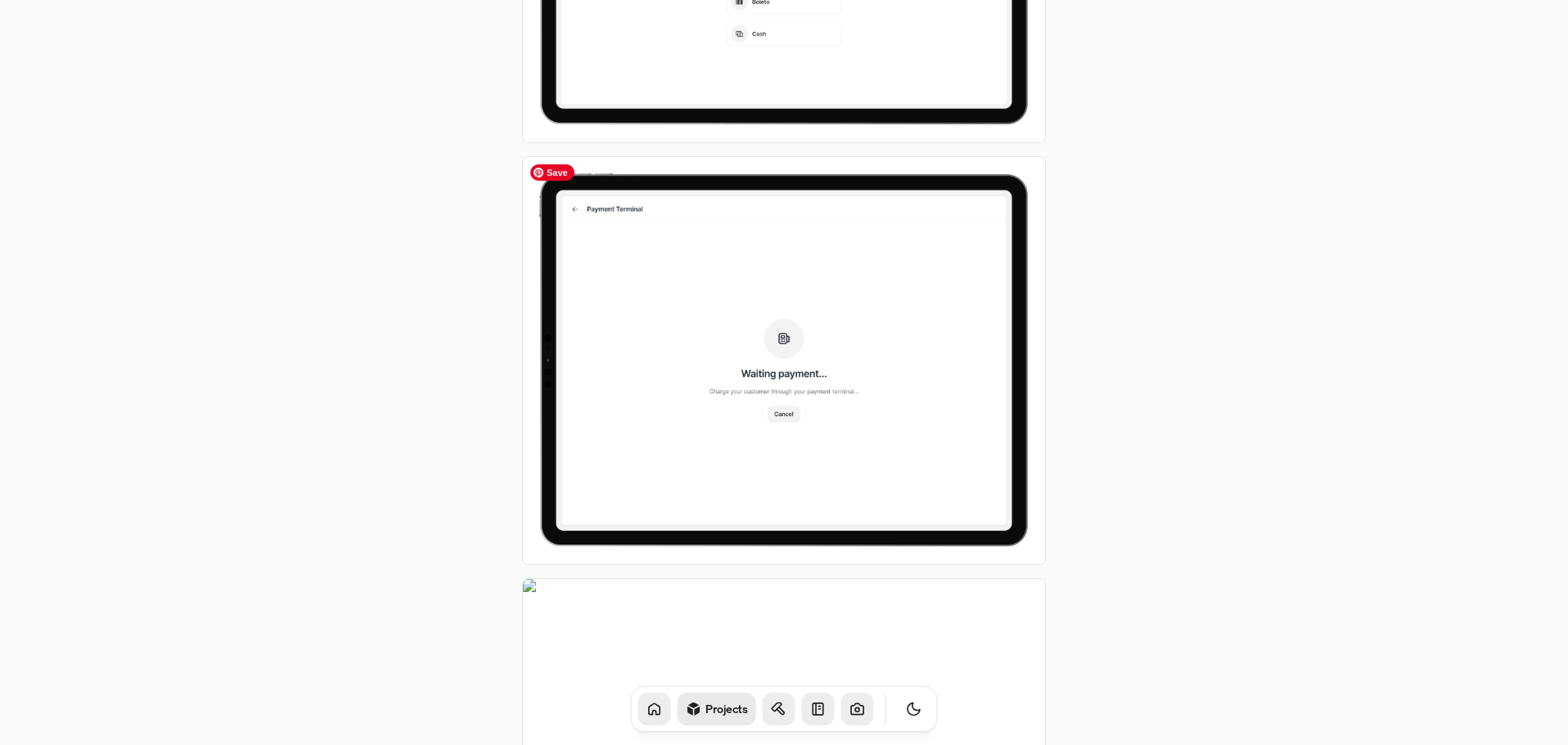
click at [808, 378] on img at bounding box center [783, 360] width 524 height 409
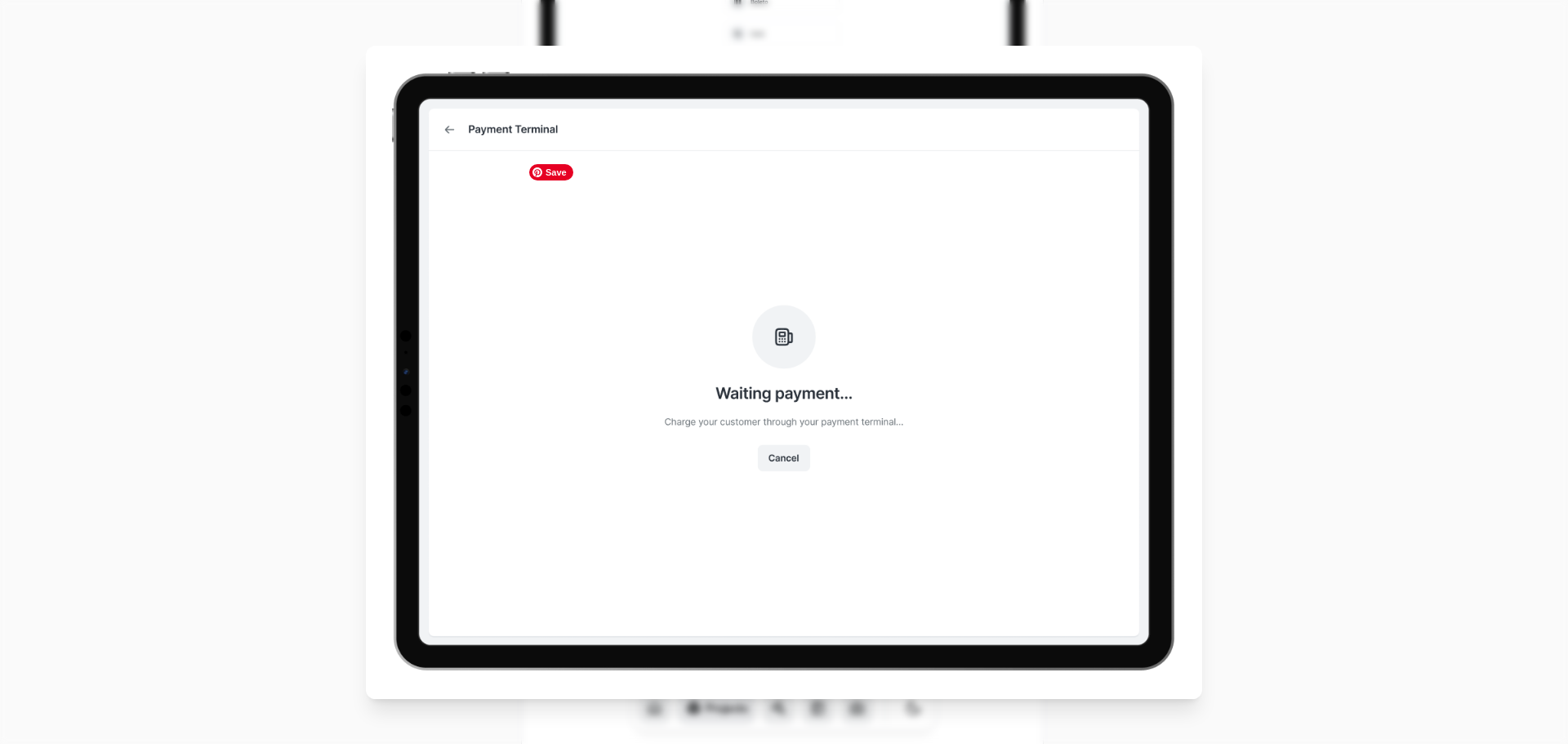
click at [806, 377] on img at bounding box center [784, 372] width 837 height 653
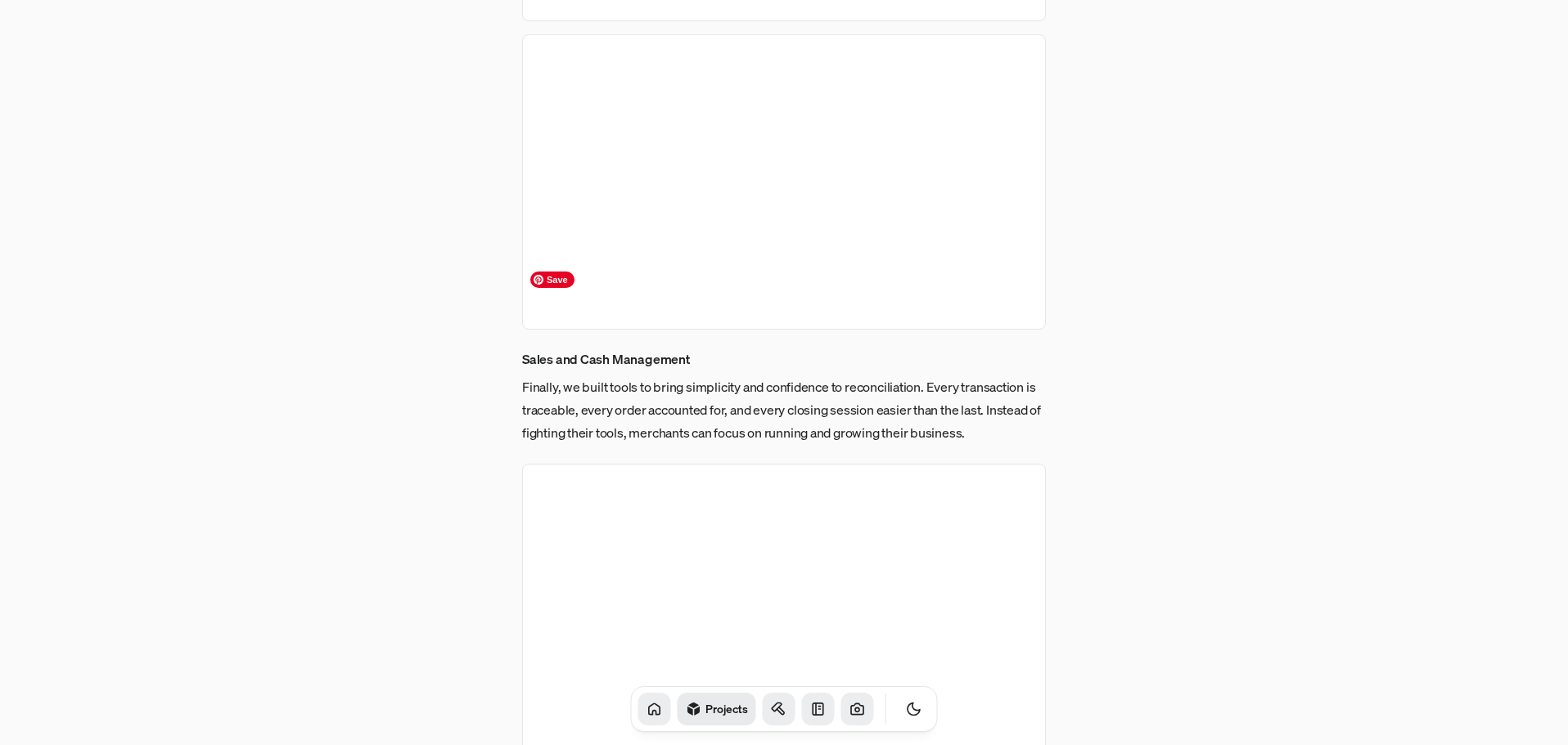
scroll to position [4988, 0]
click at [808, 378] on img at bounding box center [783, 348] width 524 height 409
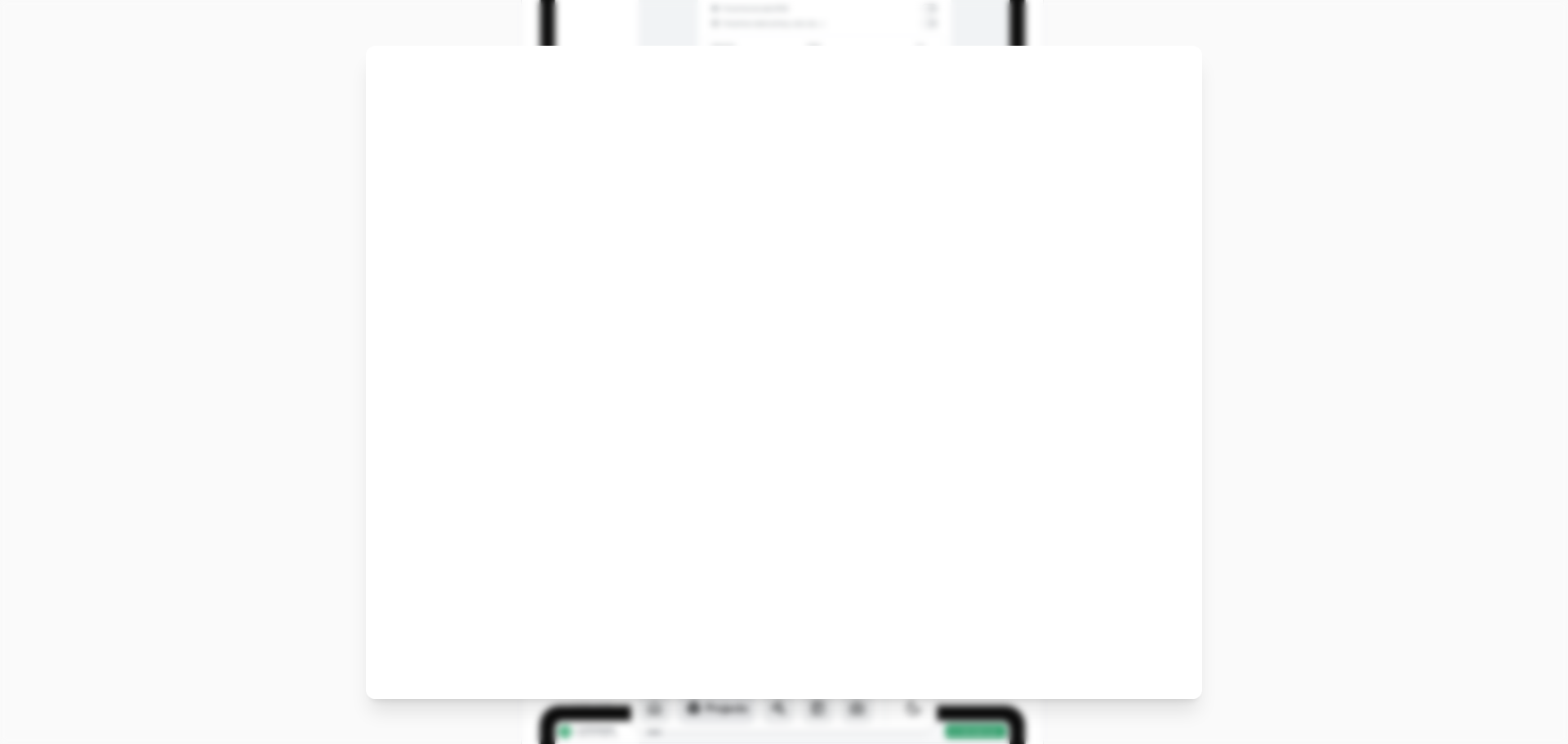
click at [806, 377] on img at bounding box center [784, 372] width 837 height 653
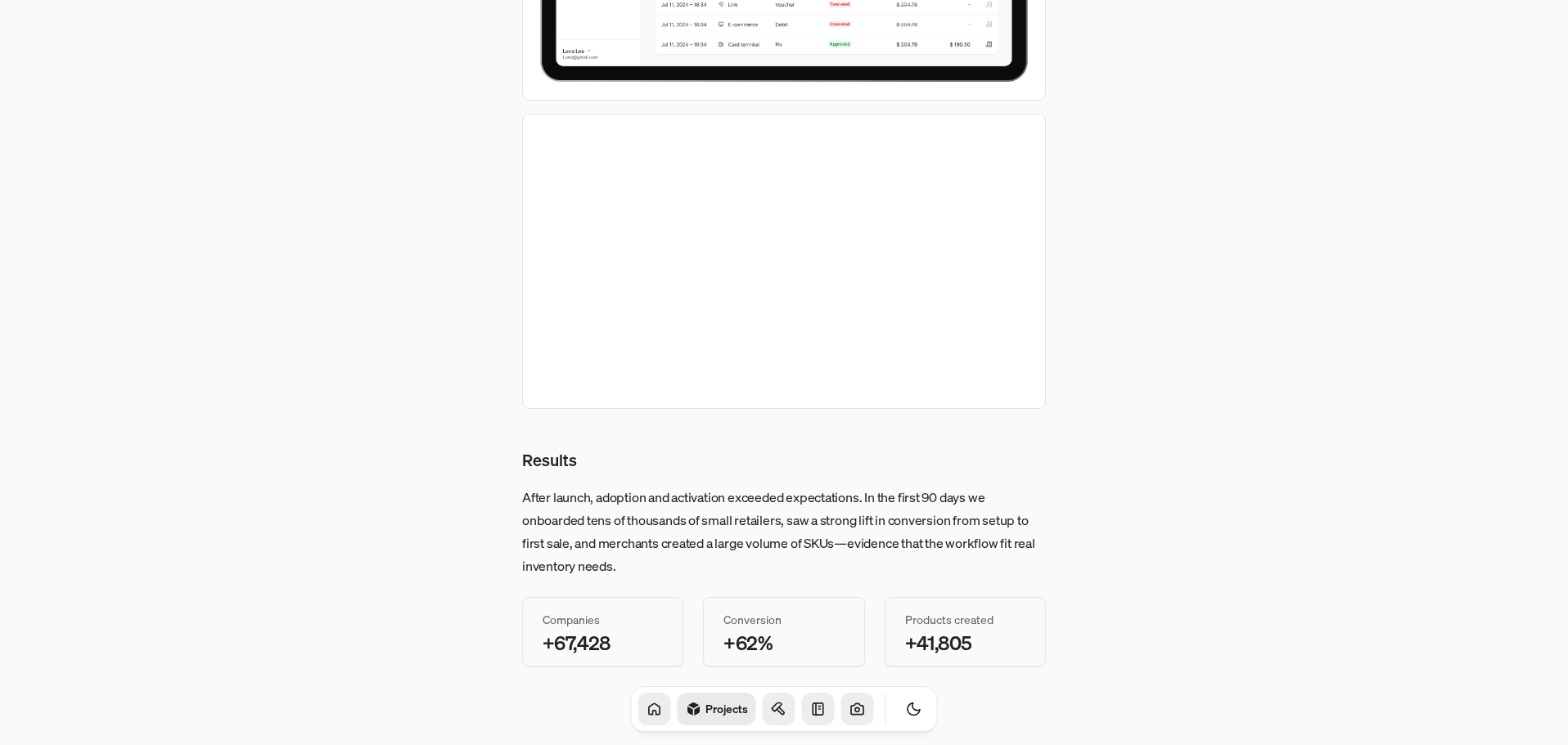
scroll to position [6212, 0]
click at [809, 373] on img at bounding box center [783, 261] width 524 height 295
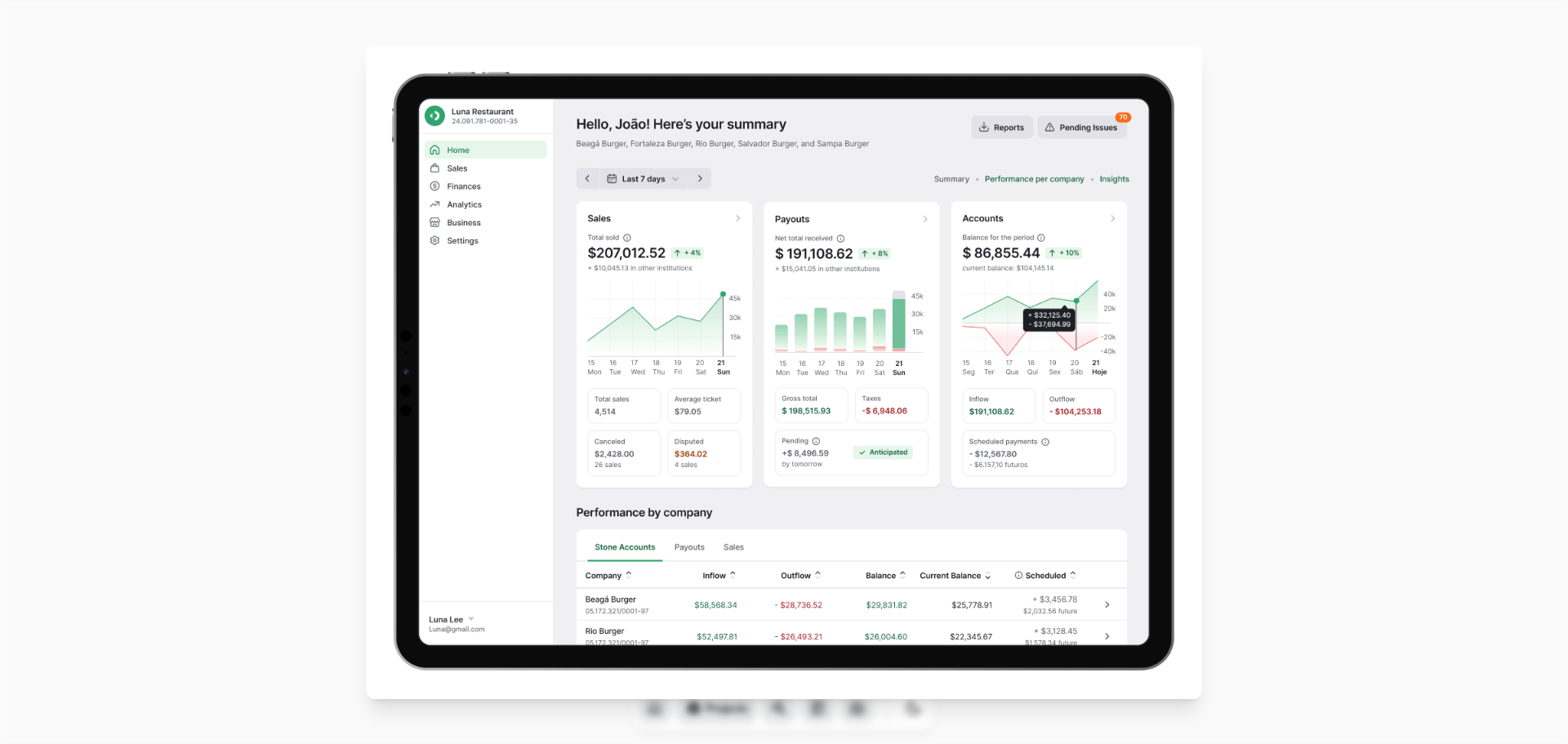
click at [807, 372] on img at bounding box center [784, 372] width 837 height 653
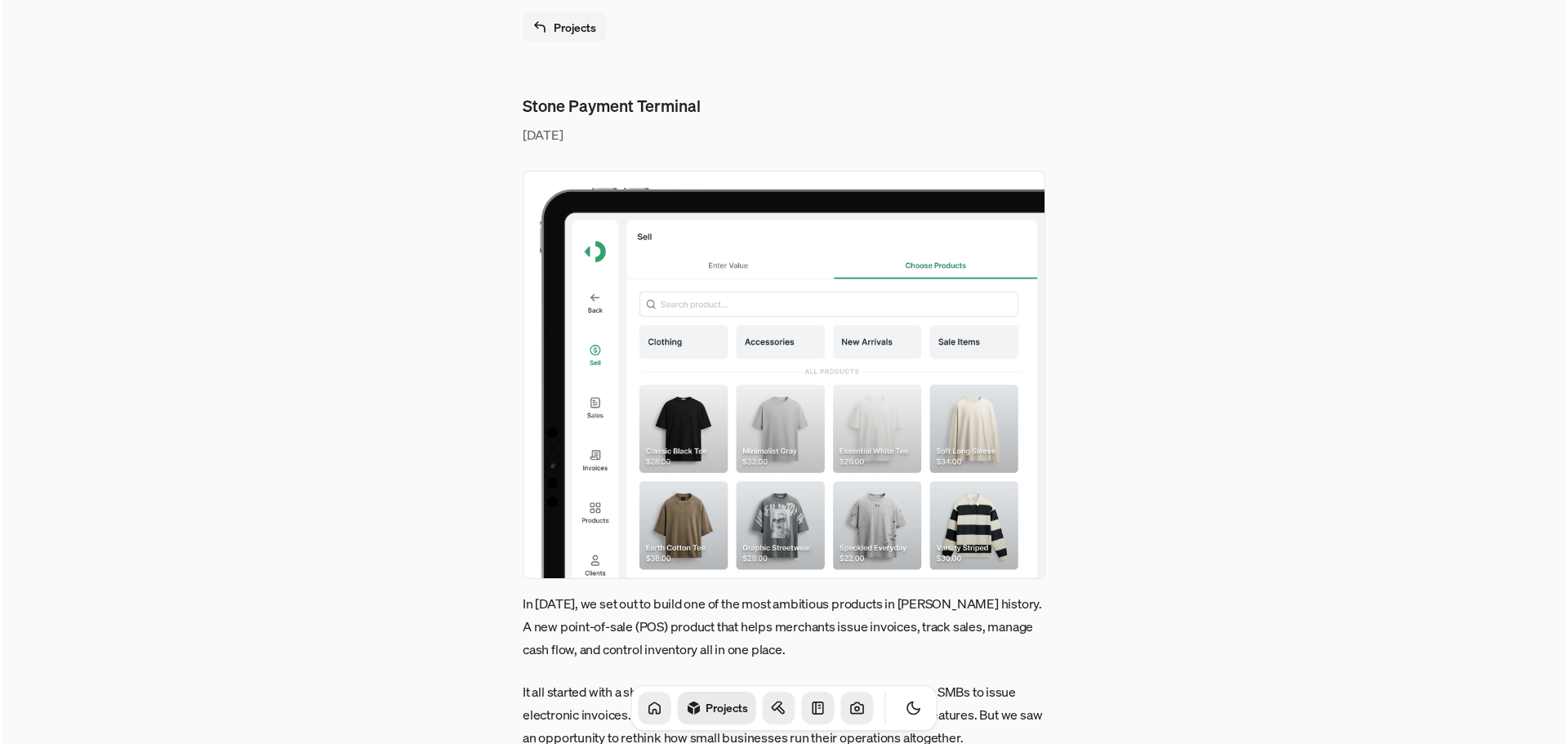
scroll to position [0, 0]
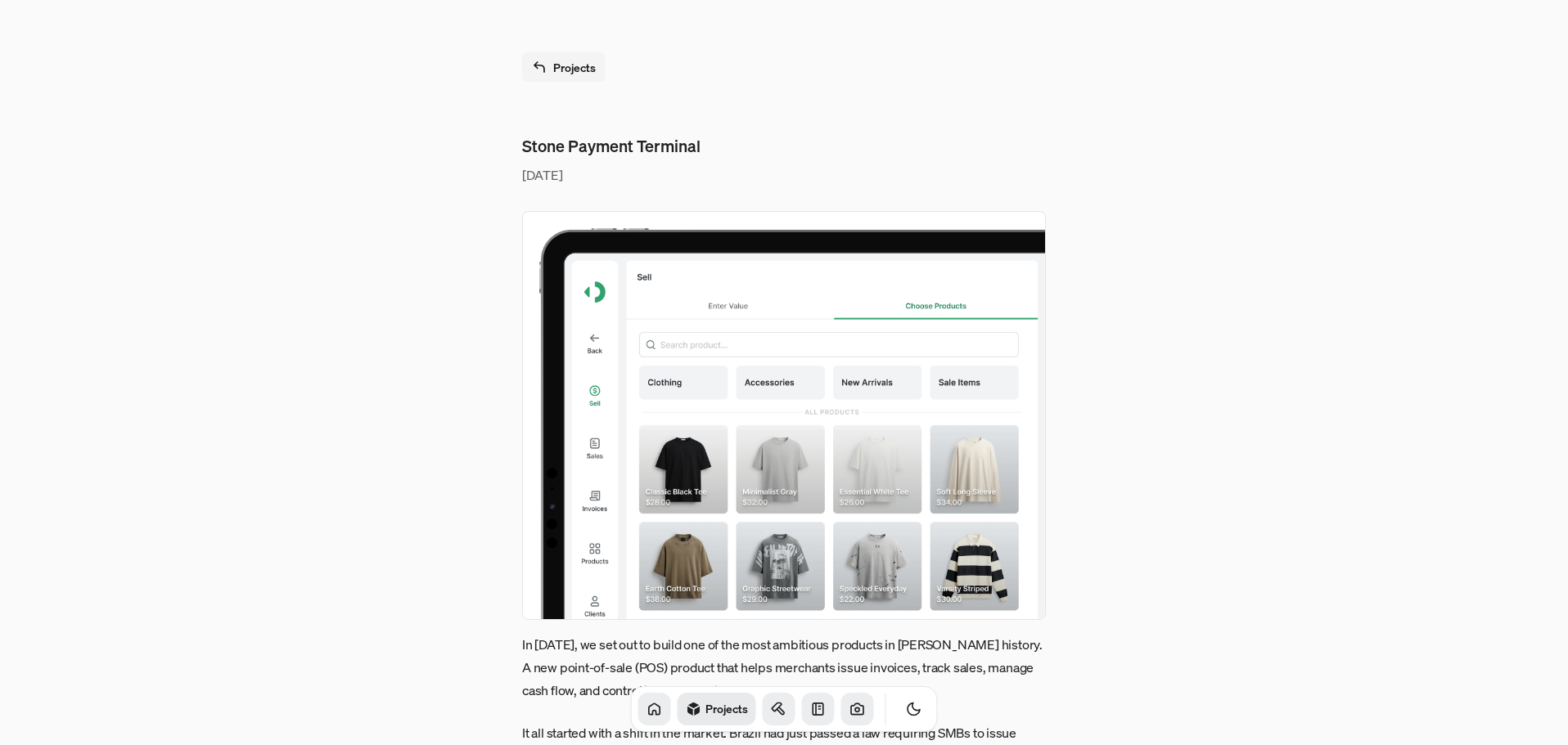
click at [802, 400] on img at bounding box center [783, 415] width 524 height 409
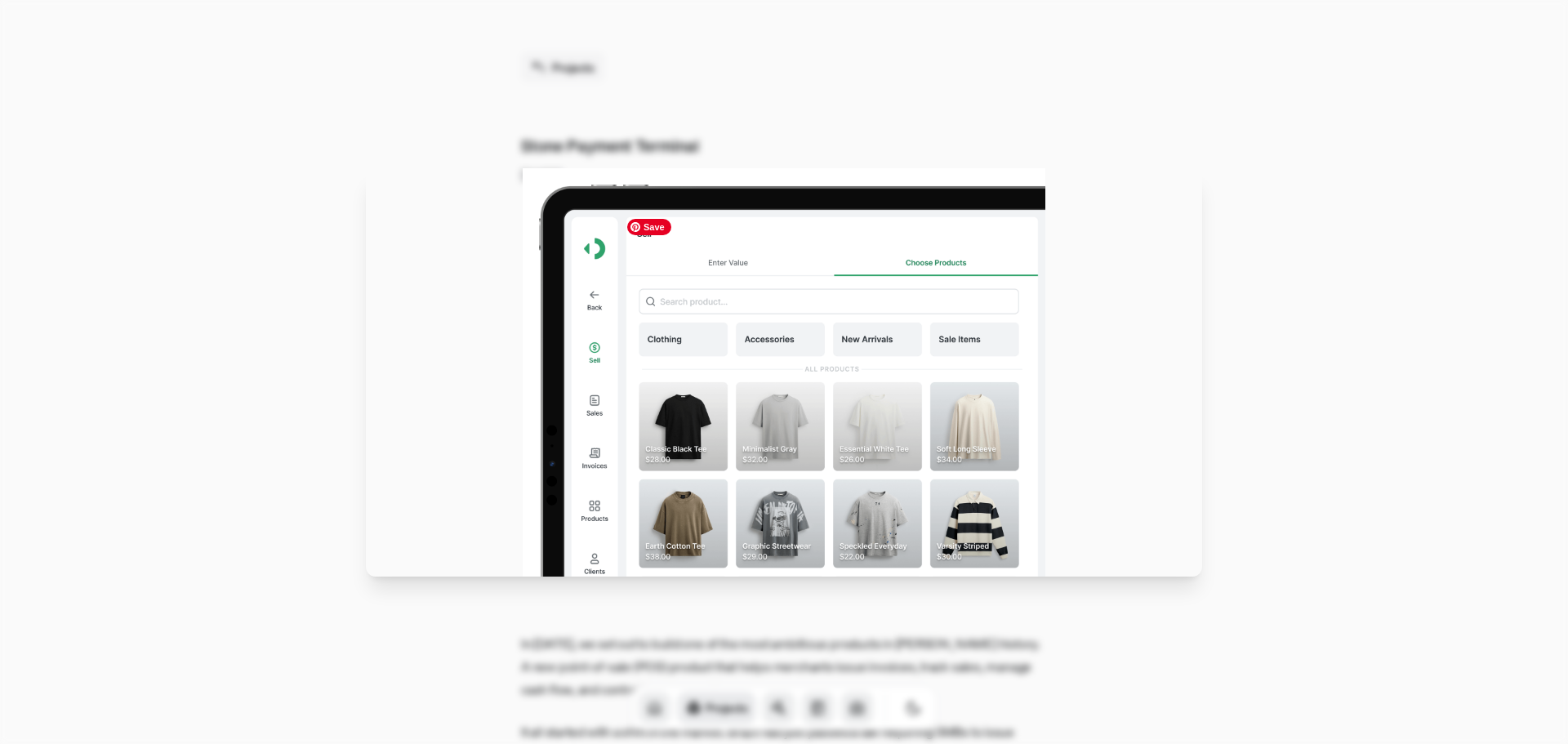
click at [801, 399] on img at bounding box center [784, 372] width 523 height 408
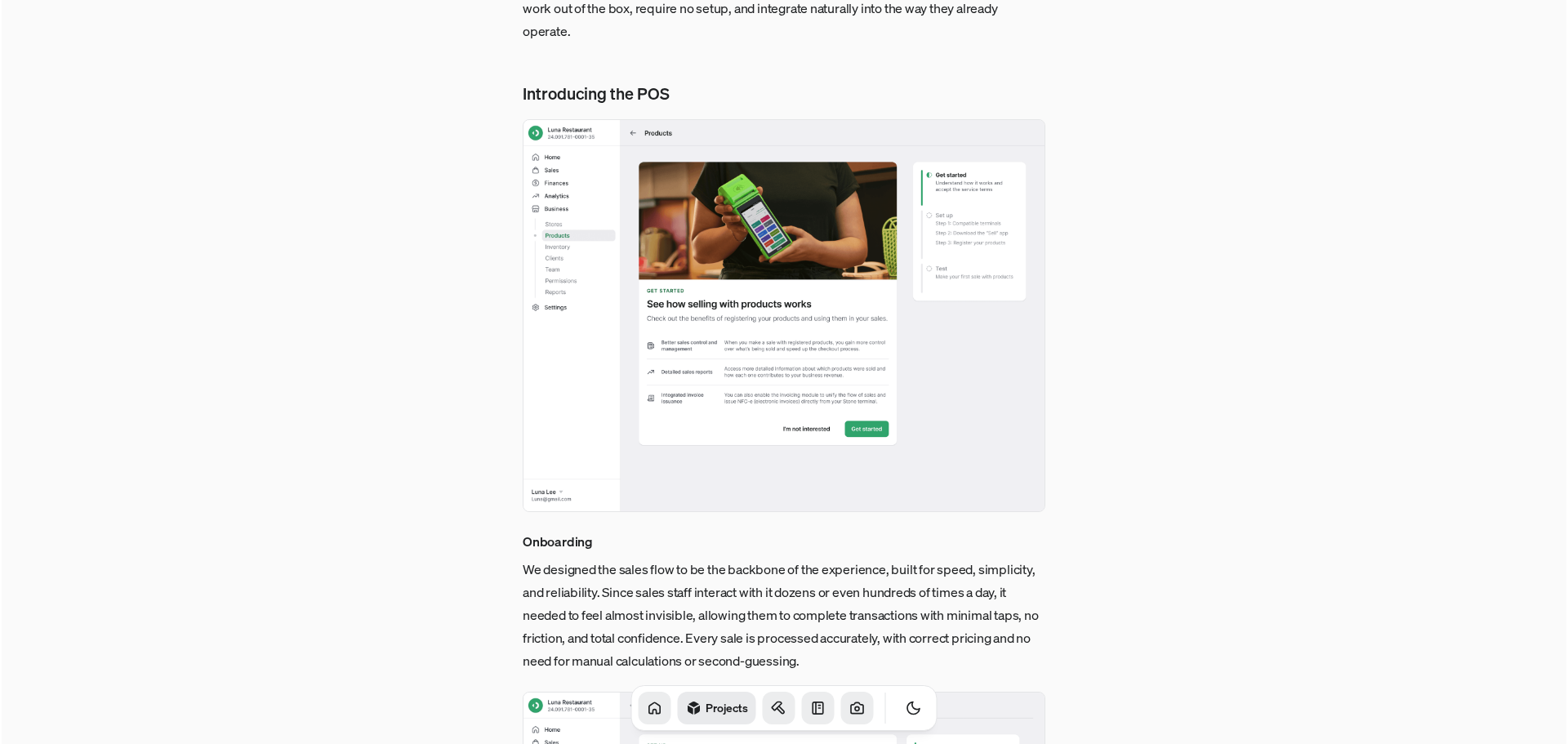
scroll to position [1307, 0]
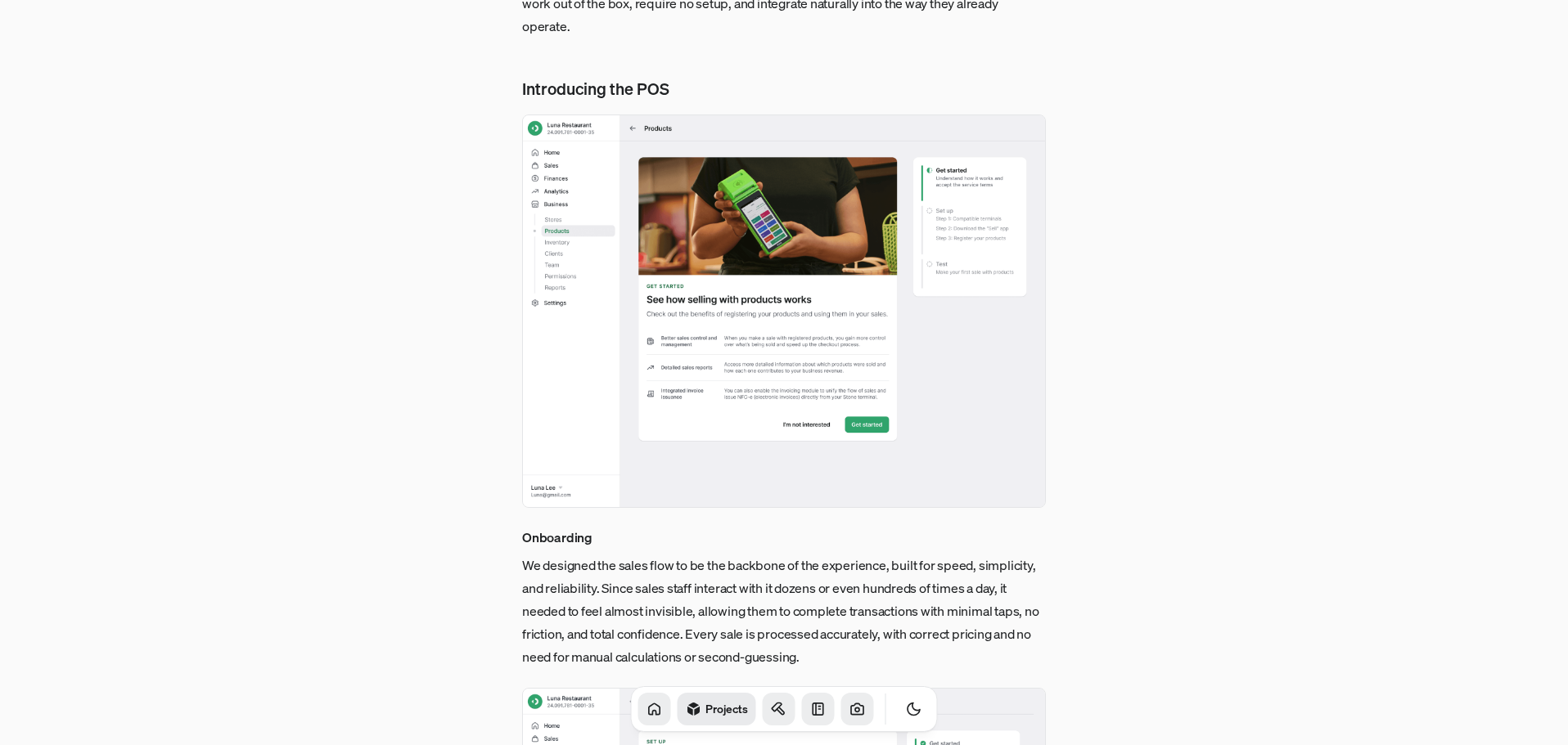
click at [802, 400] on img at bounding box center [783, 311] width 524 height 393
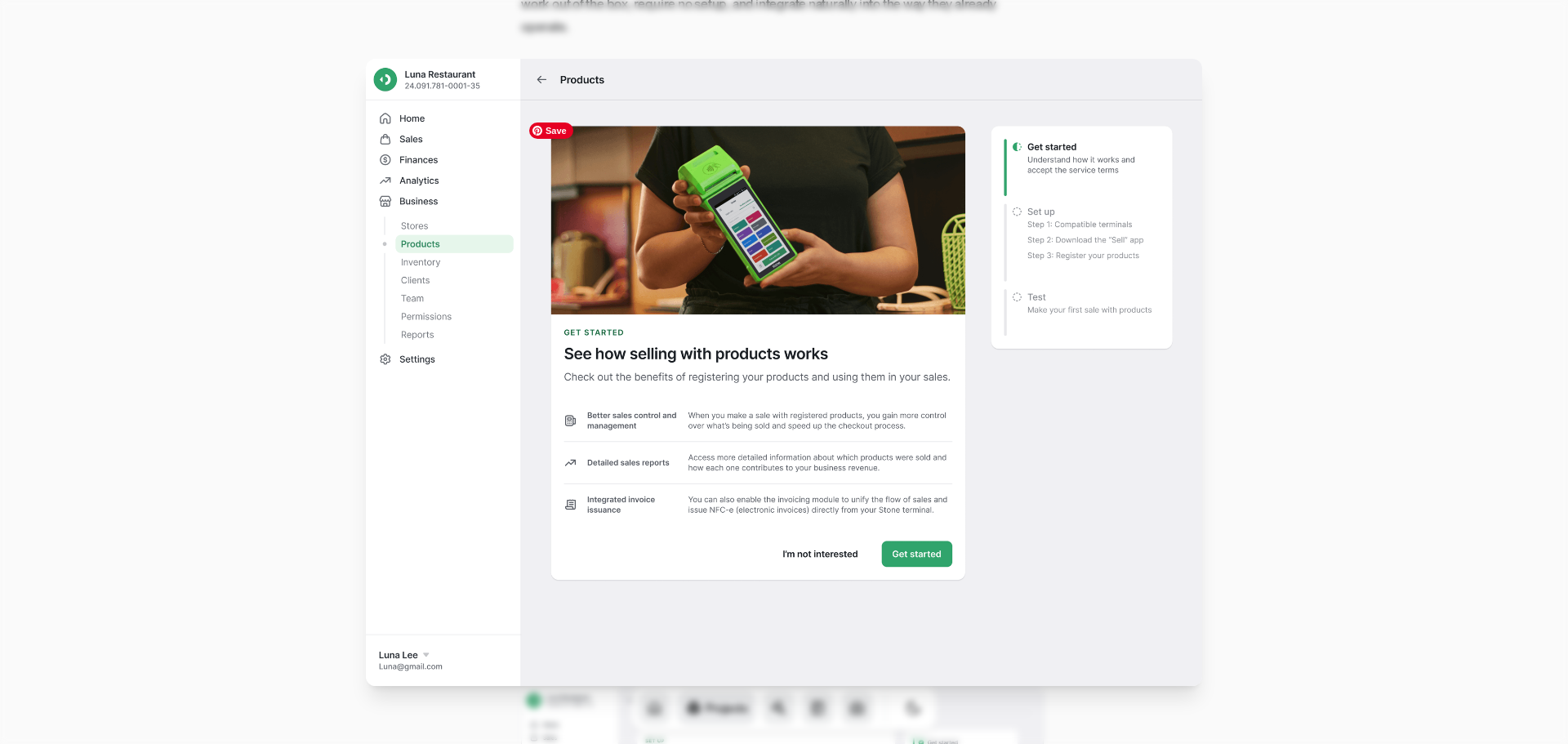
click at [801, 399] on img at bounding box center [784, 372] width 837 height 627
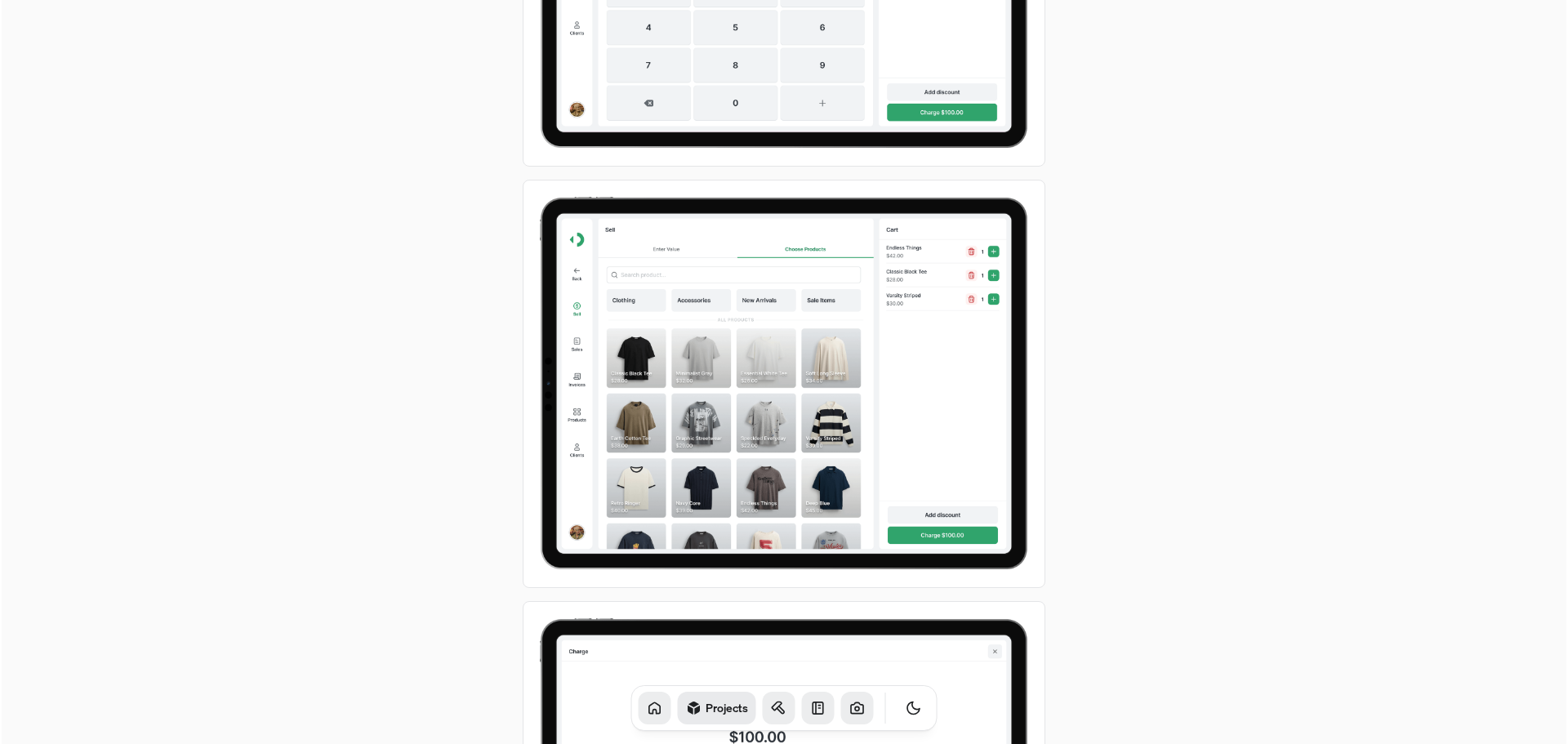
scroll to position [2858, 0]
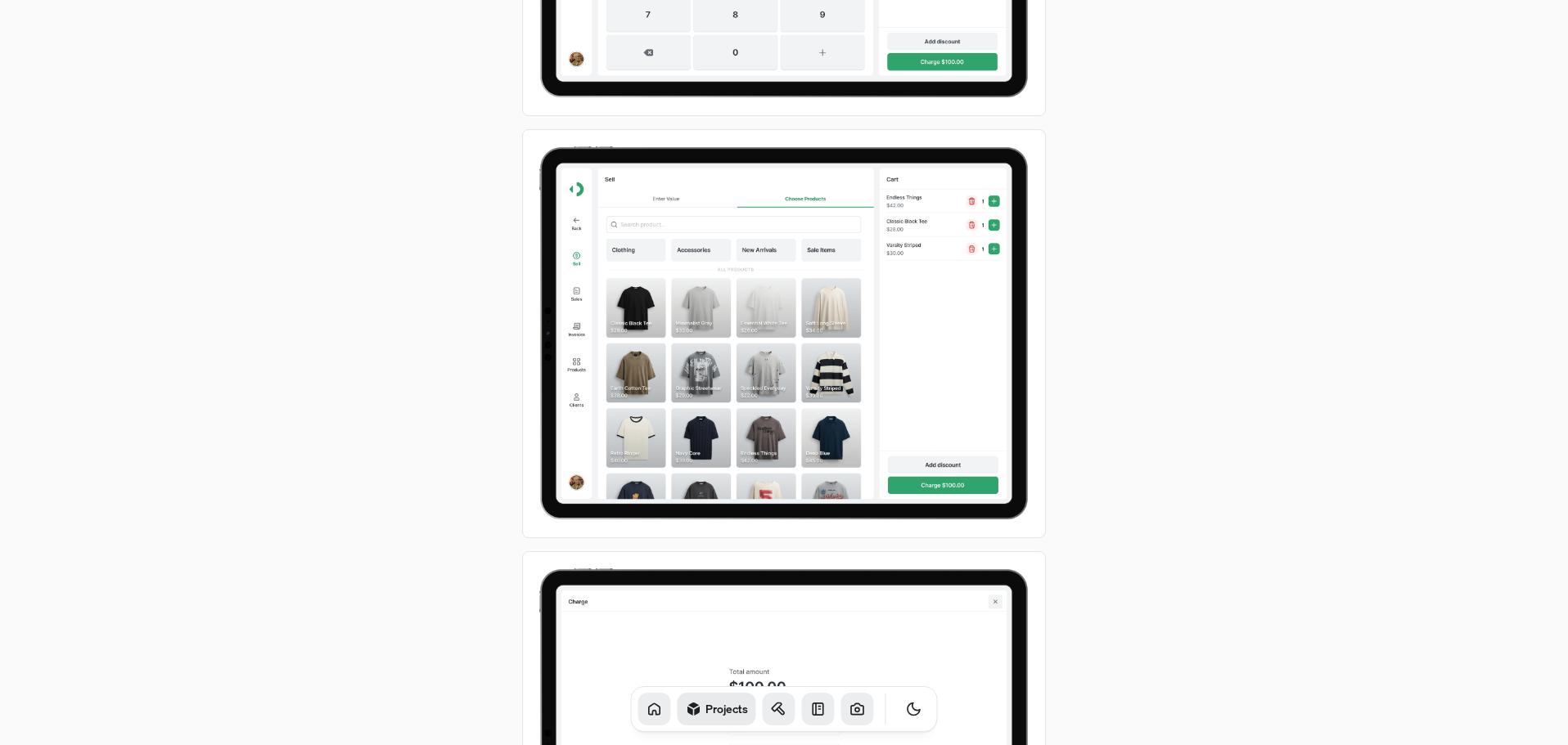
click at [802, 400] on img at bounding box center [783, 334] width 524 height 409
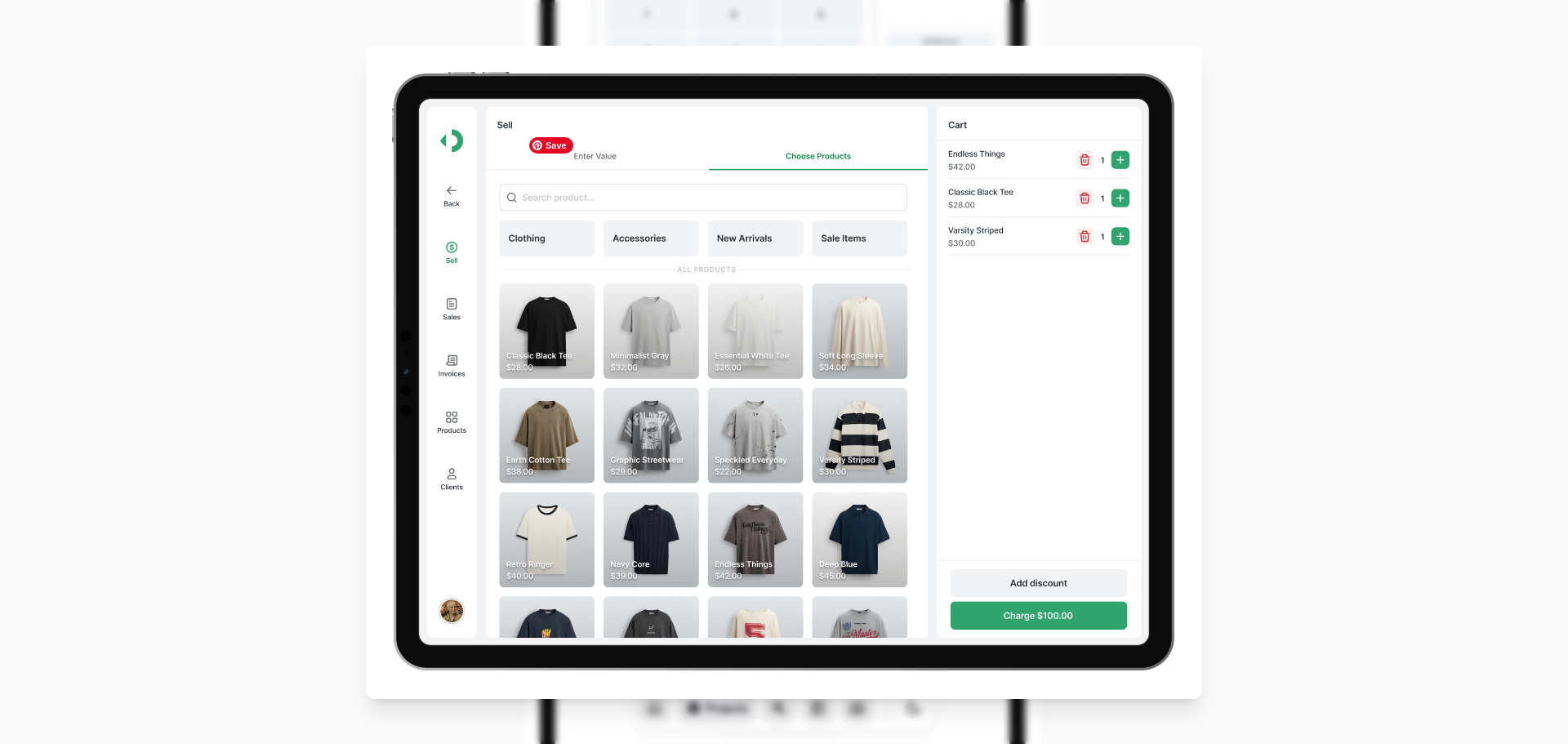
click at [801, 399] on img at bounding box center [784, 372] width 837 height 653
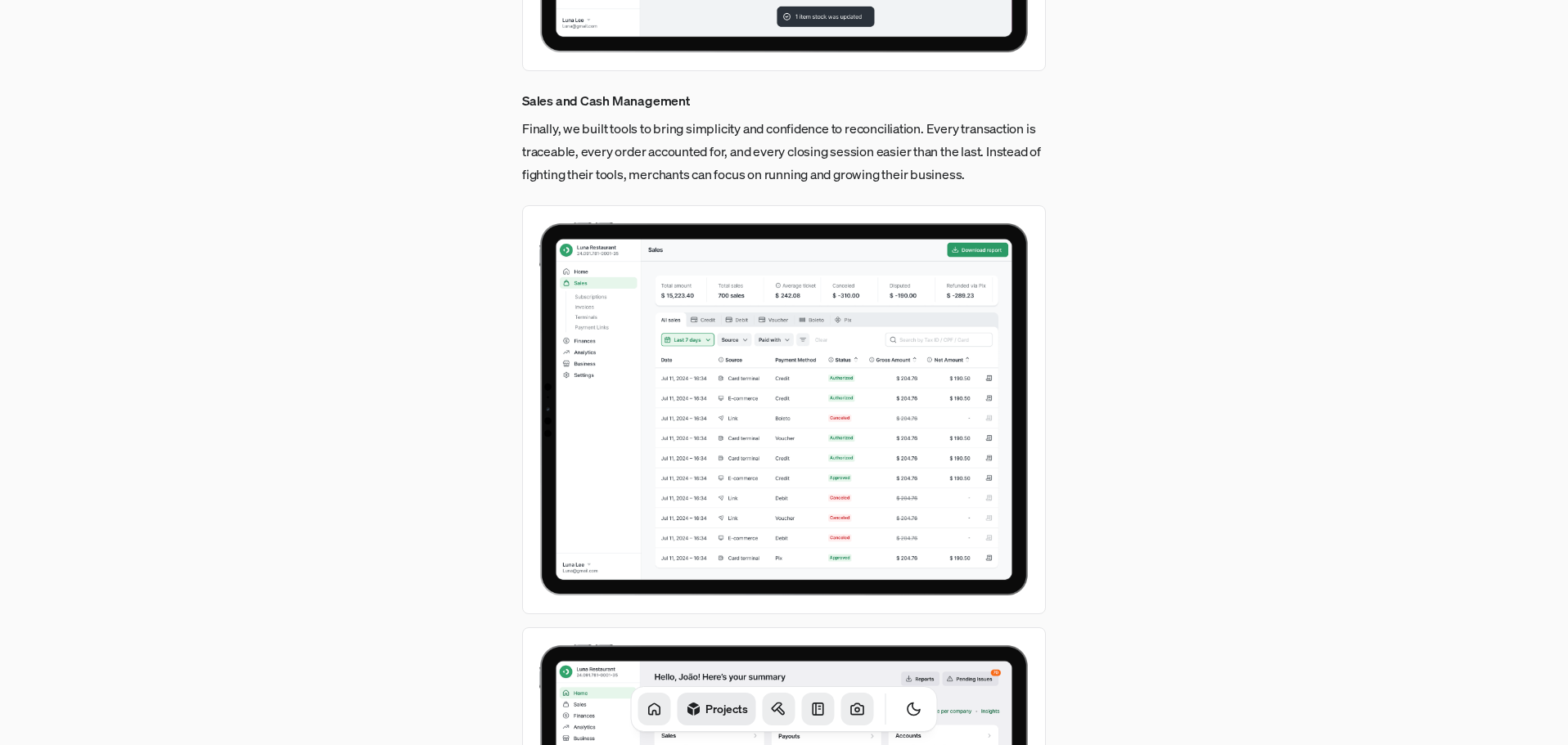
scroll to position [6212, 0]
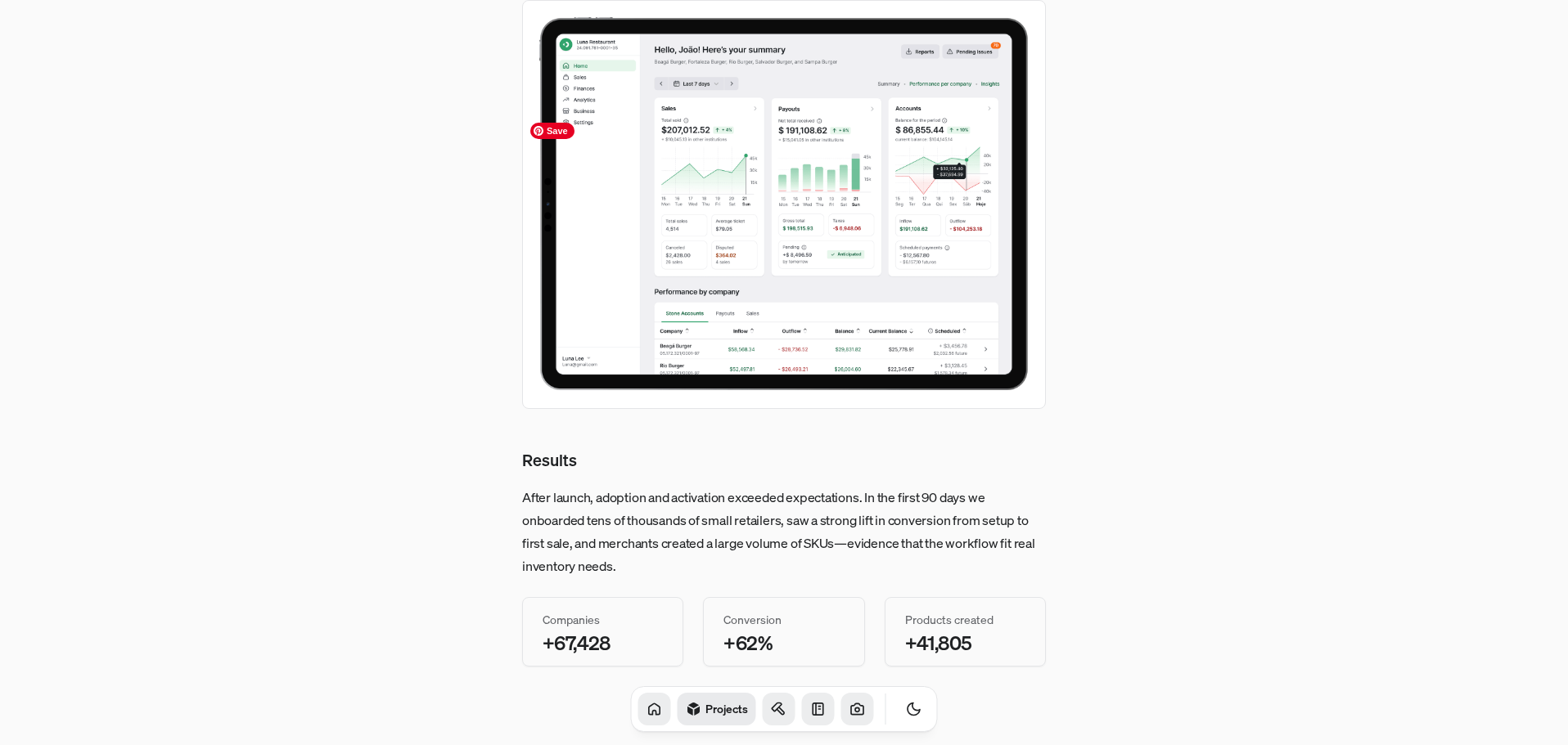
click at [827, 367] on img at bounding box center [783, 204] width 524 height 409
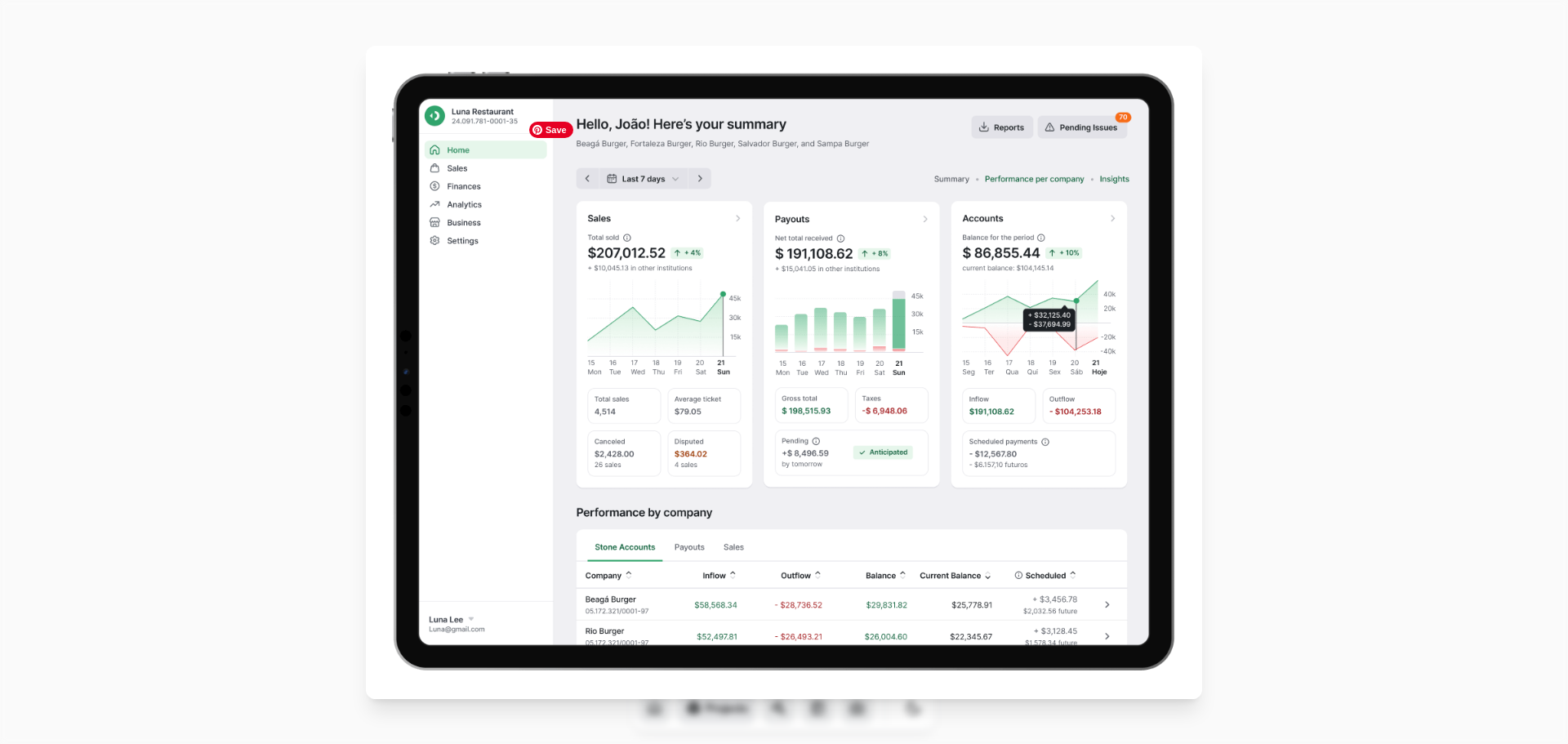
click at [826, 366] on img at bounding box center [784, 372] width 837 height 653
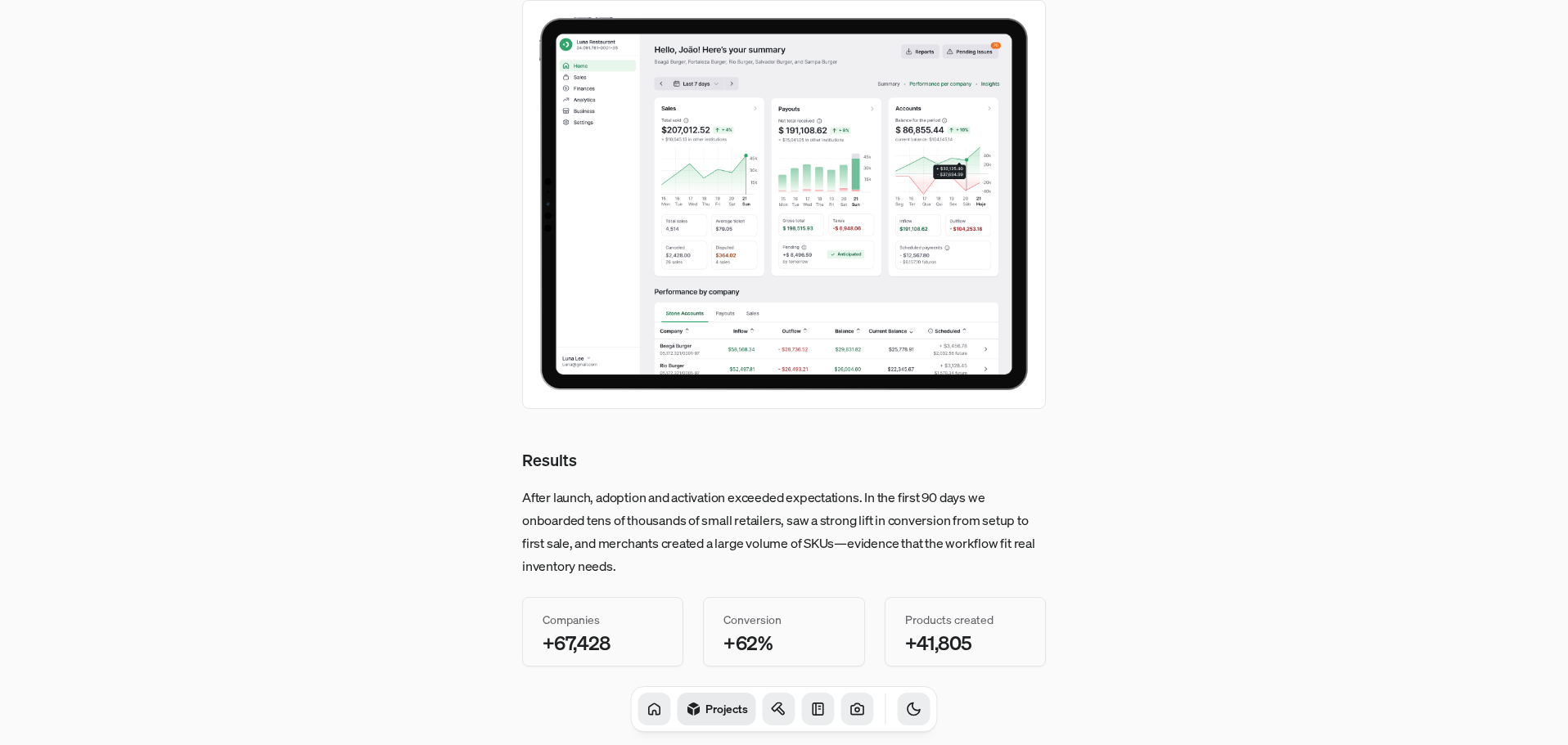
click at [898, 702] on button "Toggle Theme" at bounding box center [914, 709] width 33 height 33
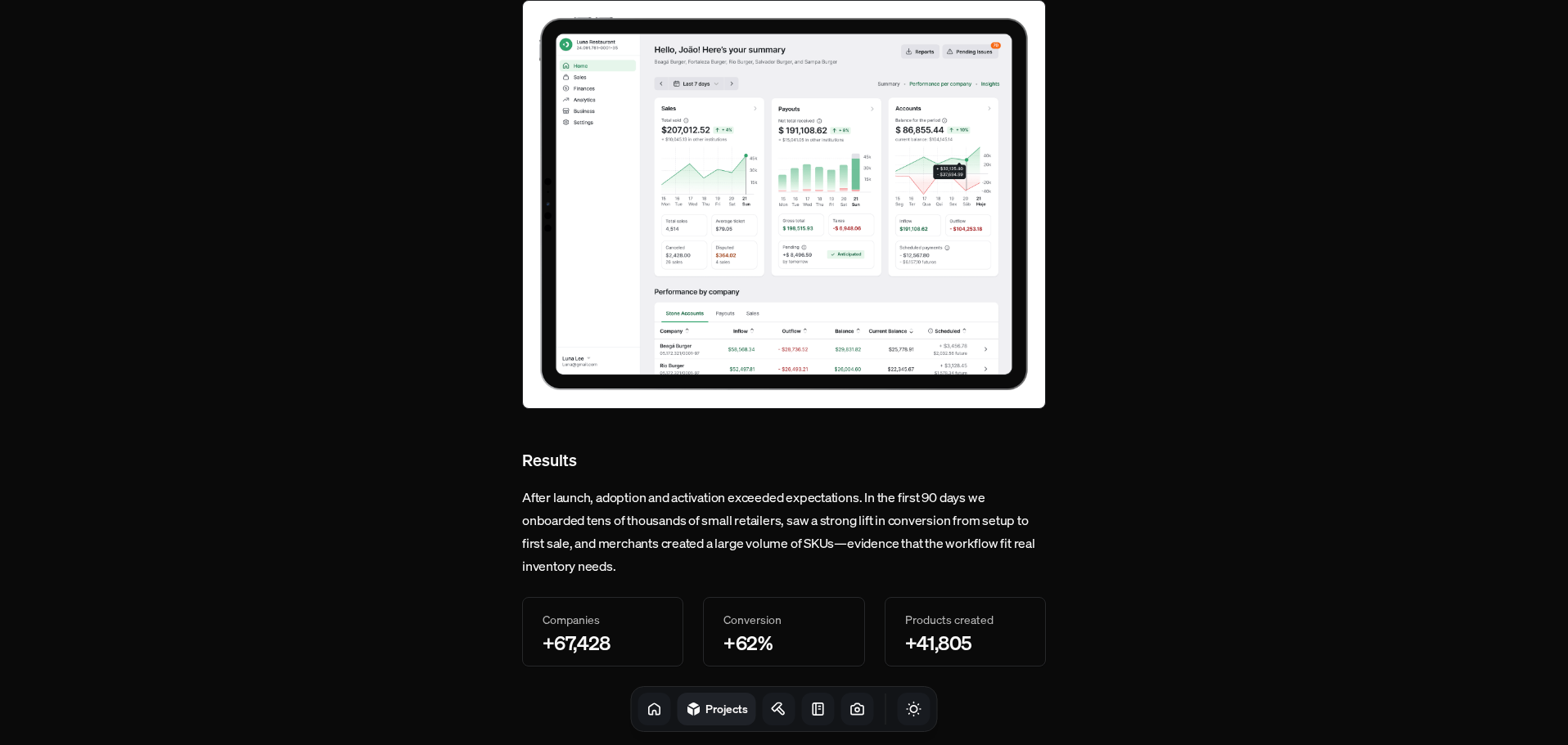
click at [906, 708] on icon "Toggle Theme" at bounding box center [914, 709] width 17 height 16
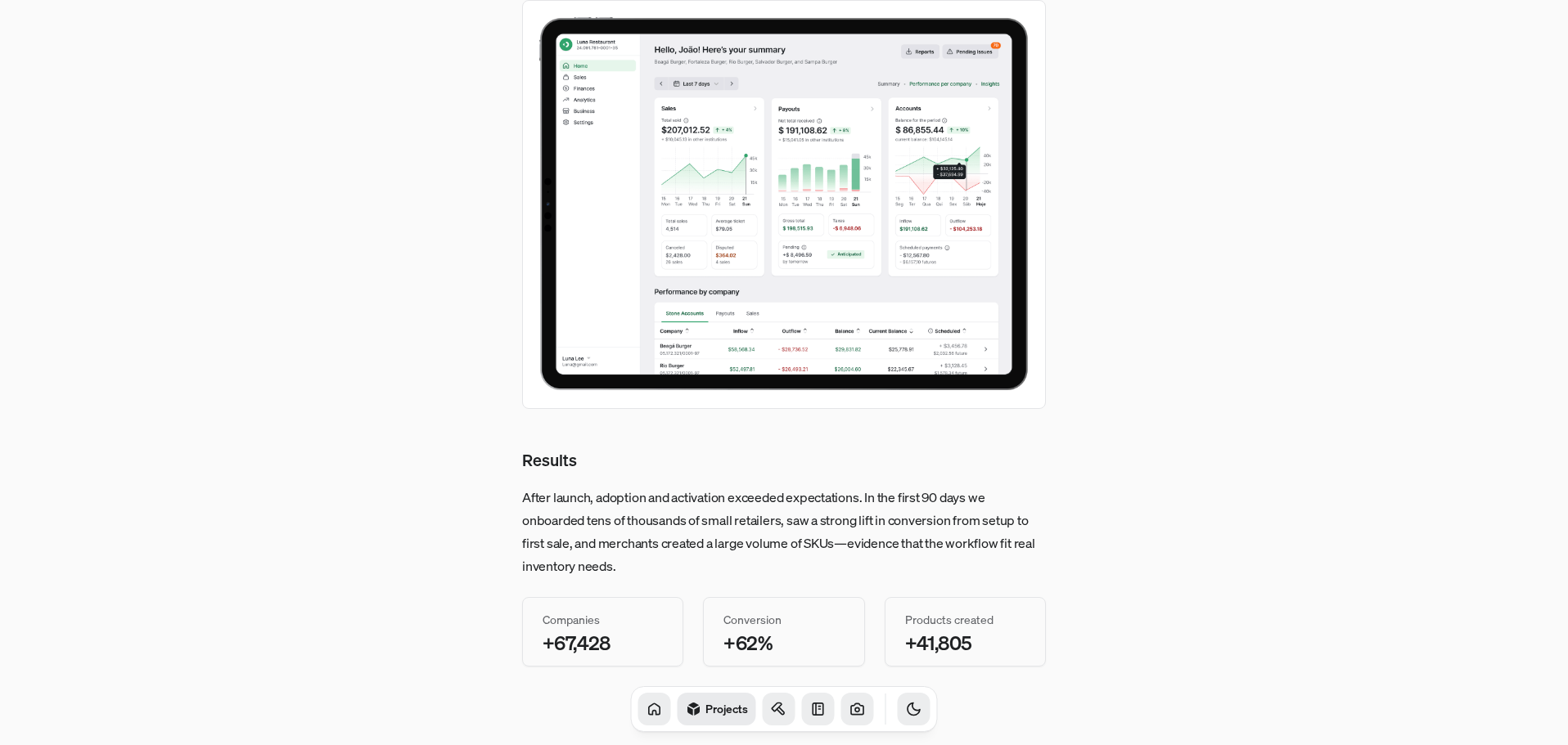
click at [763, 718] on link at bounding box center [779, 709] width 33 height 33
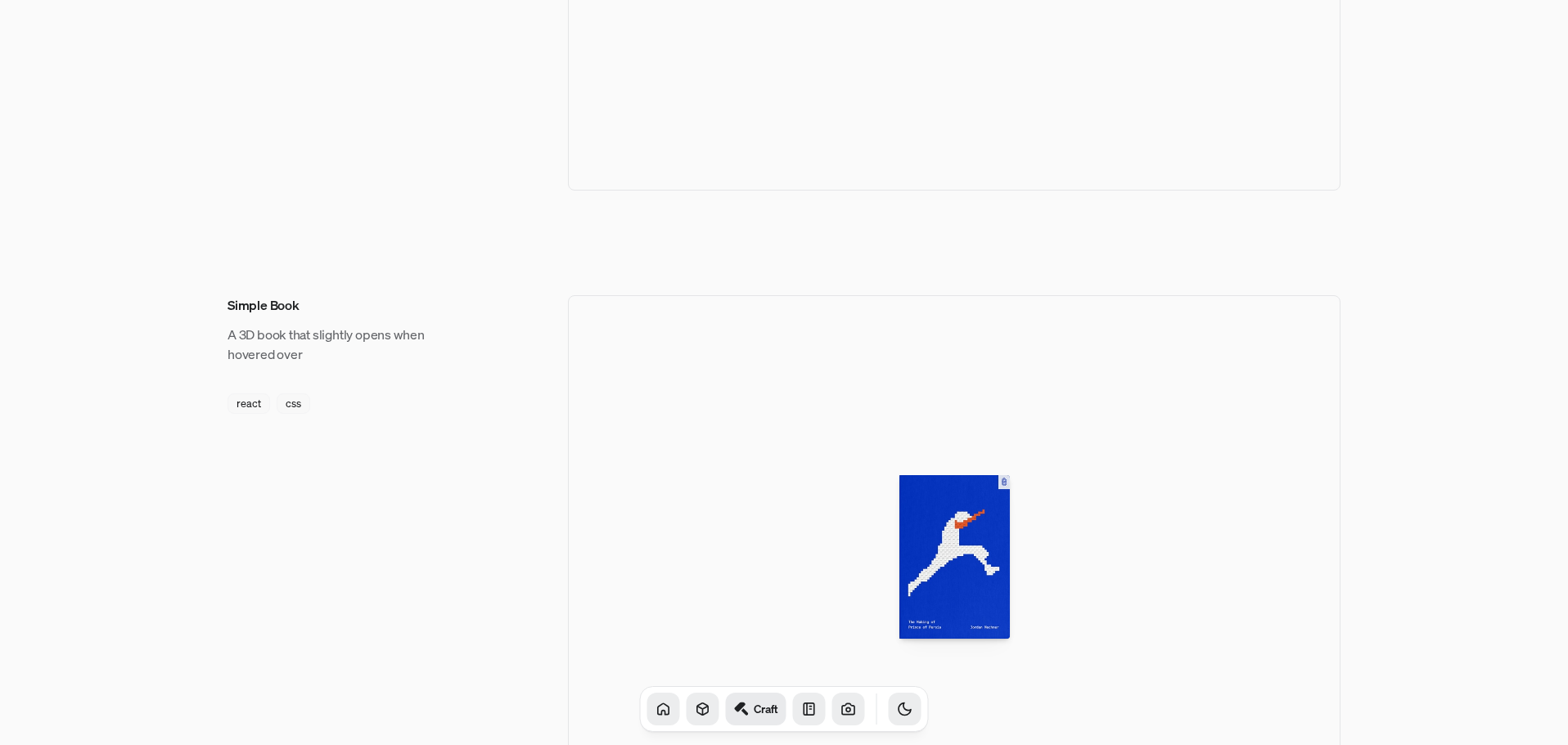
scroll to position [1226, 0]
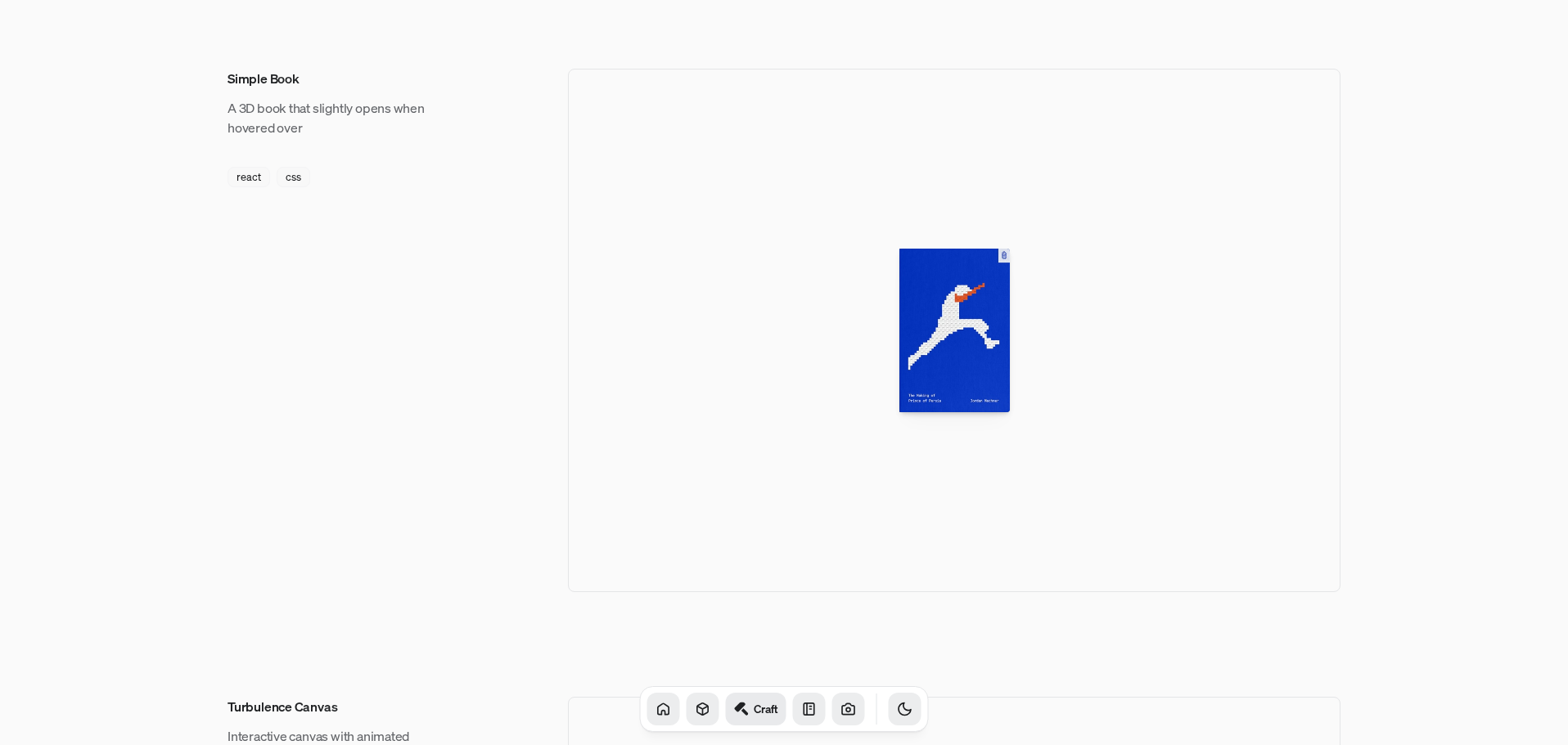
click at [695, 703] on icon at bounding box center [703, 709] width 17 height 16
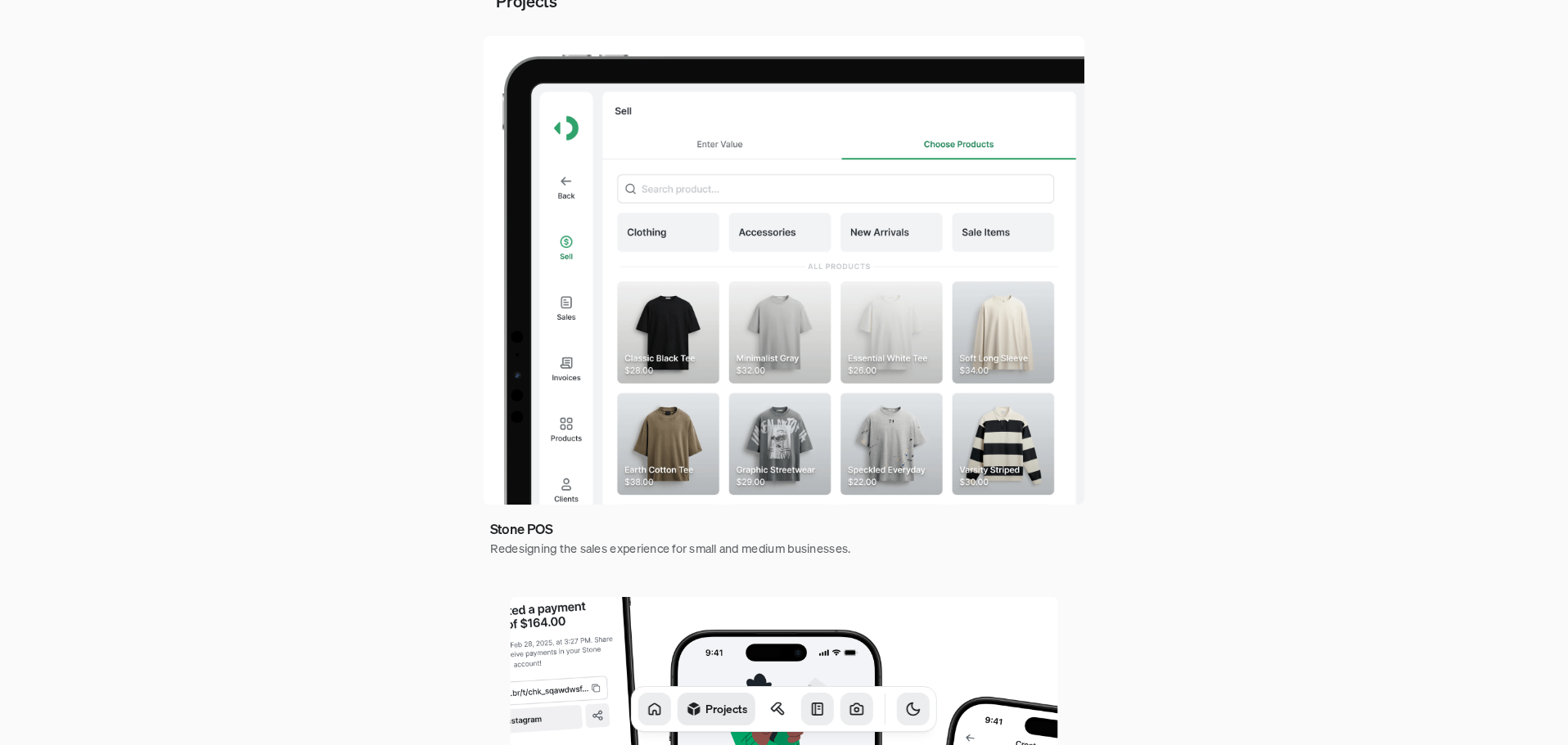
scroll to position [327, 0]
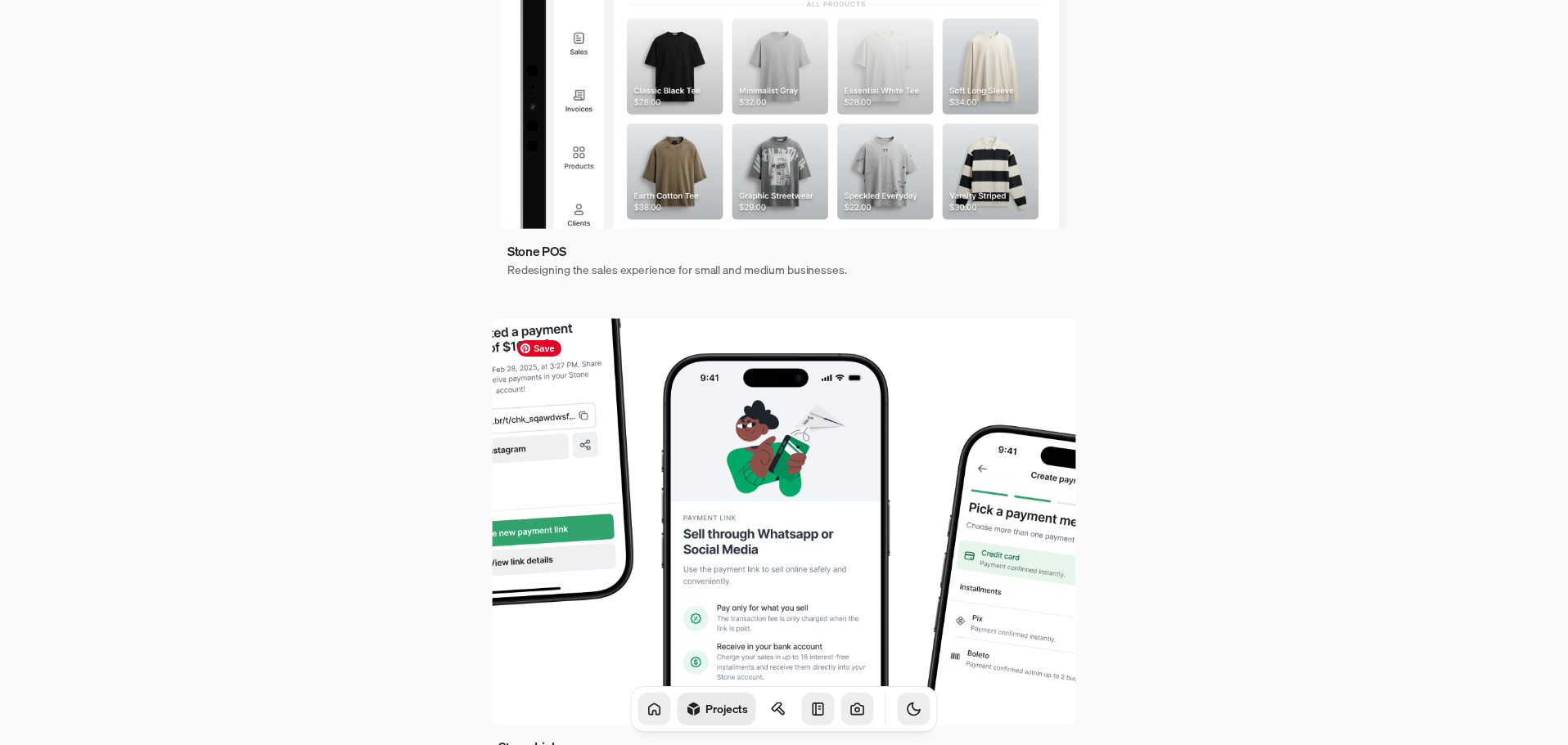
click at [739, 551] on img at bounding box center [783, 520] width 583 height 406
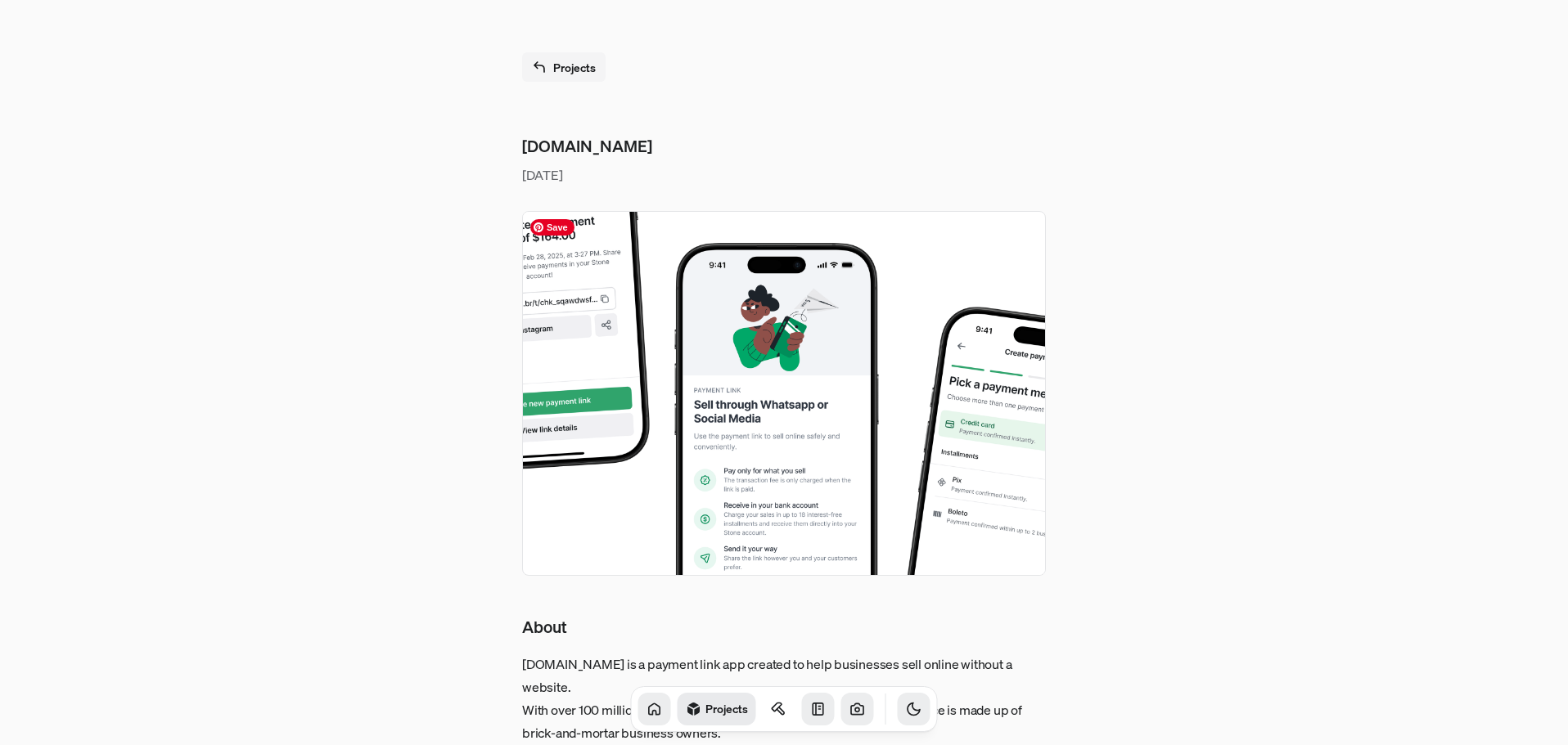
click at [778, 445] on img at bounding box center [783, 393] width 524 height 365
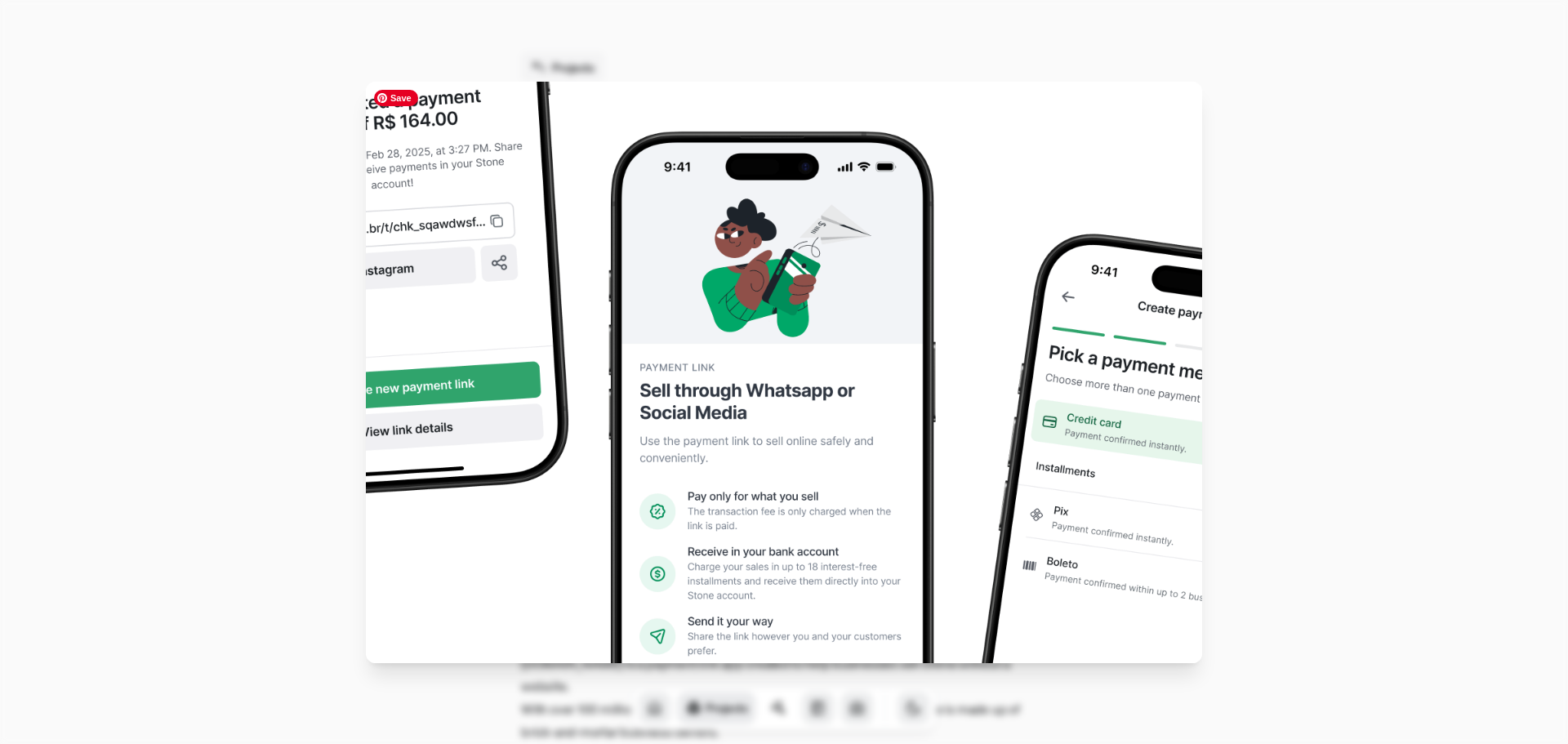
click at [742, 361] on img at bounding box center [784, 372] width 837 height 581
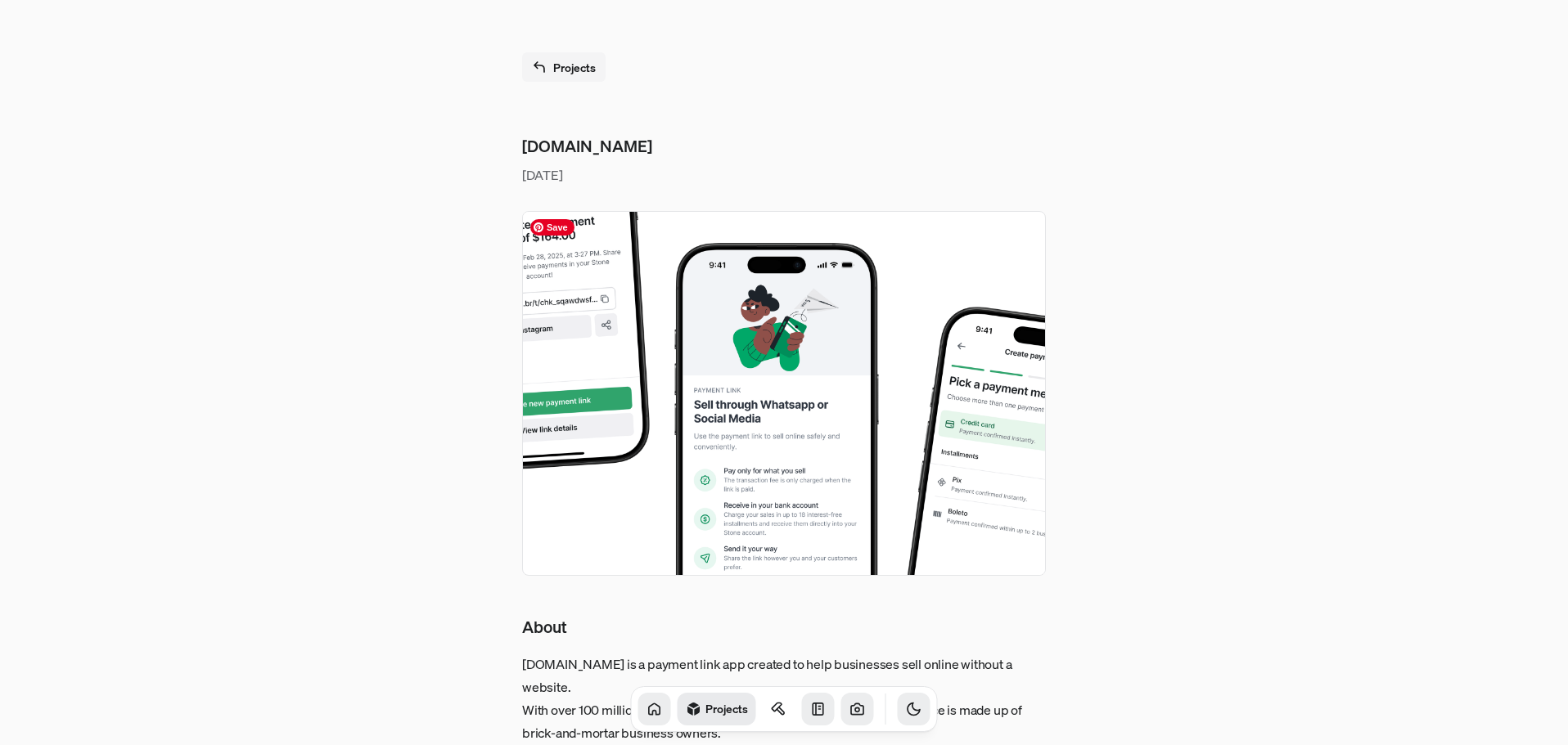
click at [756, 293] on img at bounding box center [783, 393] width 524 height 365
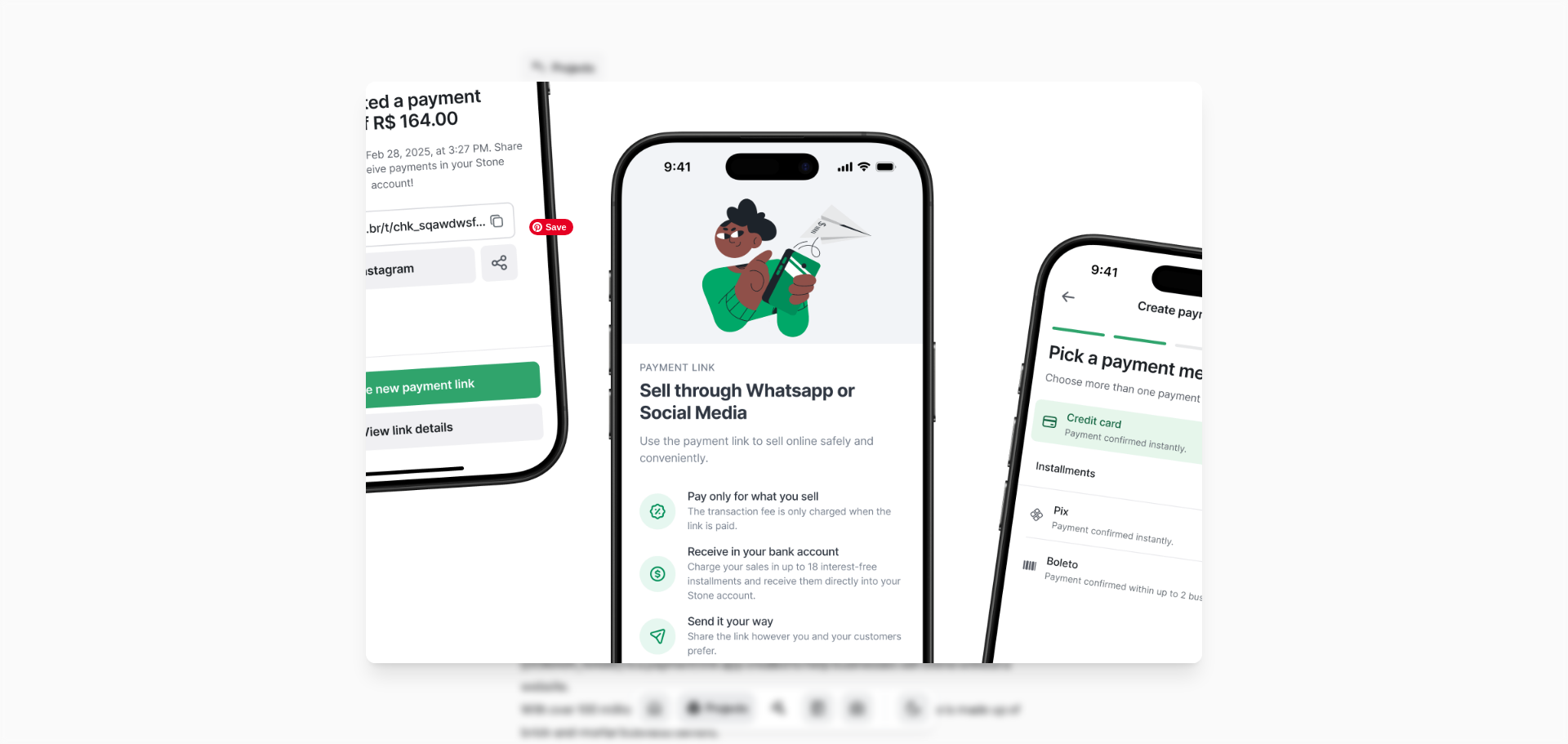
click at [754, 293] on img at bounding box center [784, 372] width 837 height 581
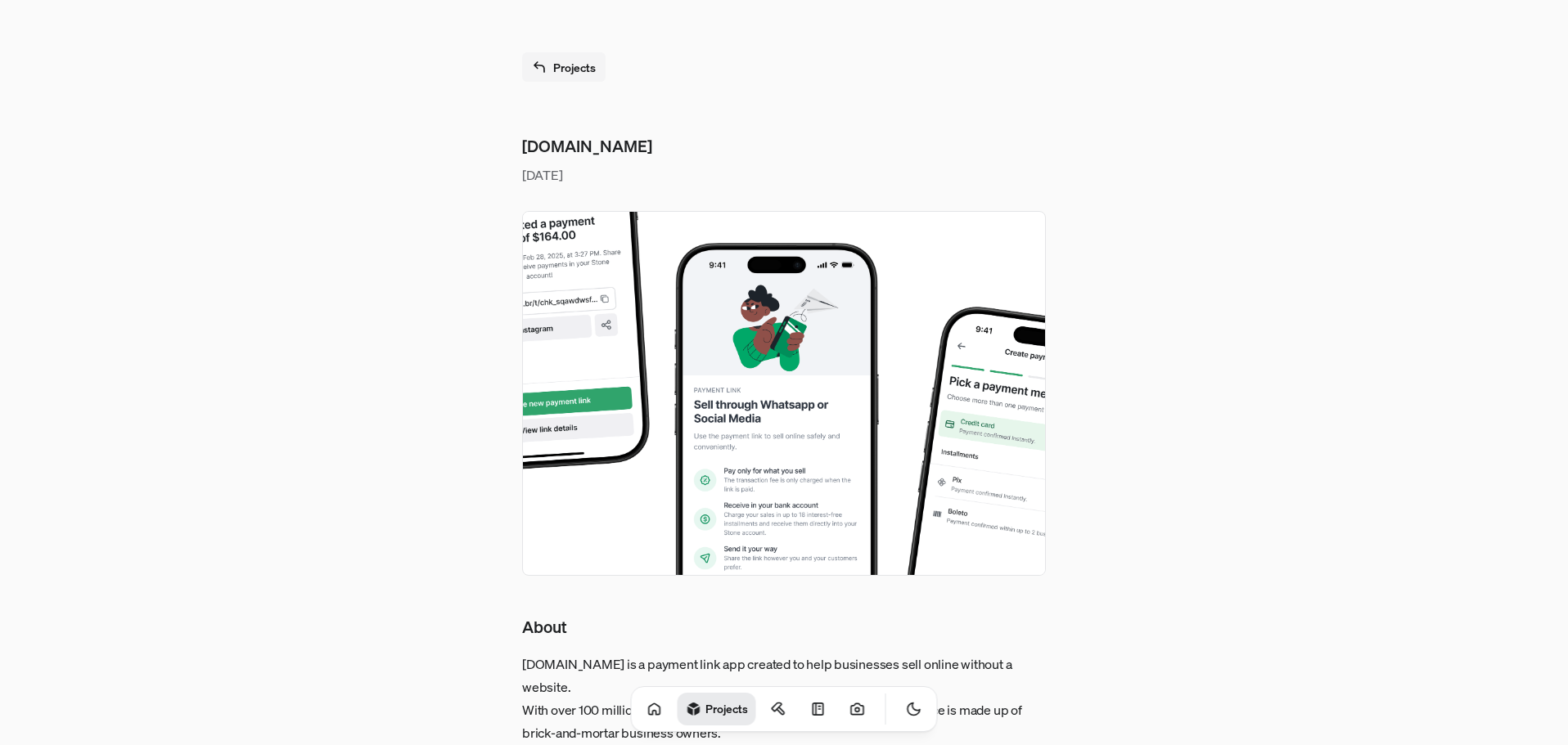
click at [737, 328] on img at bounding box center [783, 393] width 524 height 365
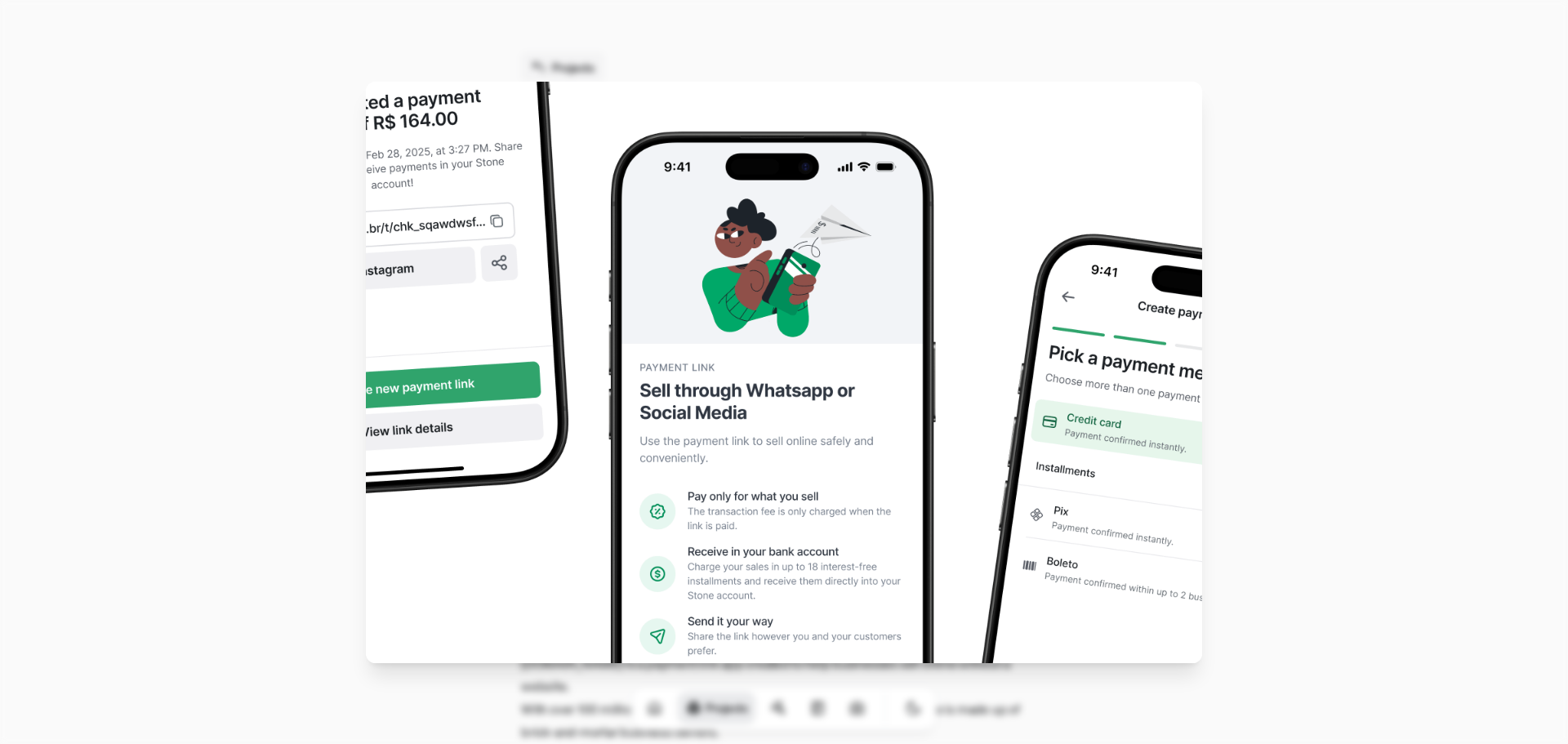
click at [736, 328] on img at bounding box center [784, 372] width 837 height 581
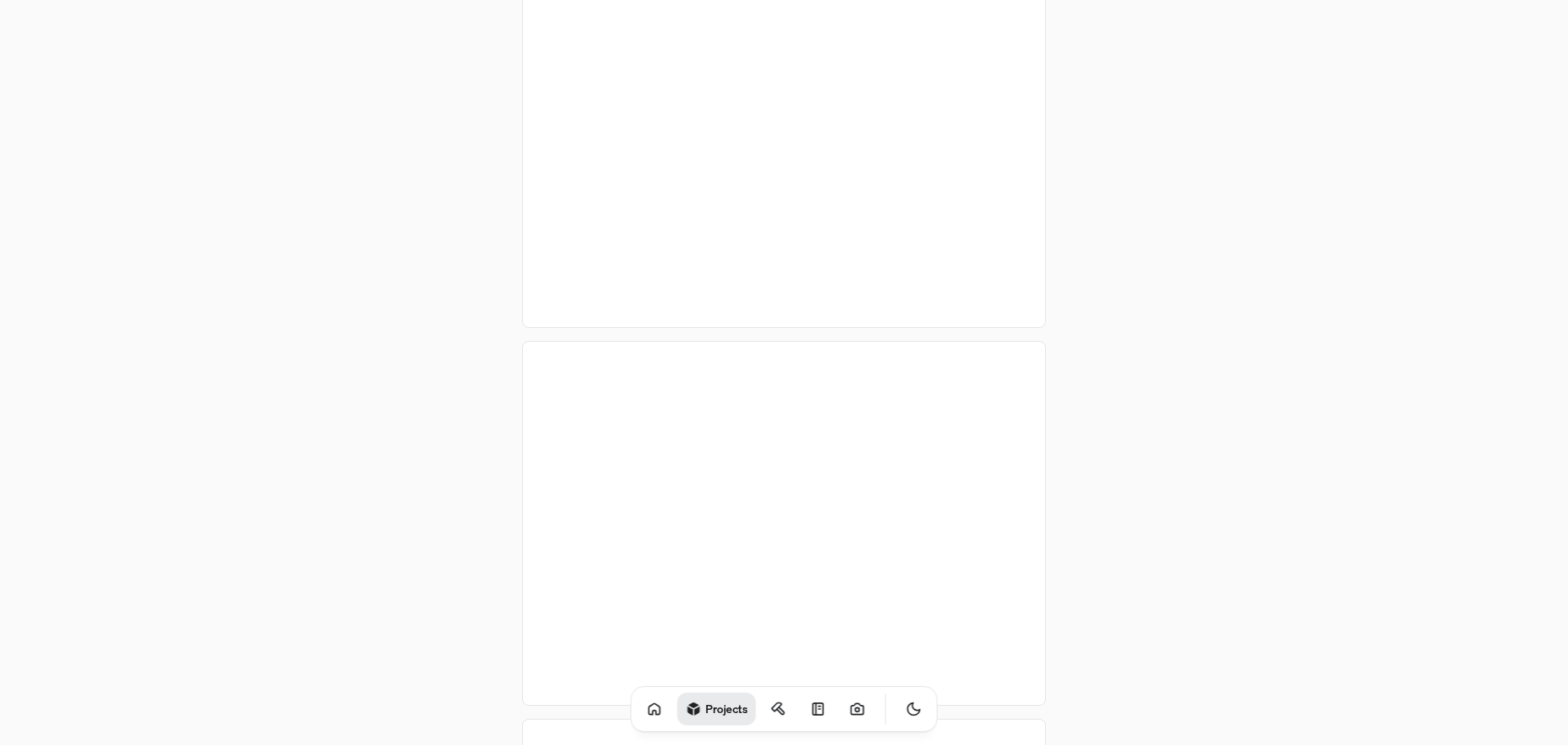
scroll to position [2372, 0]
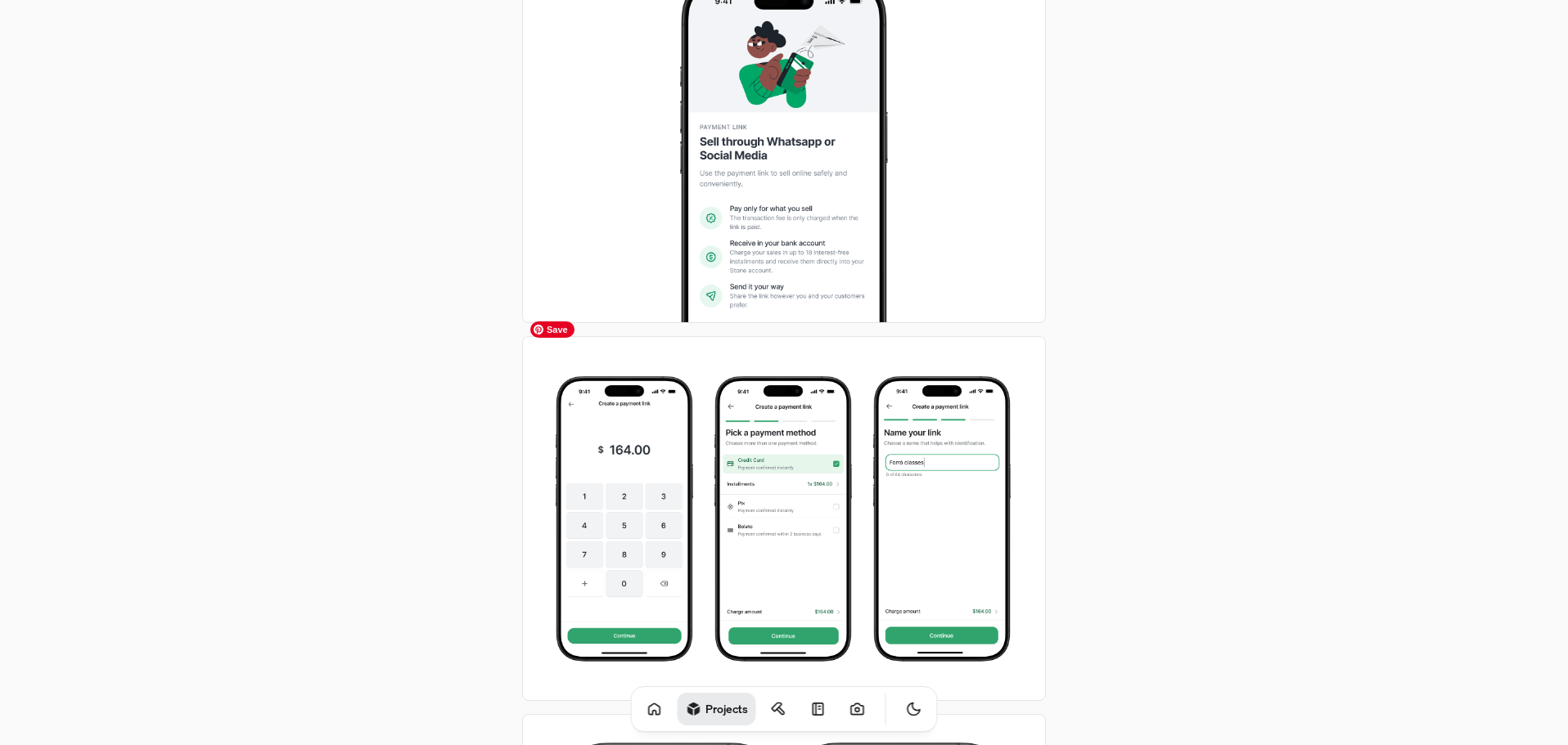
click at [723, 353] on img at bounding box center [783, 519] width 524 height 365
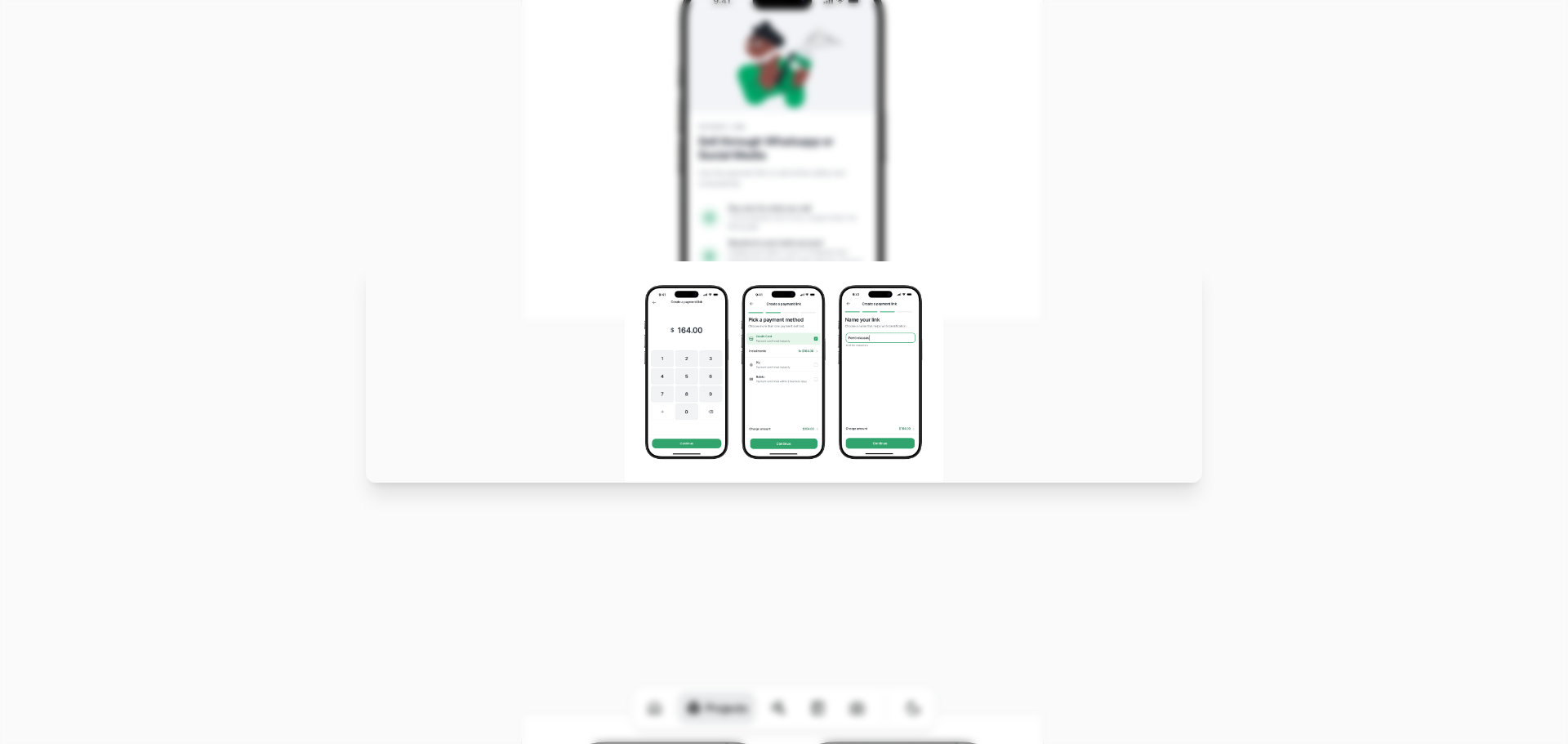
click at [722, 352] on img at bounding box center [784, 372] width 319 height 221
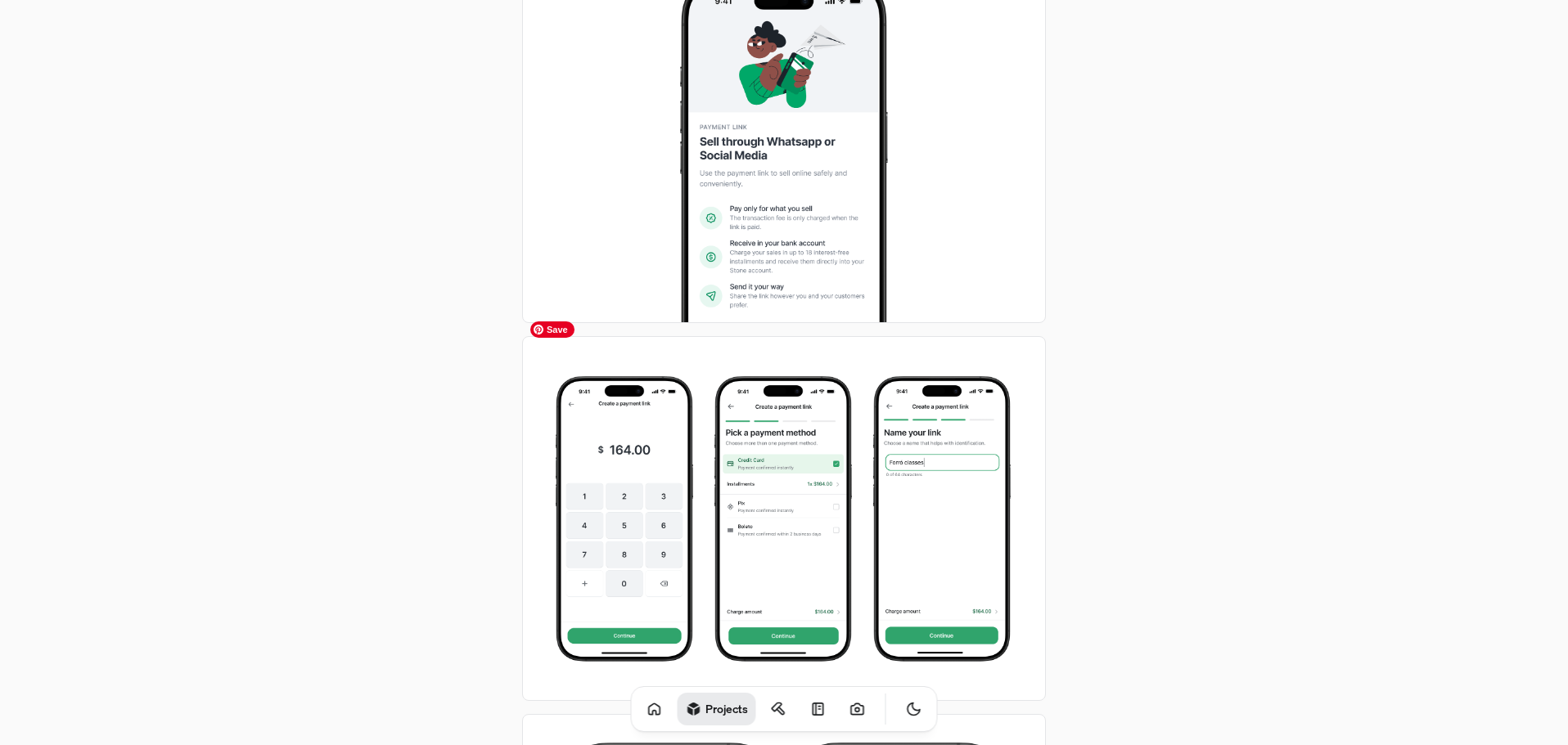
click at [698, 412] on img at bounding box center [783, 519] width 524 height 365
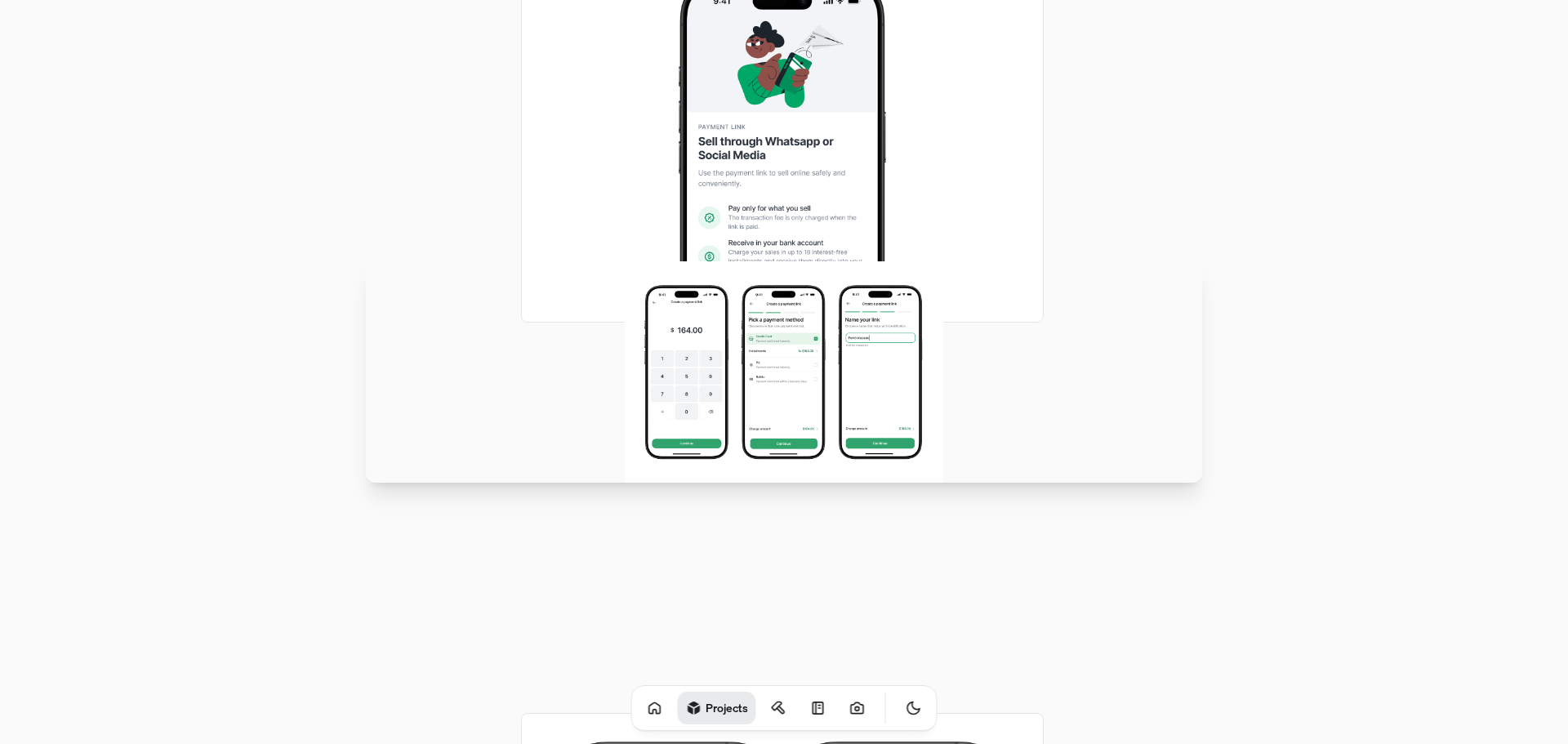
click at [633, 224] on div at bounding box center [784, 372] width 1568 height 744
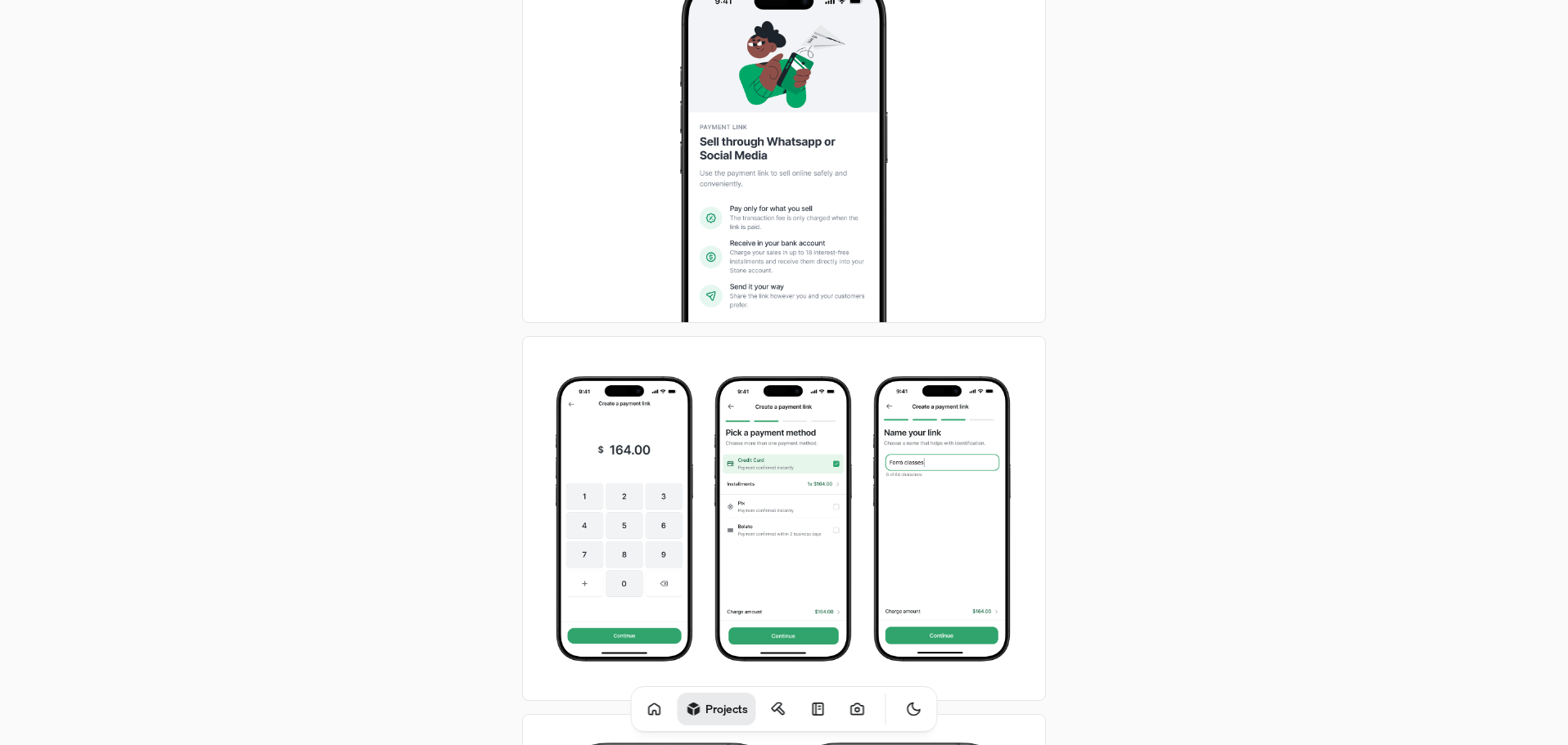
click at [701, 194] on img at bounding box center [783, 141] width 524 height 365
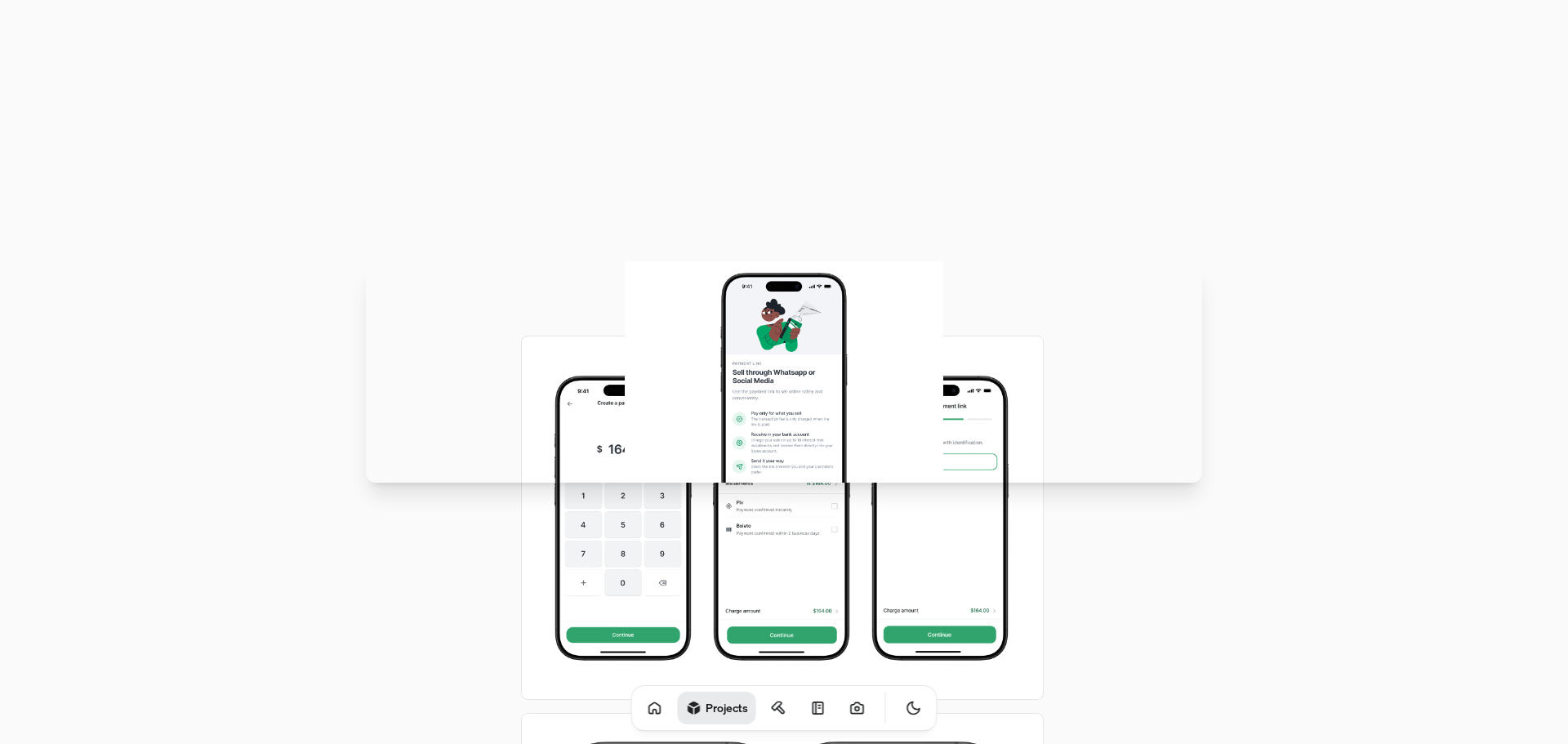
click at [699, 194] on div at bounding box center [784, 372] width 1568 height 744
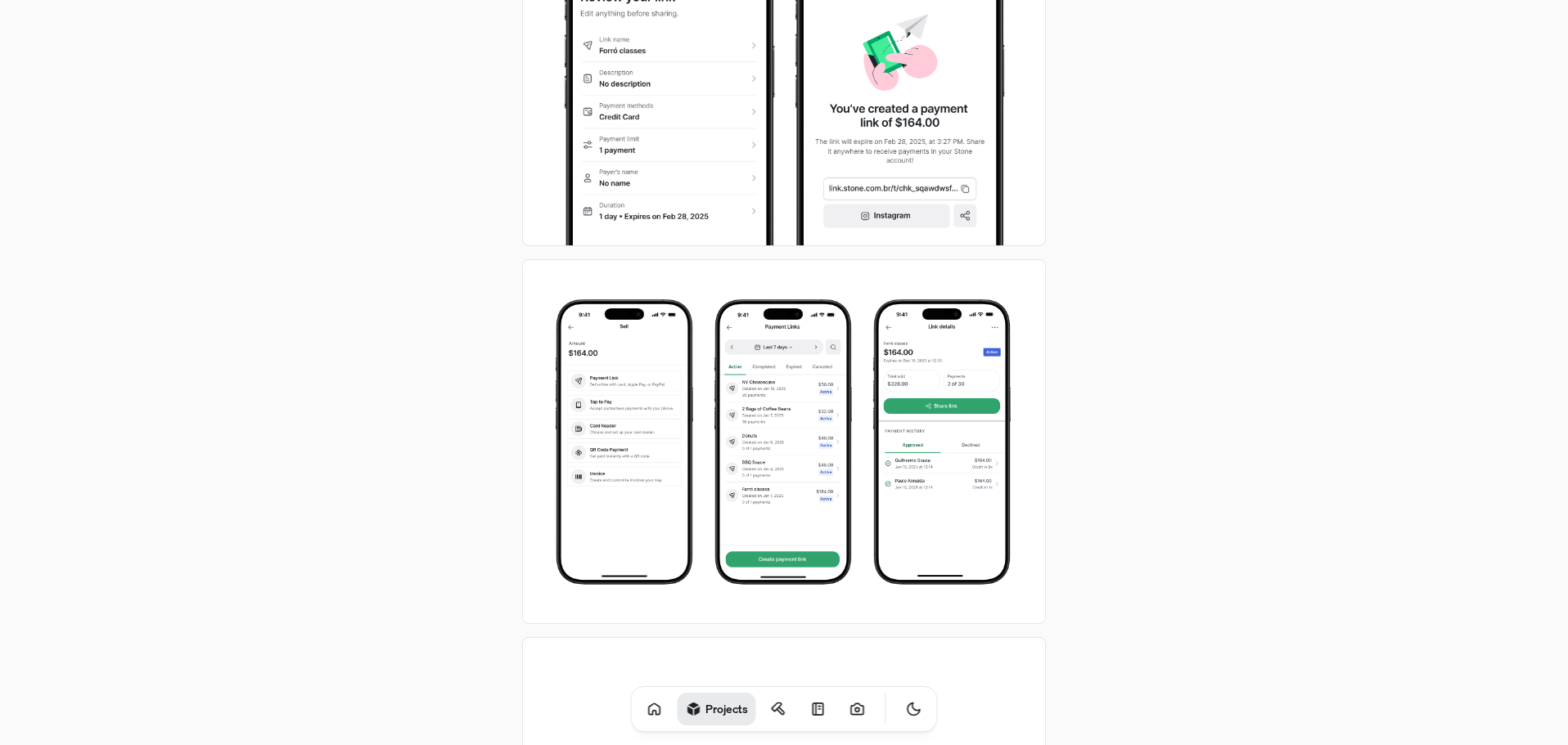
scroll to position [3270, 0]
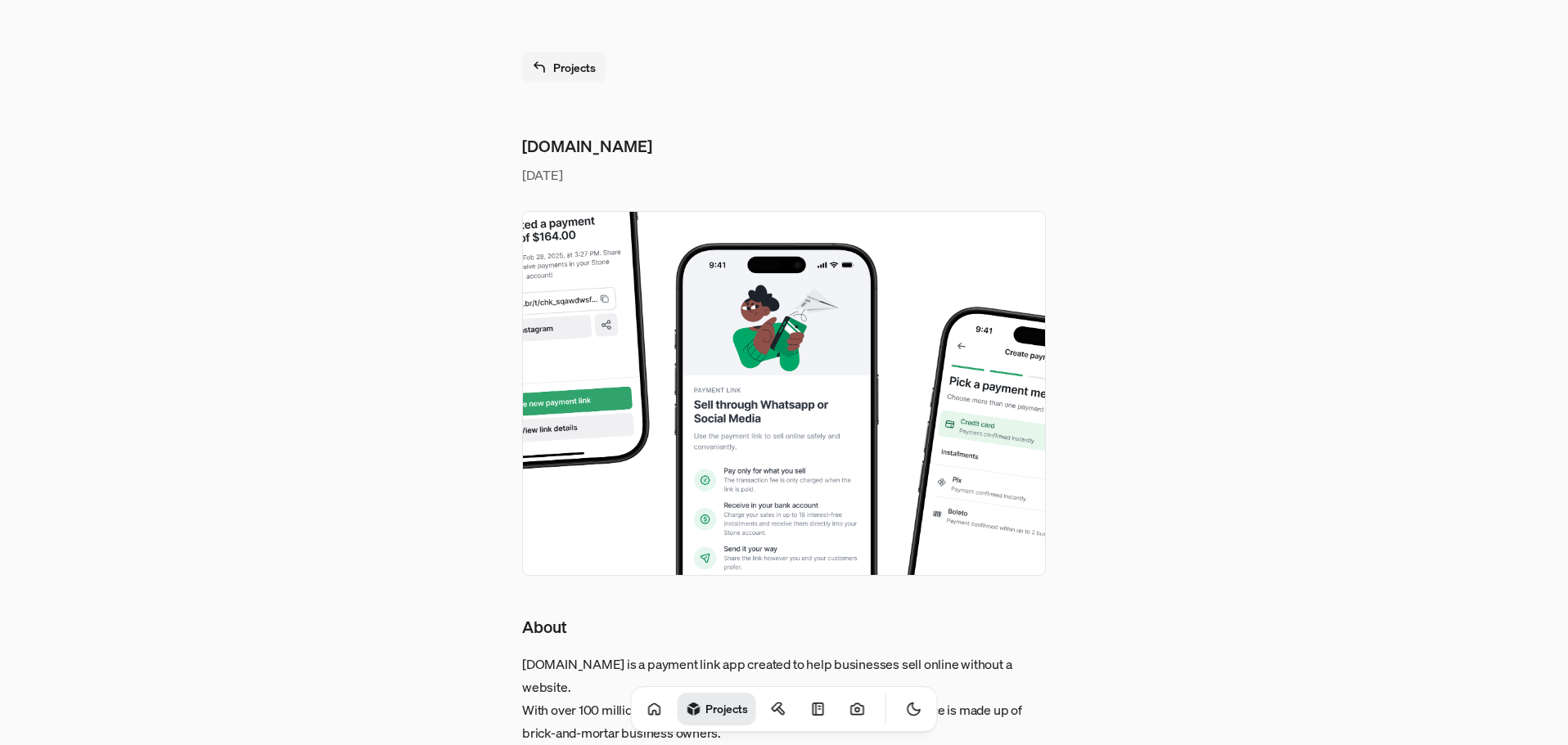
scroll to position [3679, 0]
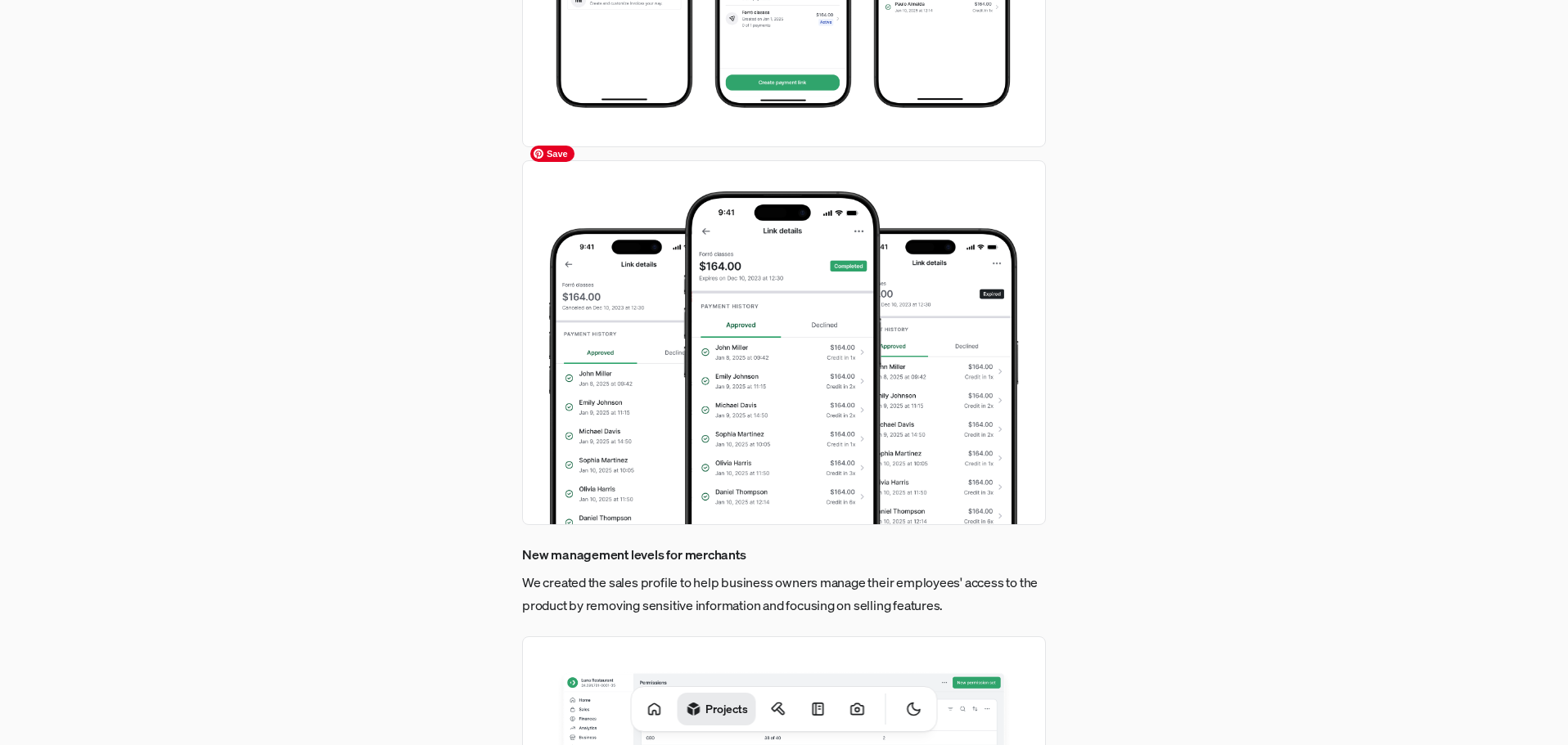
click at [688, 277] on img at bounding box center [783, 343] width 524 height 365
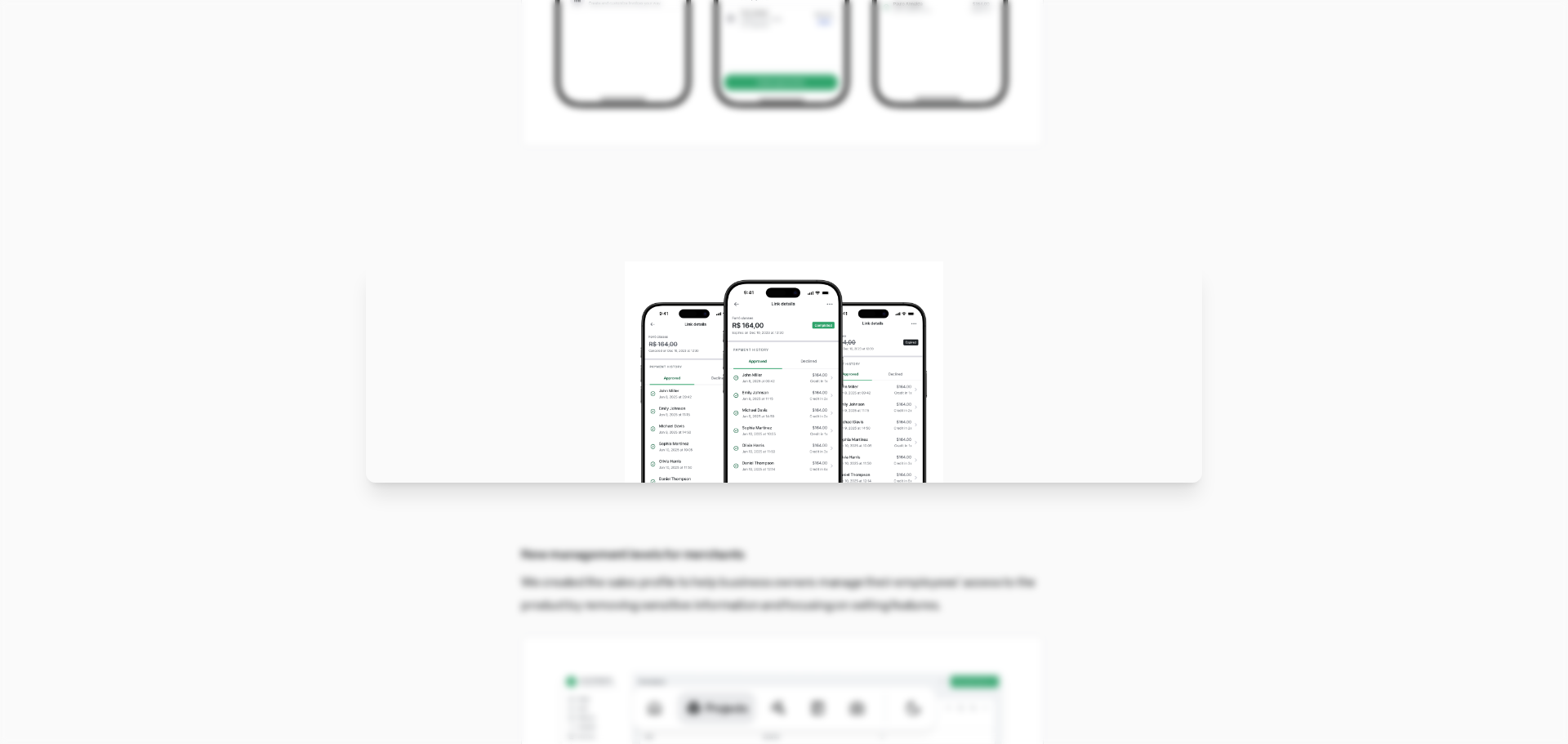
click at [687, 276] on img at bounding box center [784, 372] width 319 height 221
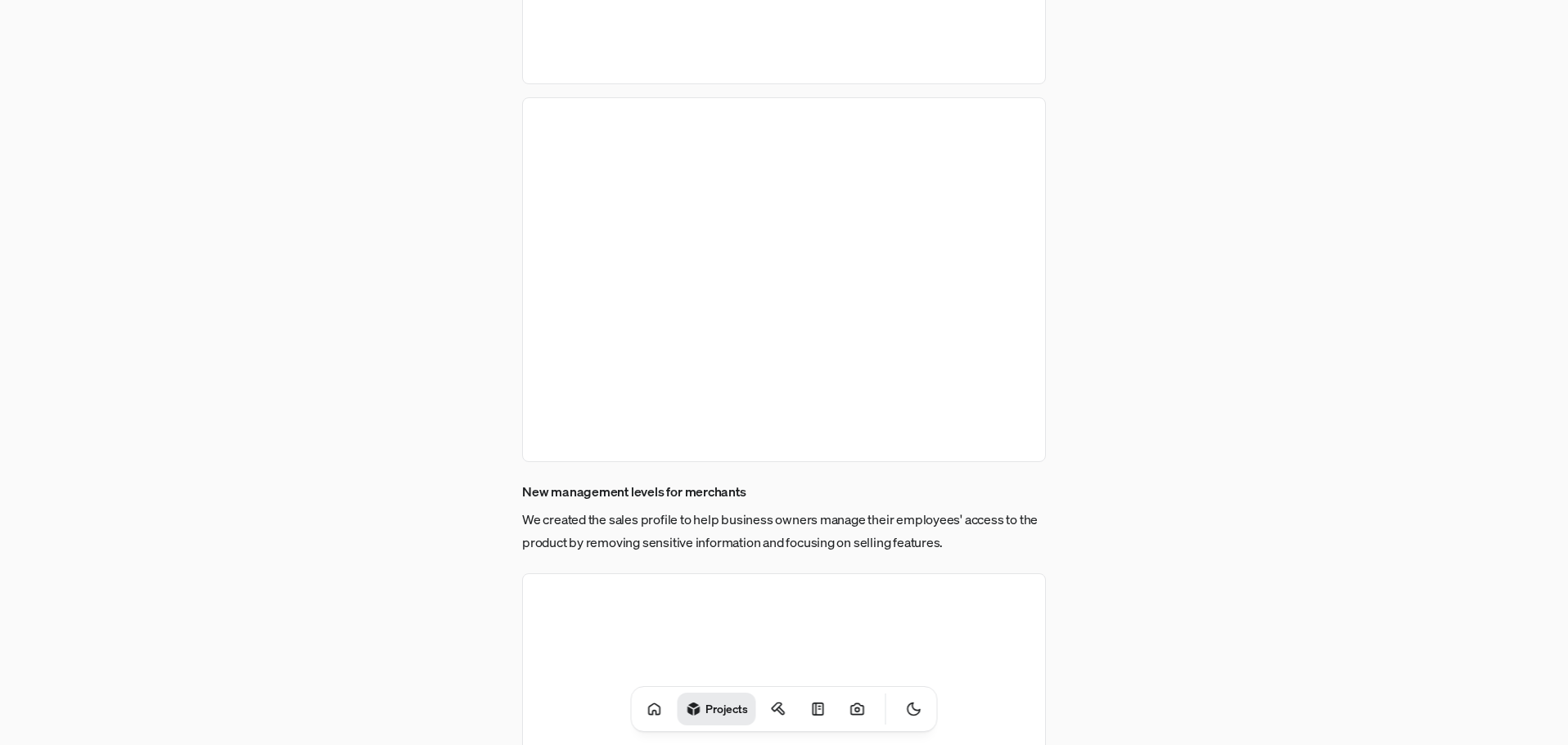
scroll to position [4170, 0]
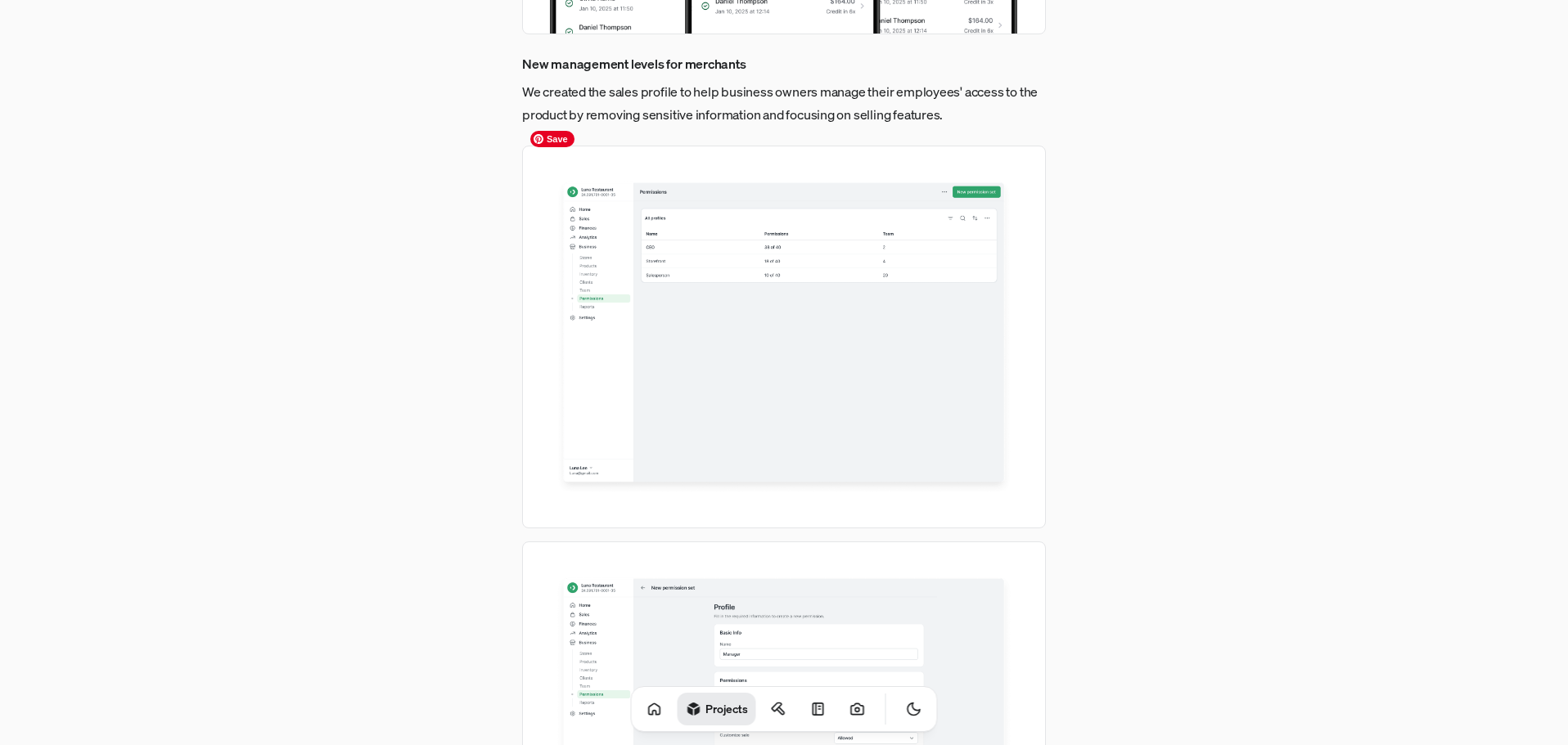
click at [722, 247] on img at bounding box center [783, 337] width 524 height 383
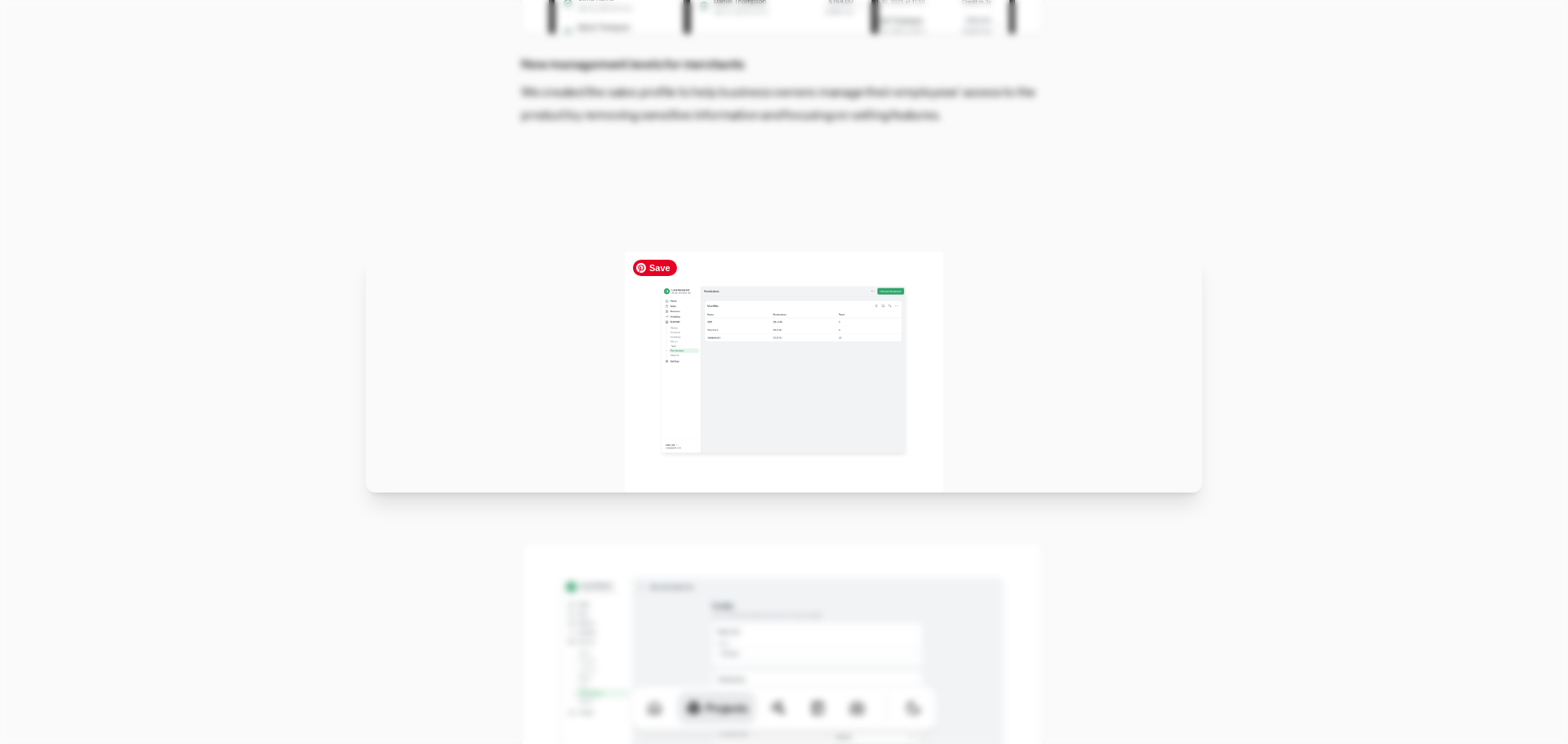
click at [677, 321] on img at bounding box center [784, 372] width 319 height 241
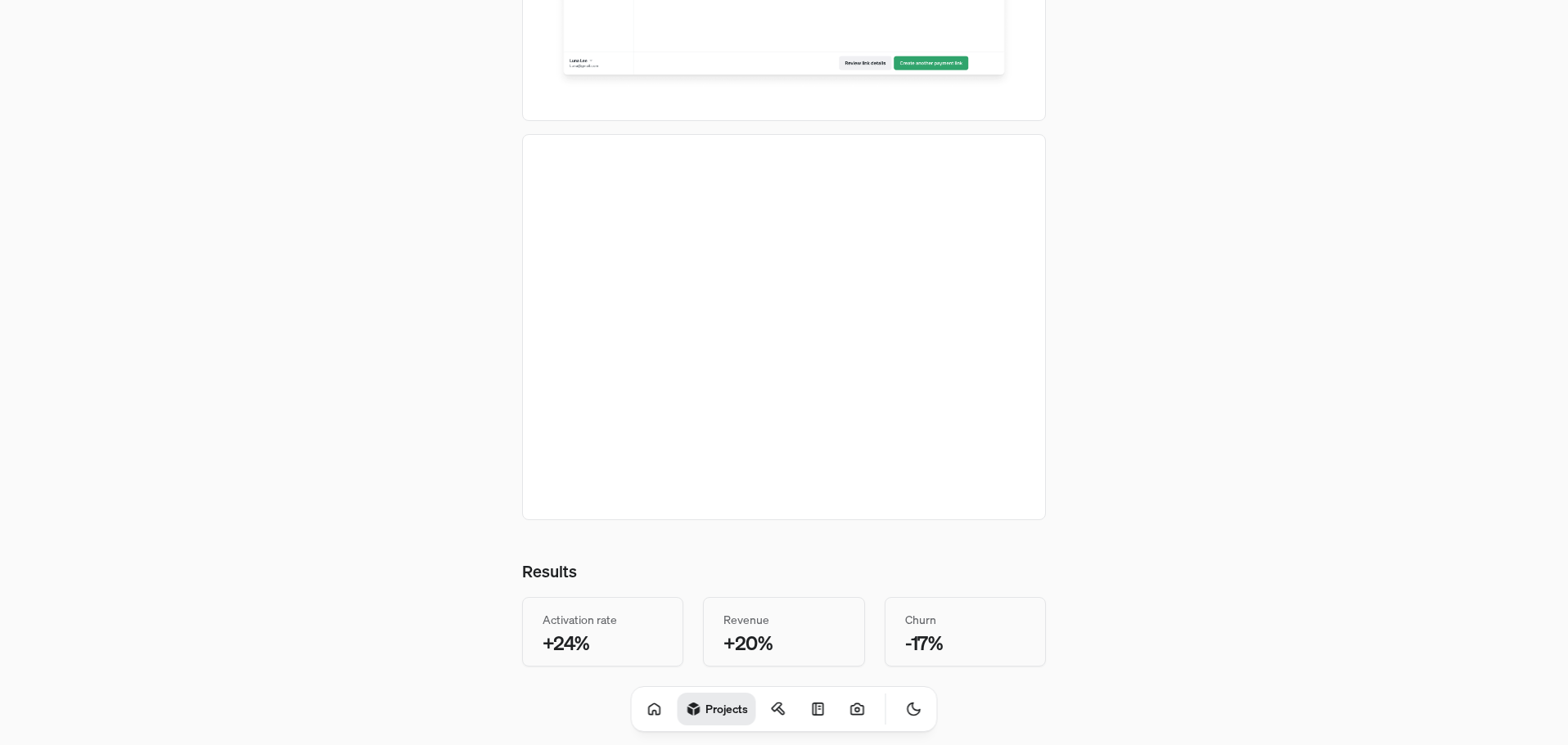
scroll to position [7769, 0]
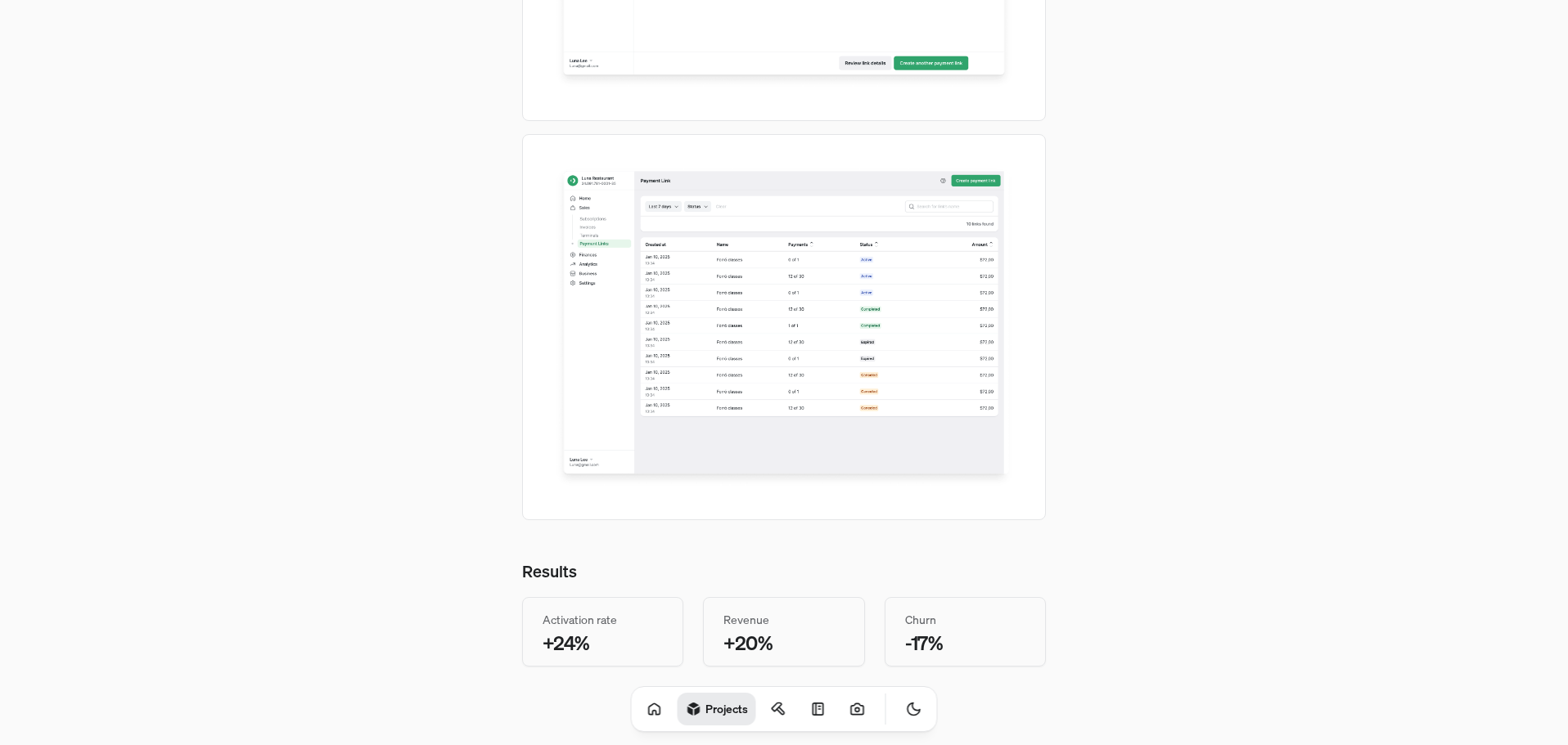
click at [705, 708] on h1 "Projects" at bounding box center [726, 708] width 42 height 16
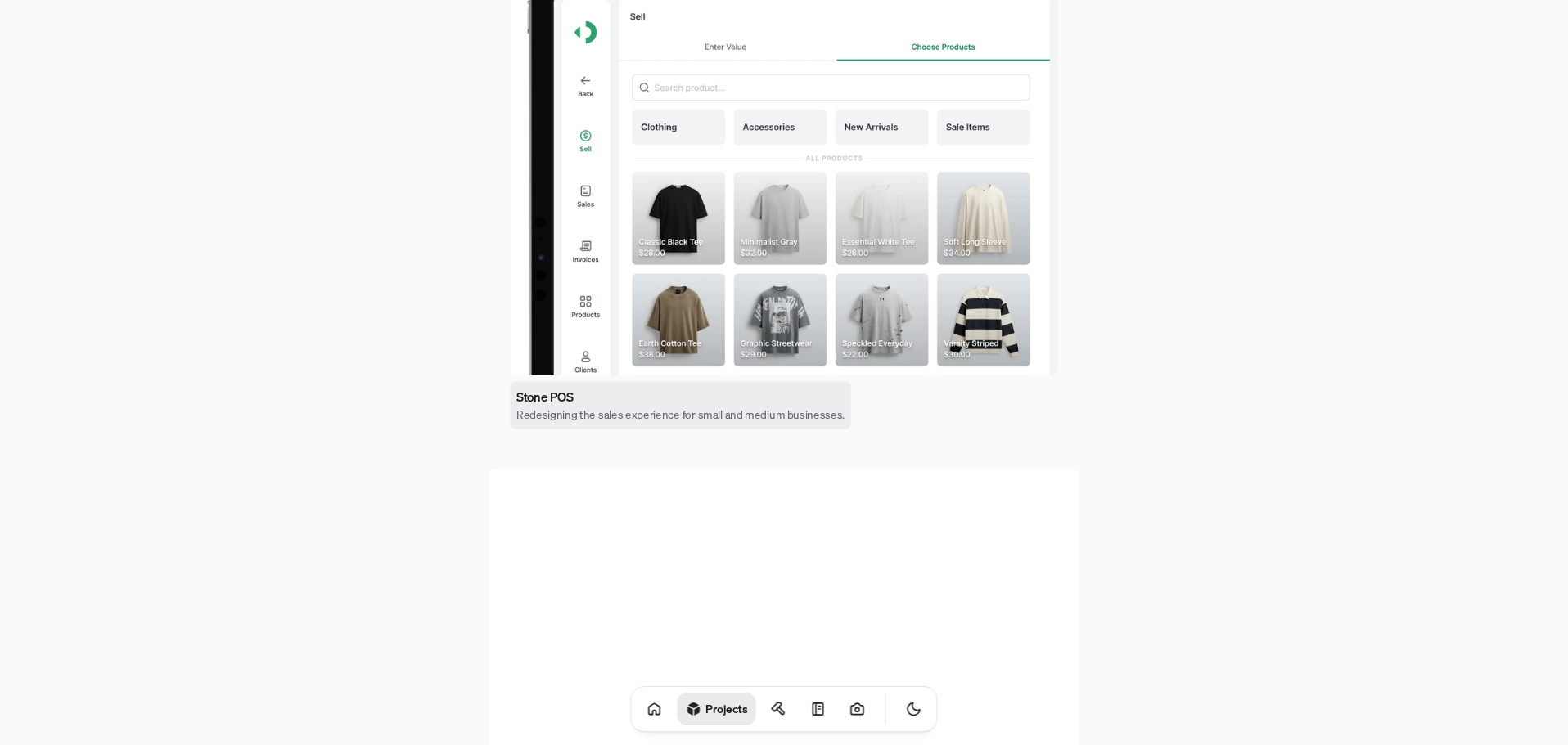
scroll to position [941, 0]
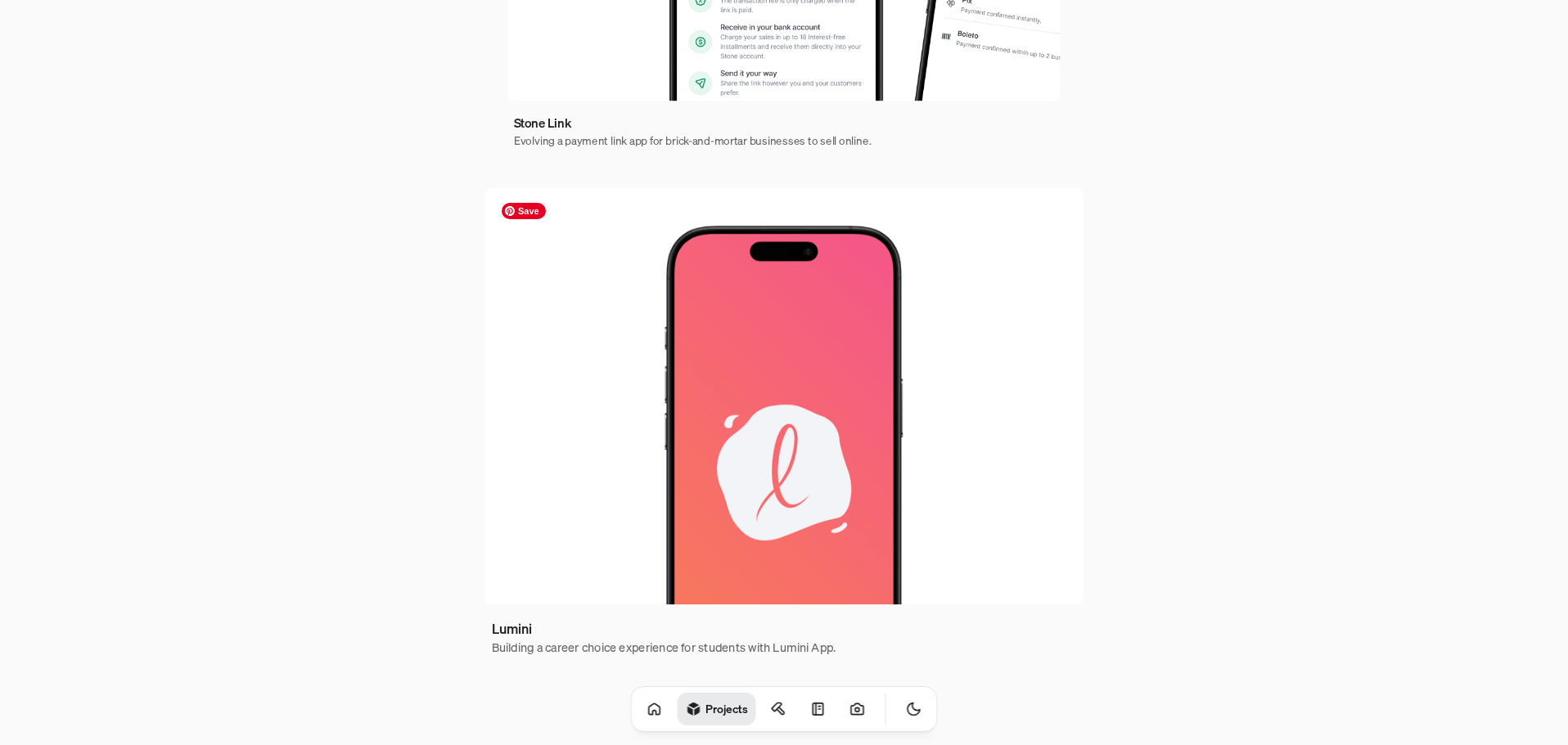
click at [744, 533] on img at bounding box center [783, 396] width 598 height 416
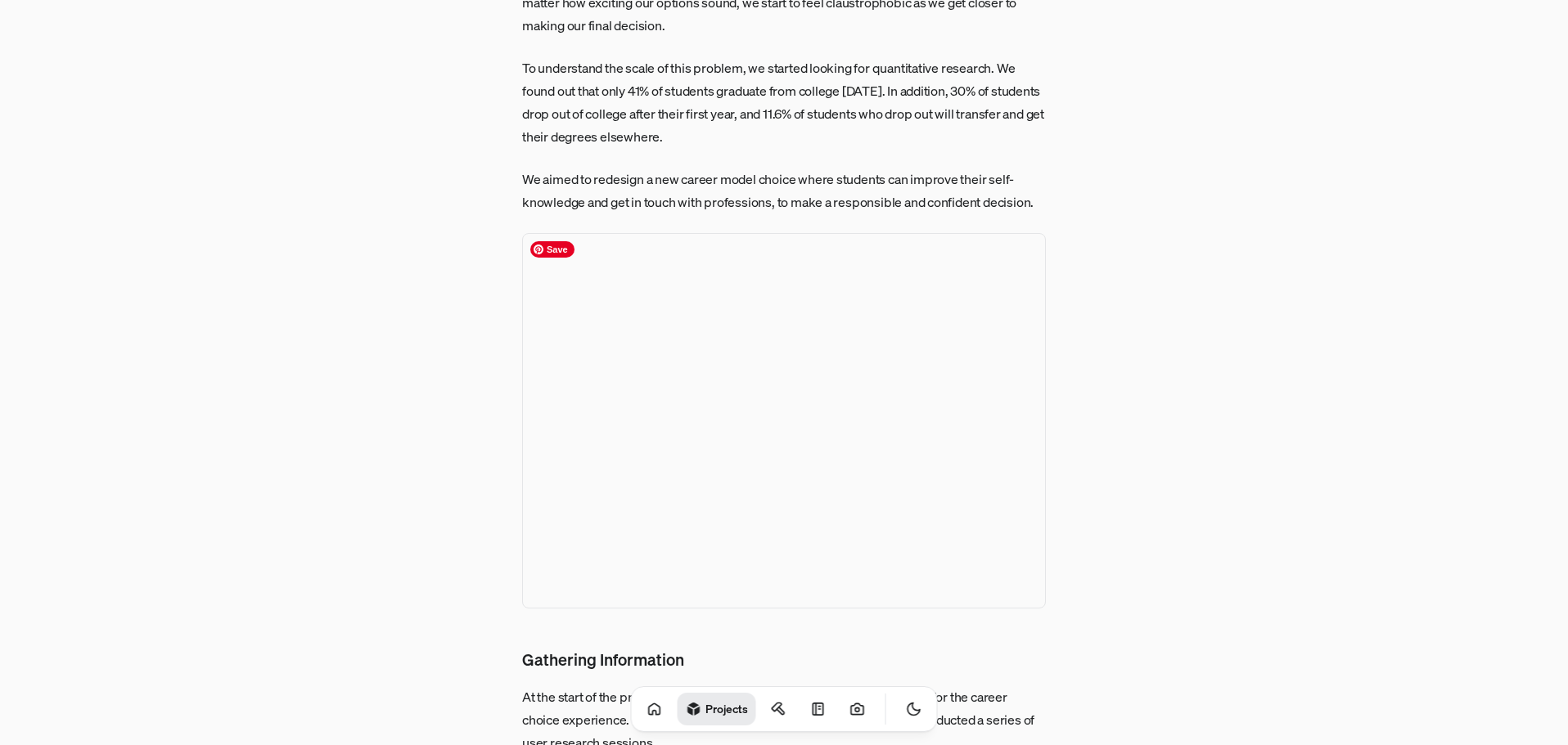
scroll to position [900, 0]
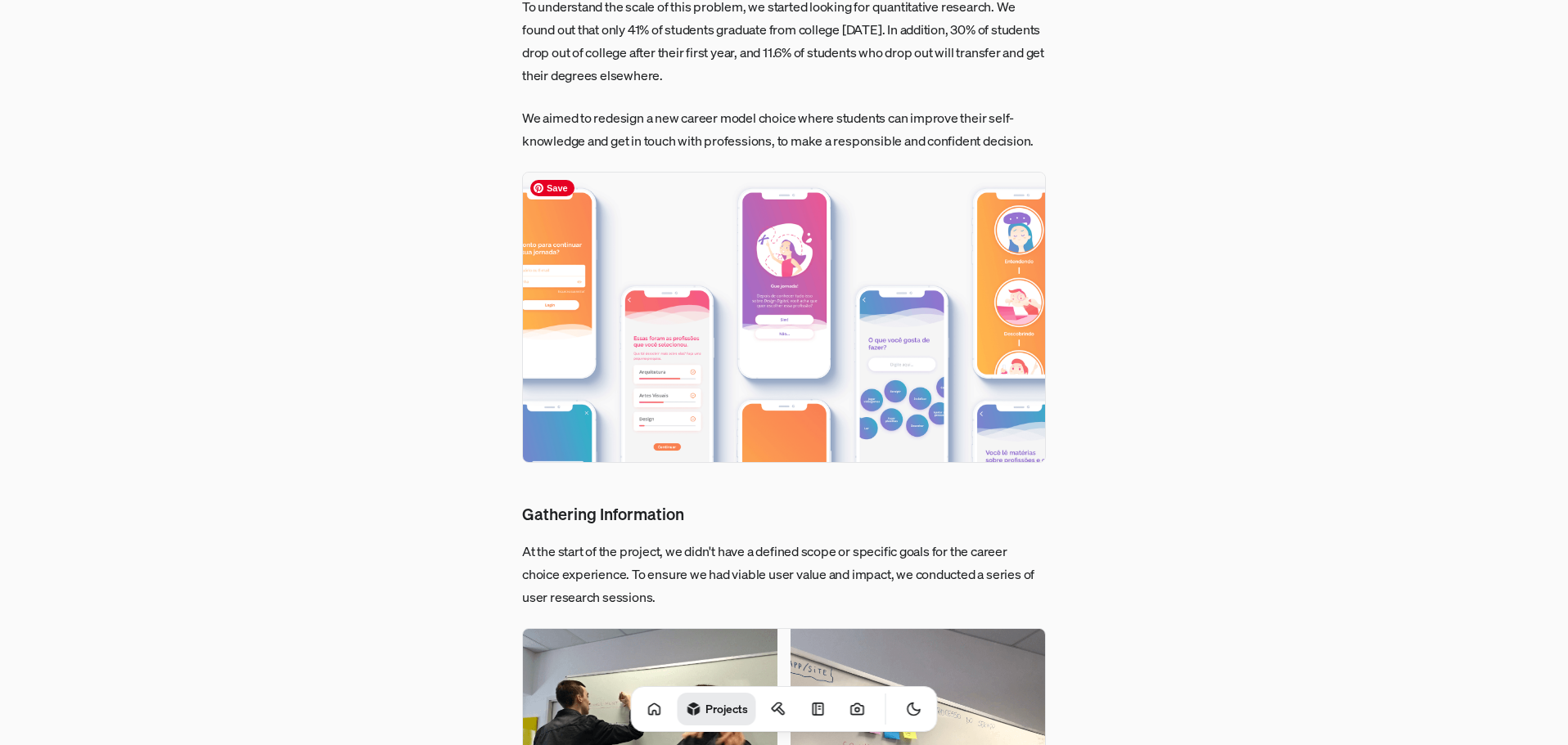
click at [777, 314] on img at bounding box center [783, 317] width 524 height 292
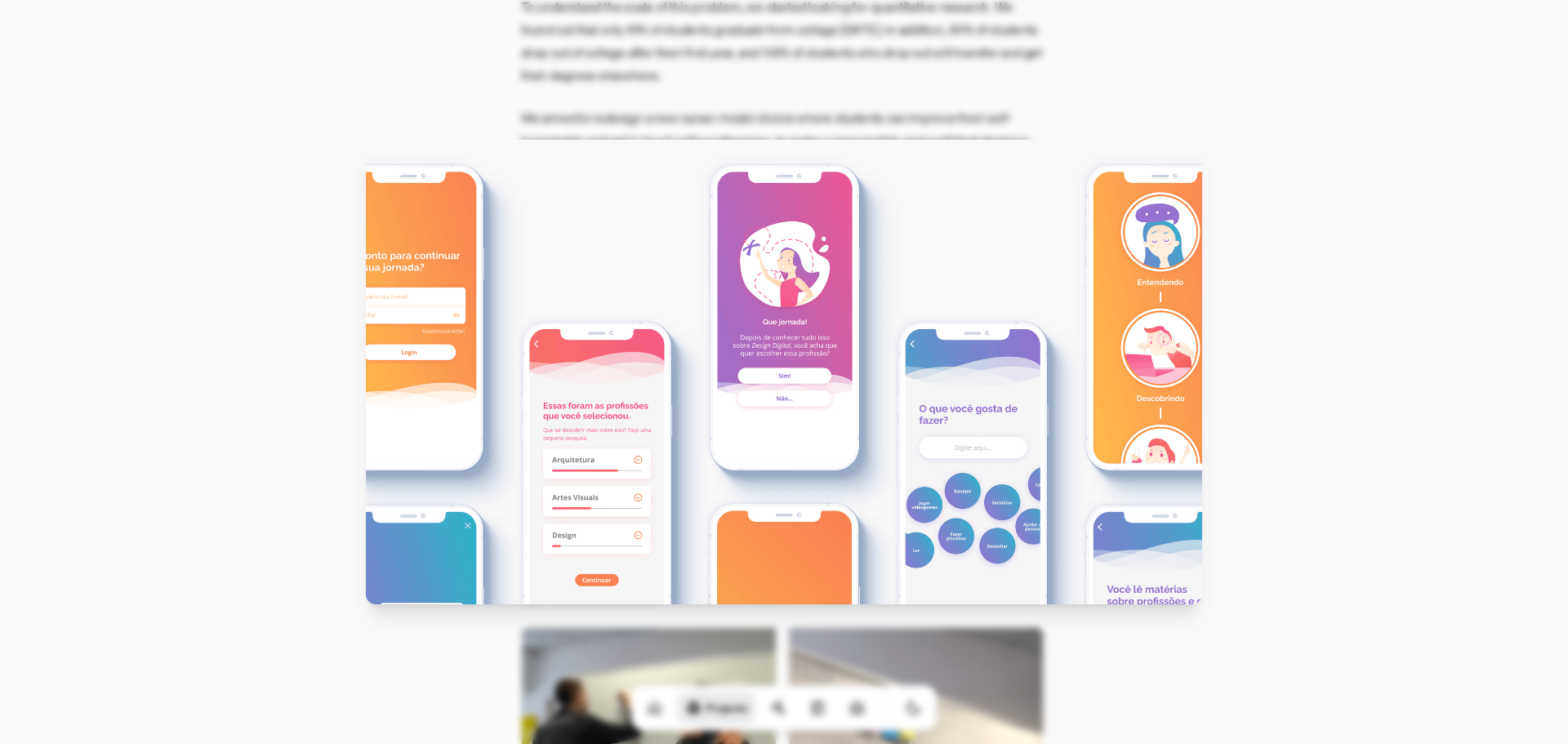
click at [775, 314] on img at bounding box center [784, 372] width 837 height 466
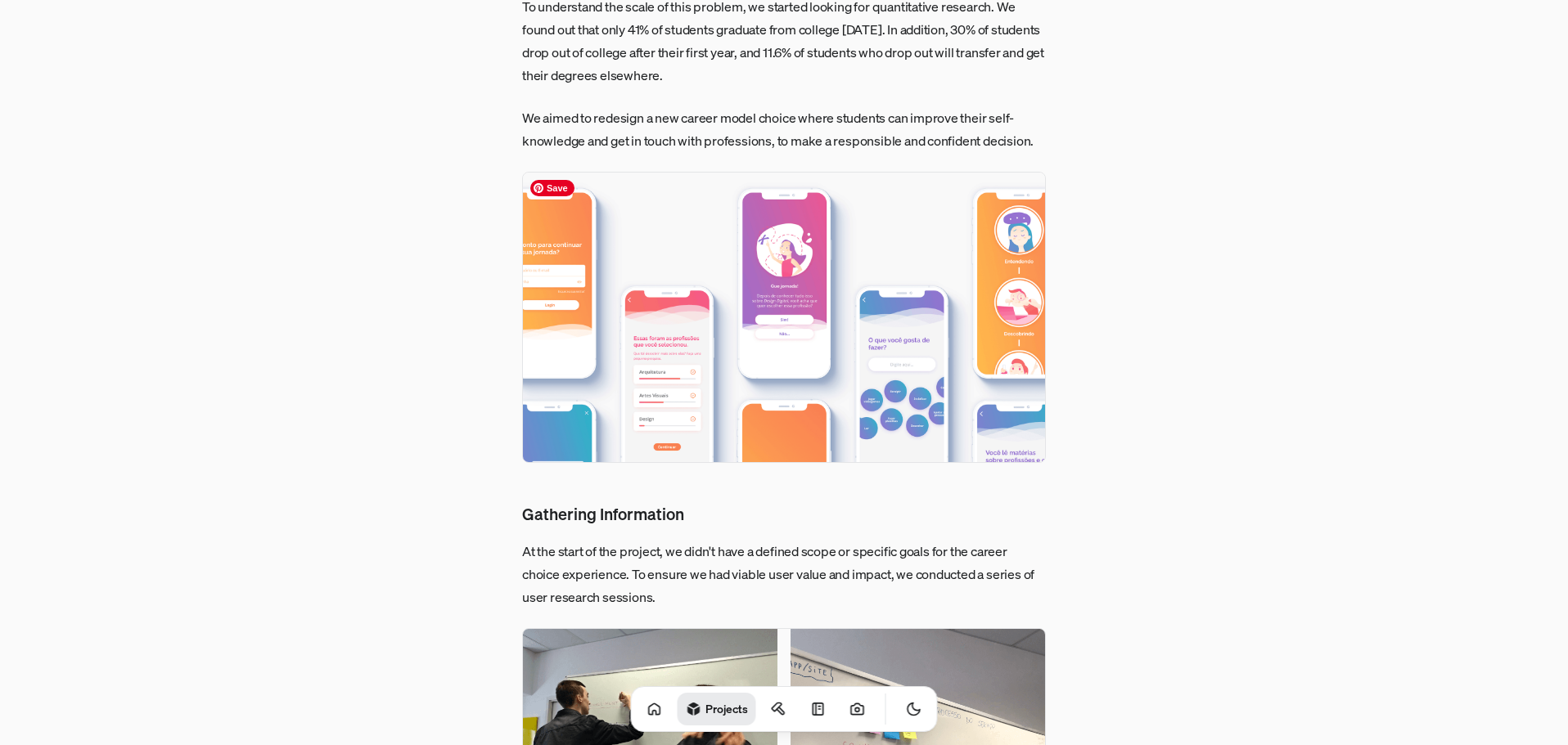
click at [777, 314] on img at bounding box center [783, 317] width 524 height 292
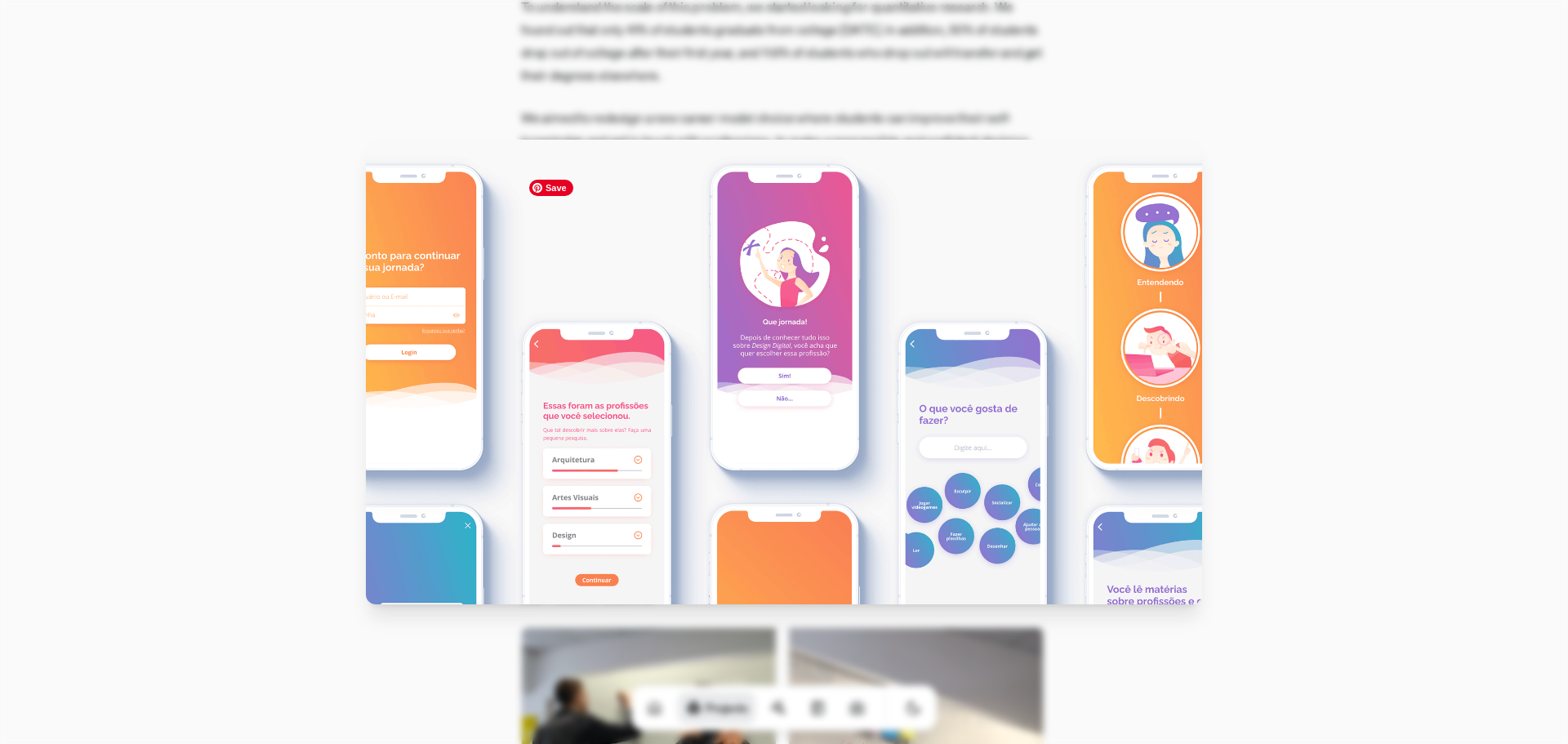
click at [775, 314] on img at bounding box center [784, 372] width 837 height 466
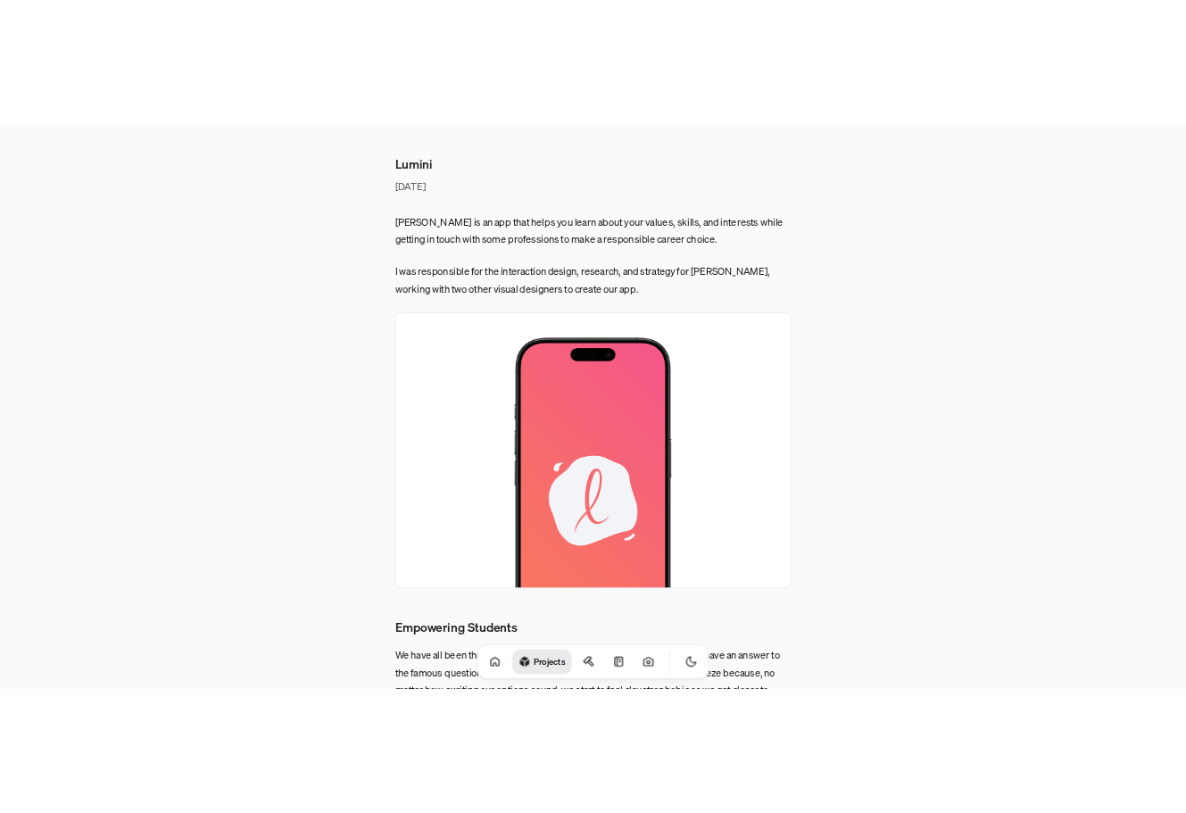
scroll to position [89, 0]
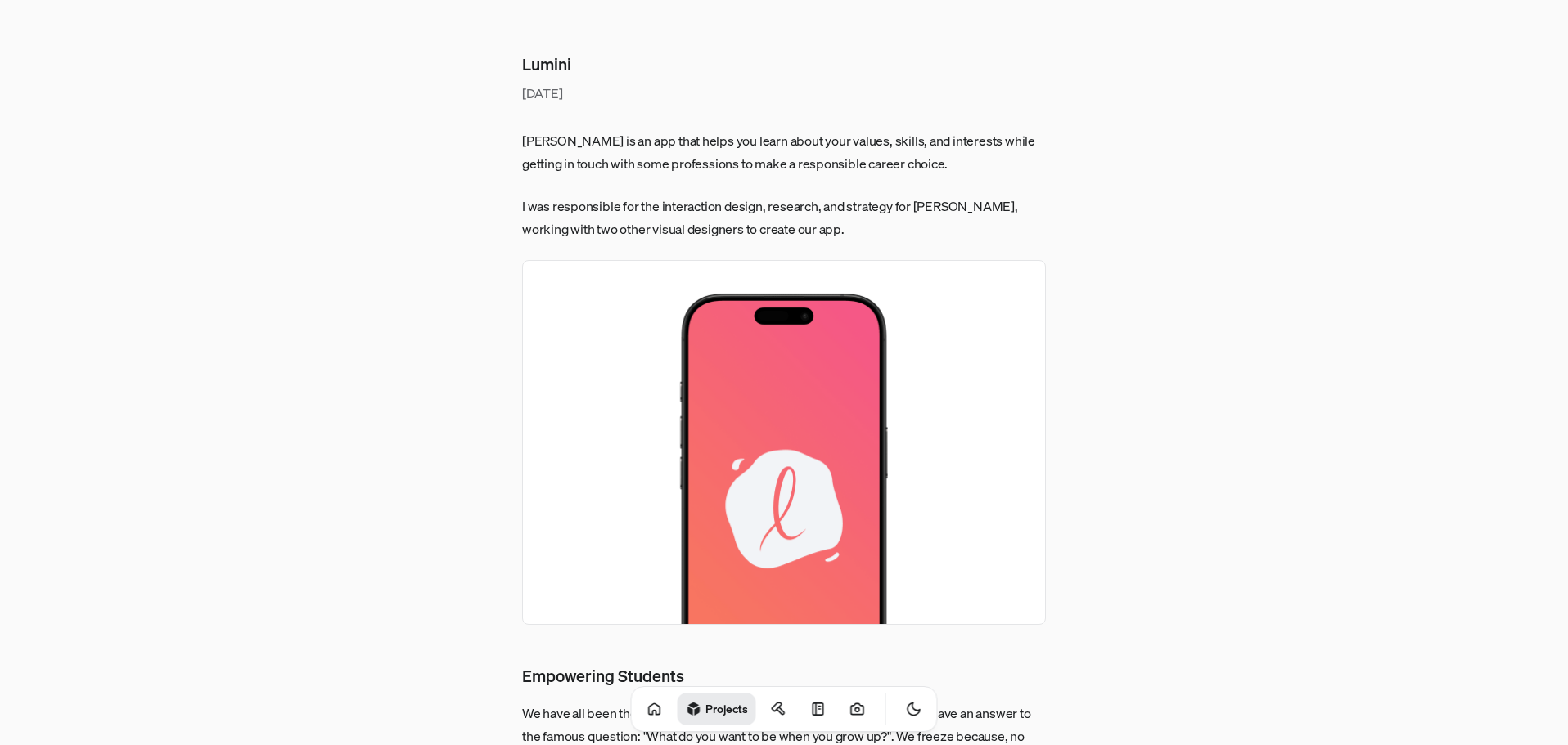
click at [777, 314] on img at bounding box center [783, 443] width 524 height 365
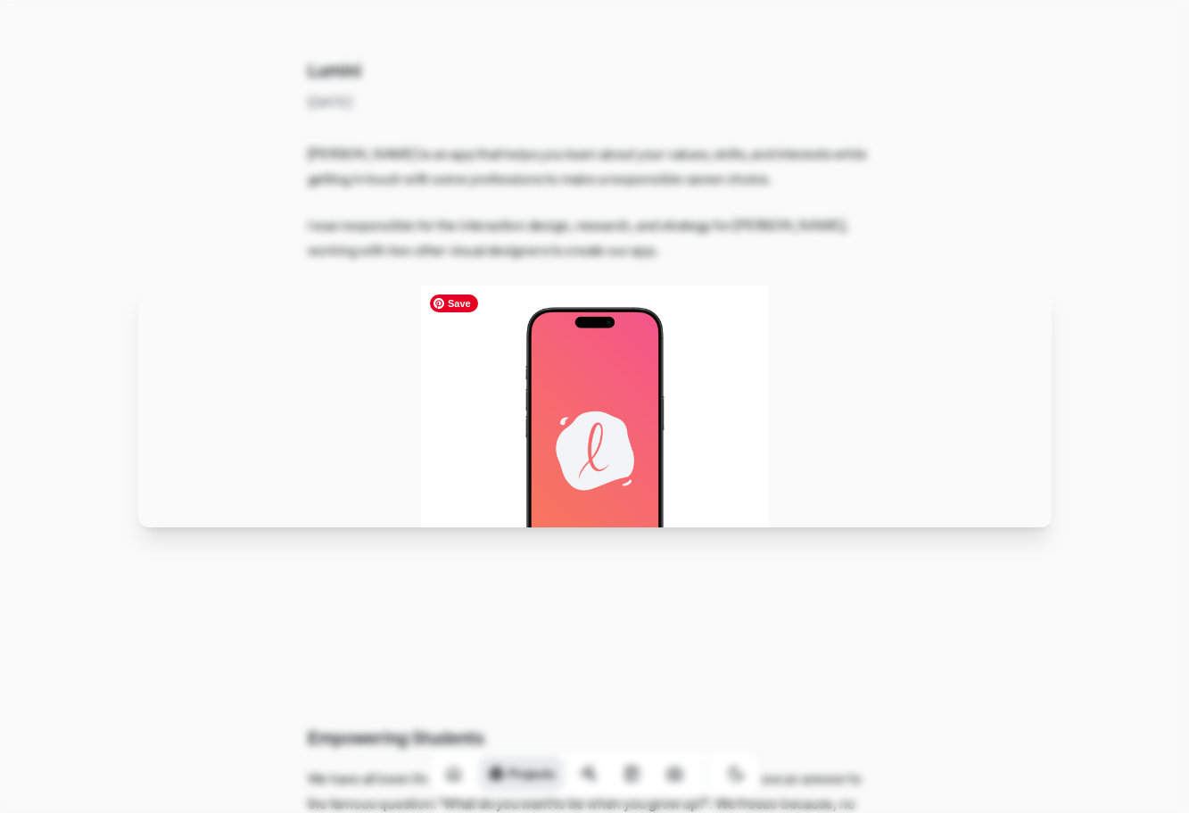
click at [677, 410] on img at bounding box center [595, 407] width 348 height 242
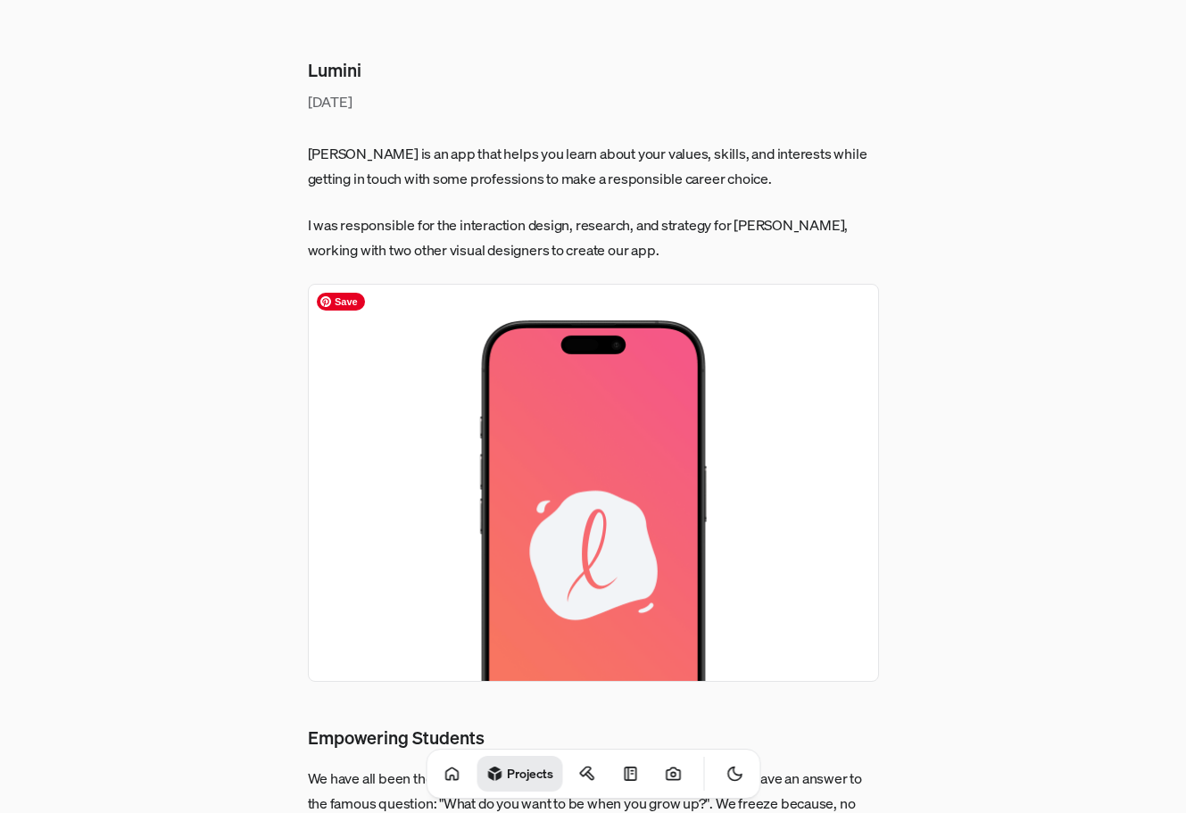
click at [680, 223] on p "I was responsible for the interaction design, research, and strategy for Lumini…" at bounding box center [593, 237] width 571 height 50
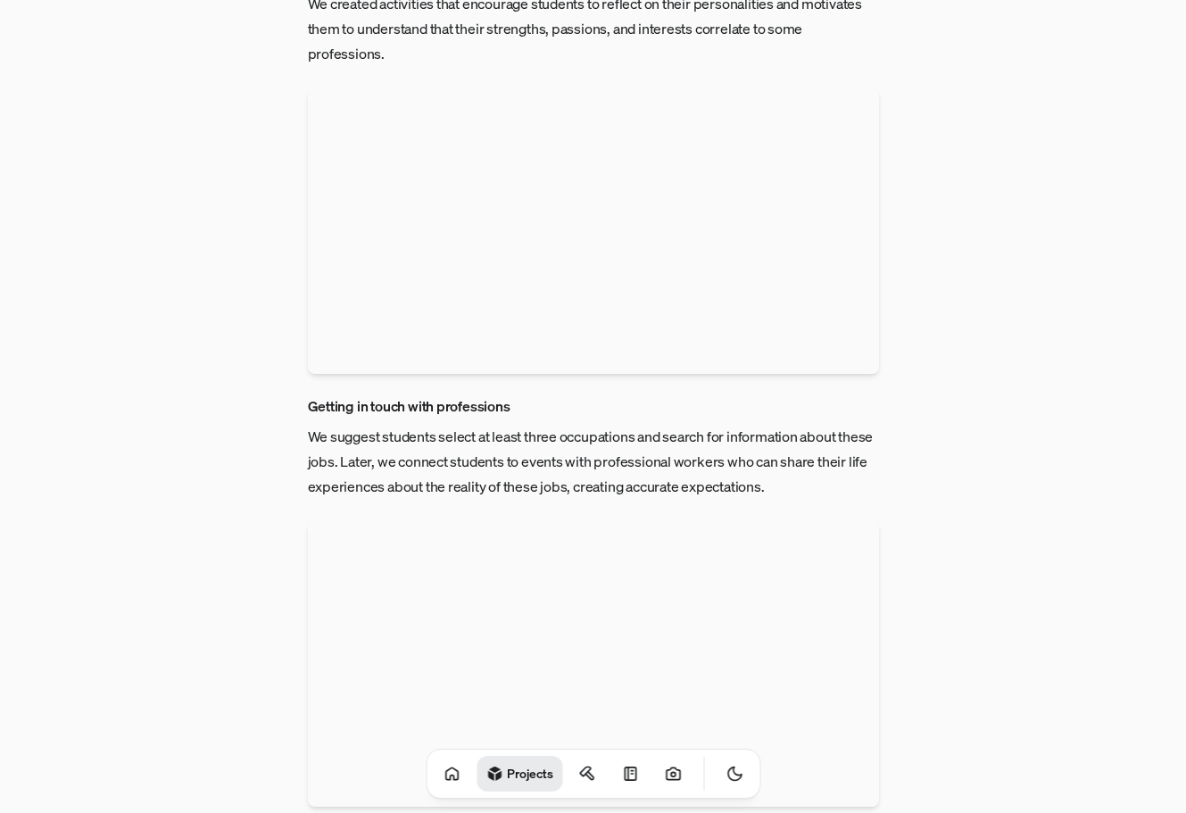
scroll to position [4453, 0]
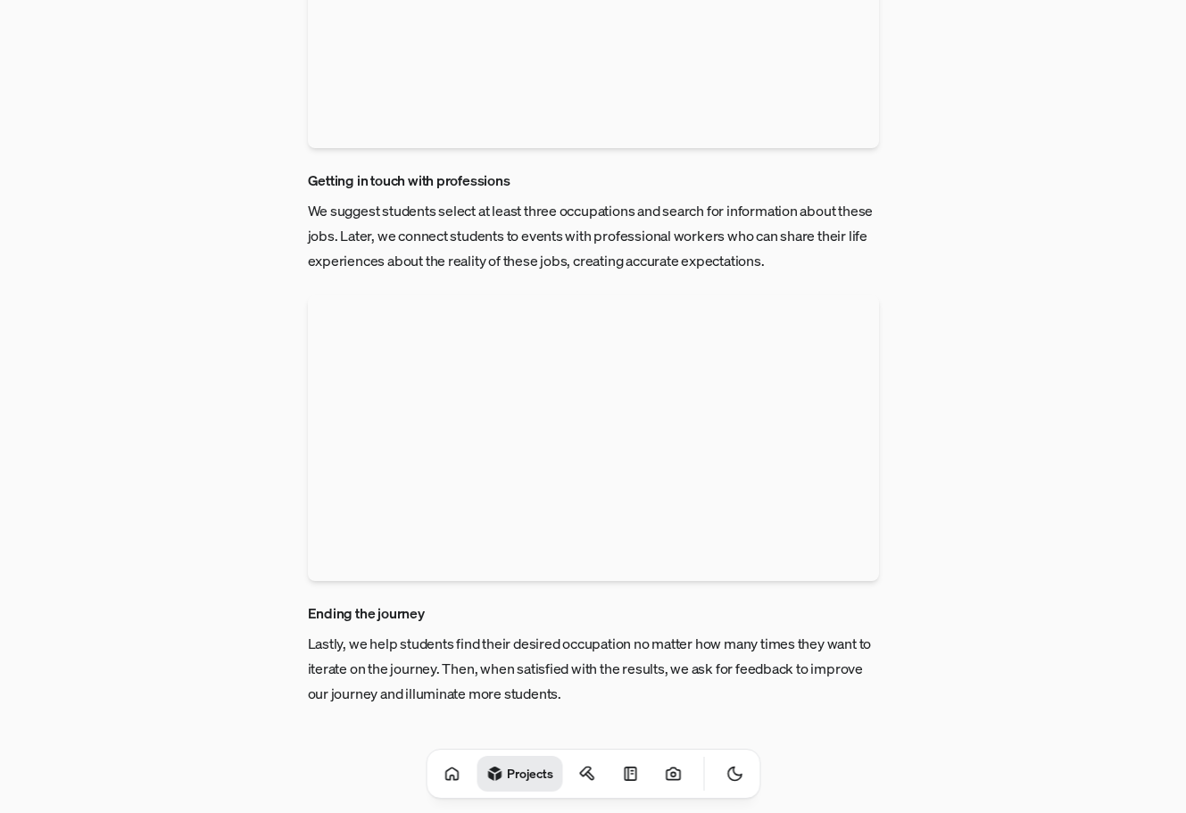
click at [563, 367] on video at bounding box center [593, 438] width 571 height 286
click at [563, 367] on video at bounding box center [594, 407] width 800 height 400
click at [574, 348] on video at bounding box center [593, 438] width 571 height 286
click at [574, 348] on video at bounding box center [594, 407] width 800 height 400
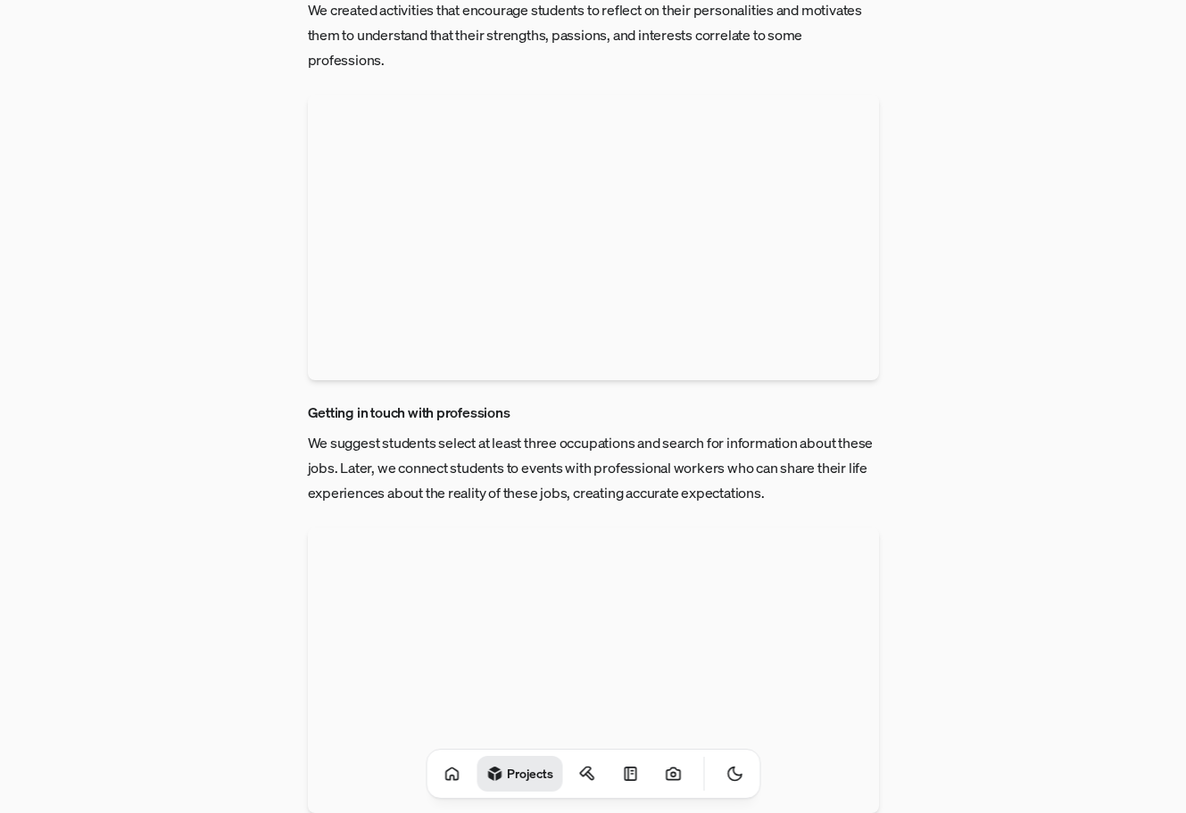
scroll to position [4006, 0]
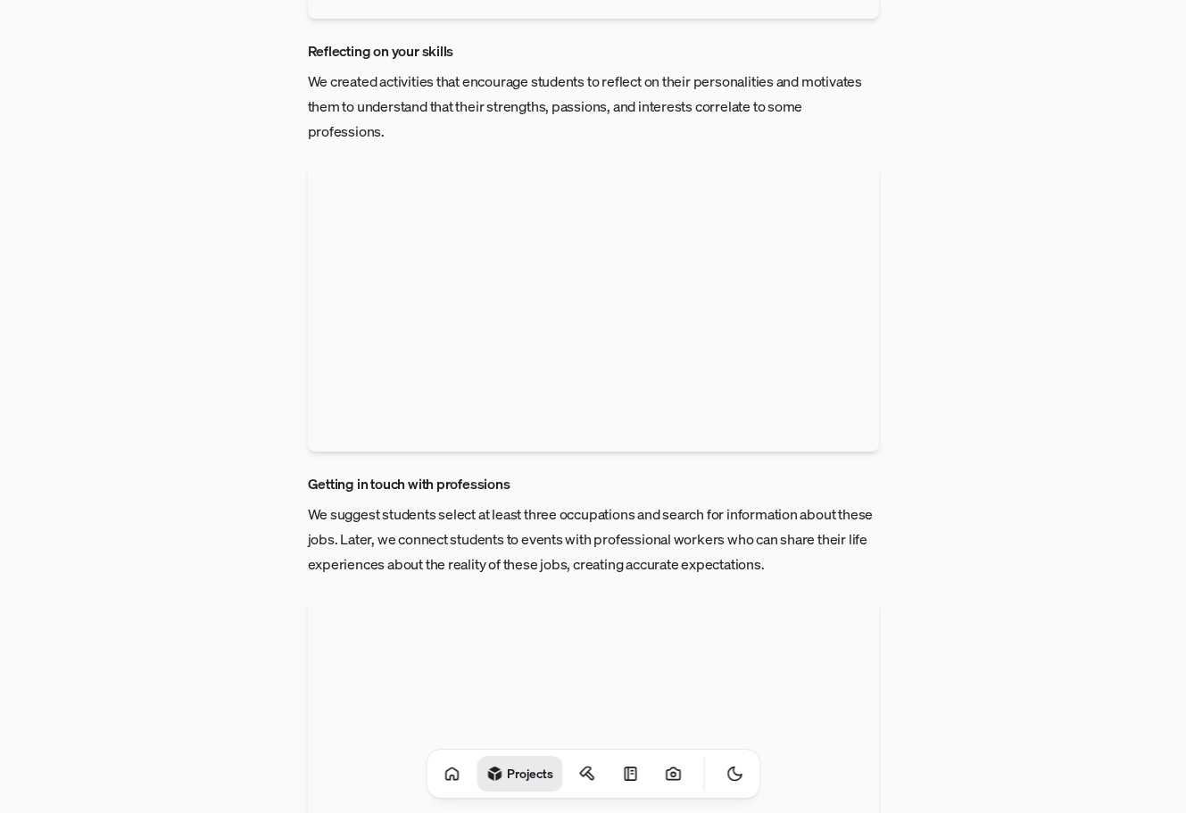
click at [591, 304] on video at bounding box center [593, 309] width 571 height 286
click at [591, 304] on video at bounding box center [594, 407] width 800 height 400
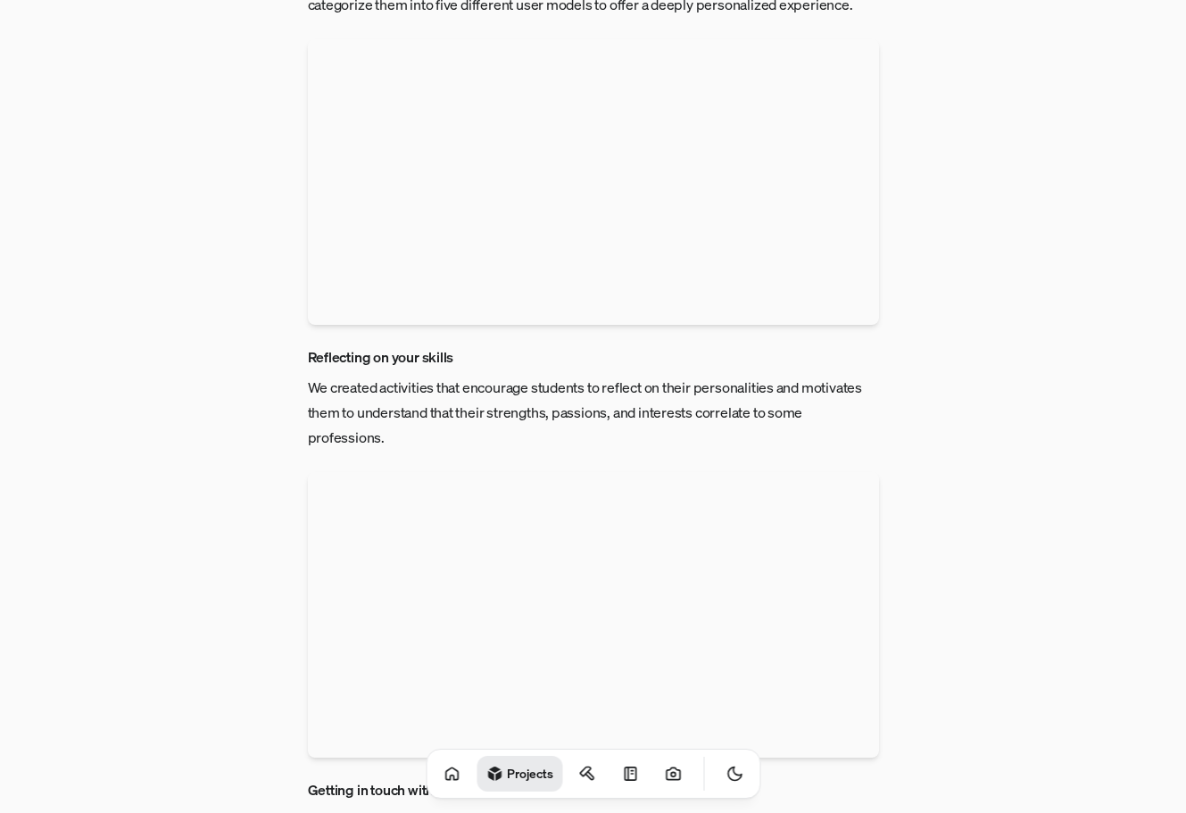
scroll to position [3560, 0]
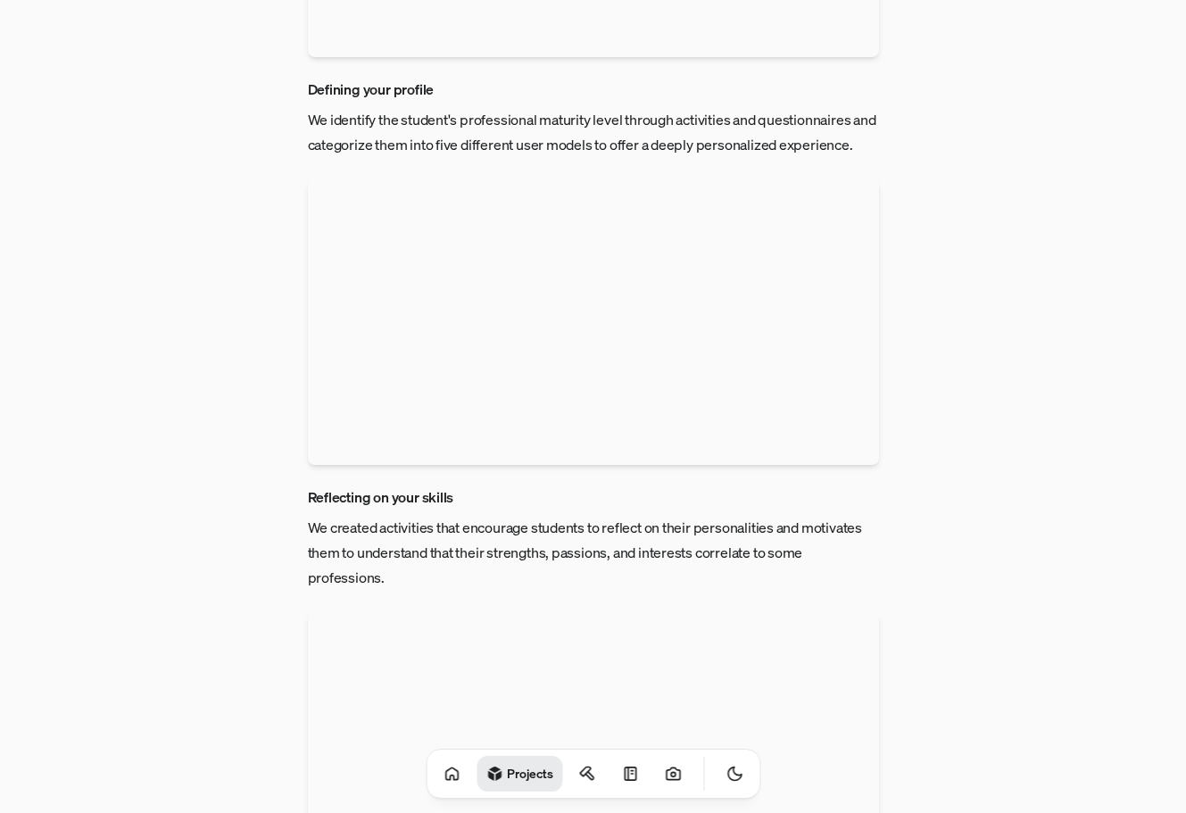
click at [591, 309] on video at bounding box center [593, 322] width 571 height 286
click at [591, 309] on video at bounding box center [594, 407] width 800 height 400
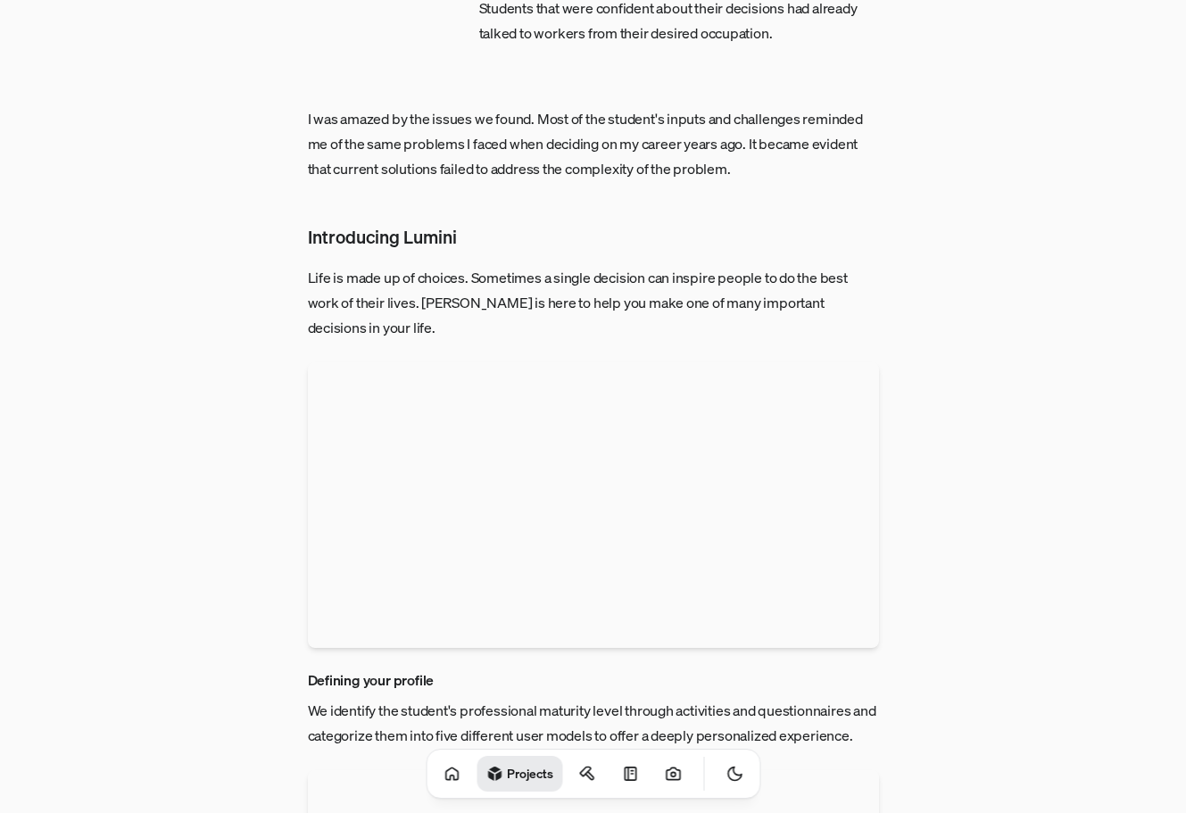
scroll to position [2936, 0]
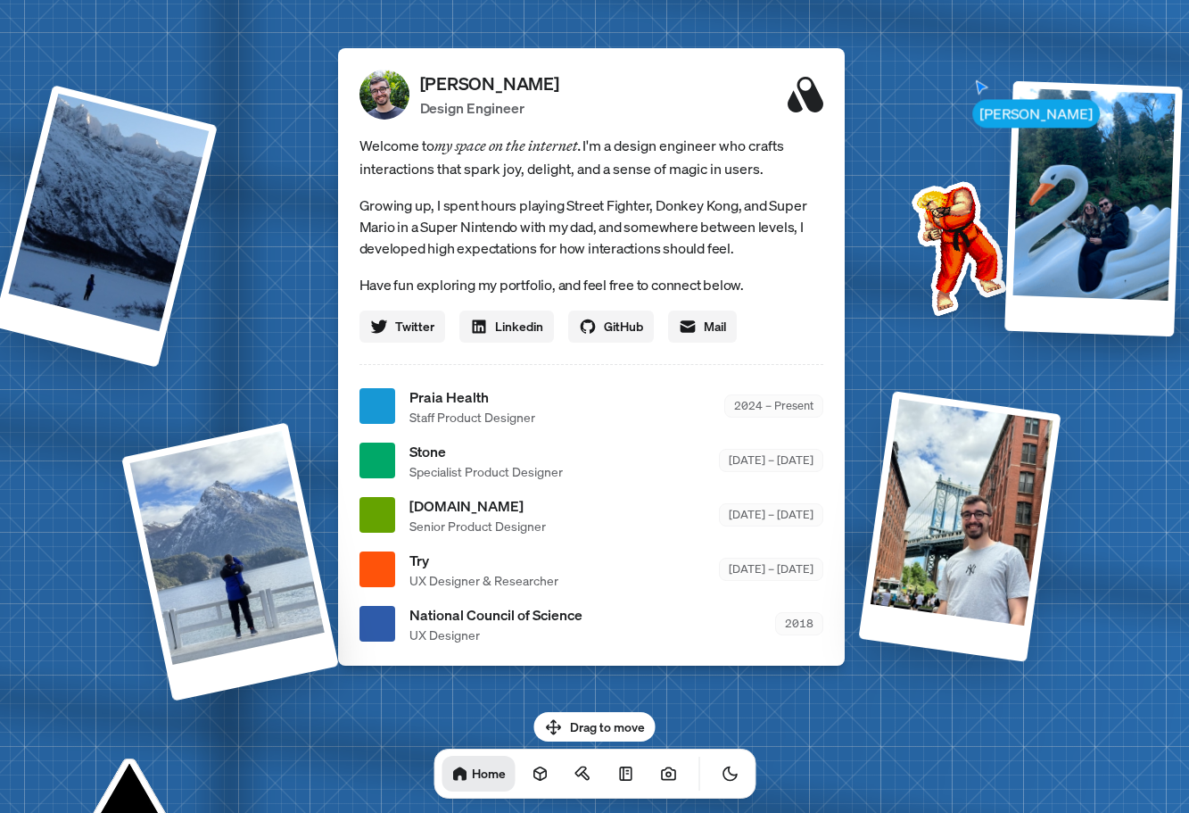
click at [293, 160] on div "[PERSON_NAME] [PERSON_NAME] Design Engineer Welcome to my space on the internet…" at bounding box center [595, 407] width 2670 height 2338
